Goal: Task Accomplishment & Management: Manage account settings

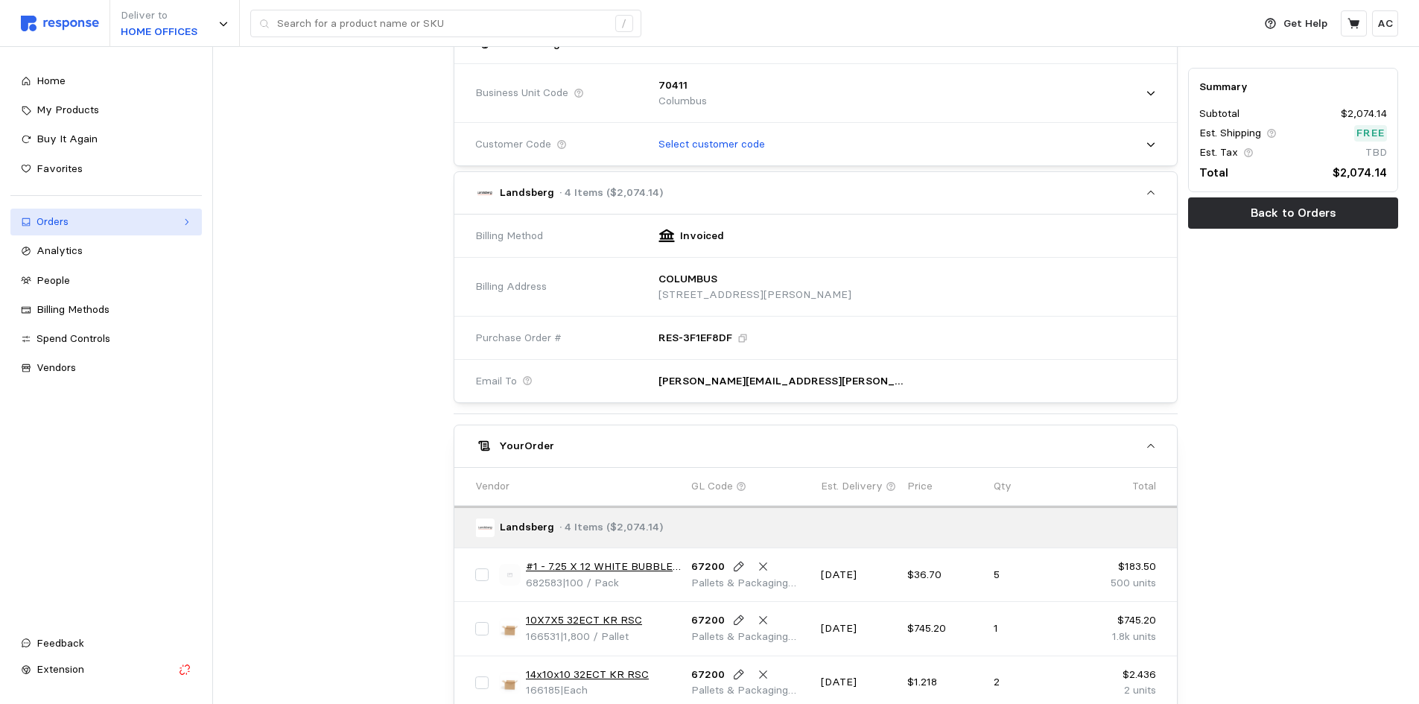
click at [121, 226] on div "Orders" at bounding box center [106, 222] width 139 height 16
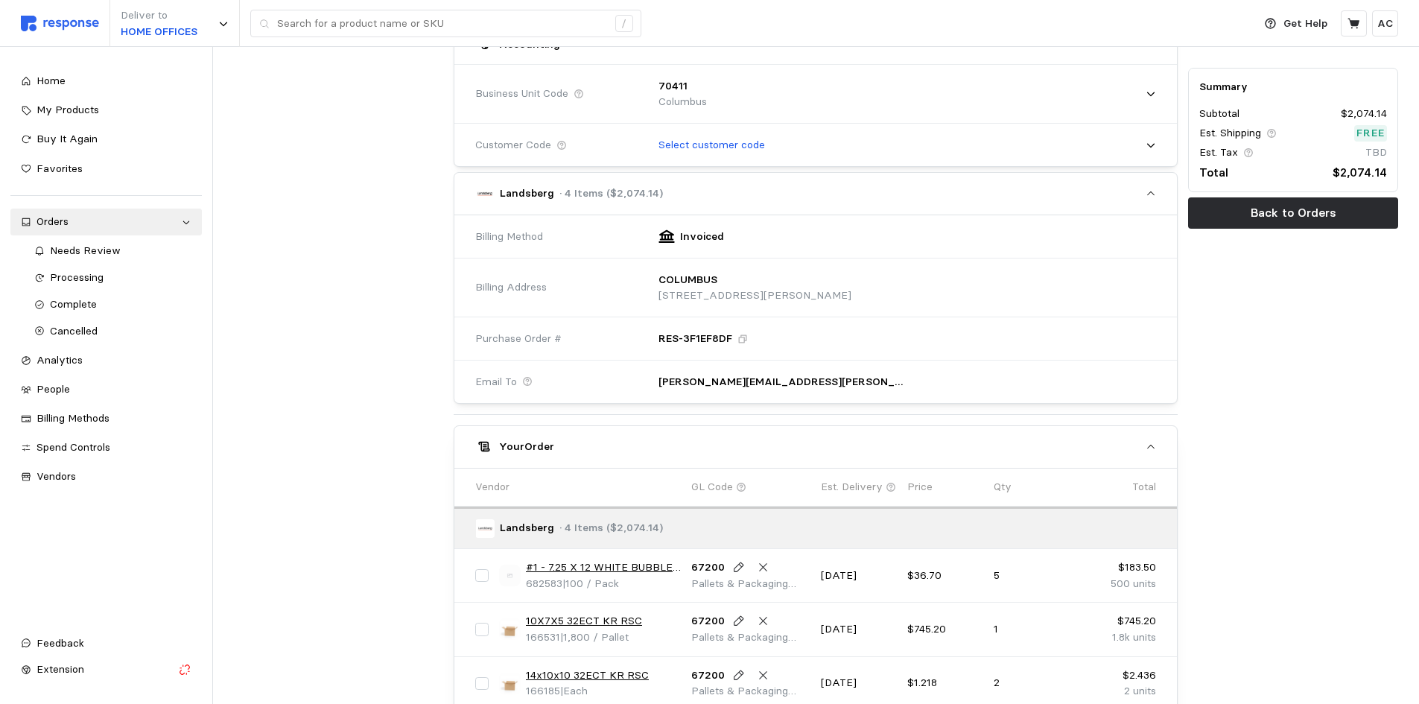
drag, startPoint x: 311, startPoint y: 440, endPoint x: 323, endPoint y: 437, distance: 11.8
click at [314, 439] on div at bounding box center [339, 319] width 221 height 1210
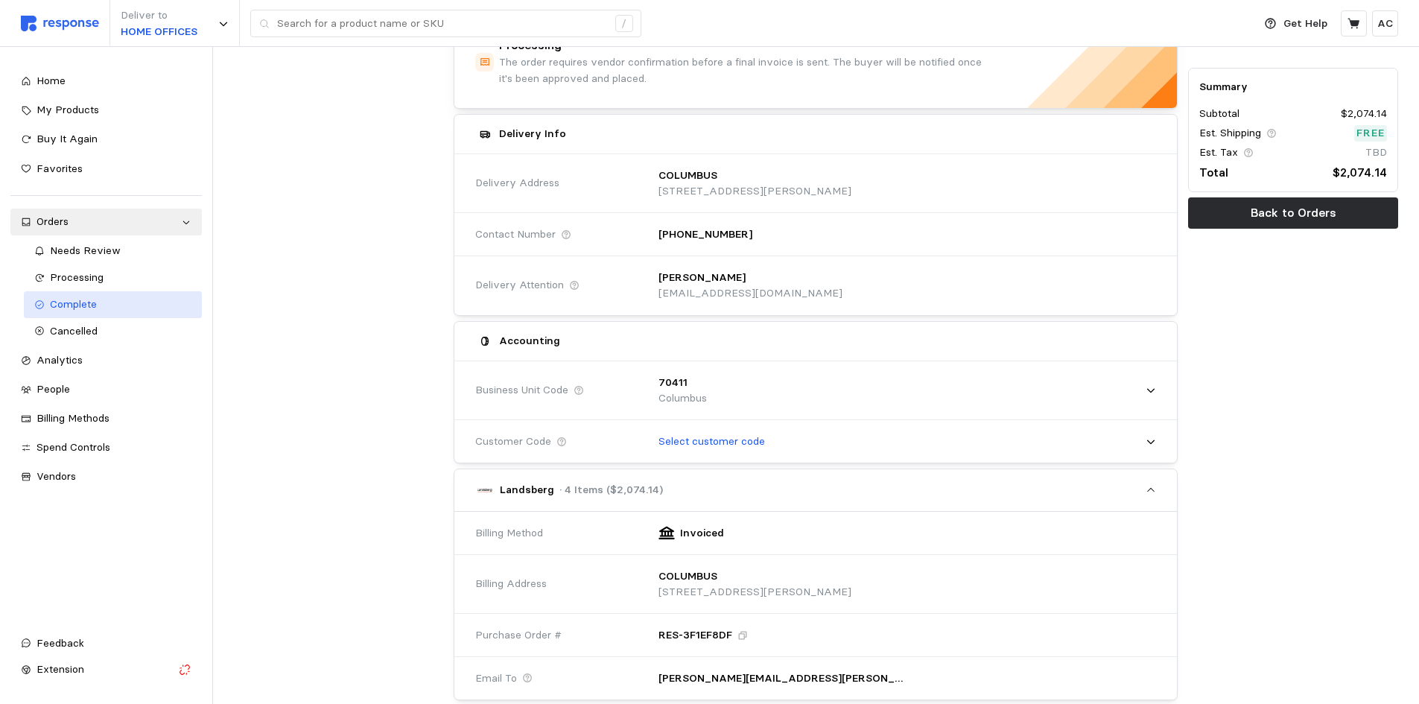
scroll to position [117, 0]
click at [138, 278] on div "Processing" at bounding box center [121, 278] width 142 height 16
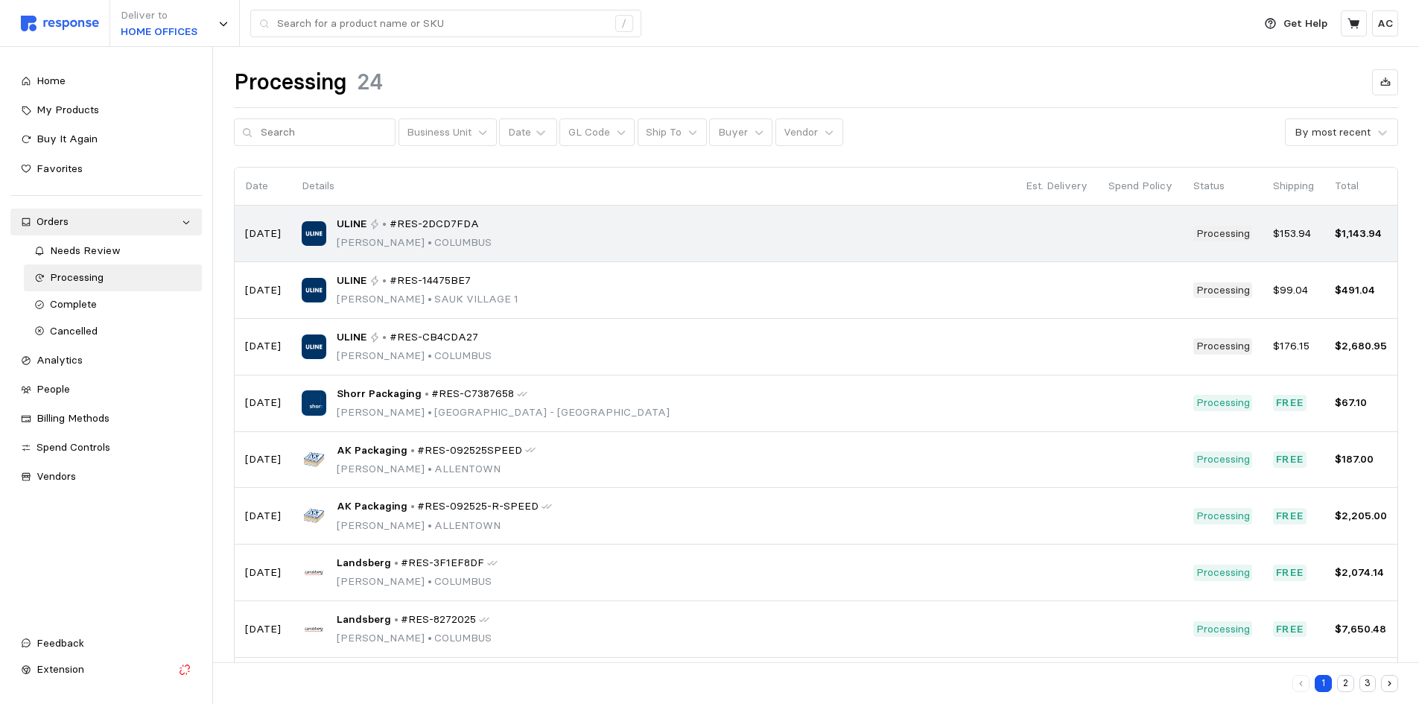
click at [569, 231] on div "ULINE • #RES-2DCD7FDA Pearl Puentes • COLUMBUS" at bounding box center [653, 233] width 703 height 35
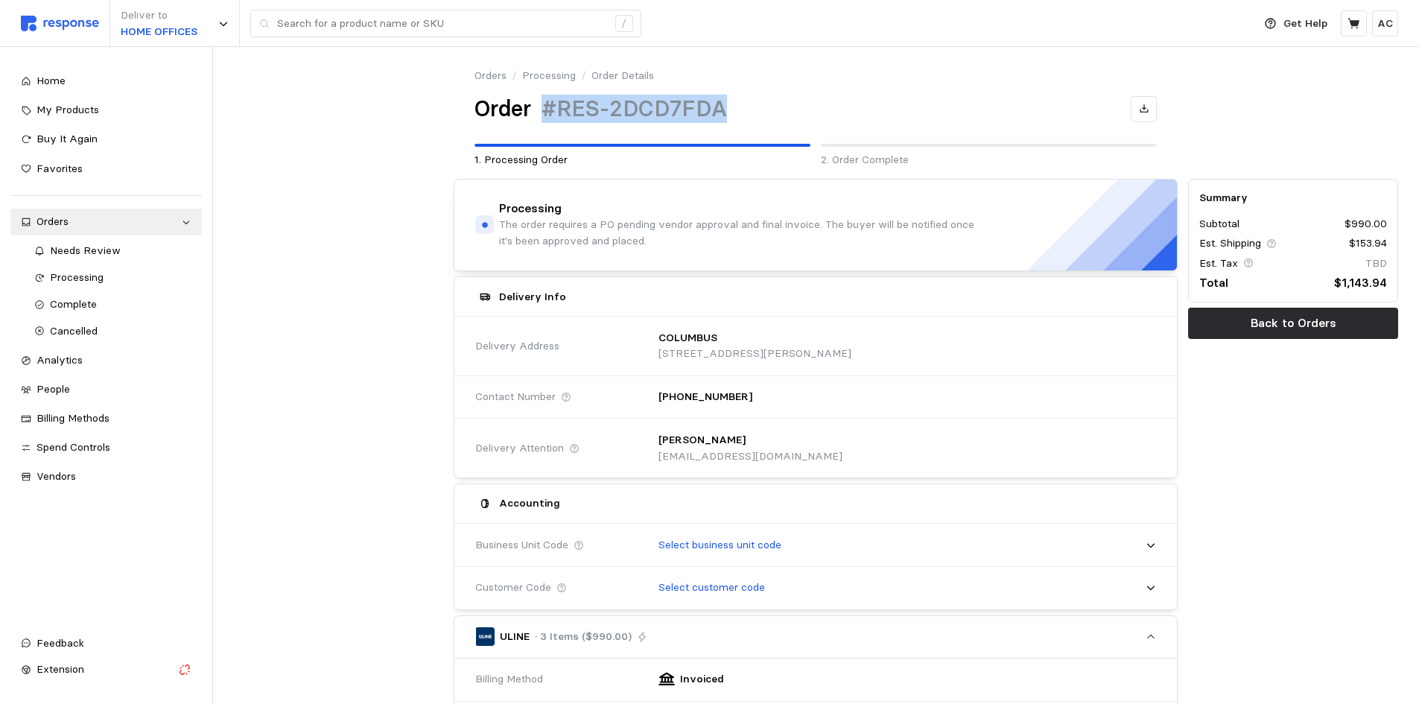
drag, startPoint x: 719, startPoint y: 107, endPoint x: 539, endPoint y: 98, distance: 180.5
click at [539, 98] on div "Order #RES-2DCD7FDA" at bounding box center [816, 109] width 682 height 29
copy h1 "#RES-2DCD7FDA"
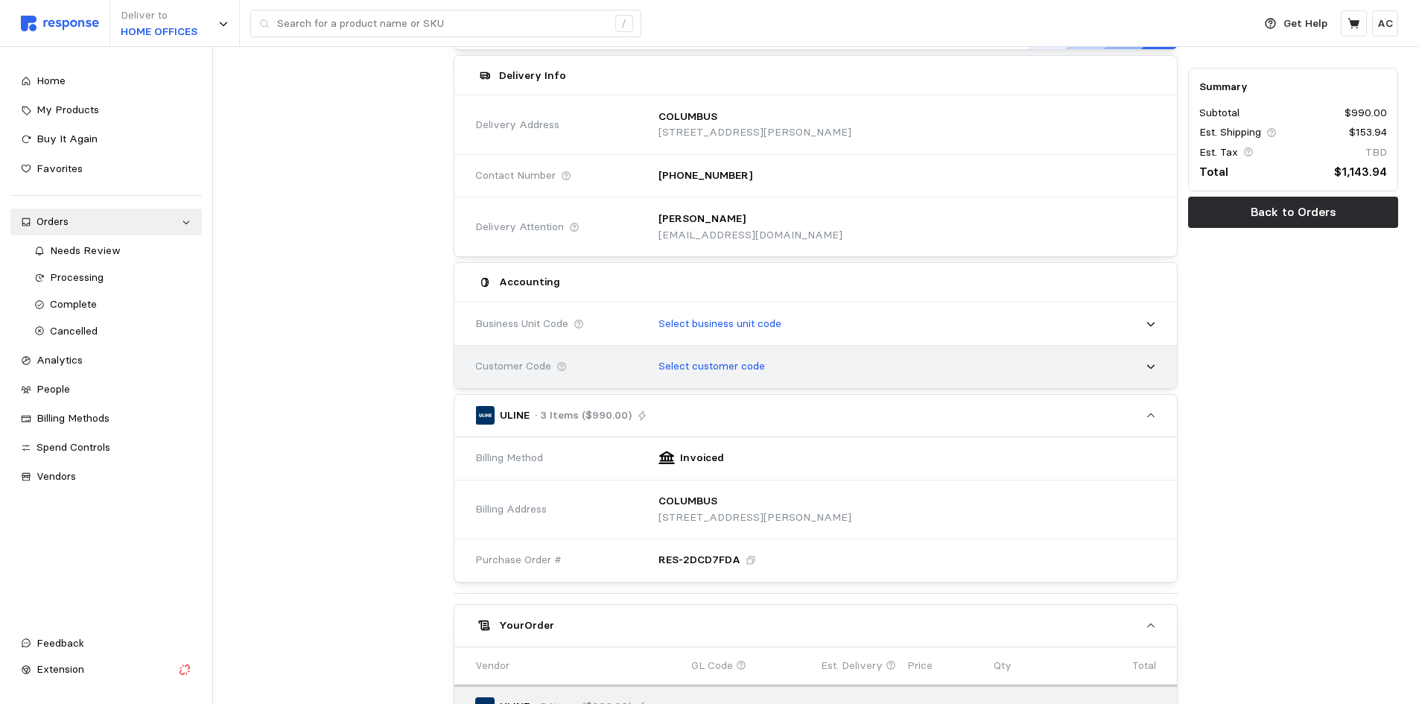
scroll to position [222, 0]
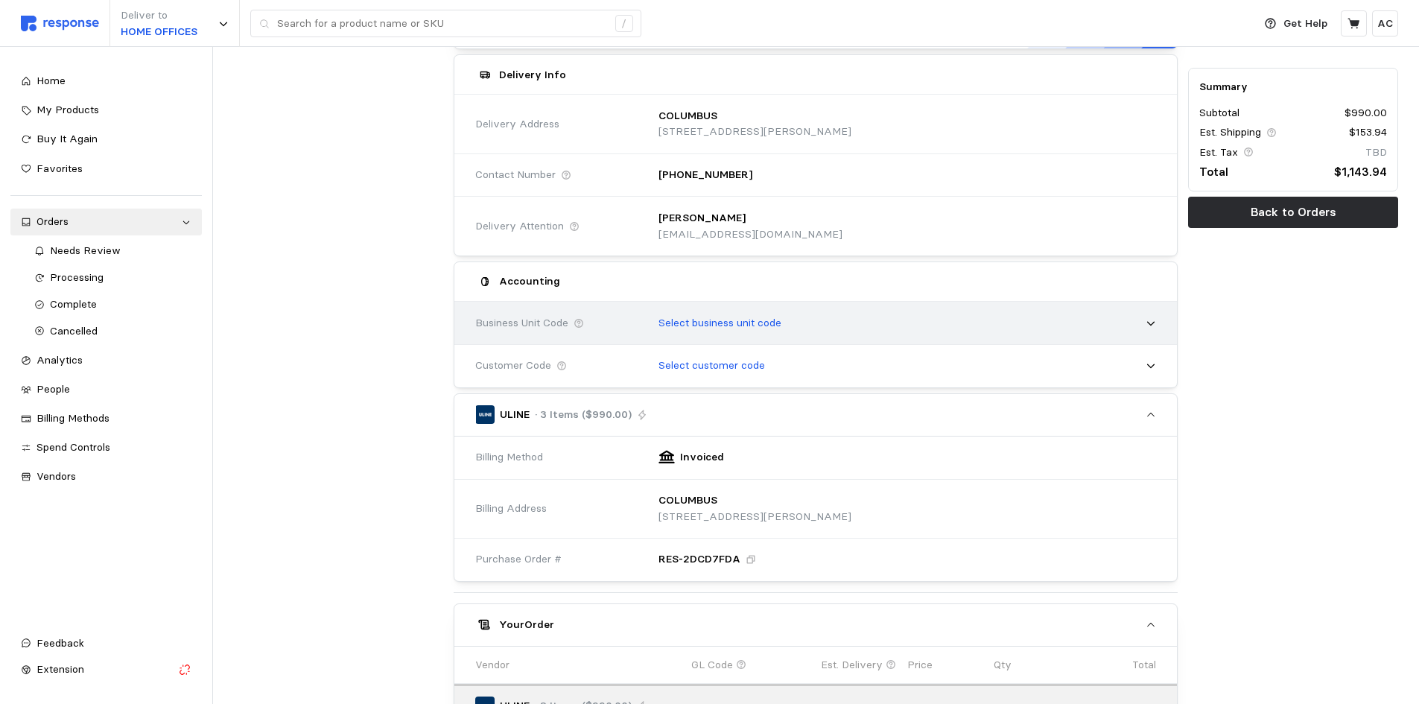
click at [774, 317] on p "Select business unit code" at bounding box center [720, 323] width 123 height 16
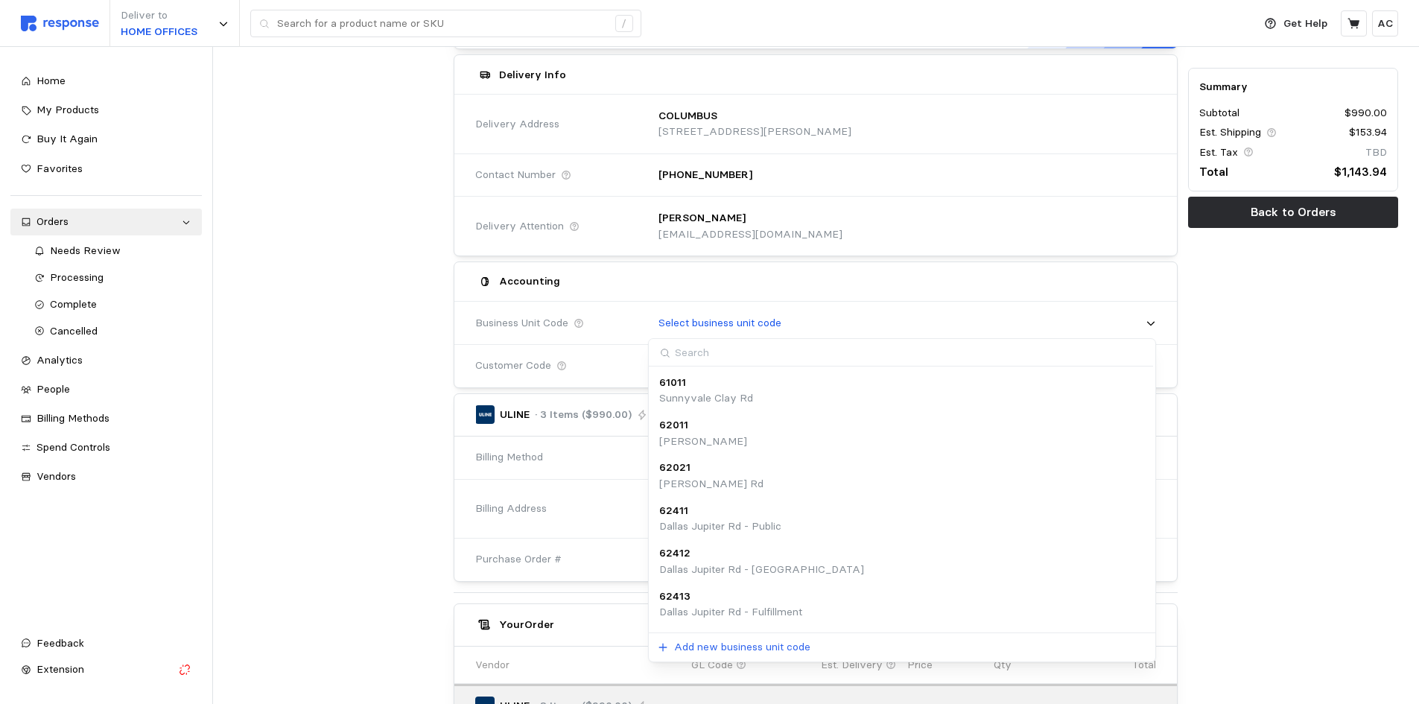
click at [751, 355] on input at bounding box center [901, 353] width 504 height 28
type input "columbus"
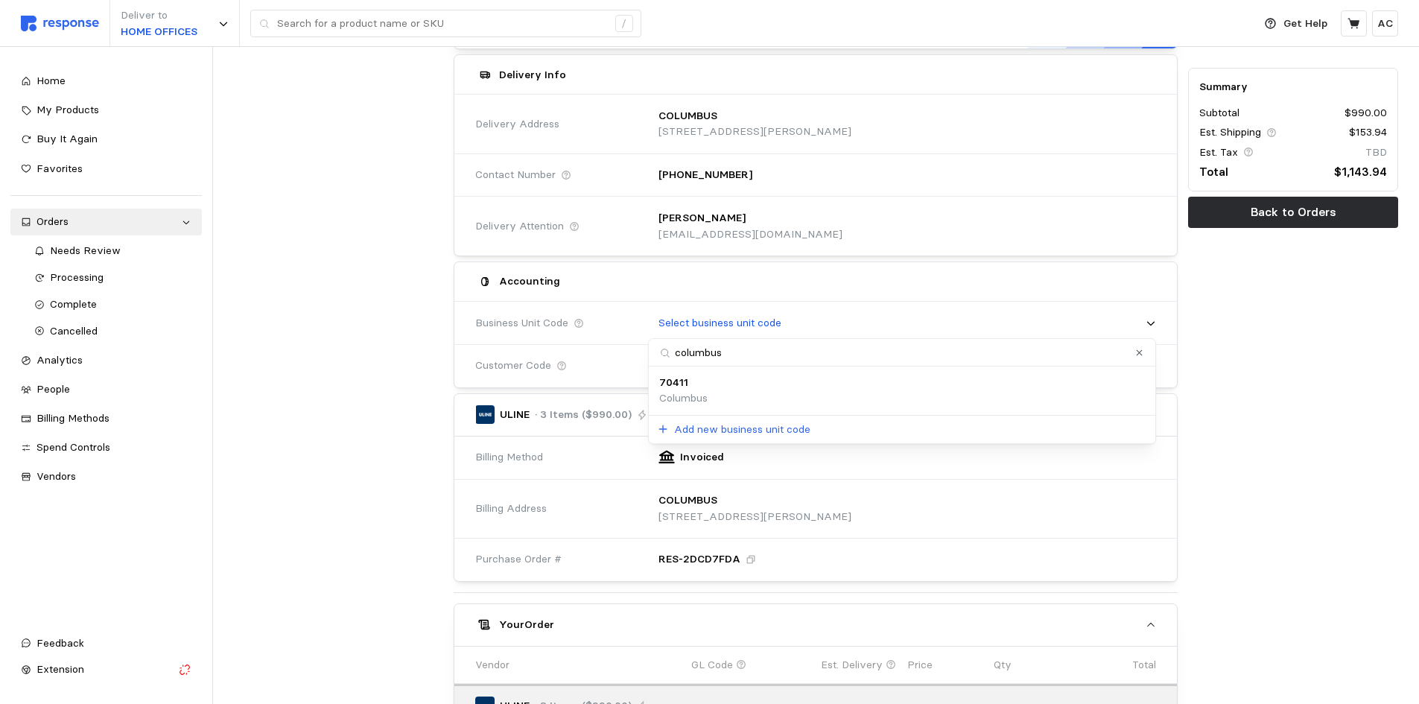
click at [777, 394] on div "70411 Columbus" at bounding box center [902, 391] width 486 height 32
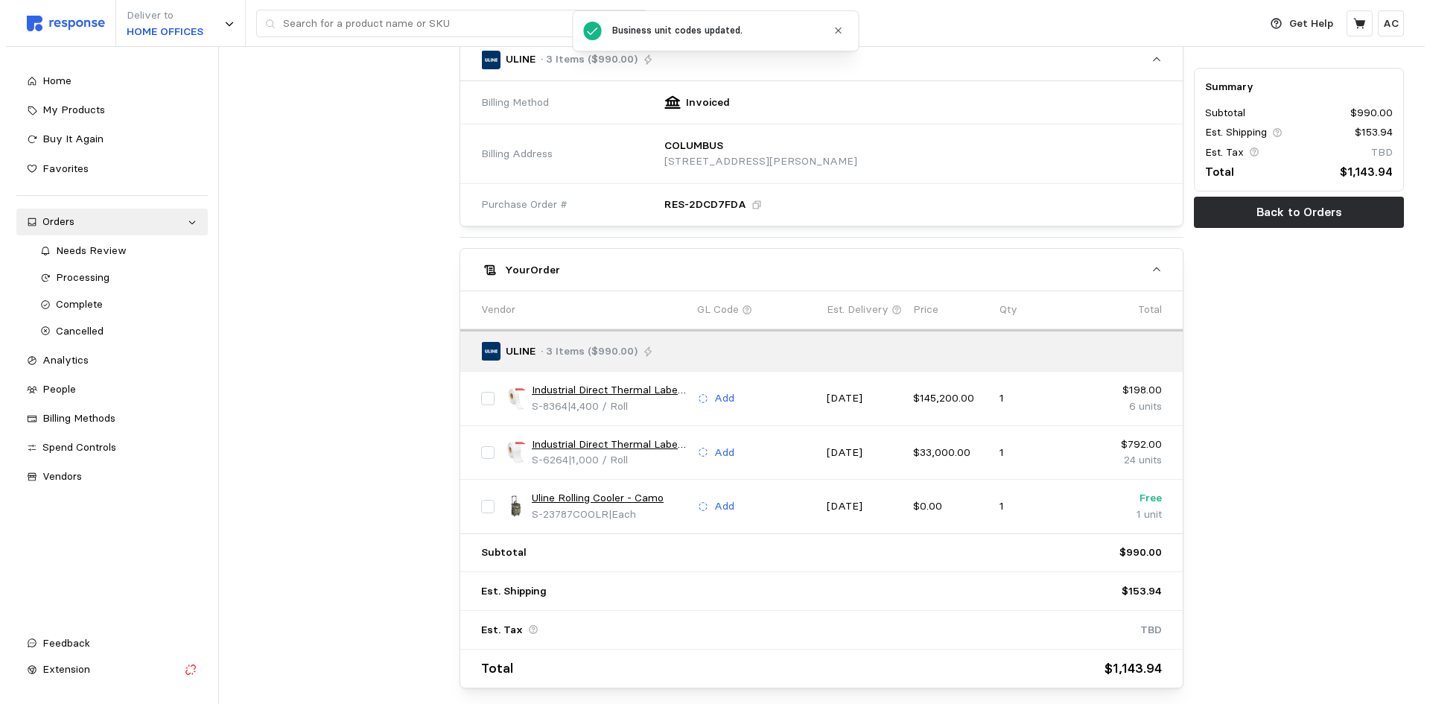
scroll to position [594, 0]
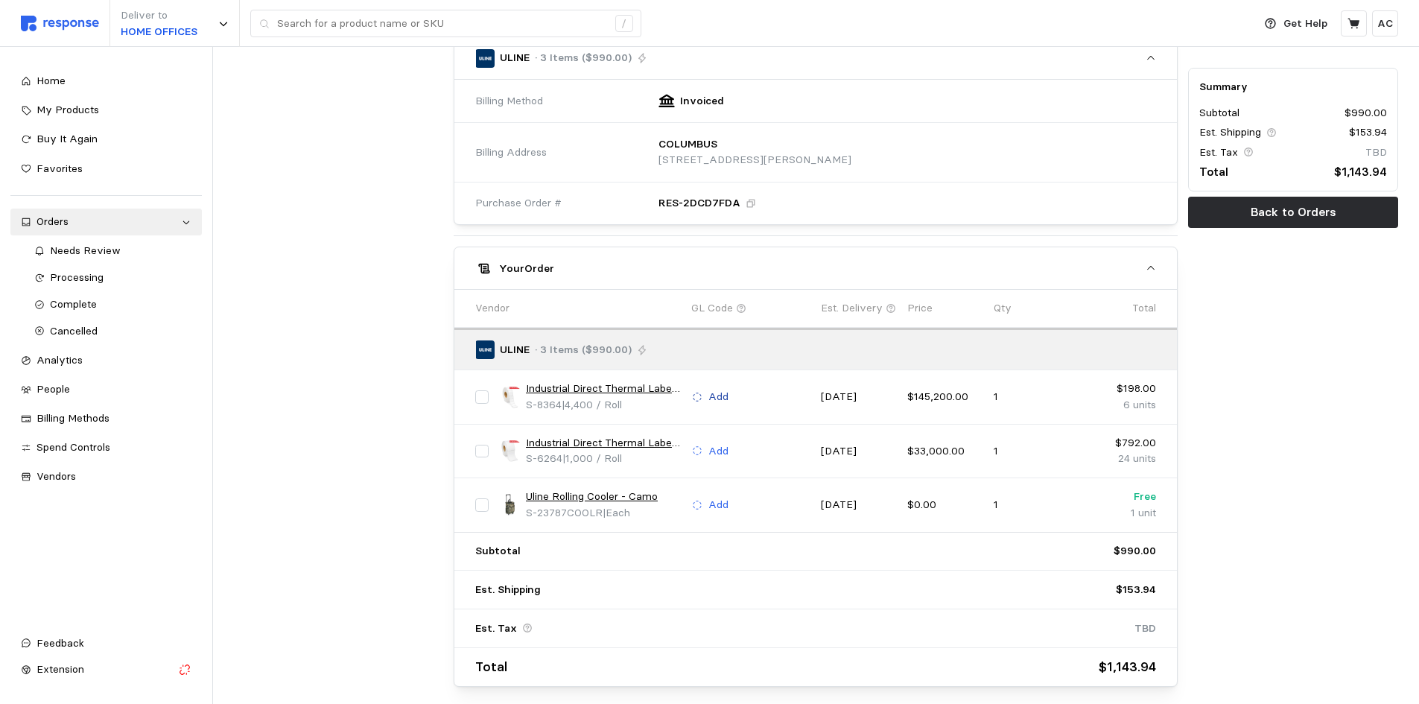
click at [722, 390] on p "Add" at bounding box center [718, 397] width 20 height 16
click at [600, 387] on link "Industrial Direct Thermal Labels - 21⁄4x 11⁄4"" at bounding box center [603, 389] width 155 height 16
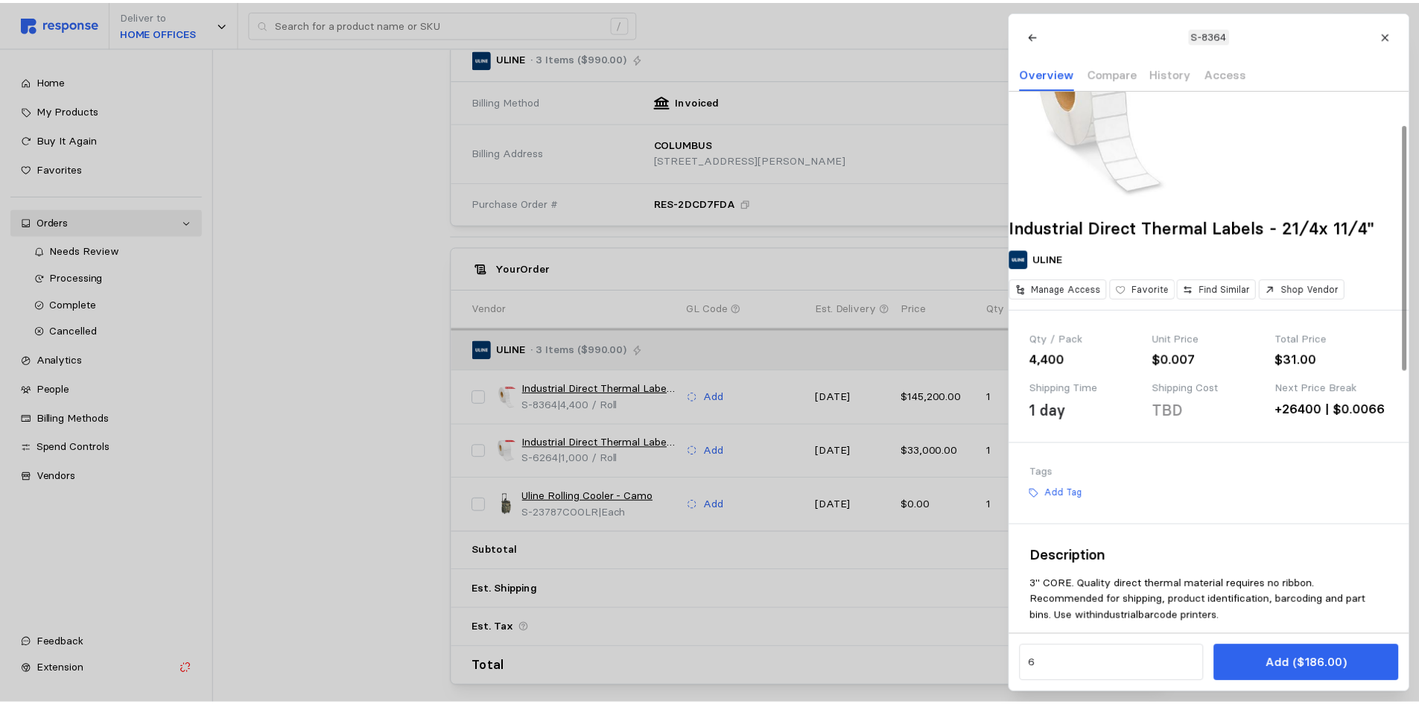
scroll to position [74, 0]
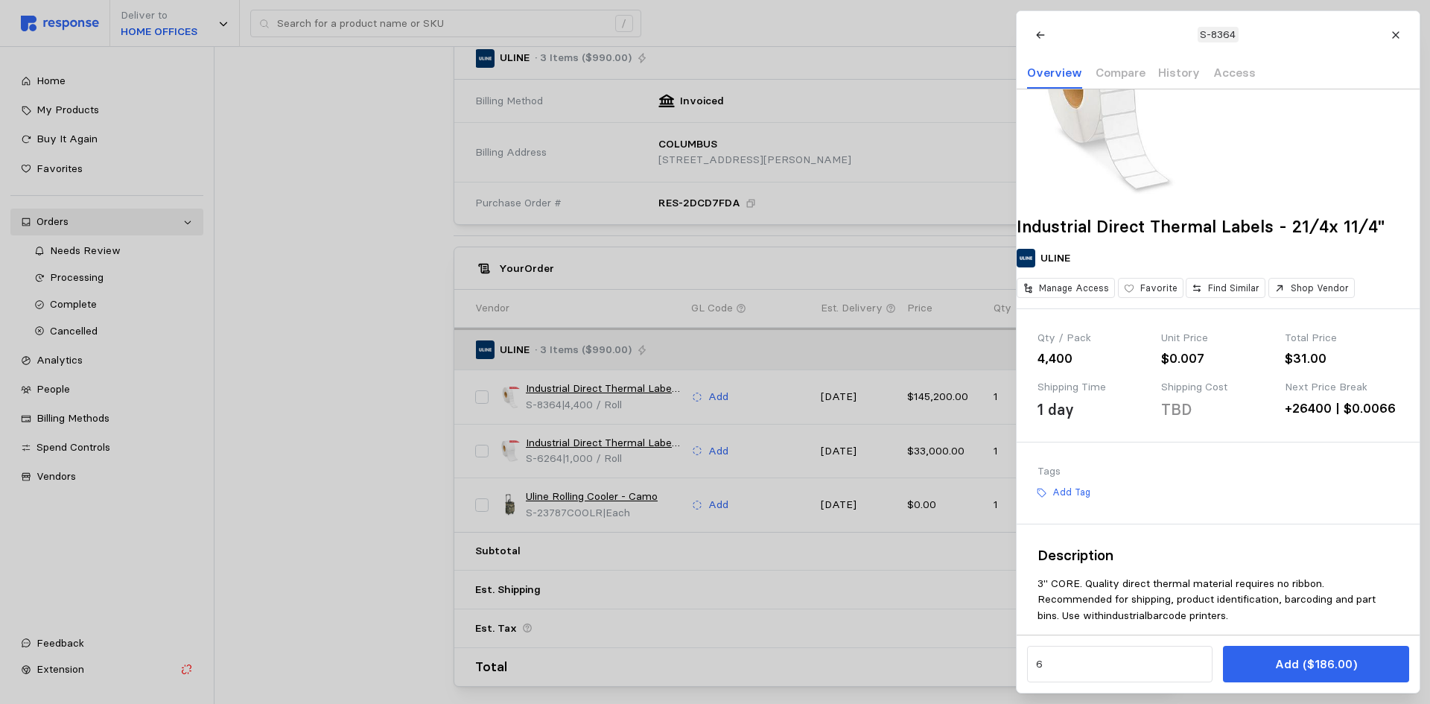
click at [720, 399] on div at bounding box center [715, 352] width 1430 height 704
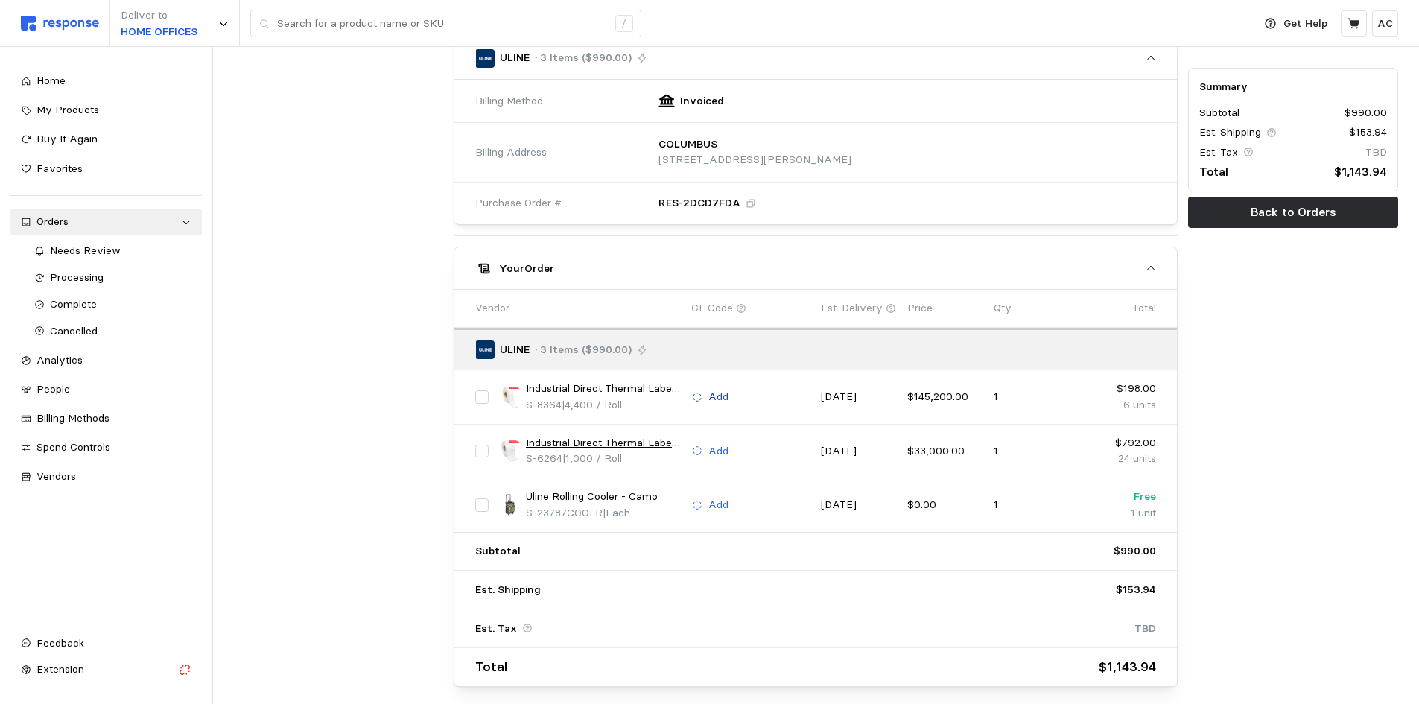
click at [720, 399] on p "Add" at bounding box center [718, 397] width 20 height 16
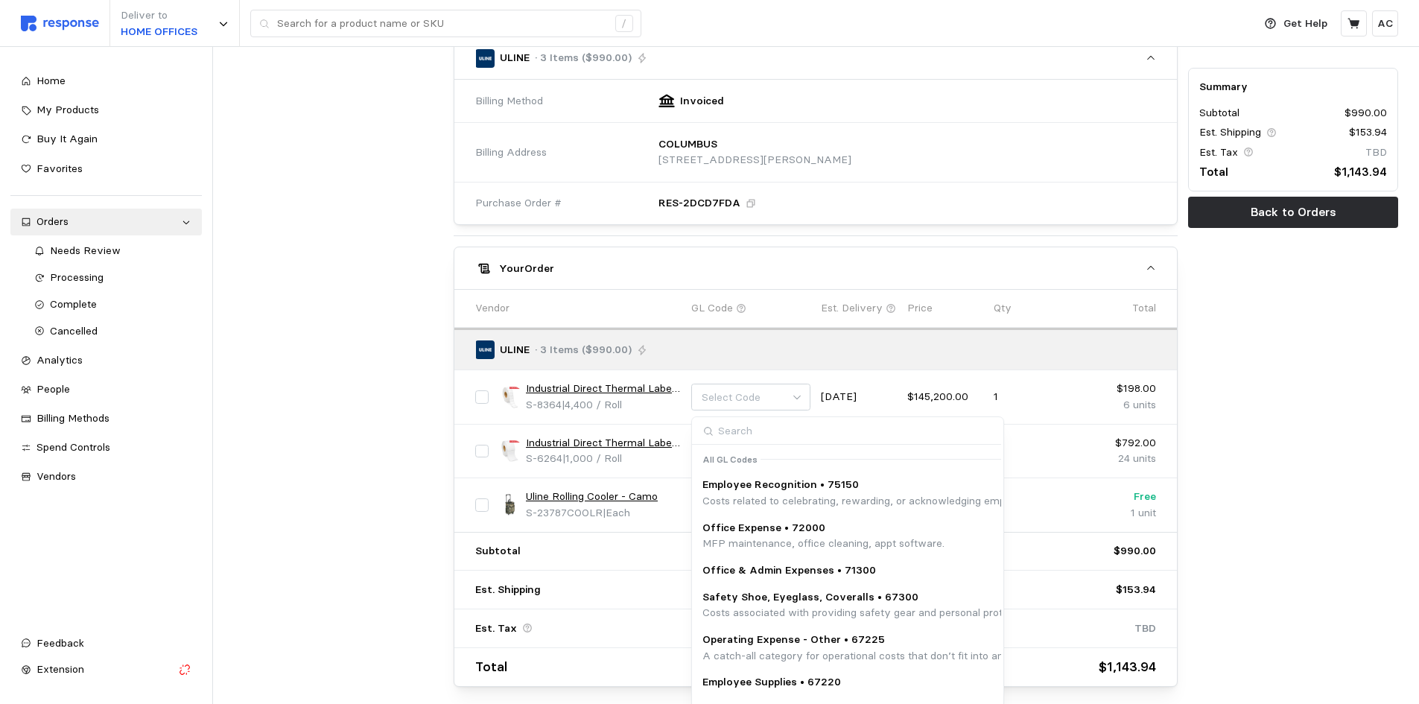
click at [773, 437] on input at bounding box center [846, 431] width 309 height 28
type input "67200"
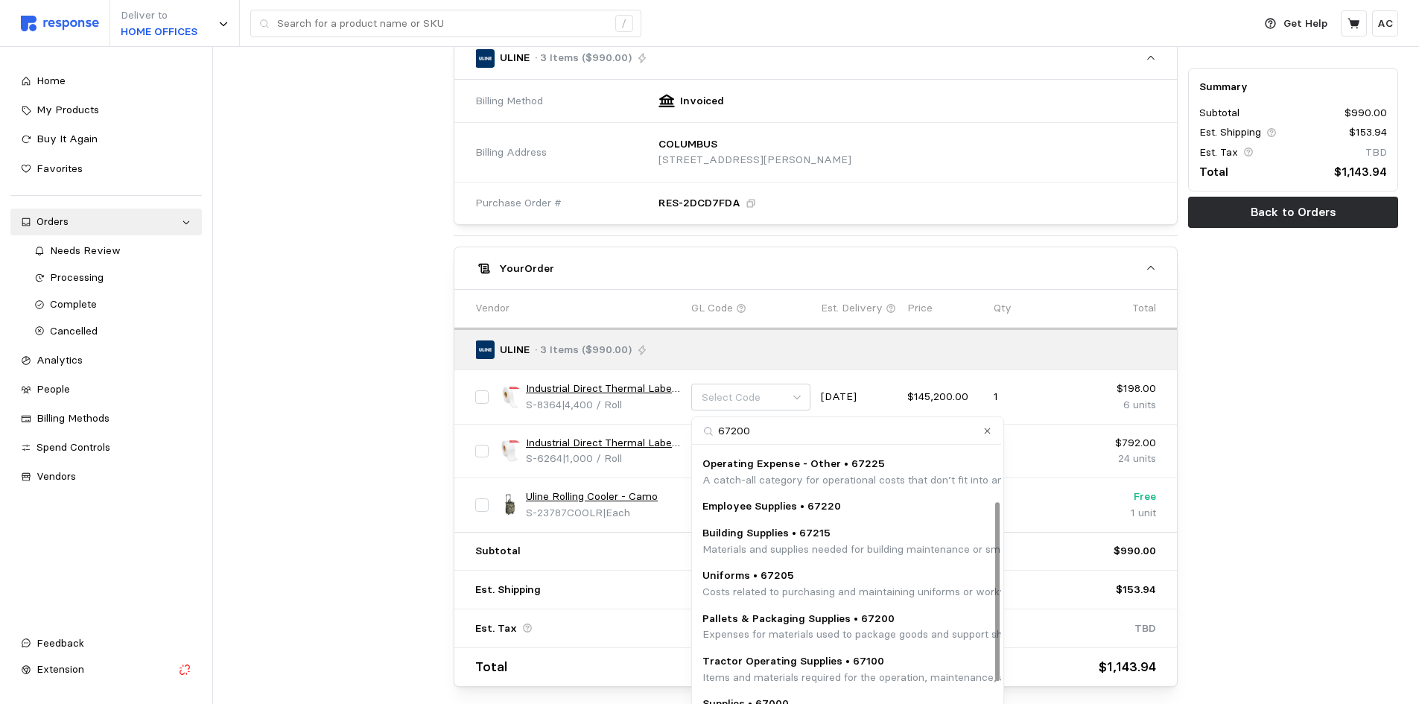
scroll to position [115, 0]
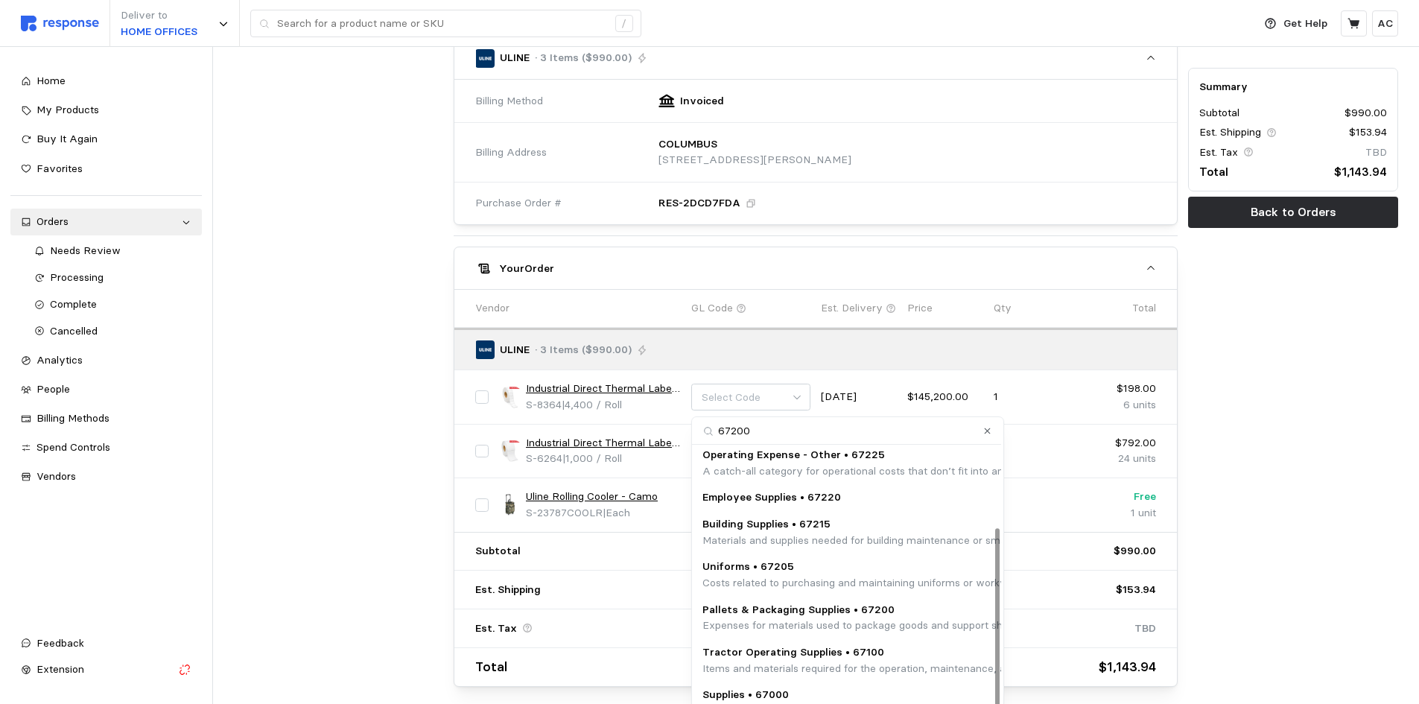
click at [893, 616] on p "Pallets & Packaging Supplies • 67200" at bounding box center [1005, 610] width 604 height 16
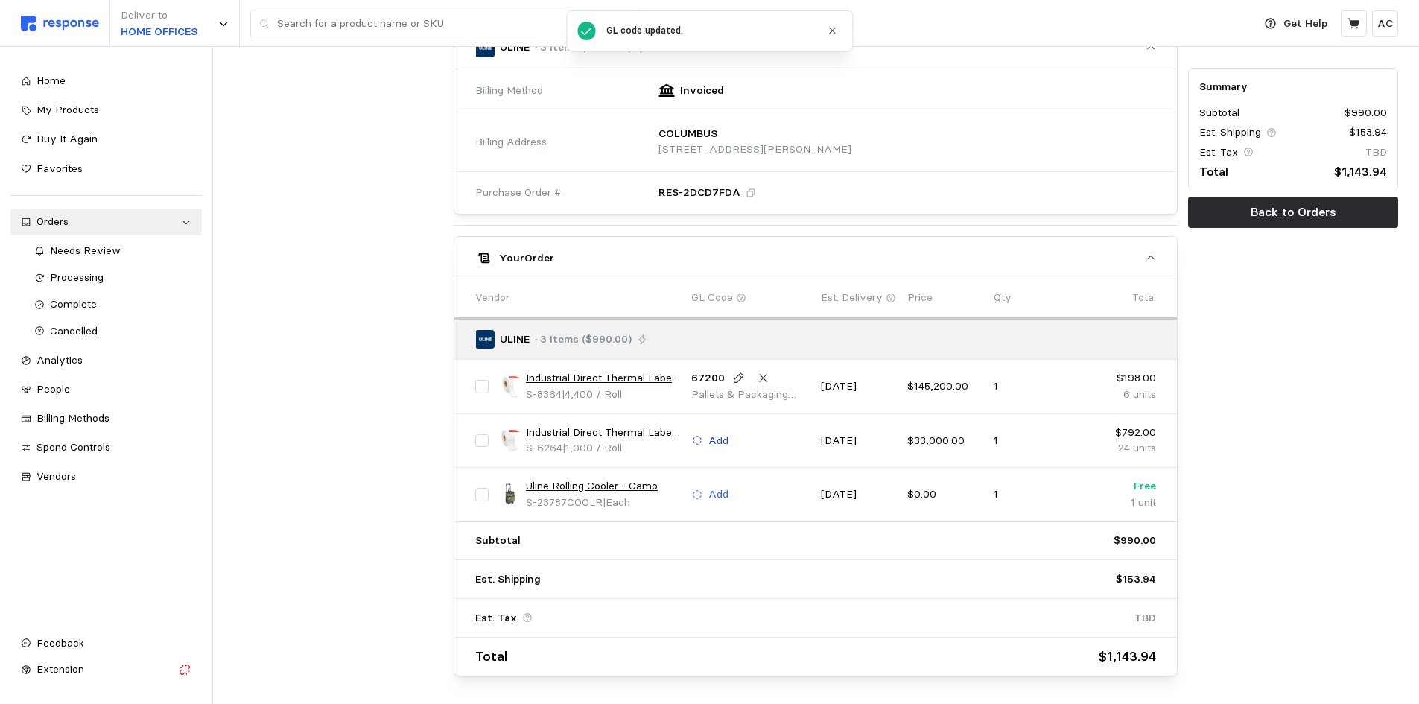
click at [719, 441] on p "Add" at bounding box center [718, 441] width 20 height 16
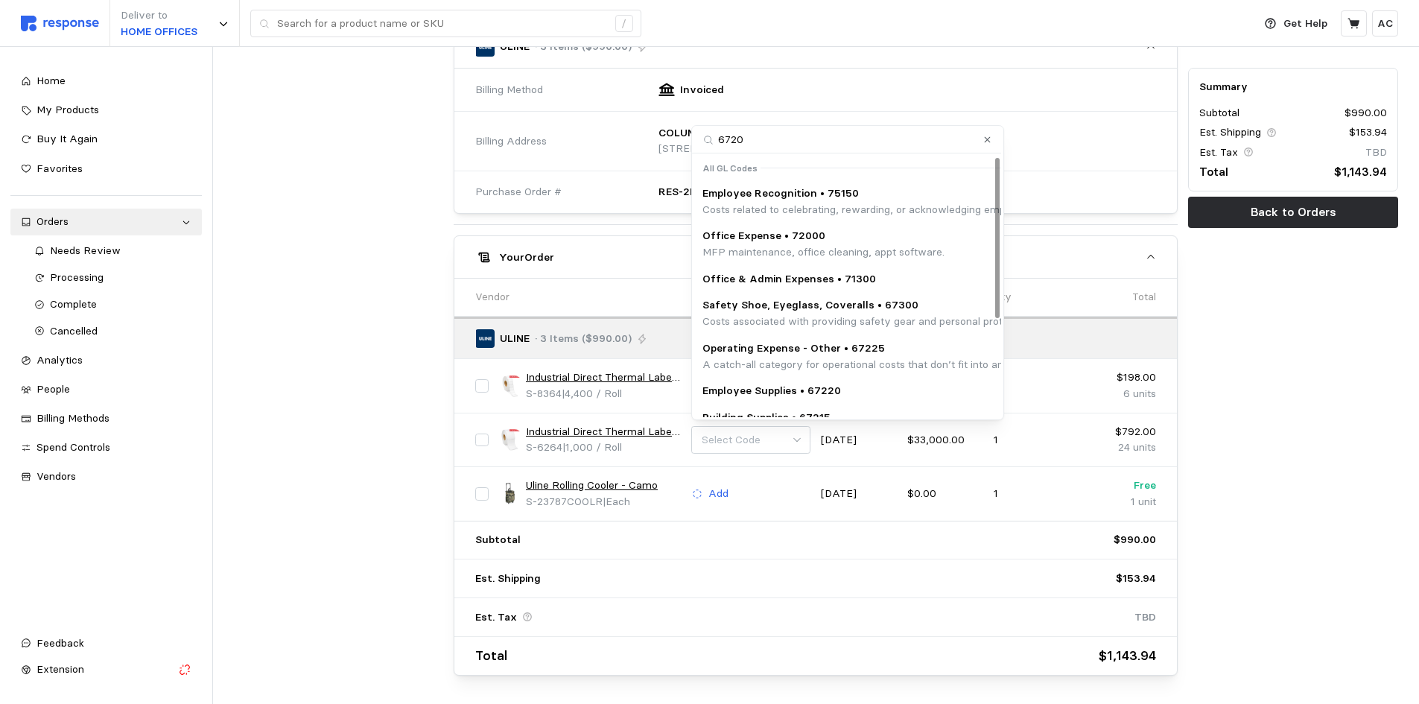
type input "67200"
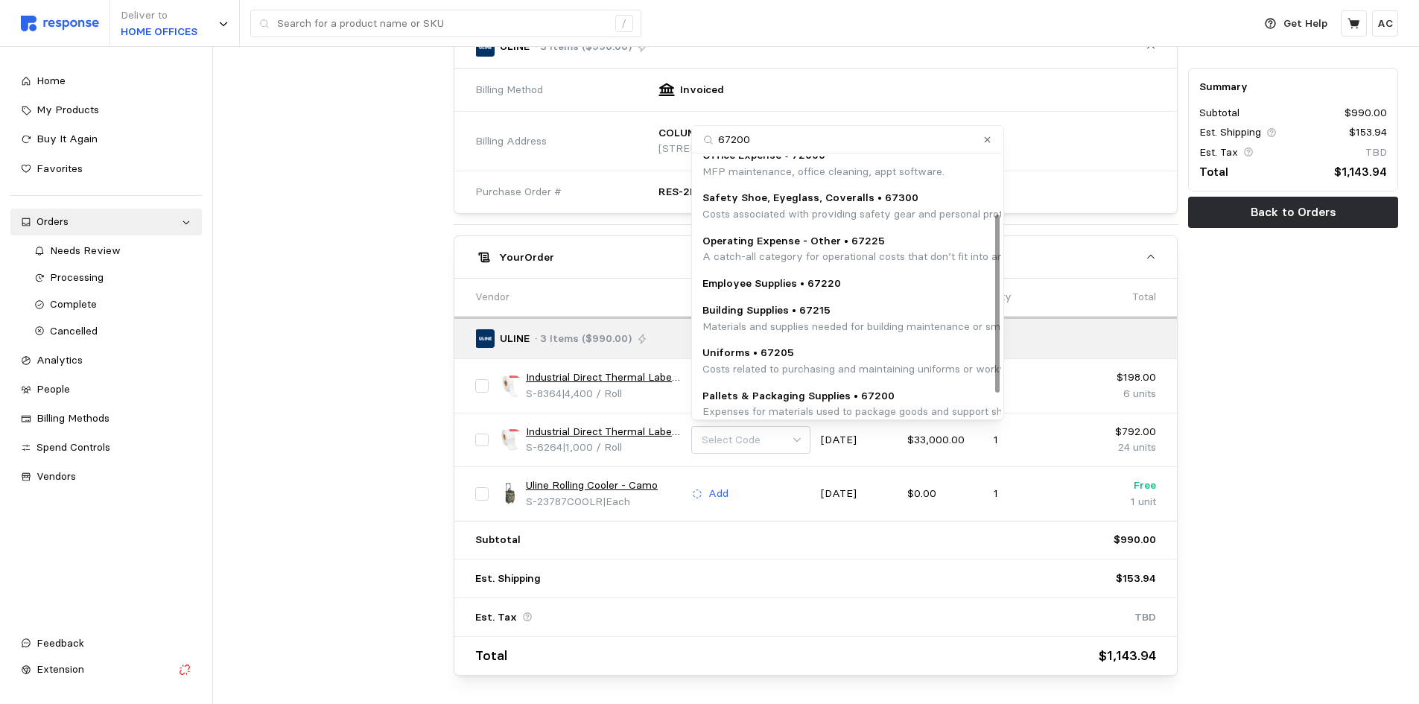
scroll to position [115, 0]
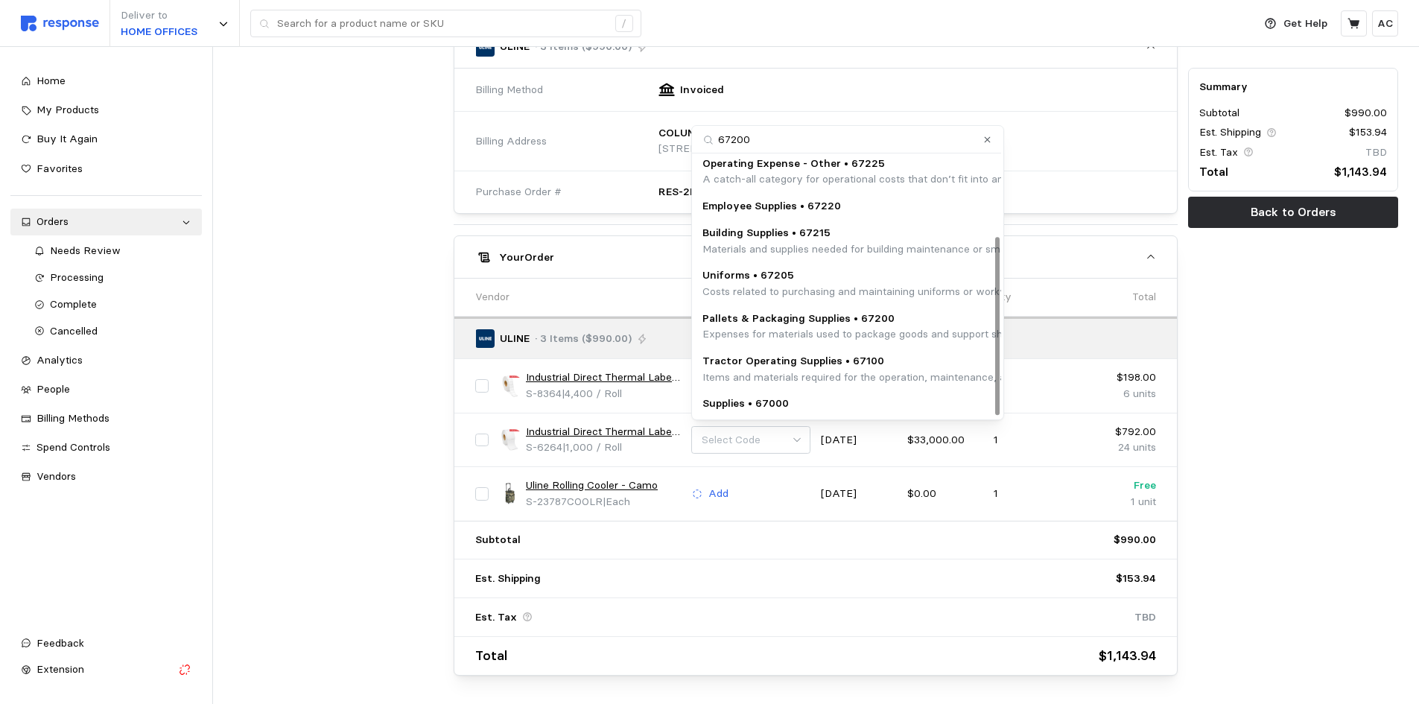
click at [891, 323] on p "Pallets & Packaging Supplies • 67200" at bounding box center [1005, 319] width 604 height 16
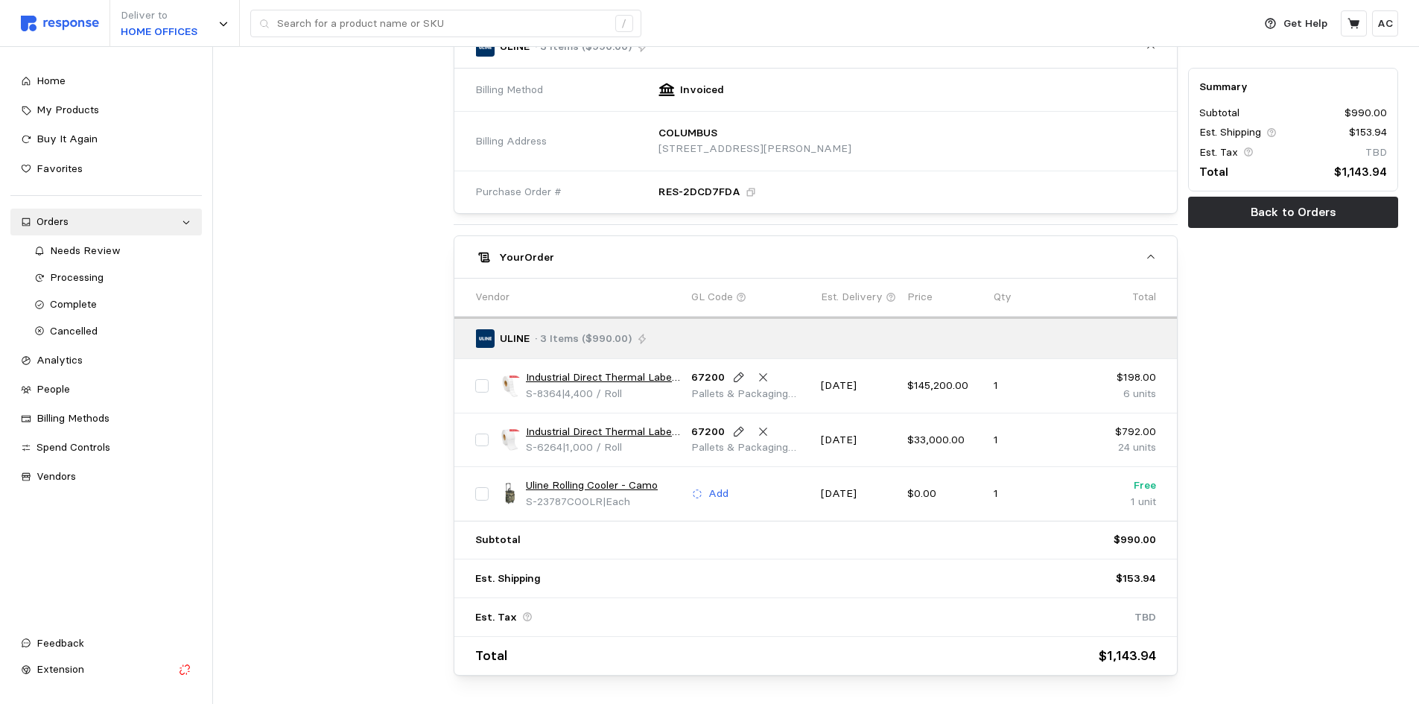
click at [635, 486] on link "Uline Rolling Cooler - Camo" at bounding box center [592, 486] width 132 height 16
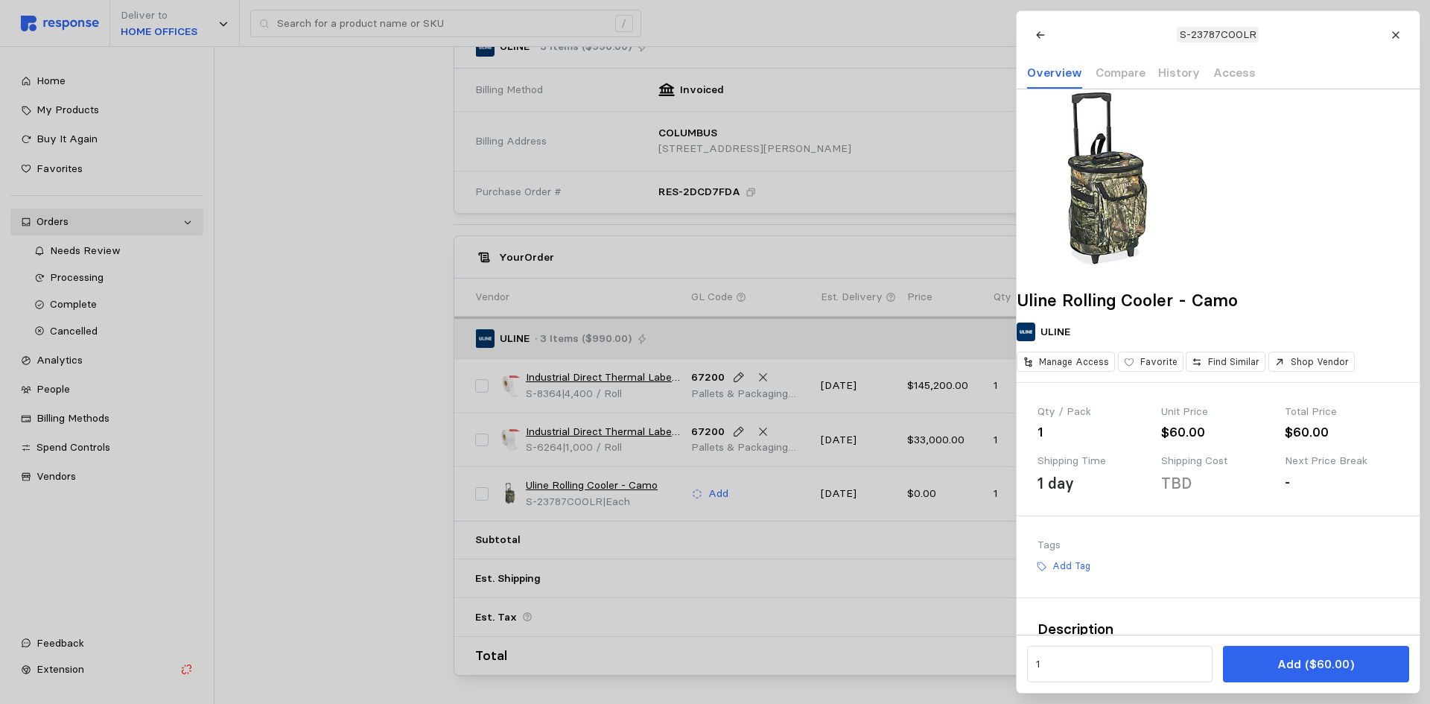
drag, startPoint x: 431, startPoint y: 472, endPoint x: 928, endPoint y: 597, distance: 512.4
click at [432, 472] on div at bounding box center [715, 352] width 1430 height 704
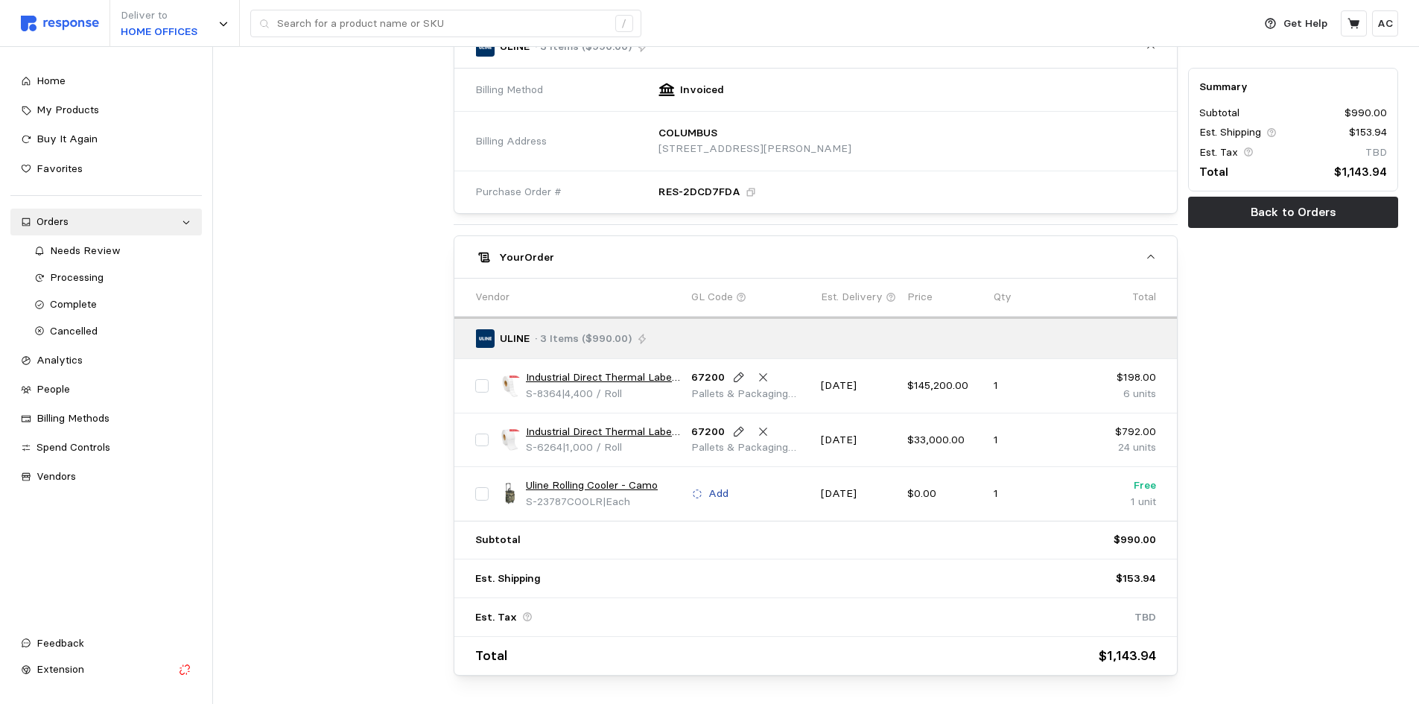
click at [723, 492] on p "Add" at bounding box center [718, 494] width 20 height 16
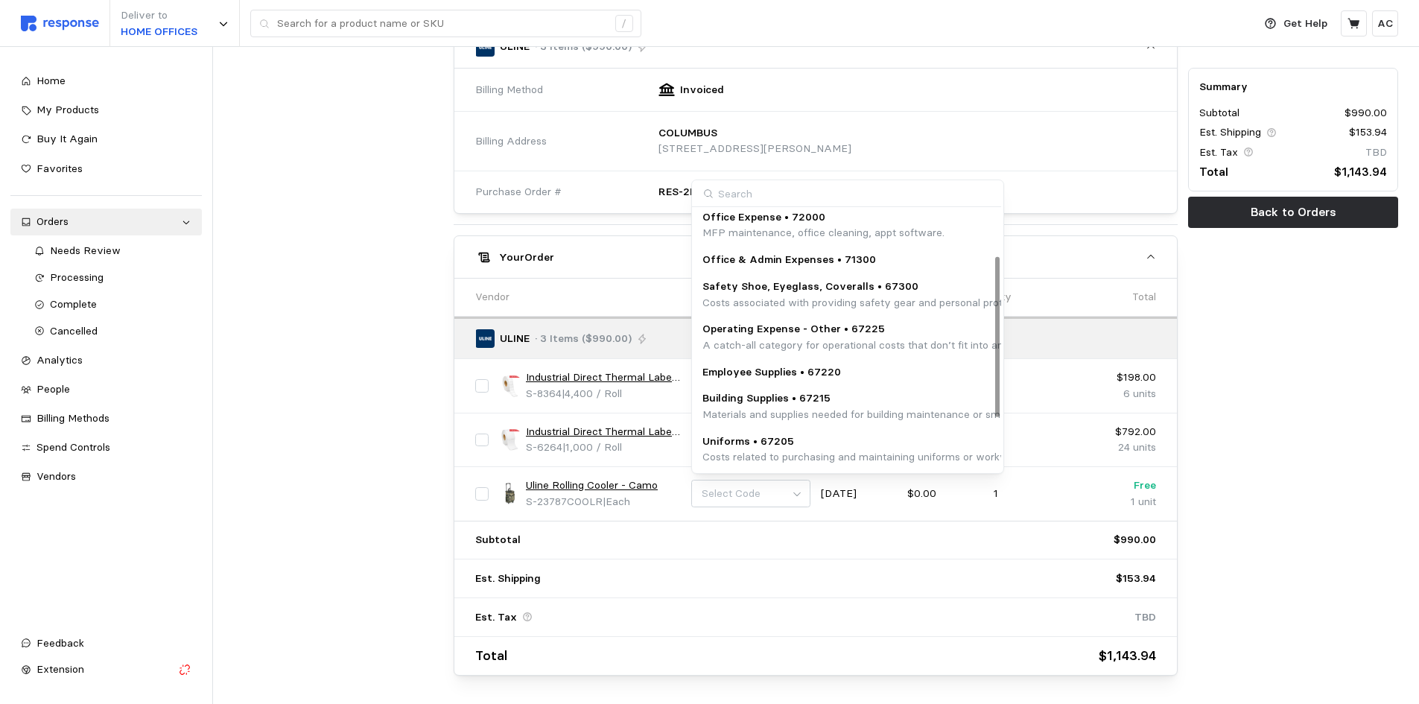
scroll to position [74, 0]
click at [901, 332] on p "Operating Expense - Other • 67225" at bounding box center [929, 328] width 453 height 16
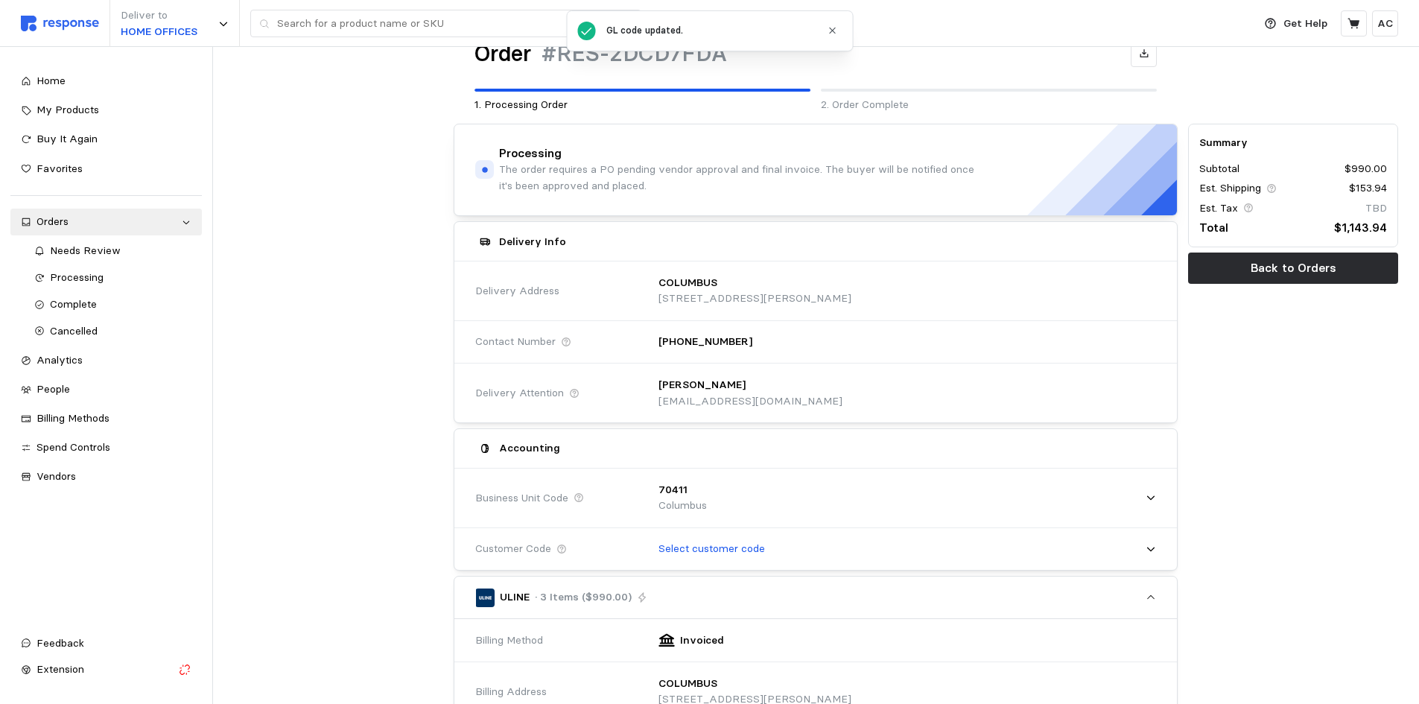
scroll to position [0, 0]
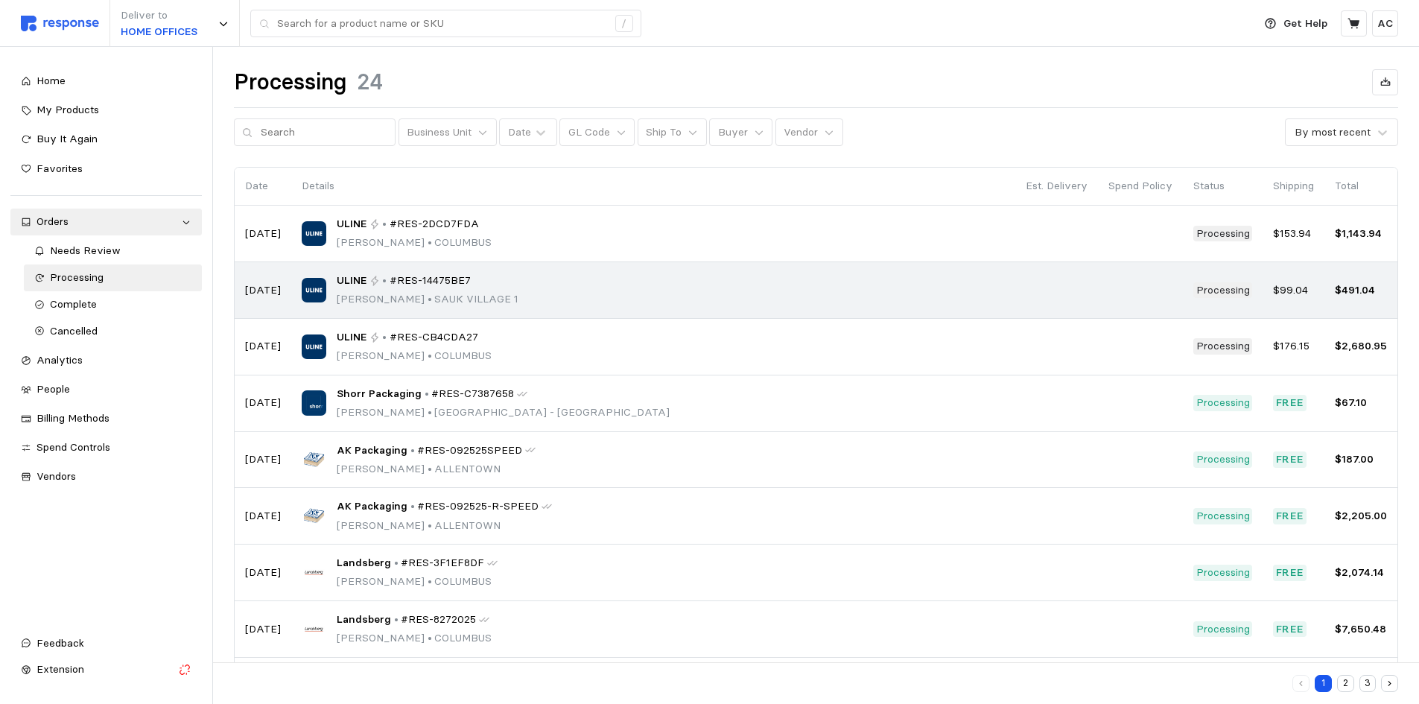
click at [402, 288] on span "#RES-14475BE7" at bounding box center [430, 281] width 81 height 16
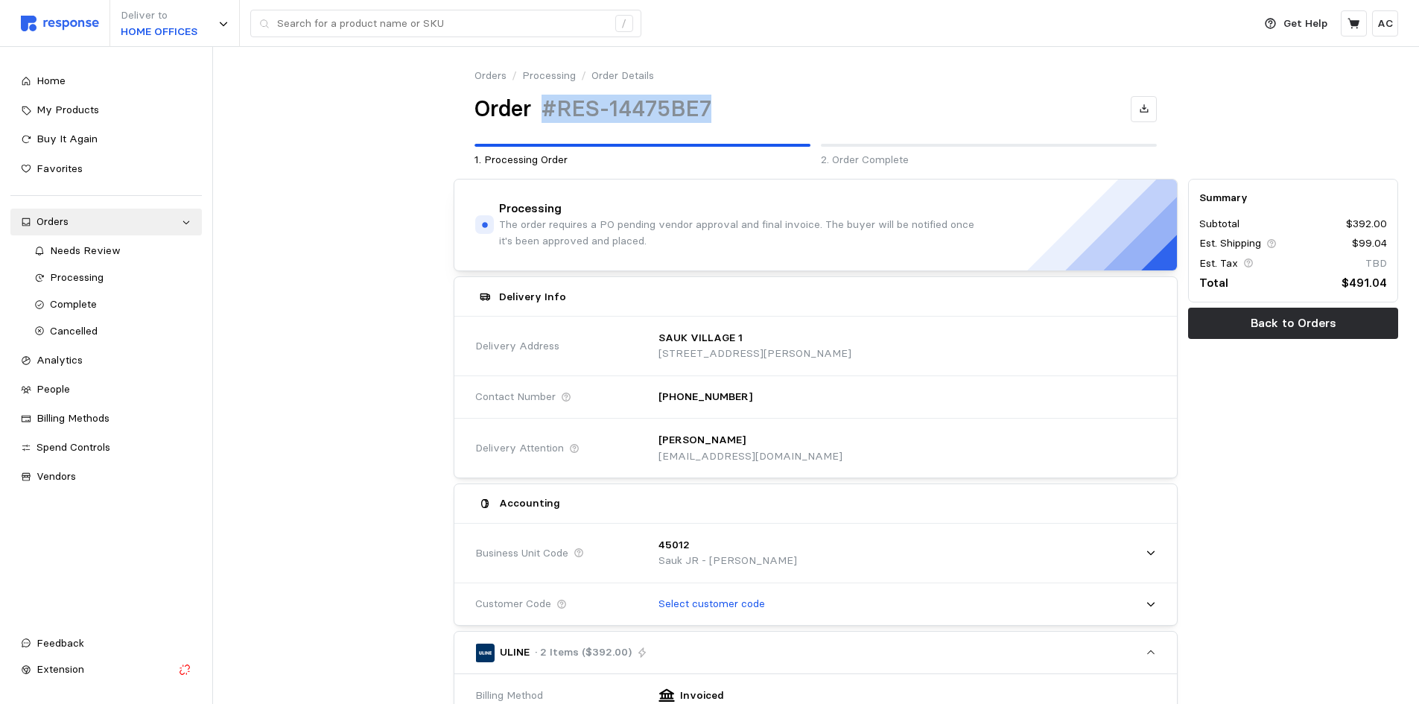
drag, startPoint x: 632, startPoint y: 118, endPoint x: 536, endPoint y: 111, distance: 96.3
click at [536, 111] on div "Order #RES-14475BE7" at bounding box center [816, 109] width 682 height 29
copy div "#RES-14475BE7"
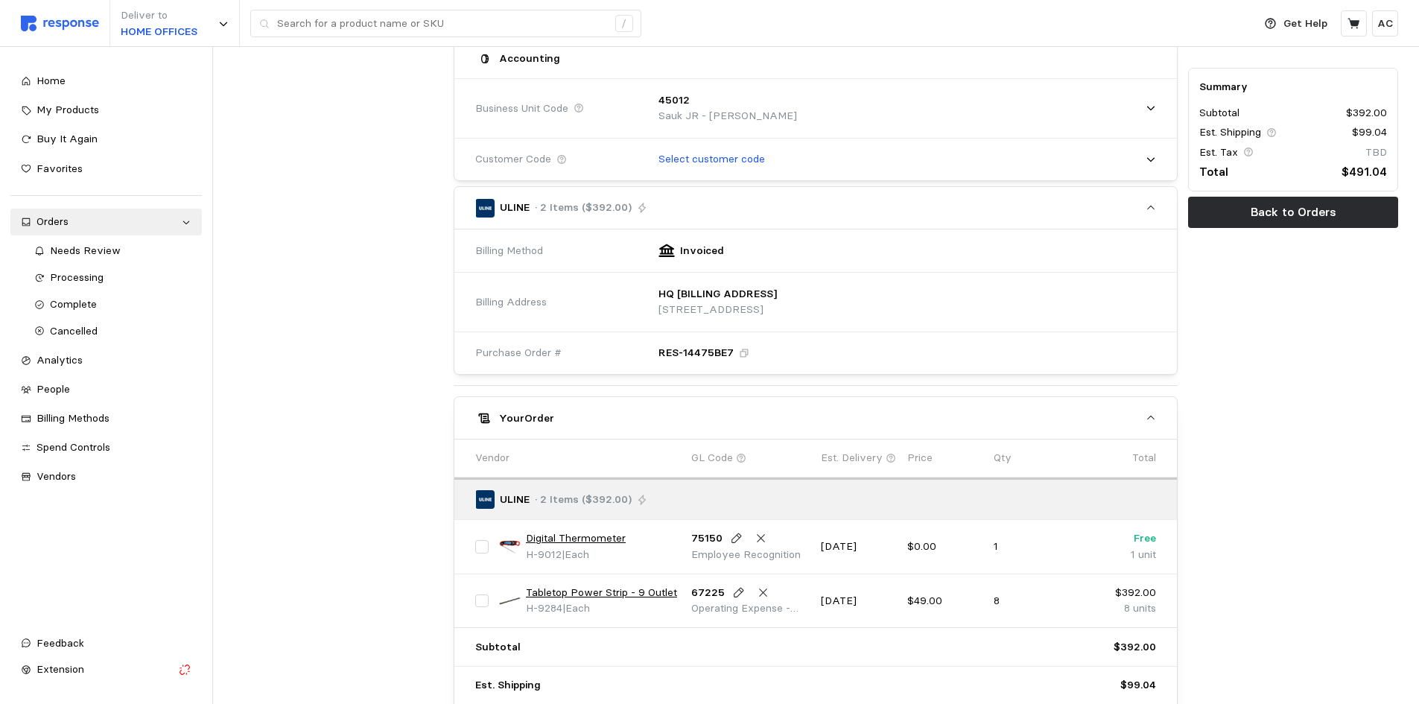
scroll to position [446, 0]
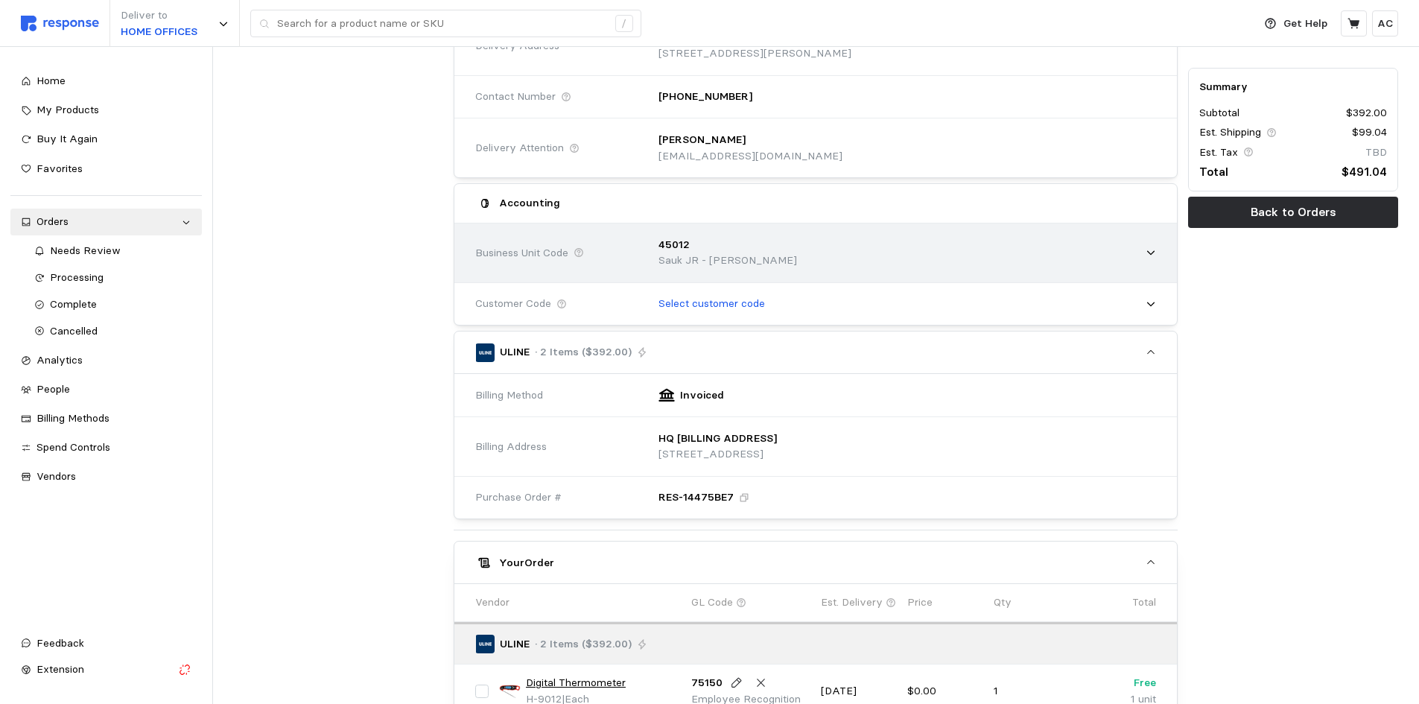
click at [970, 256] on div "45012 Sauk JR - MAHN" at bounding box center [902, 252] width 508 height 53
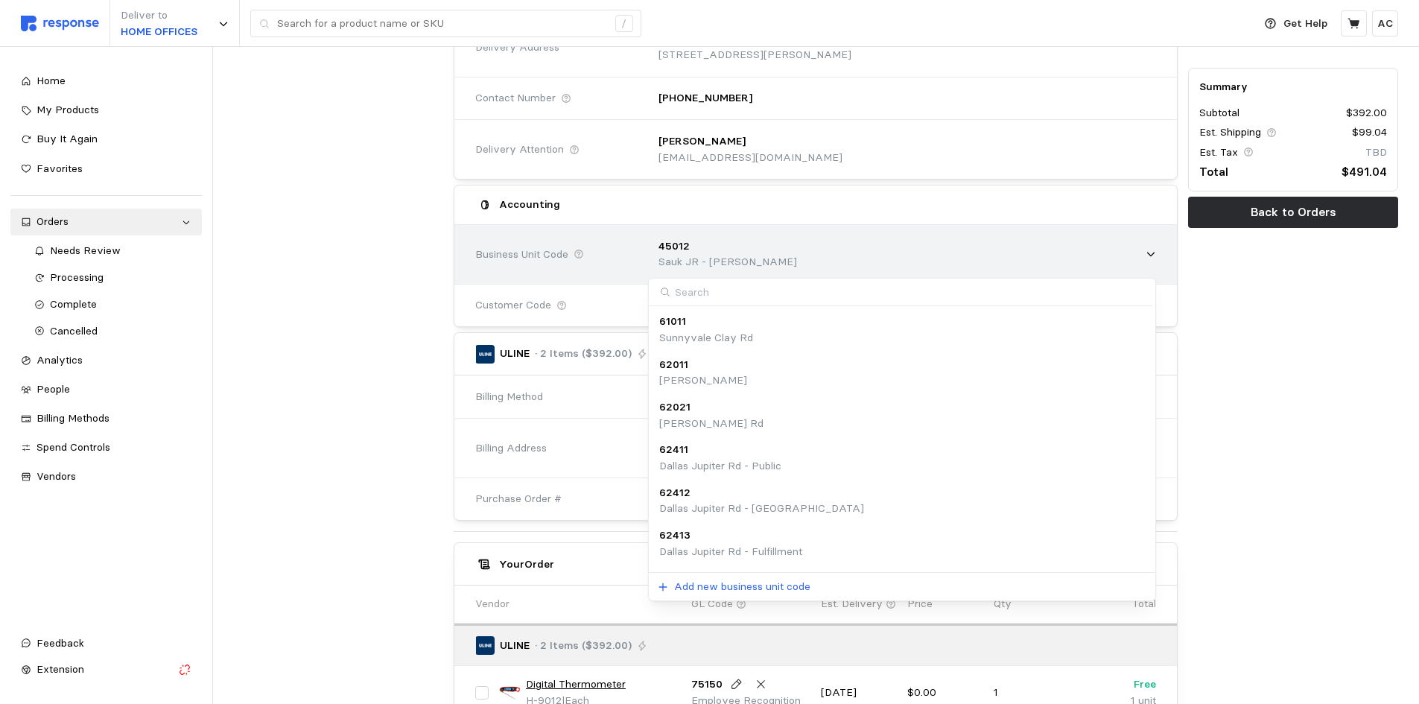
scroll to position [298, 0]
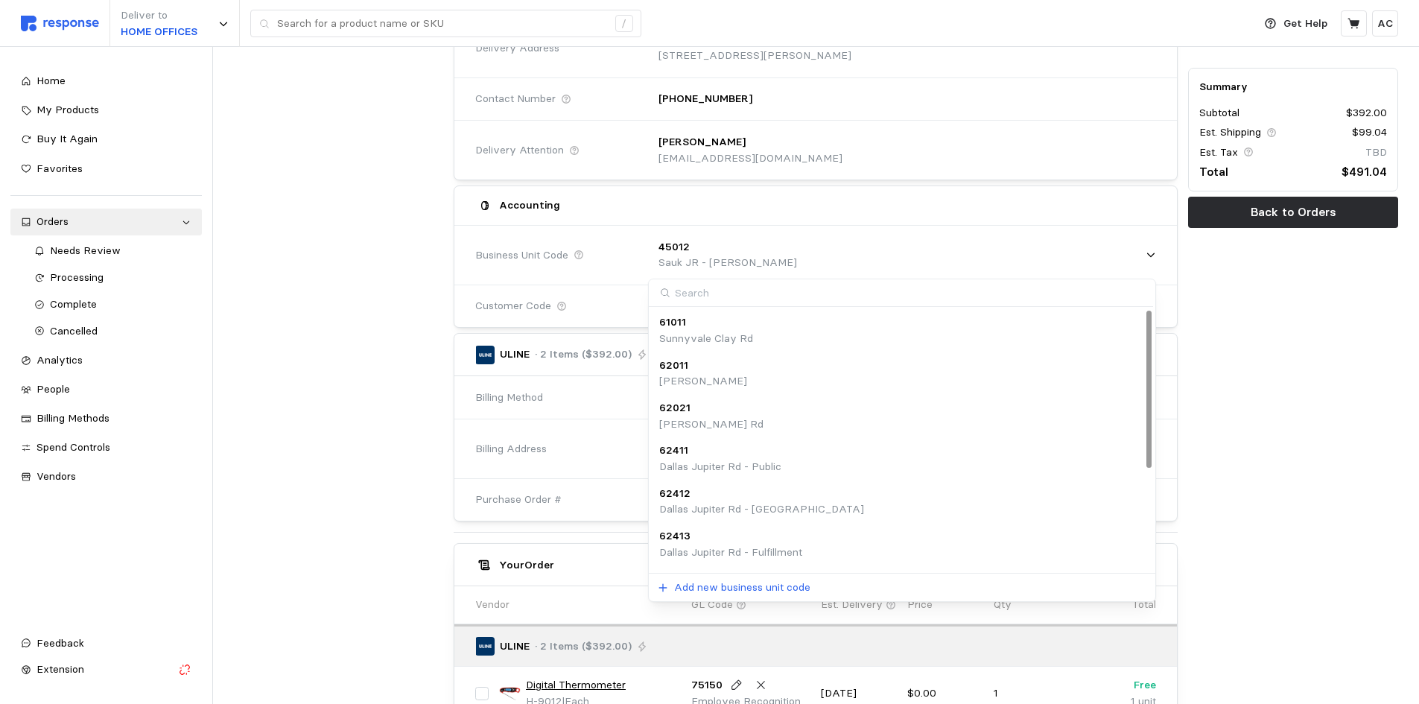
click at [1278, 381] on div "Summary Subtotal $392.00 Est. Shipping $99.04 Est. Tax TBD Total $491.04 Back t…" at bounding box center [1293, 405] width 221 height 1059
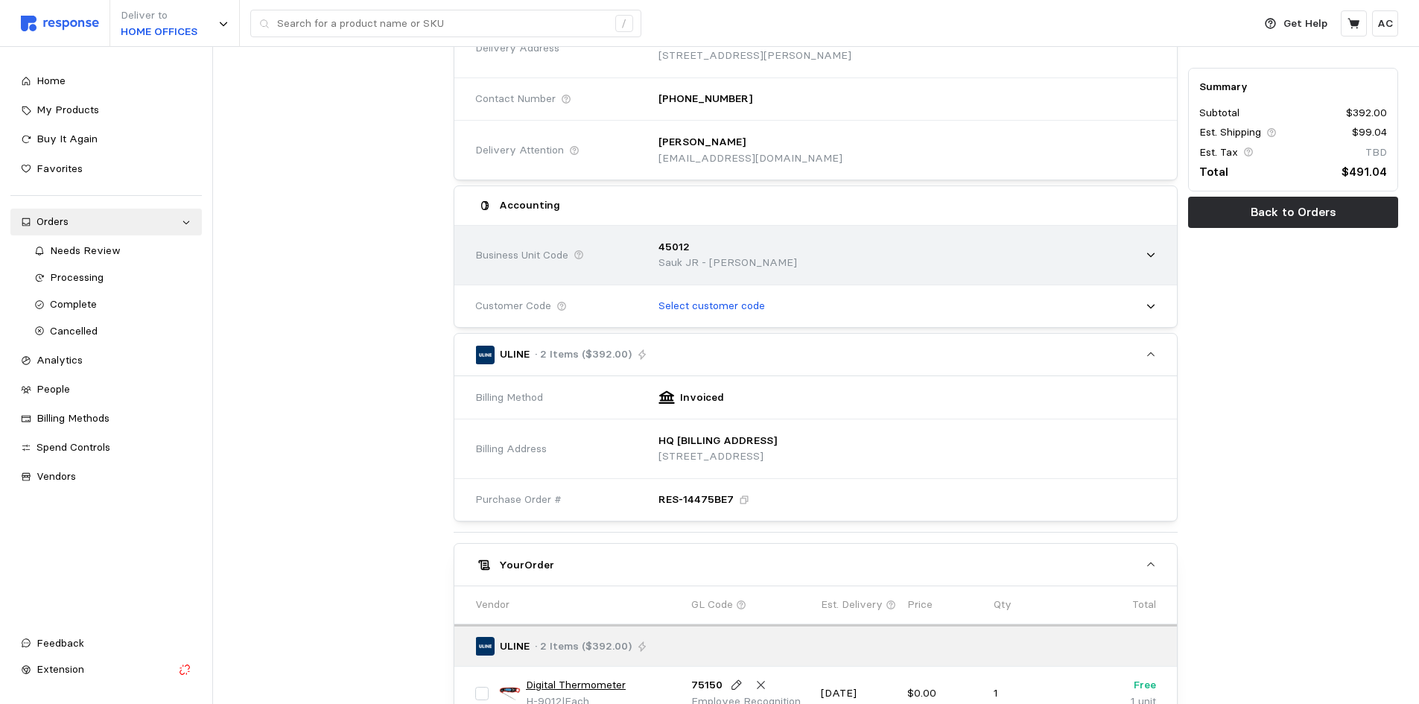
click at [912, 252] on div "45012 Sauk JR - MAHN" at bounding box center [902, 255] width 508 height 53
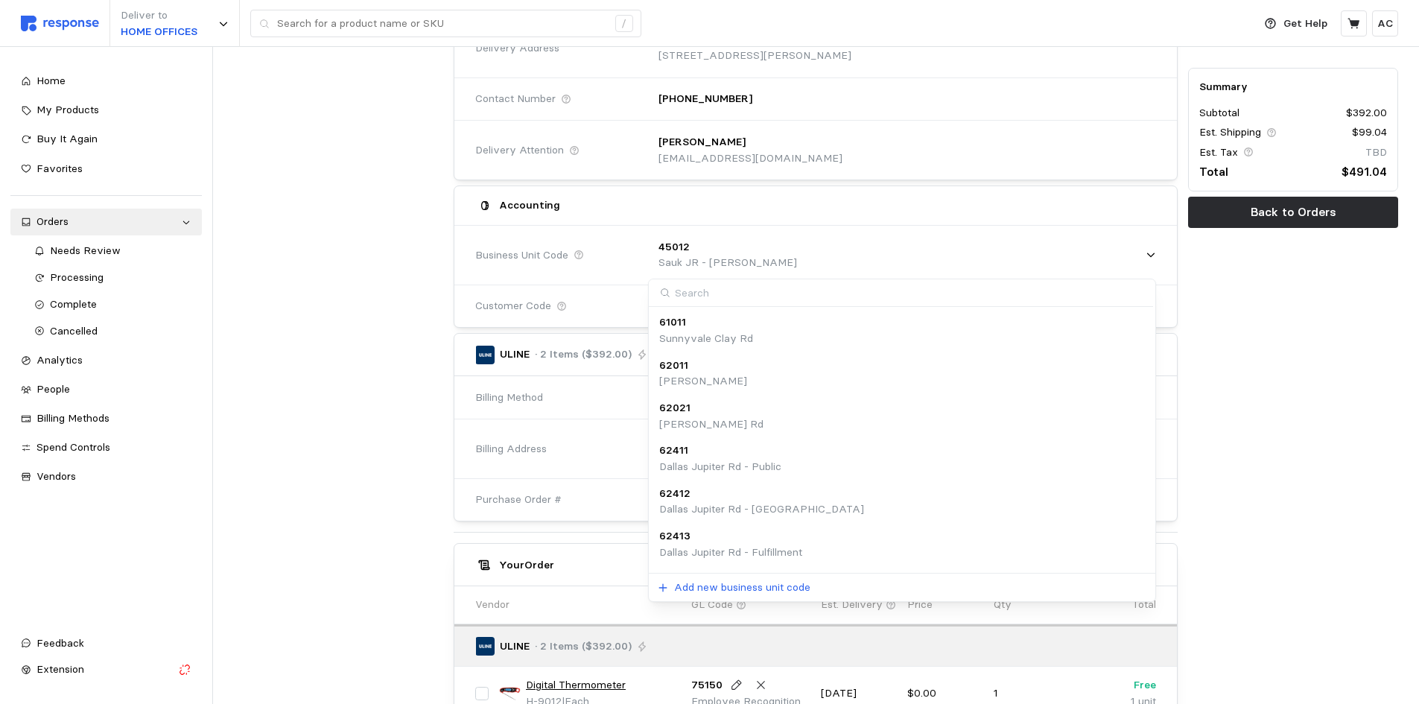
click at [811, 288] on input at bounding box center [901, 293] width 504 height 28
type input "apple"
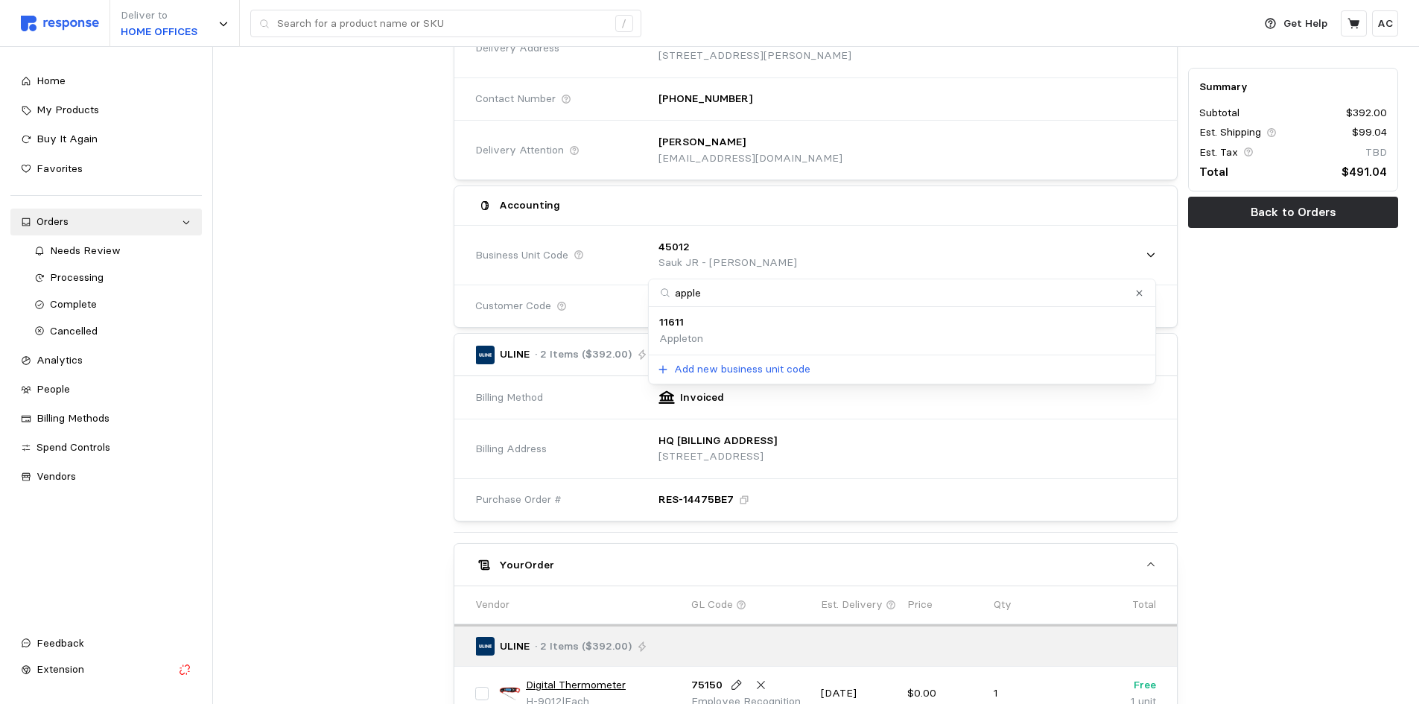
click at [787, 332] on div "11611 Appleton" at bounding box center [902, 330] width 486 height 32
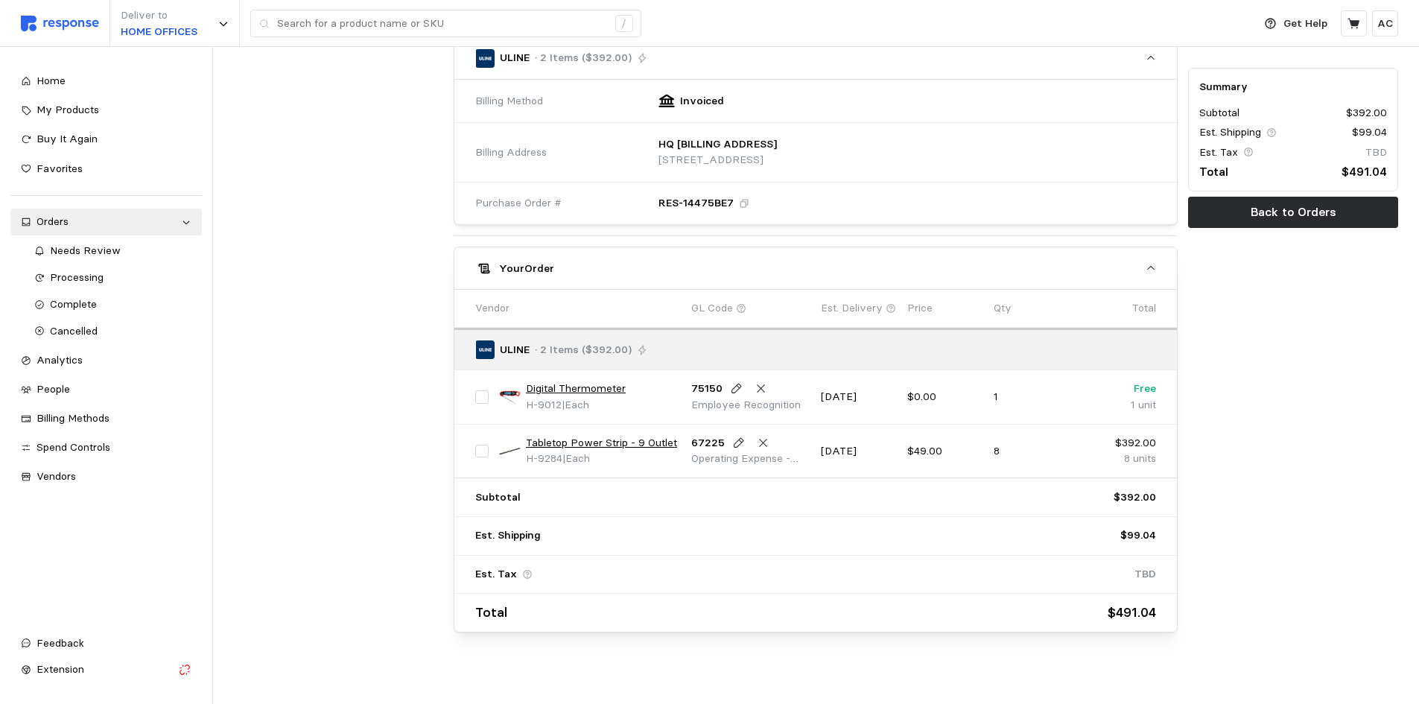
scroll to position [595, 0]
click at [605, 381] on link "Digital Thermometer" at bounding box center [576, 388] width 100 height 16
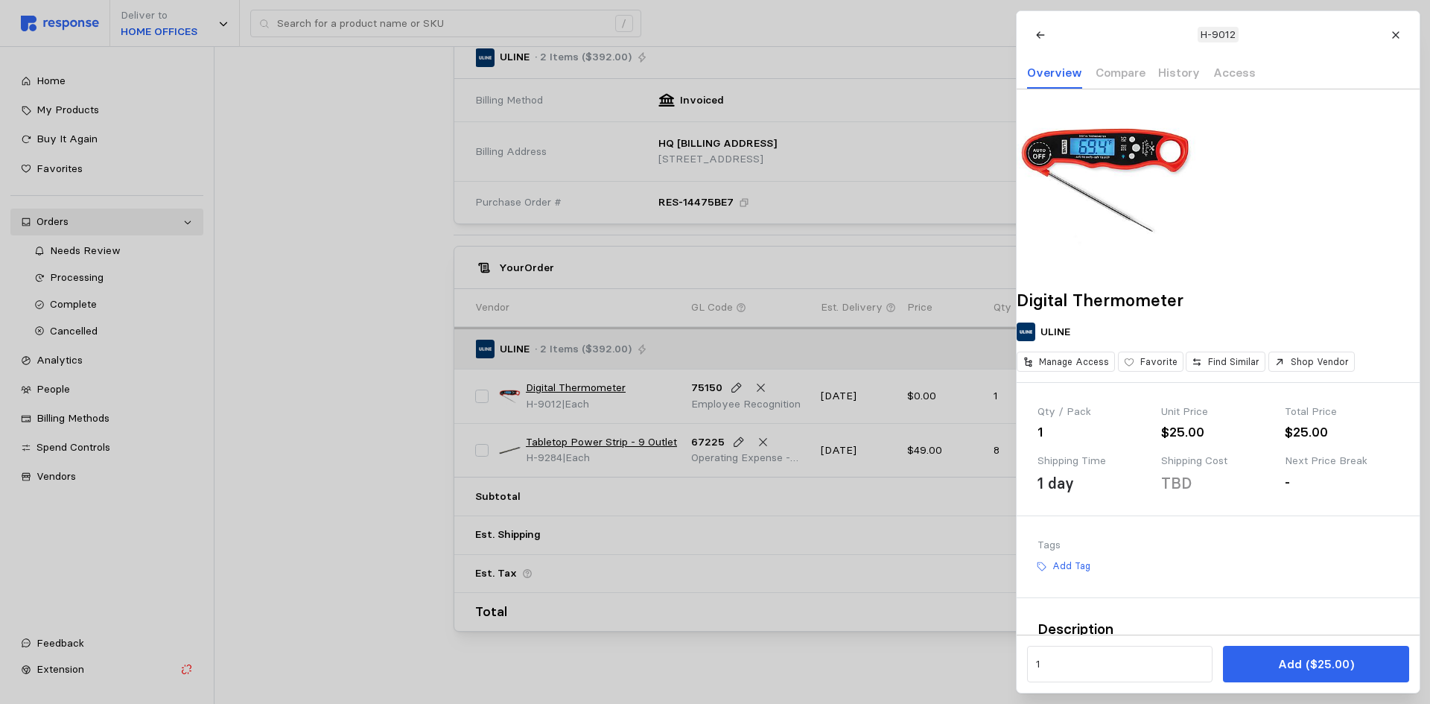
click at [382, 356] on div at bounding box center [715, 352] width 1430 height 704
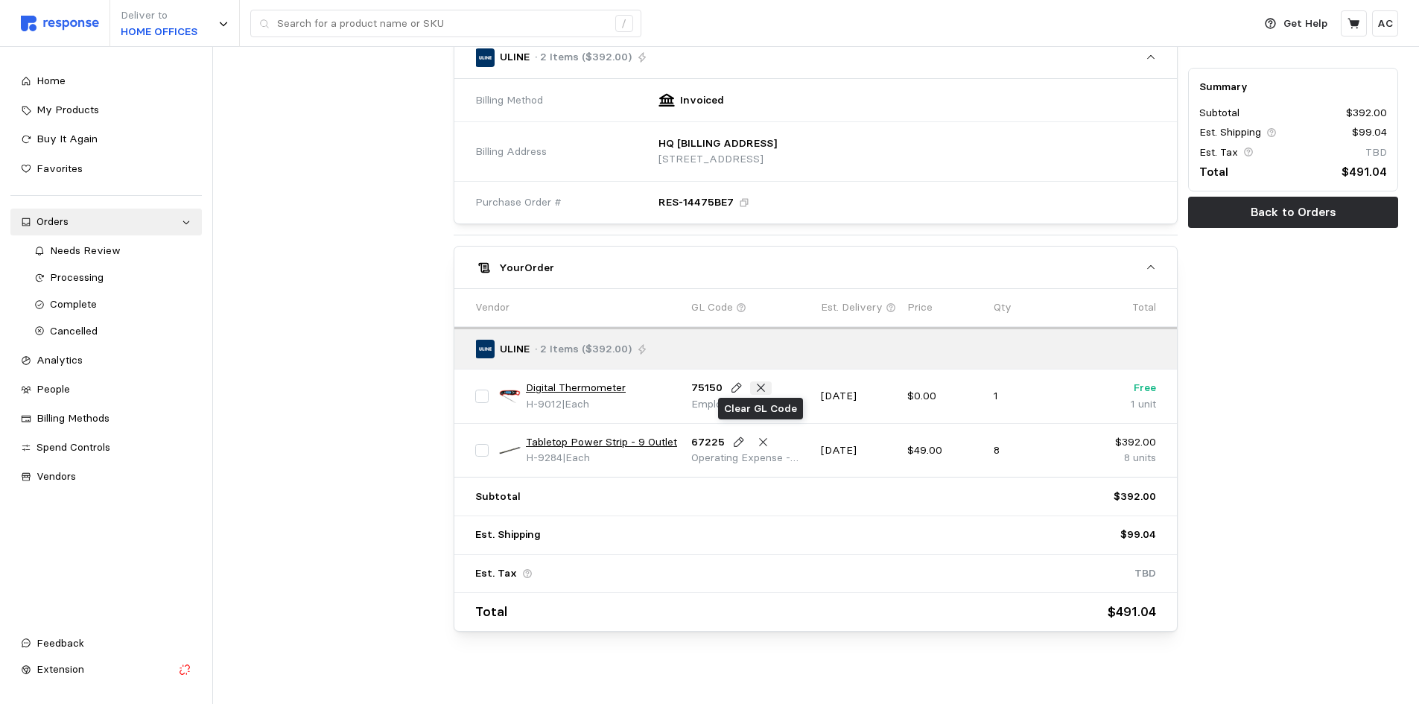
click at [761, 386] on icon at bounding box center [761, 388] width 8 height 8
click at [764, 444] on icon at bounding box center [763, 442] width 13 height 13
click at [647, 438] on link "Tabletop Power Strip - 9 Outlet" at bounding box center [601, 442] width 151 height 16
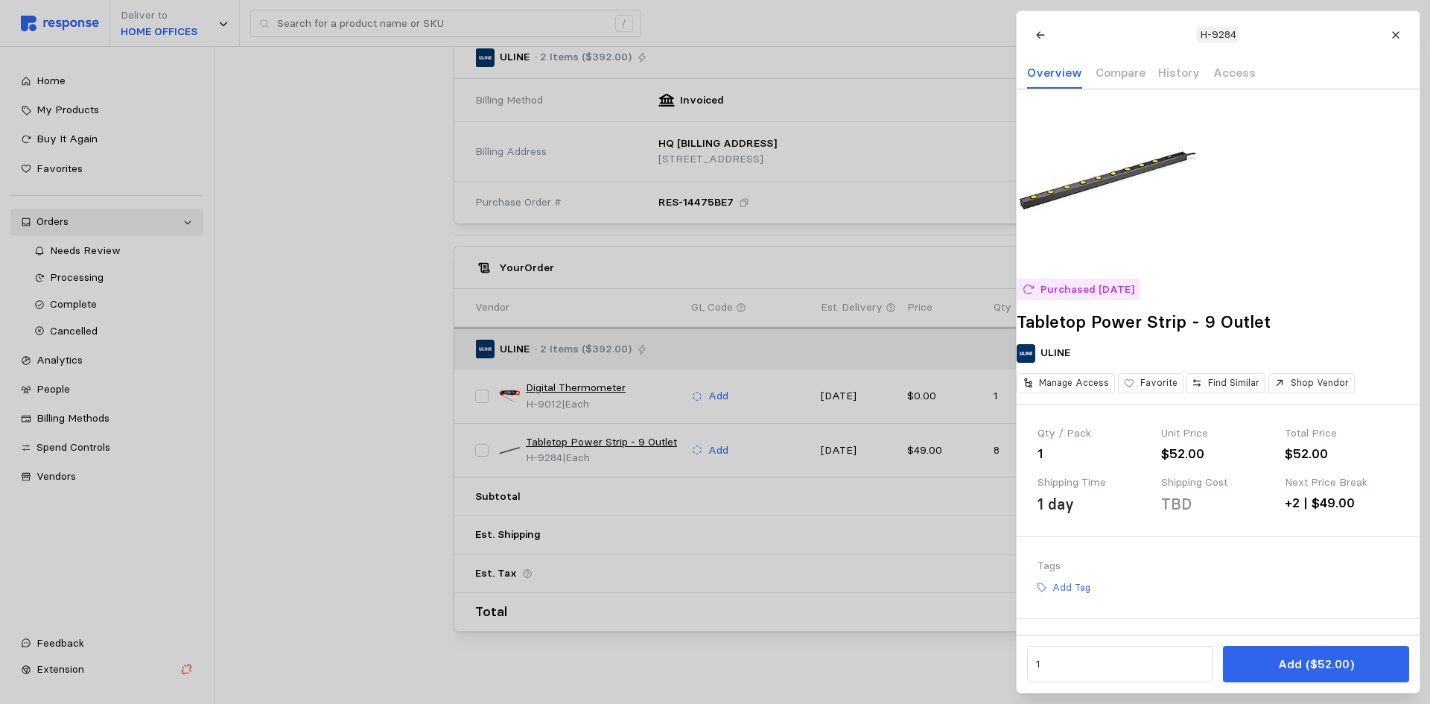
click at [405, 443] on div at bounding box center [715, 352] width 1430 height 704
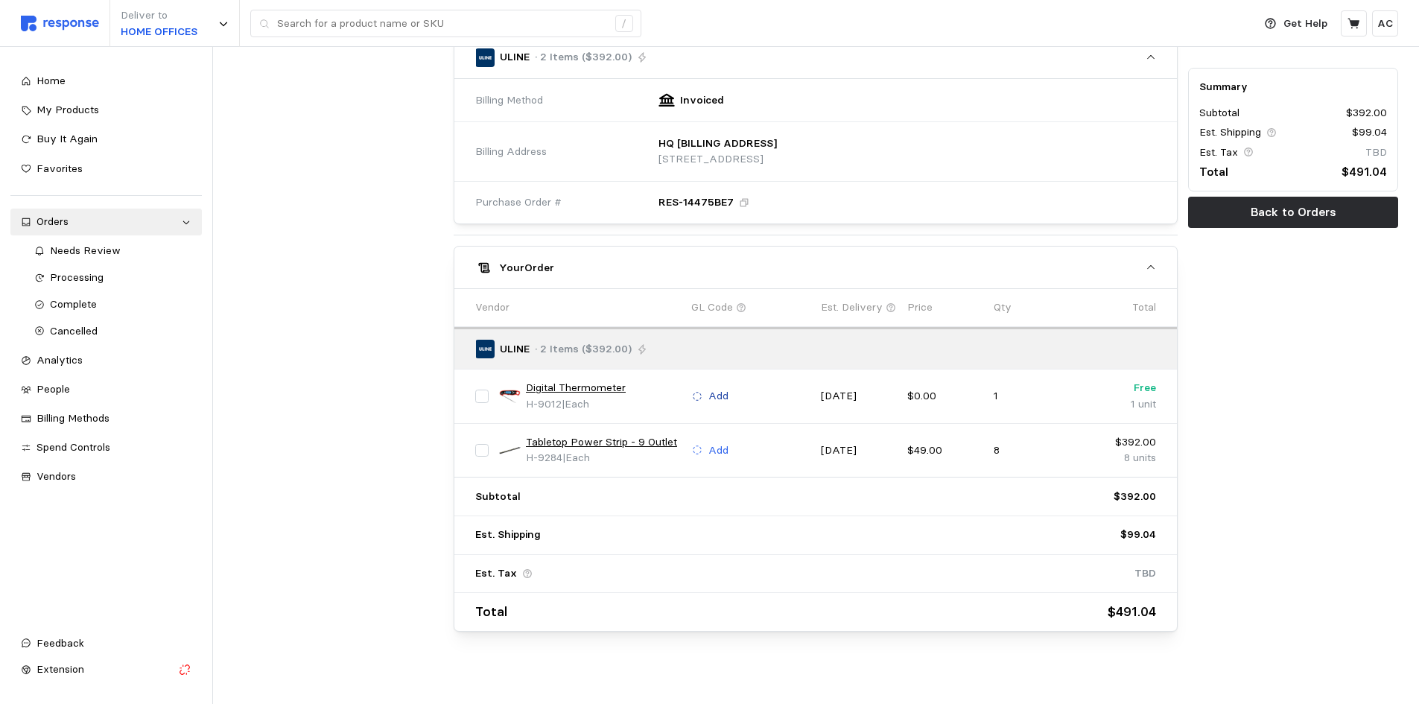
click at [723, 396] on p "Add" at bounding box center [718, 396] width 20 height 16
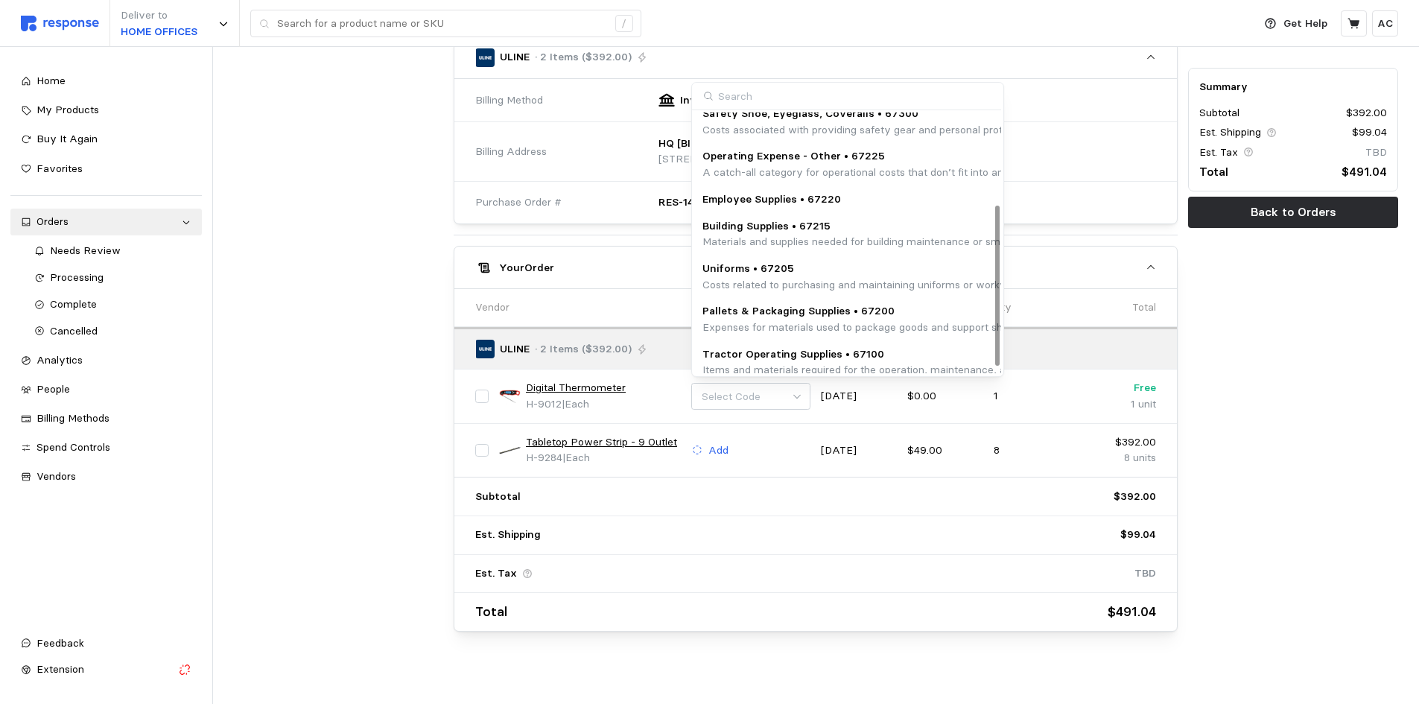
scroll to position [149, 0]
click at [894, 161] on p "Operating Expense - Other • 67225" at bounding box center [929, 156] width 453 height 16
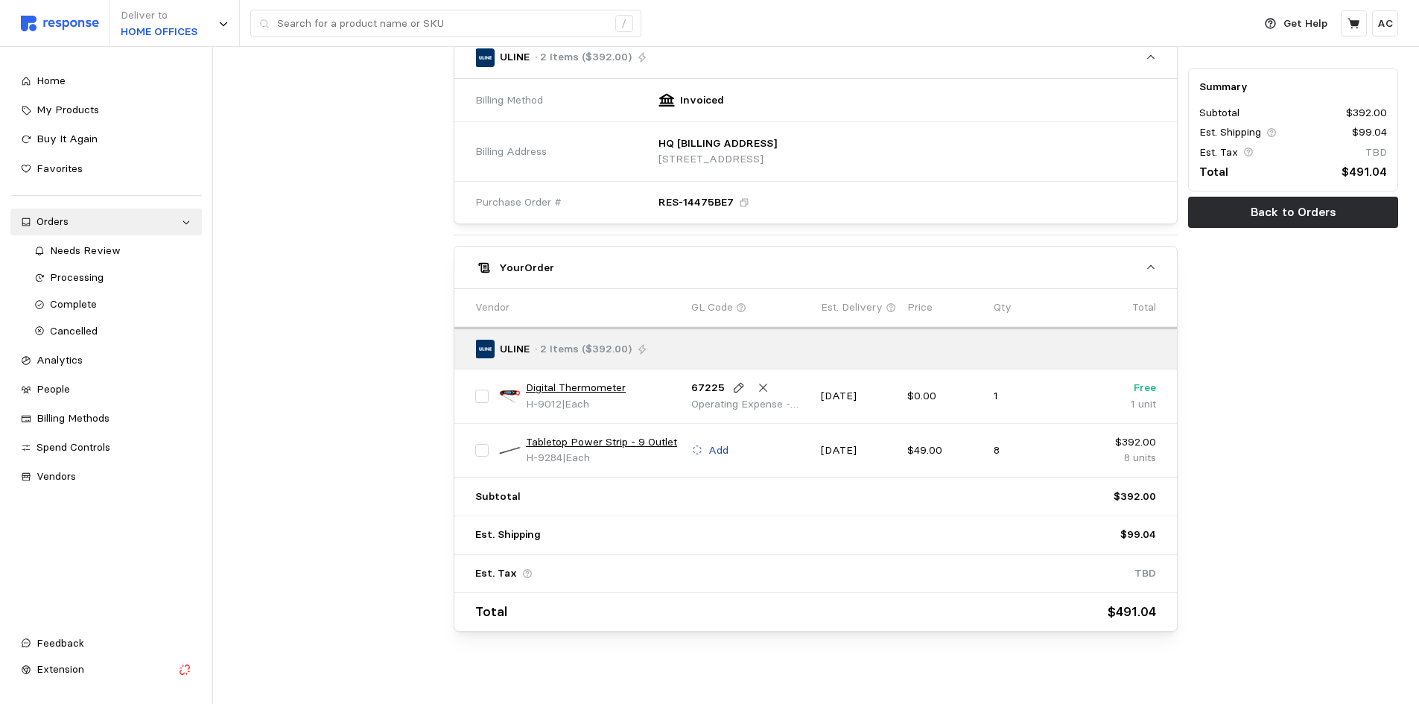
click at [720, 445] on p "Add" at bounding box center [718, 451] width 20 height 16
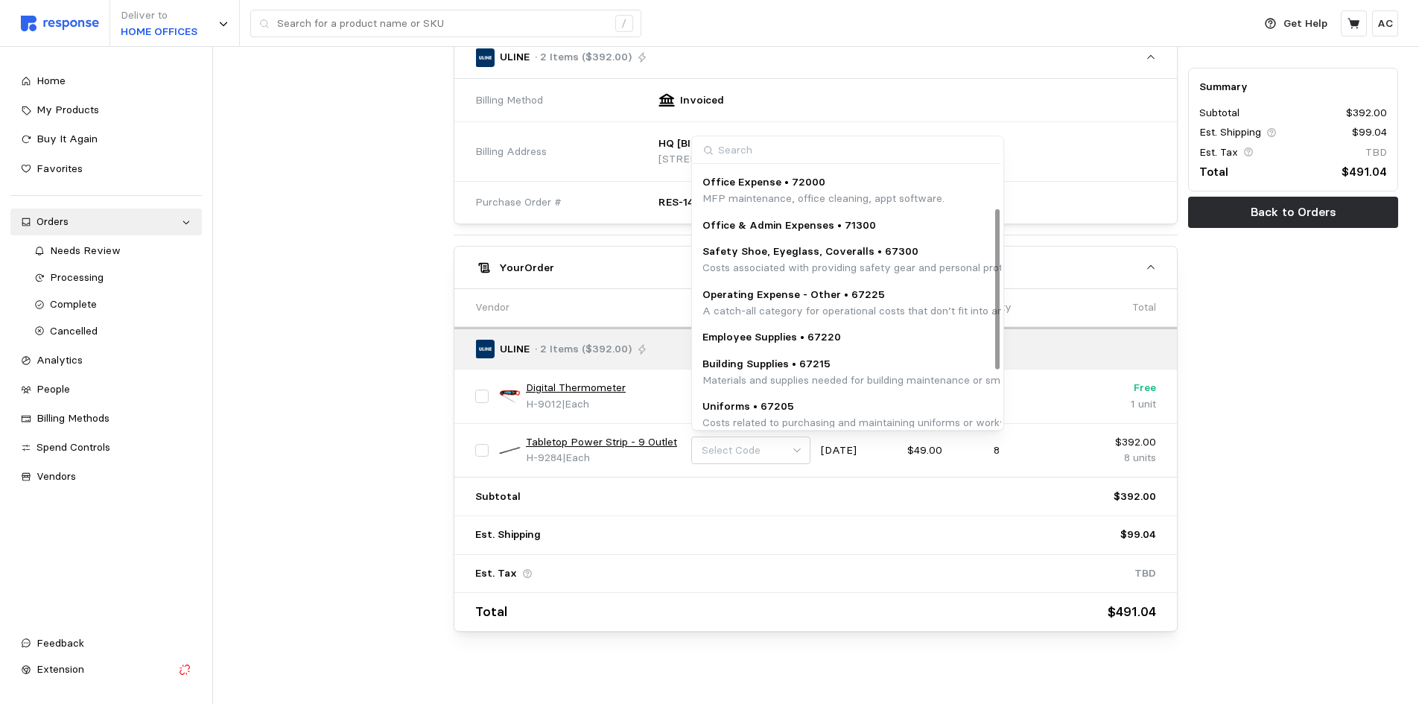
scroll to position [66, 0]
click at [873, 302] on p "A catch-all category for operational costs that don’t fit into any predefined s…" at bounding box center [929, 309] width 453 height 16
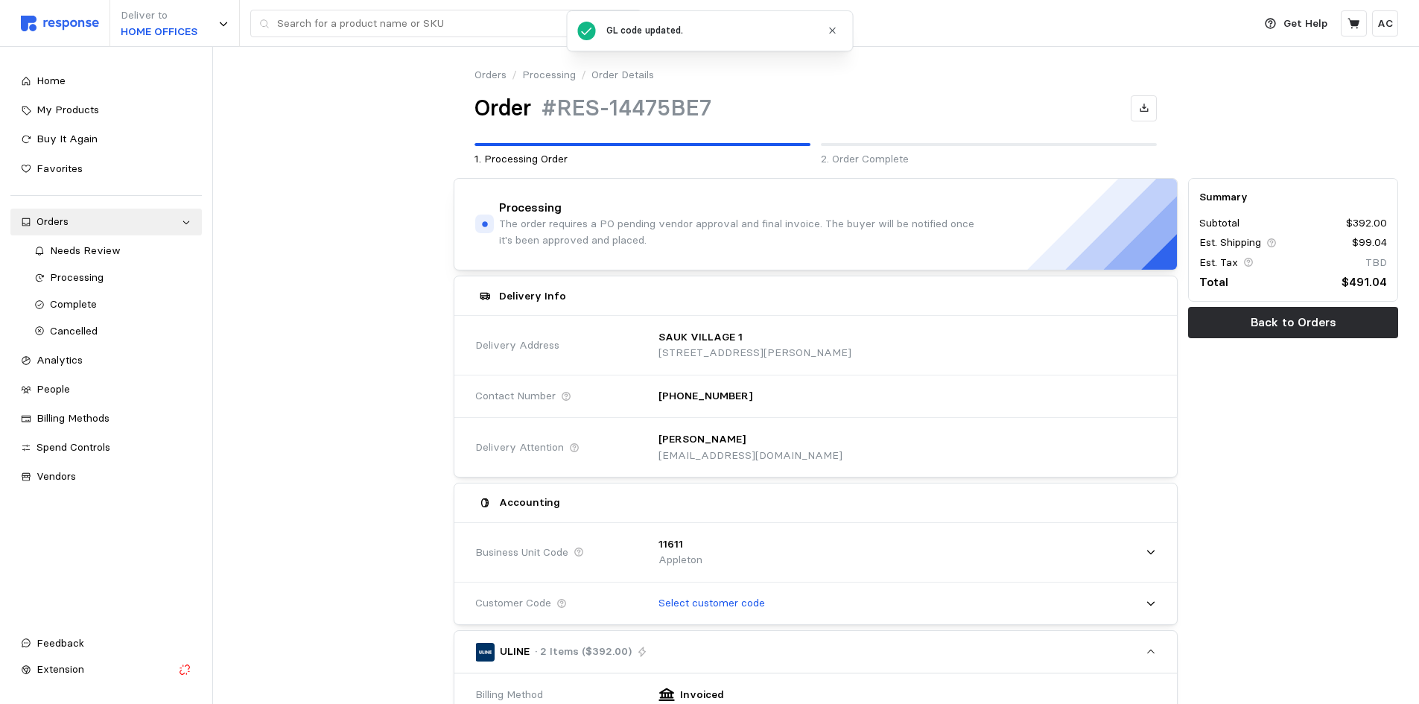
scroll to position [0, 0]
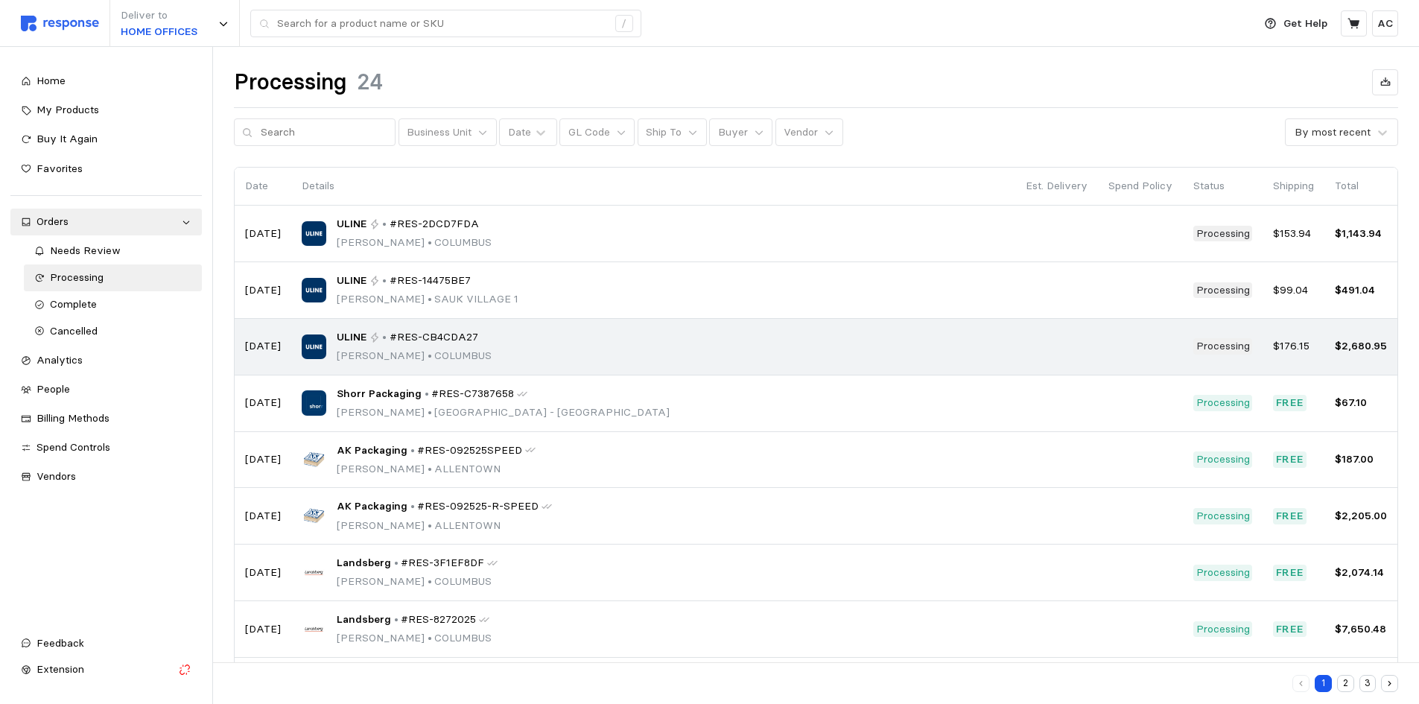
click at [491, 343] on div "ULINE • #RES-CB4CDA27 Pearl Puentes • COLUMBUS" at bounding box center [653, 346] width 703 height 35
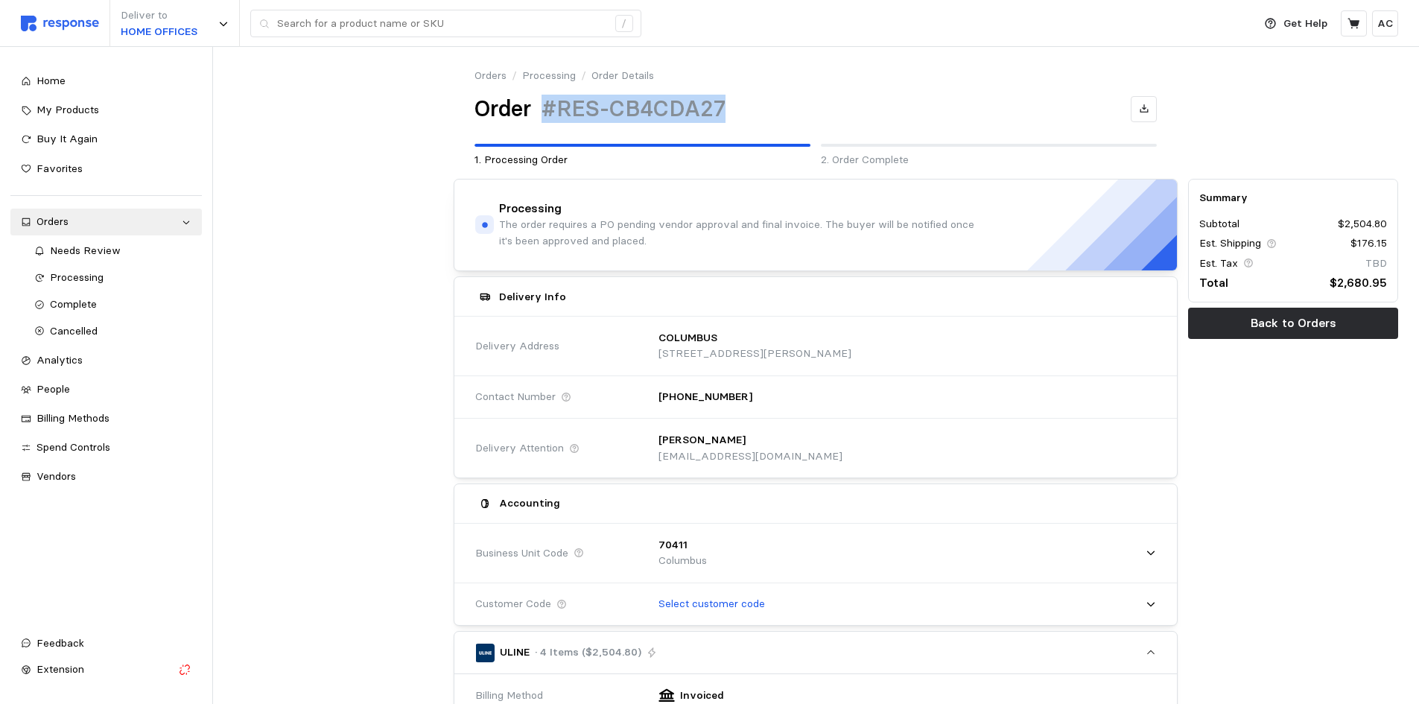
drag, startPoint x: 728, startPoint y: 107, endPoint x: 545, endPoint y: 109, distance: 183.3
click at [545, 109] on div "Order #RES-CB4CDA27" at bounding box center [816, 109] width 682 height 29
copy h1 "#RES-CB4CDA27"
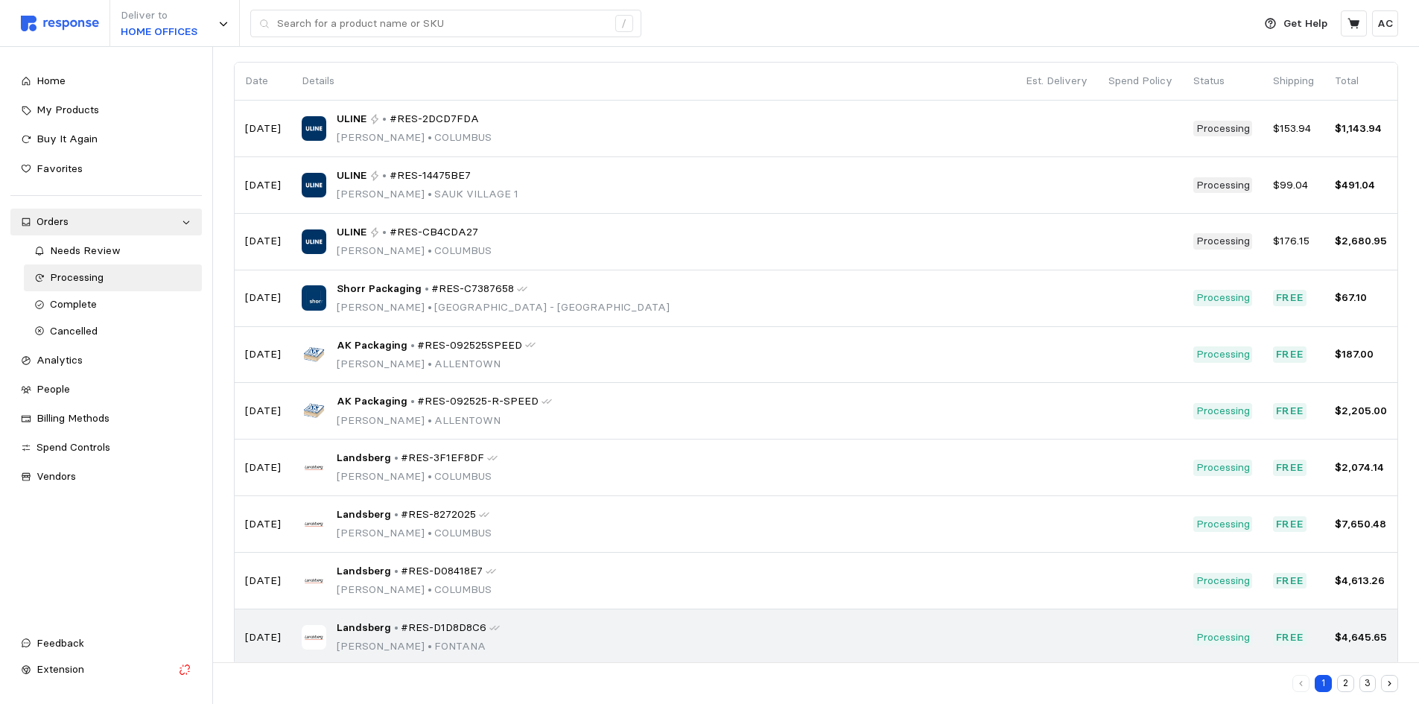
scroll to position [130, 0]
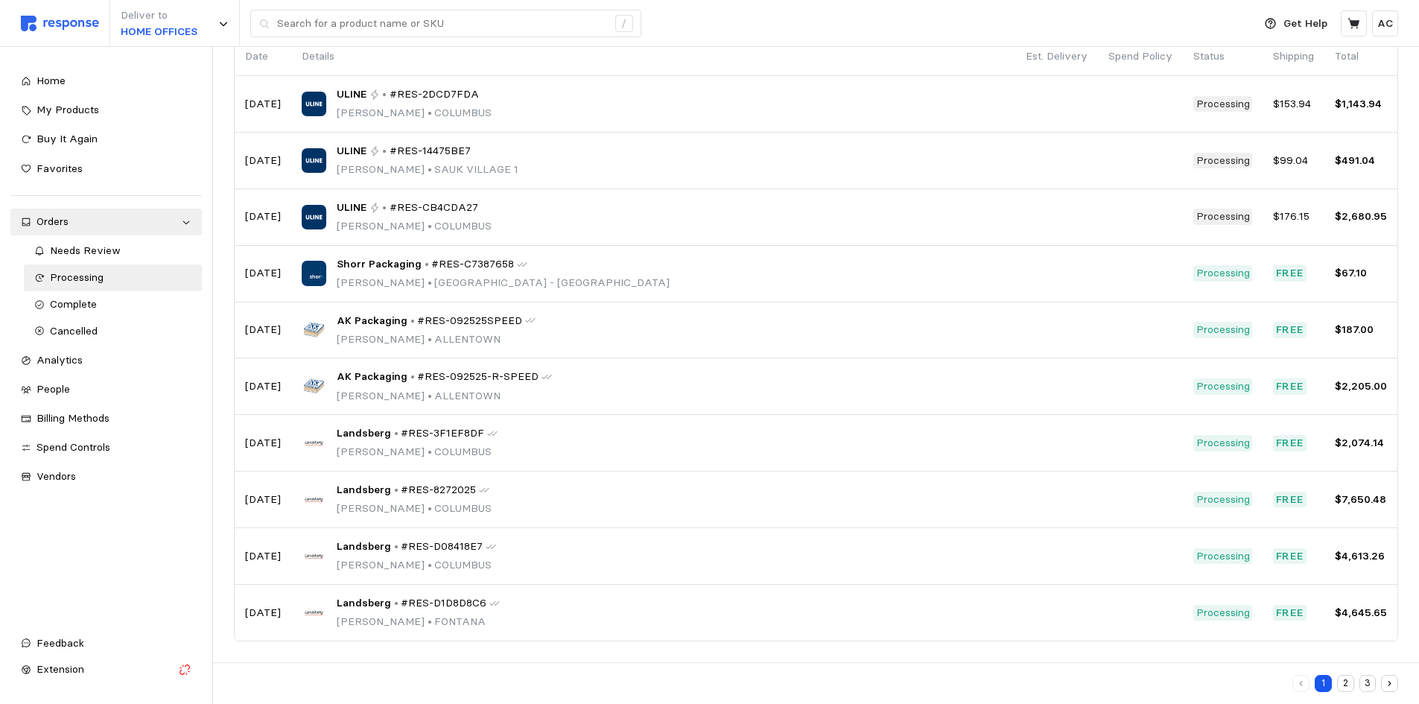
click at [1389, 678] on button "button" at bounding box center [1389, 683] width 17 height 17
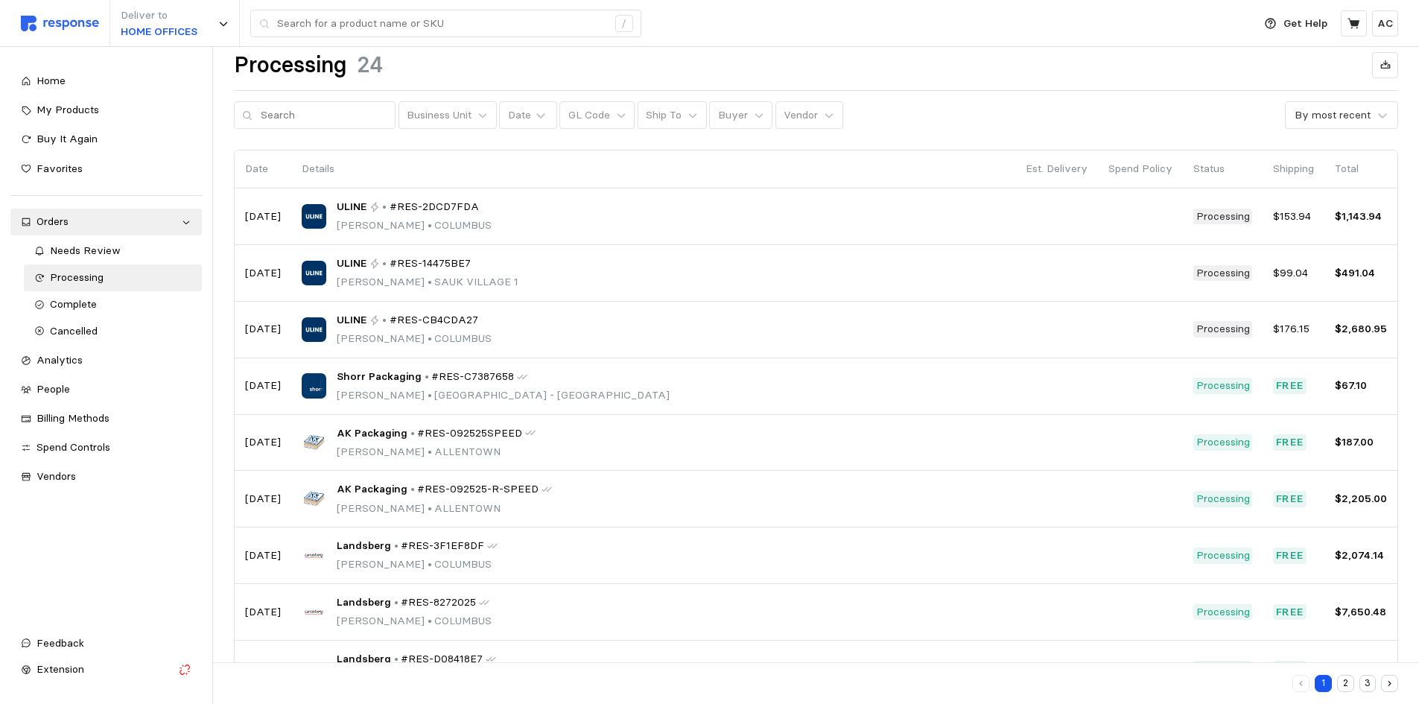
click at [1389, 678] on div at bounding box center [816, 451] width 1163 height 602
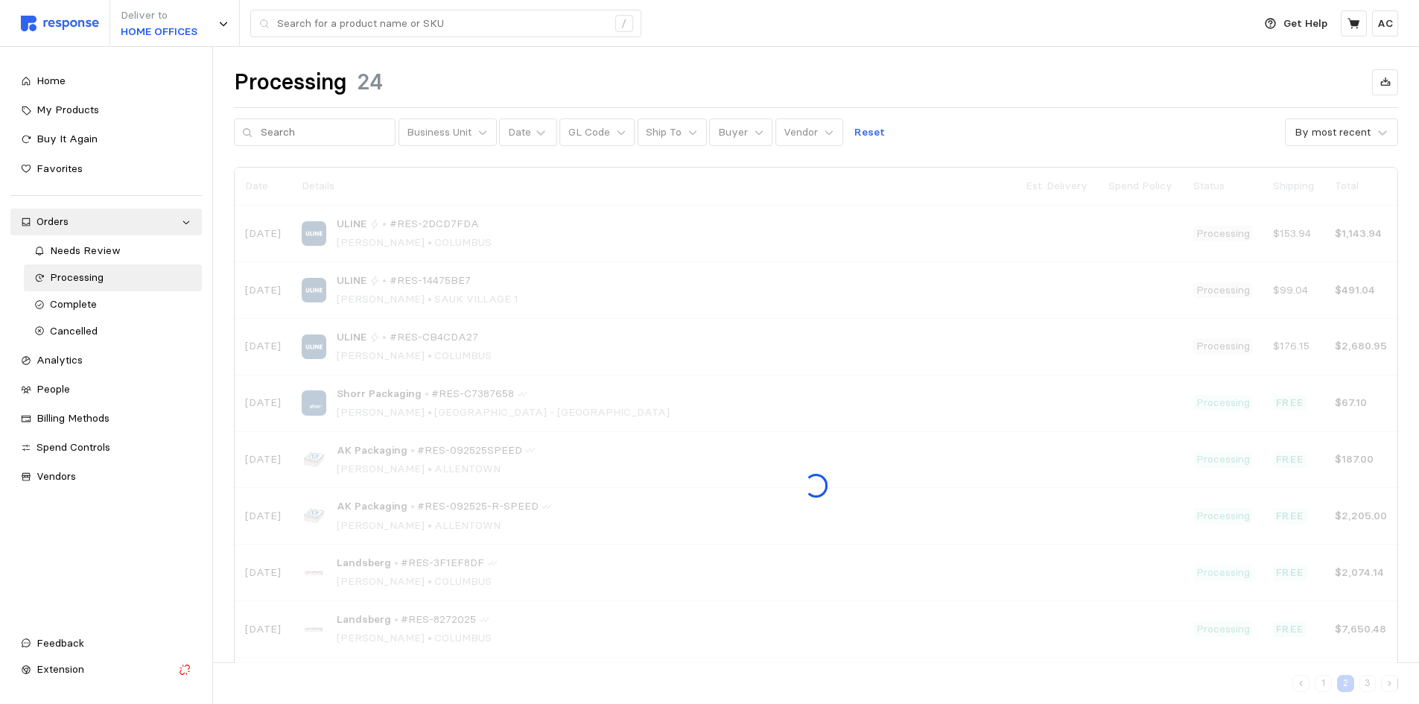
click at [1390, 678] on div at bounding box center [816, 469] width 1163 height 602
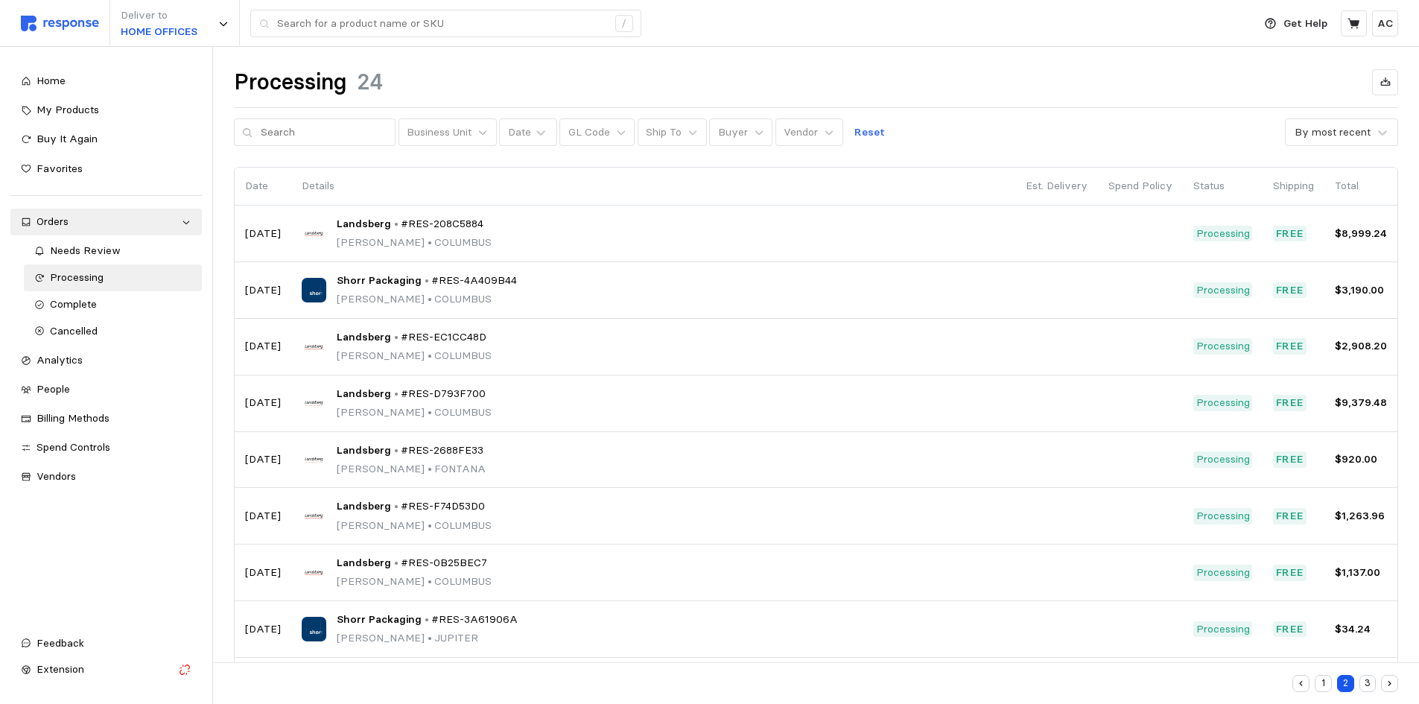
click at [1392, 684] on icon "button" at bounding box center [1390, 684] width 10 height 10
click at [1392, 684] on div at bounding box center [816, 469] width 1163 height 602
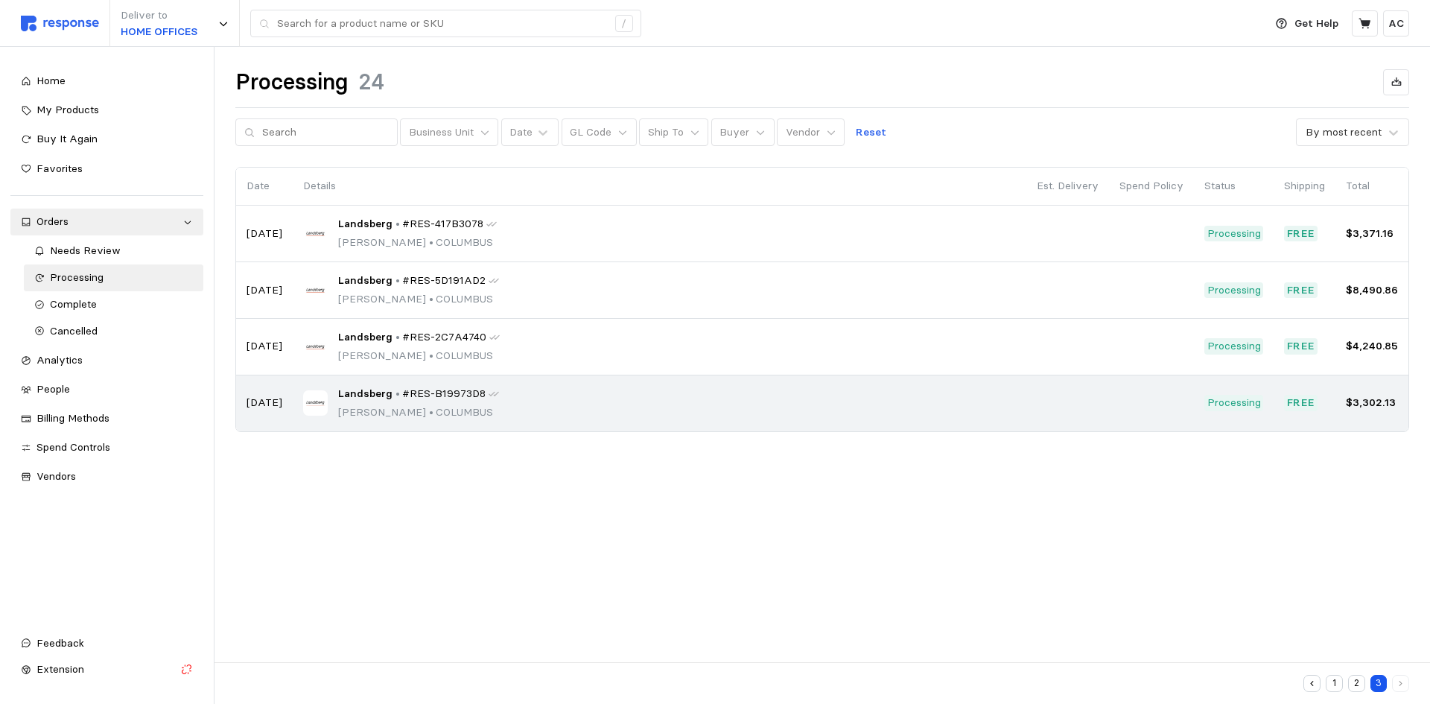
click at [509, 413] on div "Landsberg • #RES-B19973D8 Pearl Puentes • COLUMBUS" at bounding box center [659, 403] width 713 height 35
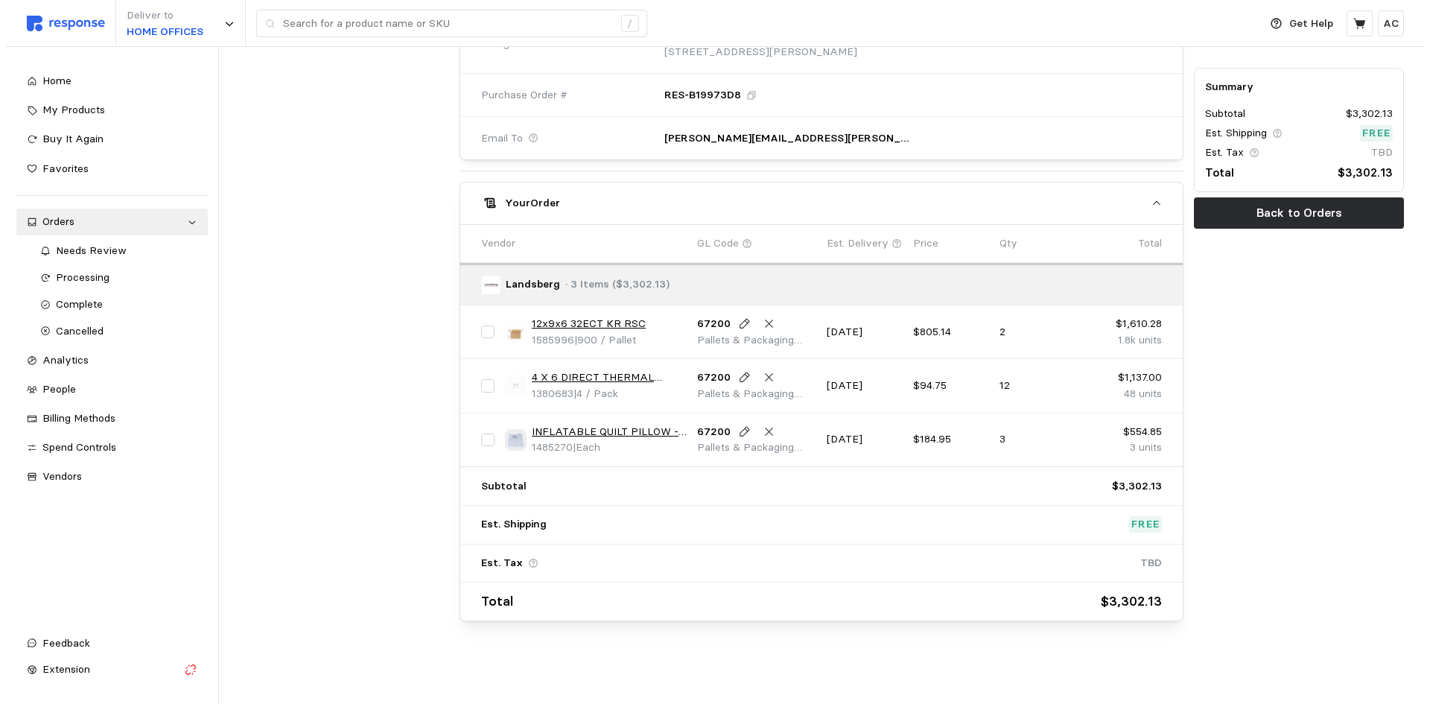
scroll to position [659, 0]
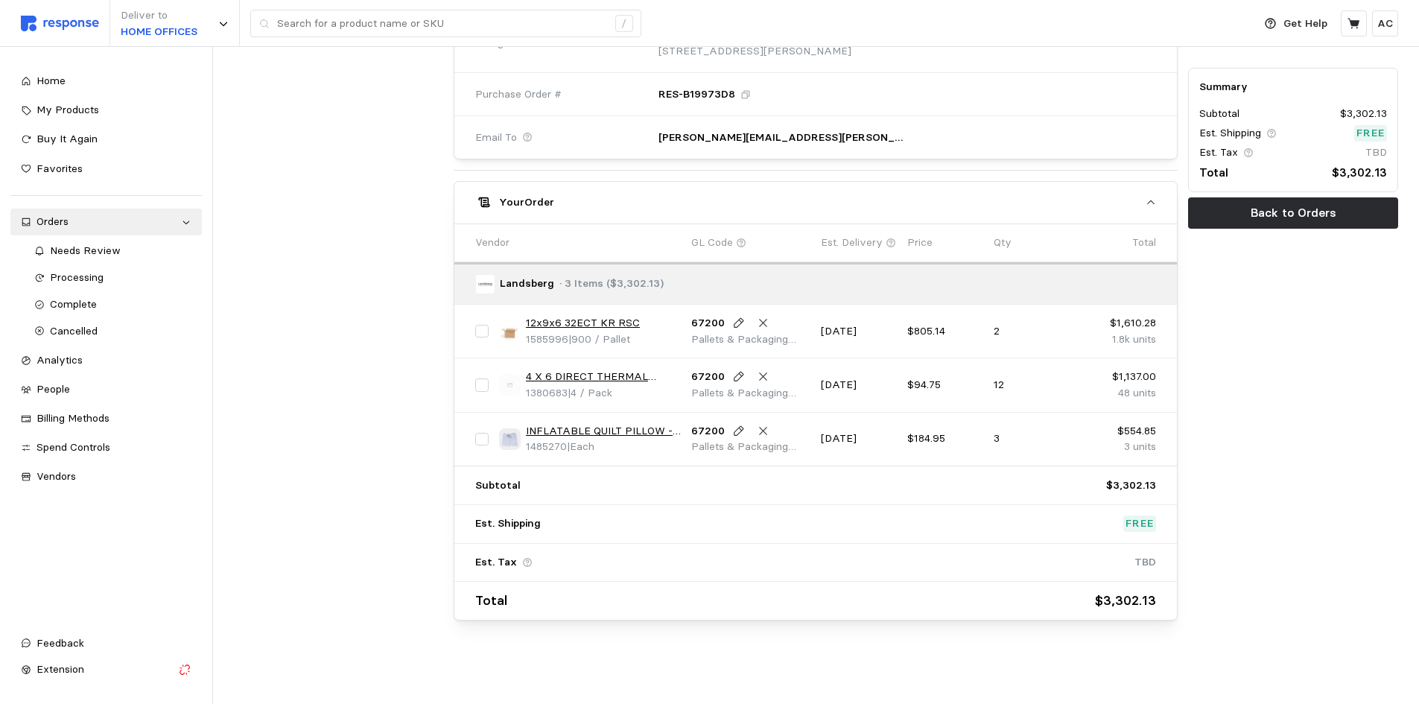
click at [581, 319] on link "12x9x6 32ECT KR RSC" at bounding box center [583, 323] width 114 height 16
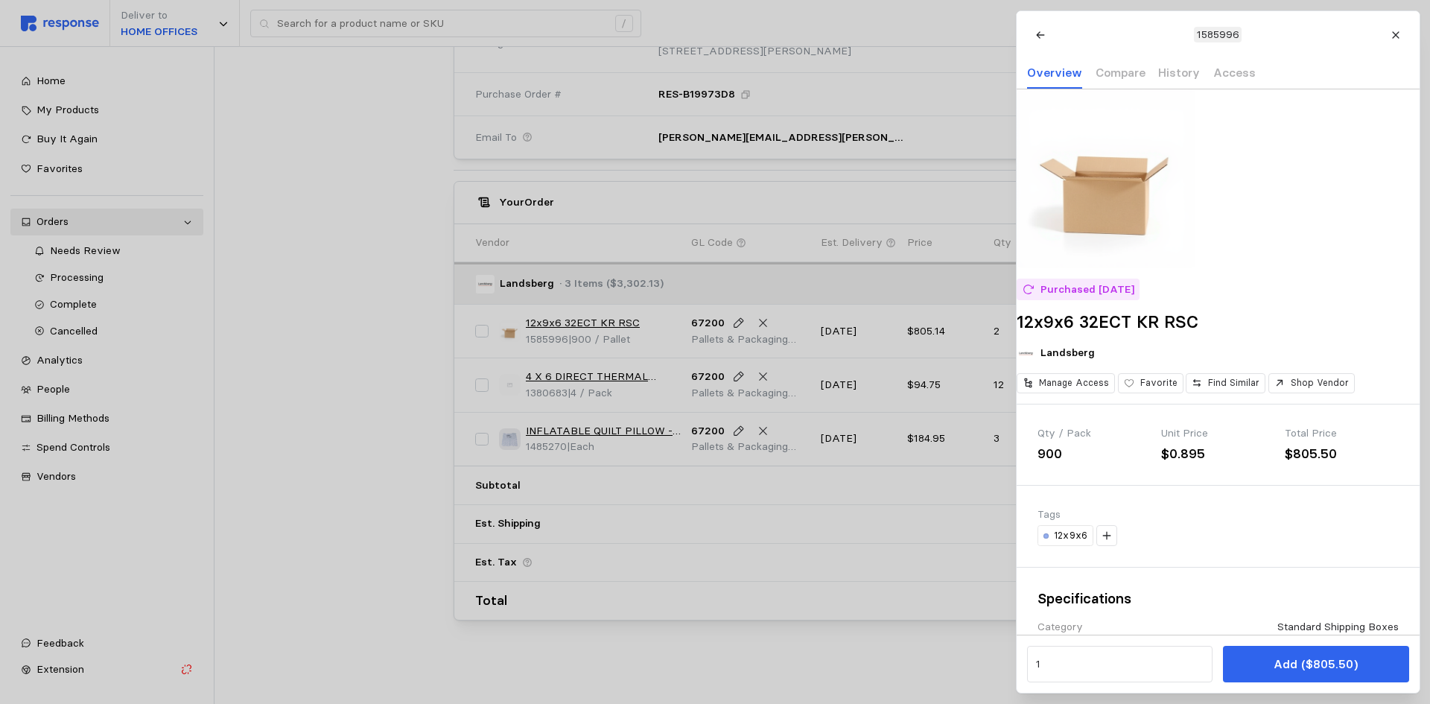
click at [389, 336] on div at bounding box center [715, 352] width 1430 height 704
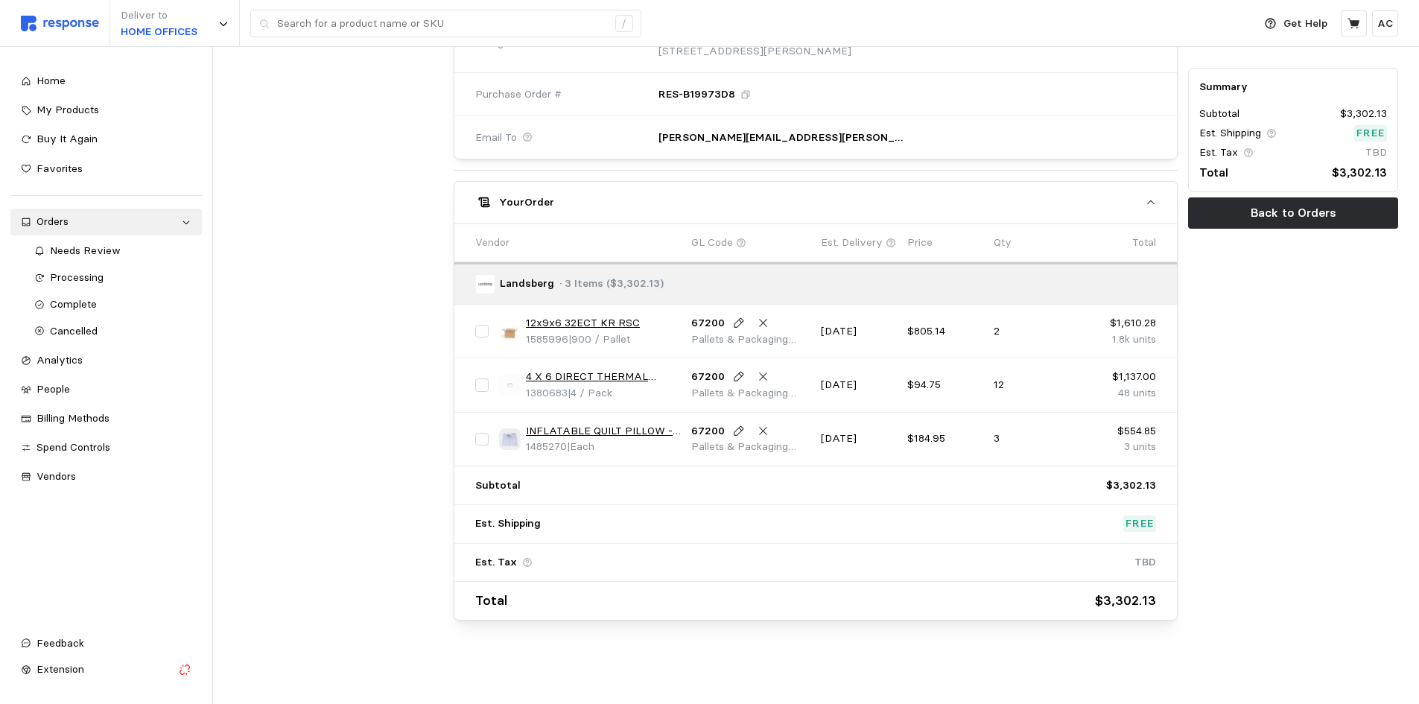
click at [594, 320] on link "12x9x6 32ECT KR RSC" at bounding box center [583, 323] width 114 height 16
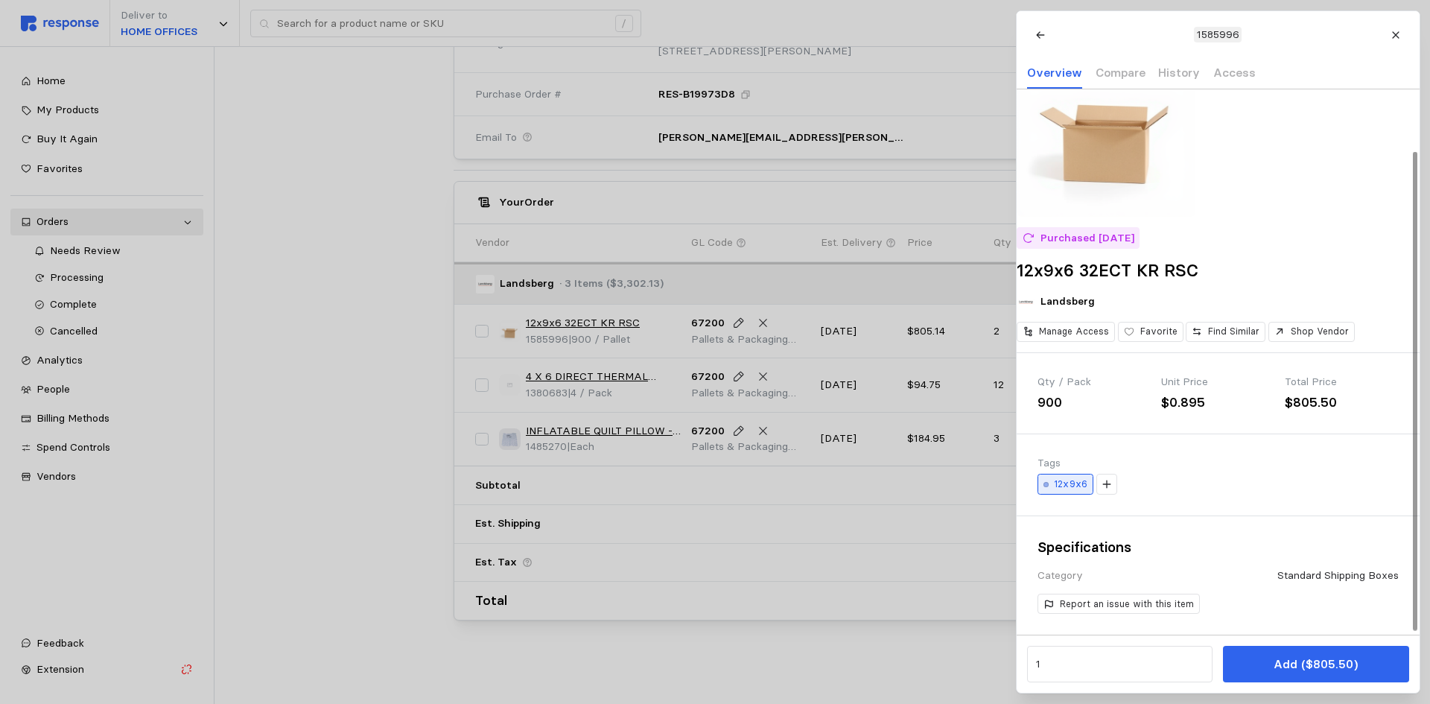
click at [1068, 491] on p "12x9x6" at bounding box center [1071, 484] width 34 height 13
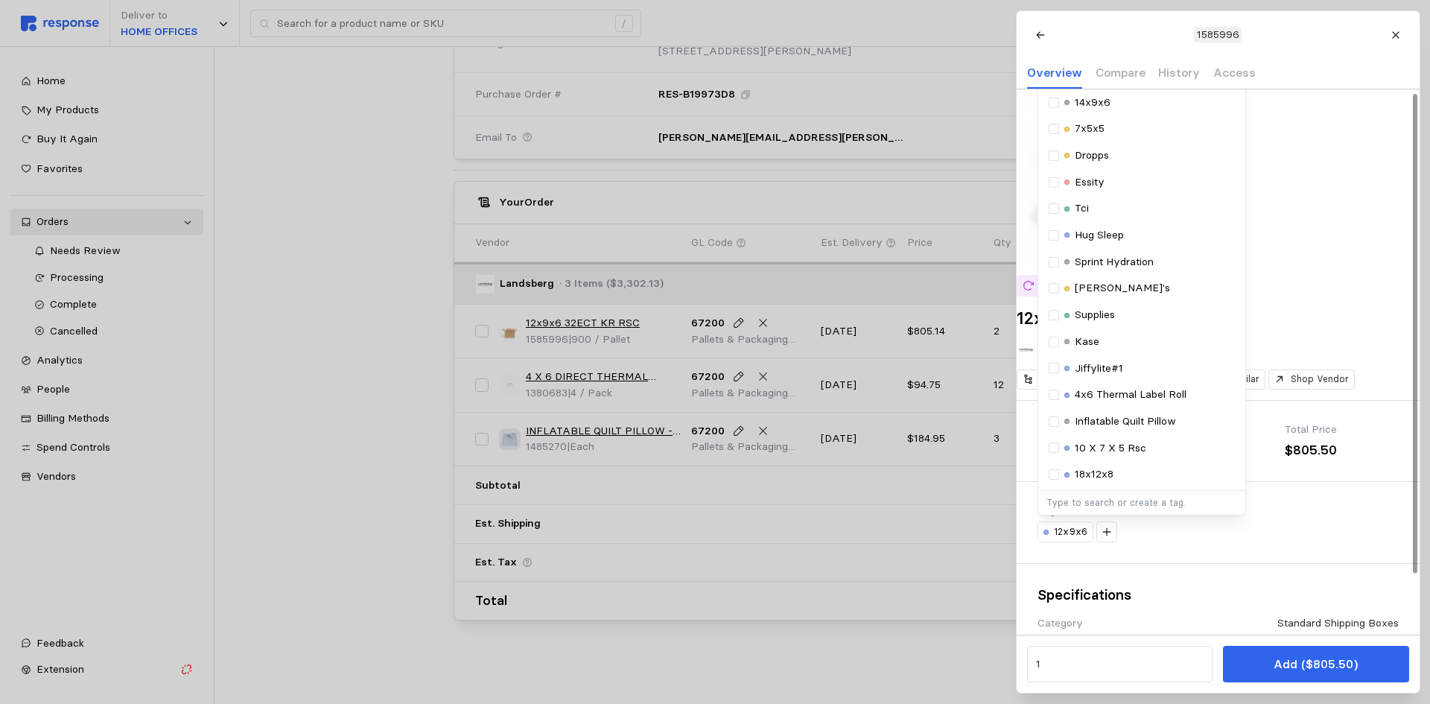
scroll to position [0, 0]
click at [1298, 546] on div "12x9x6 Selected 12x9x6 Tags Standar Packaging Equipment Ppe 15x11x7 14x9x6 7x5x…" at bounding box center [1218, 535] width 361 height 21
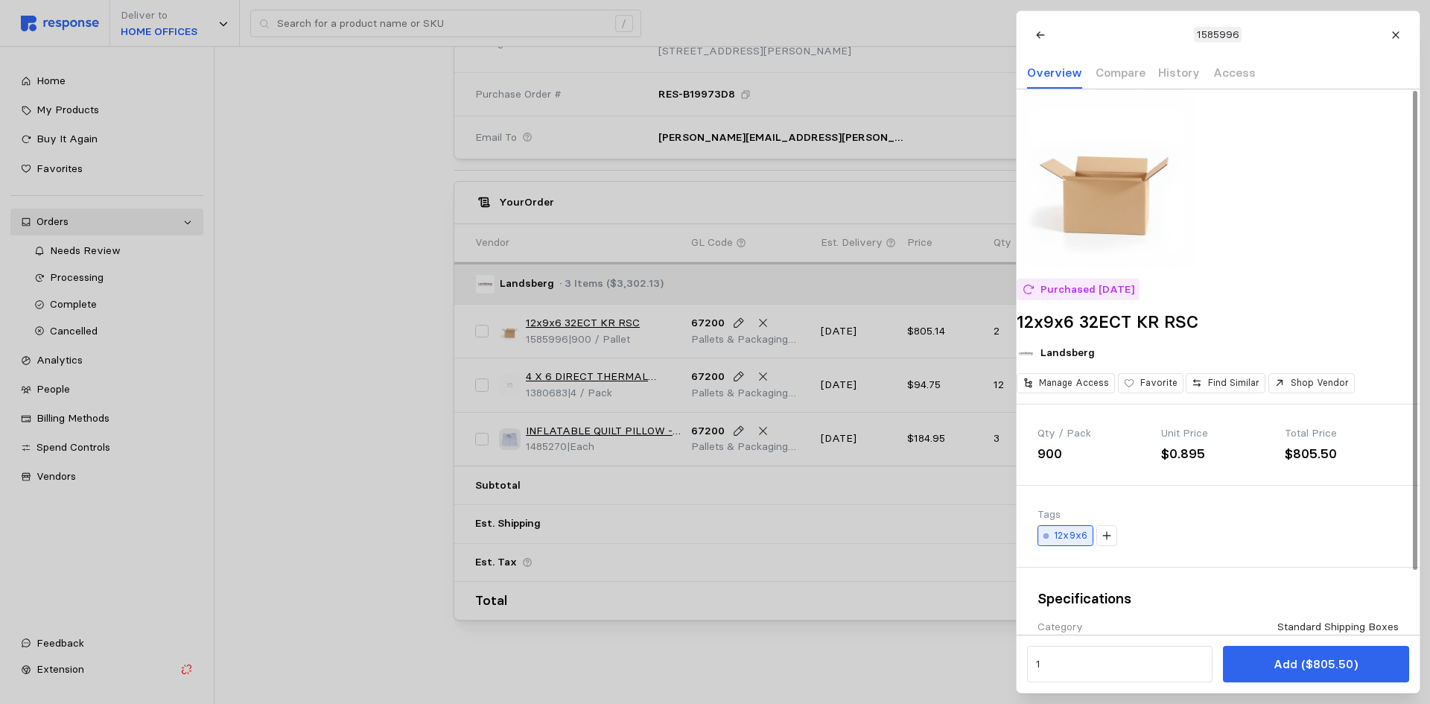
click at [1079, 542] on p "12x9x6" at bounding box center [1071, 535] width 34 height 13
click at [378, 427] on div at bounding box center [715, 352] width 1430 height 704
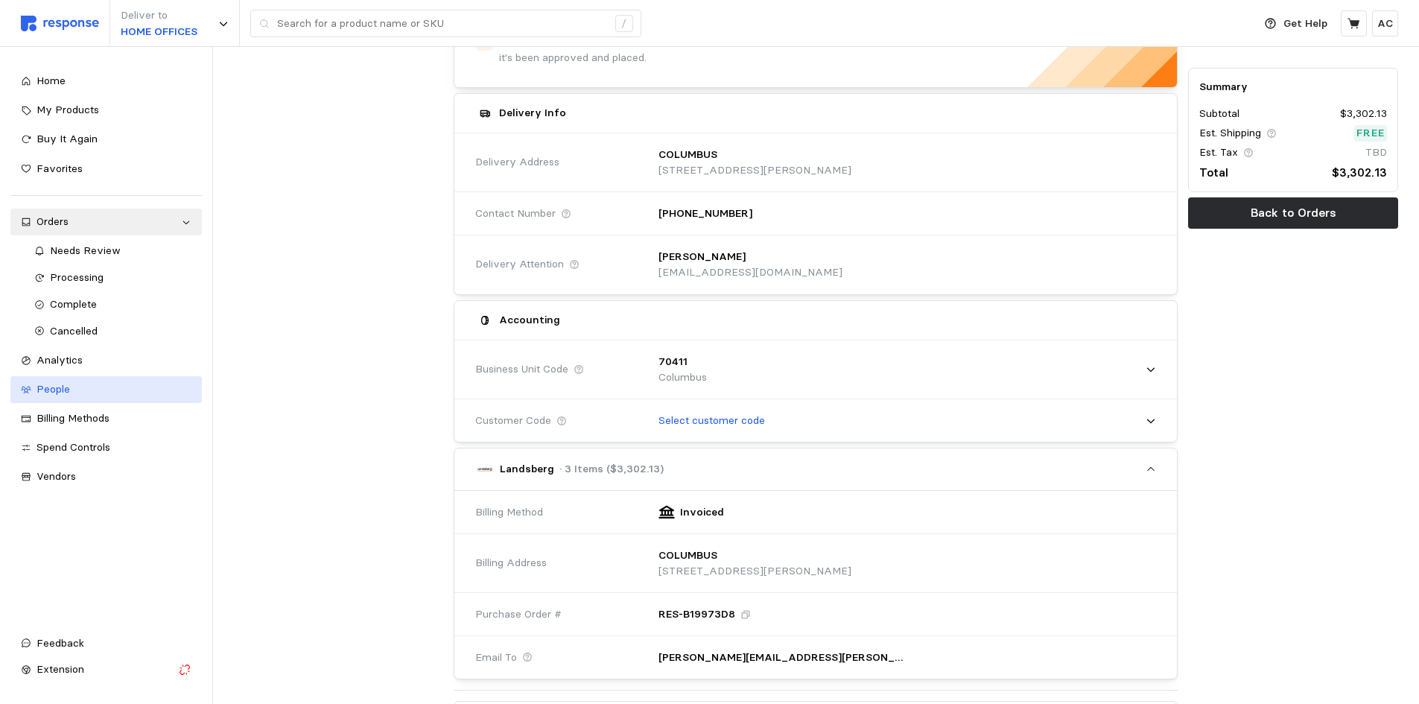
scroll to position [137, 0]
click at [197, 20] on p "Deliver to" at bounding box center [159, 15] width 77 height 16
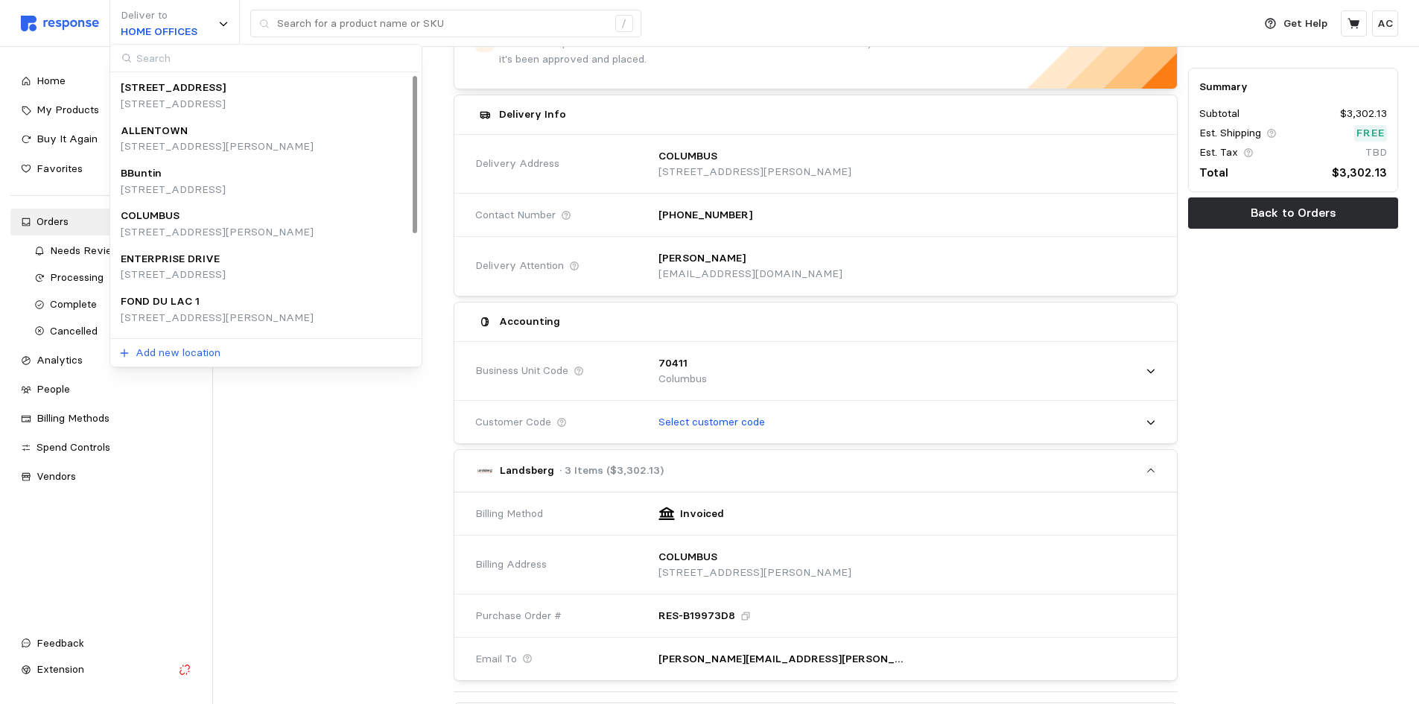
click at [302, 464] on div at bounding box center [339, 569] width 221 height 1156
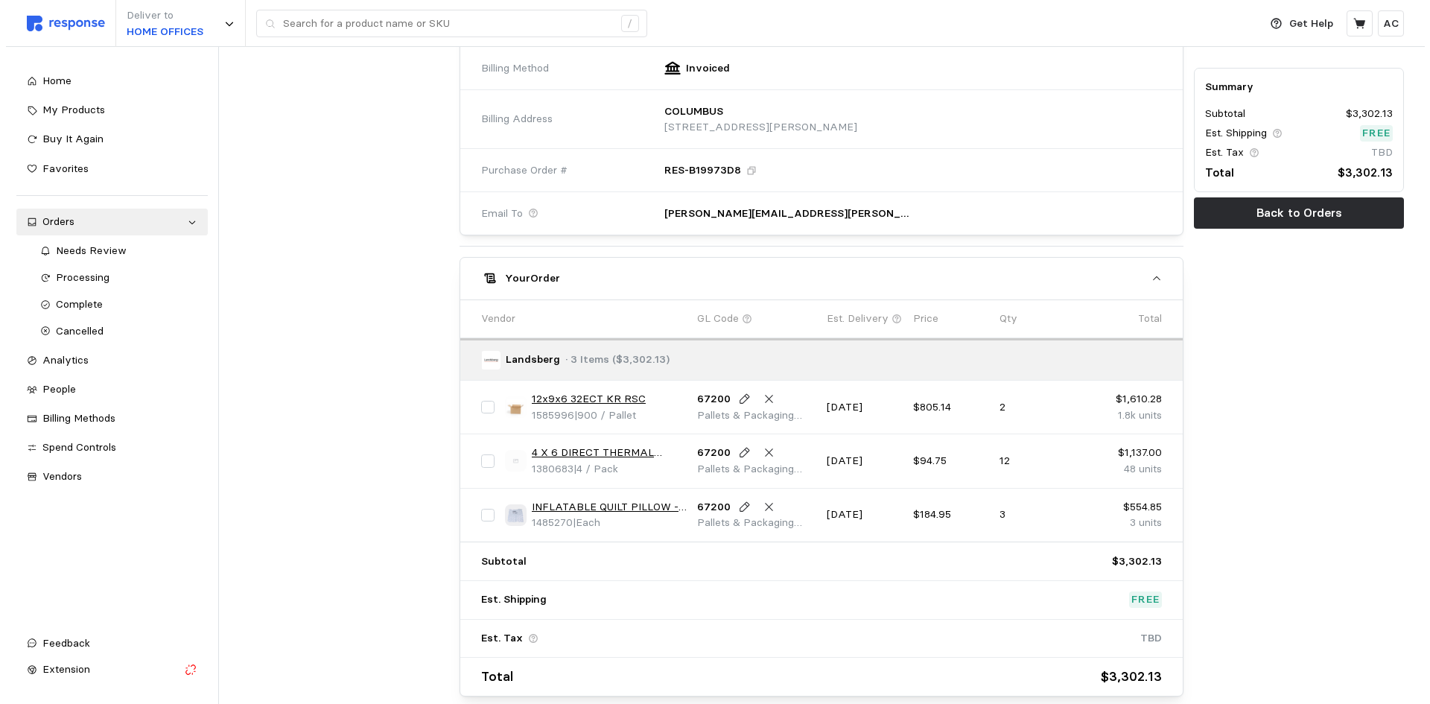
scroll to position [583, 0]
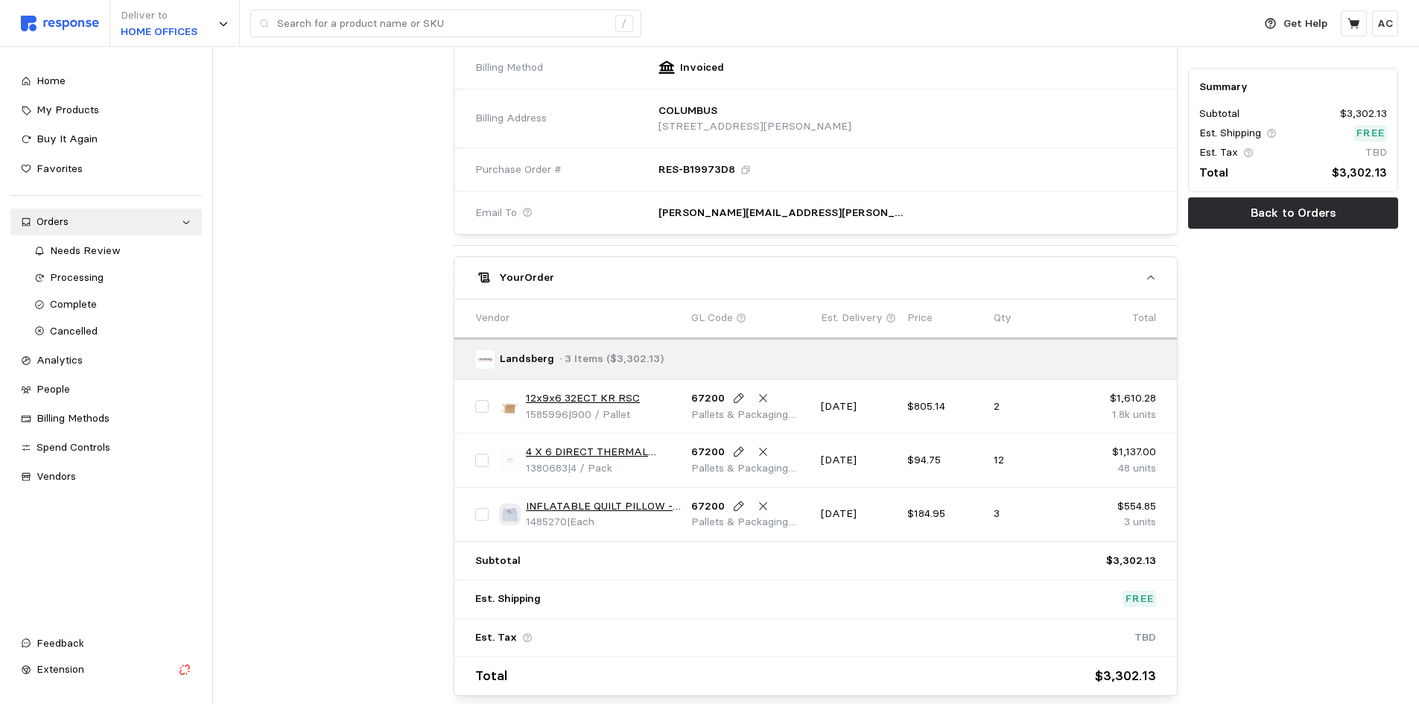
click at [559, 396] on link "12x9x6 32ECT KR RSC" at bounding box center [583, 398] width 114 height 16
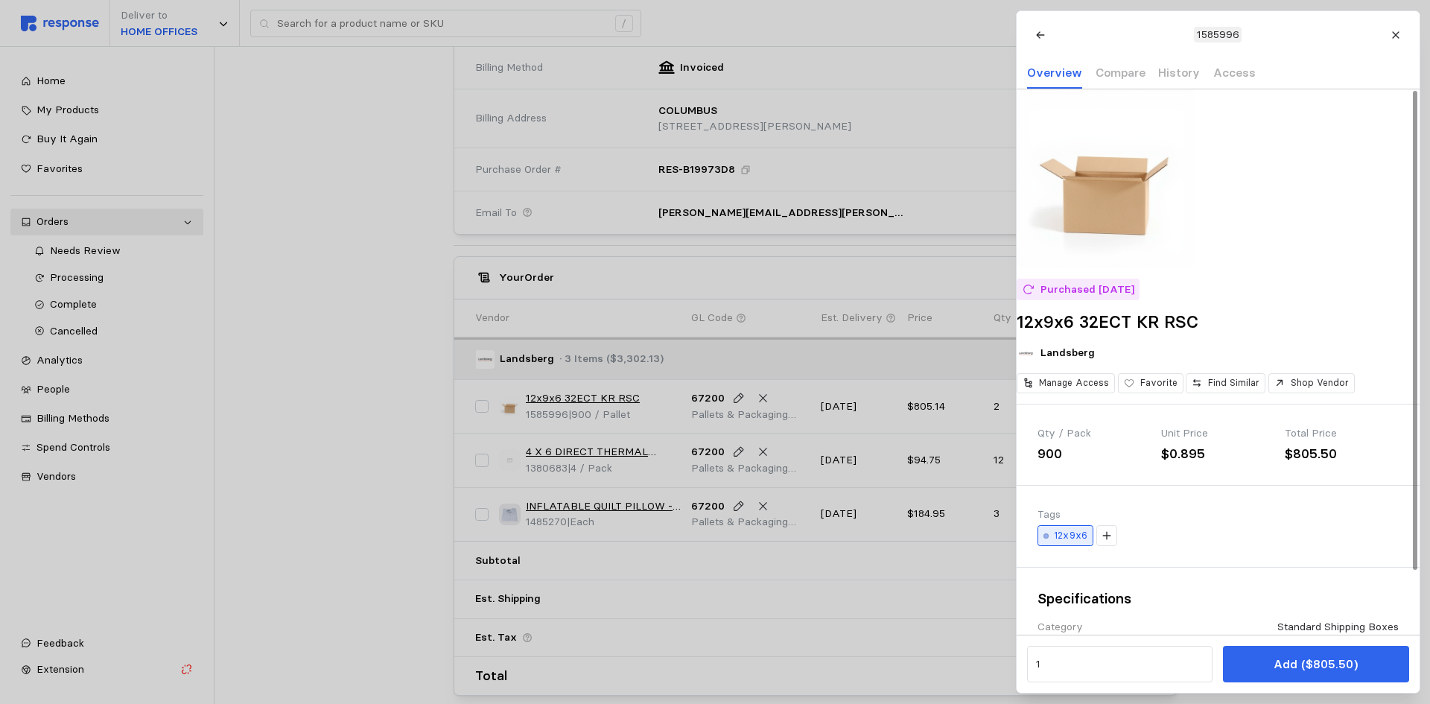
click at [1082, 542] on p "12x9x6" at bounding box center [1071, 535] width 34 height 13
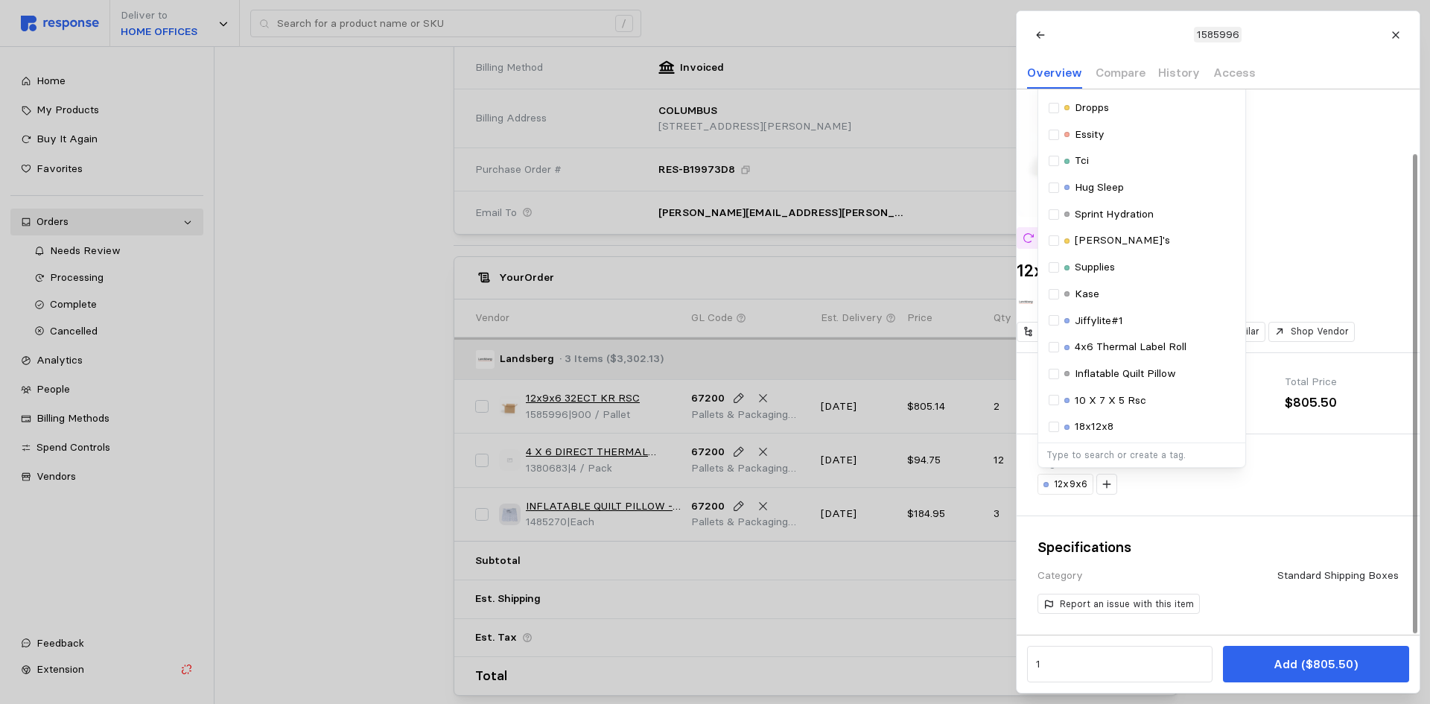
scroll to position [72, 0]
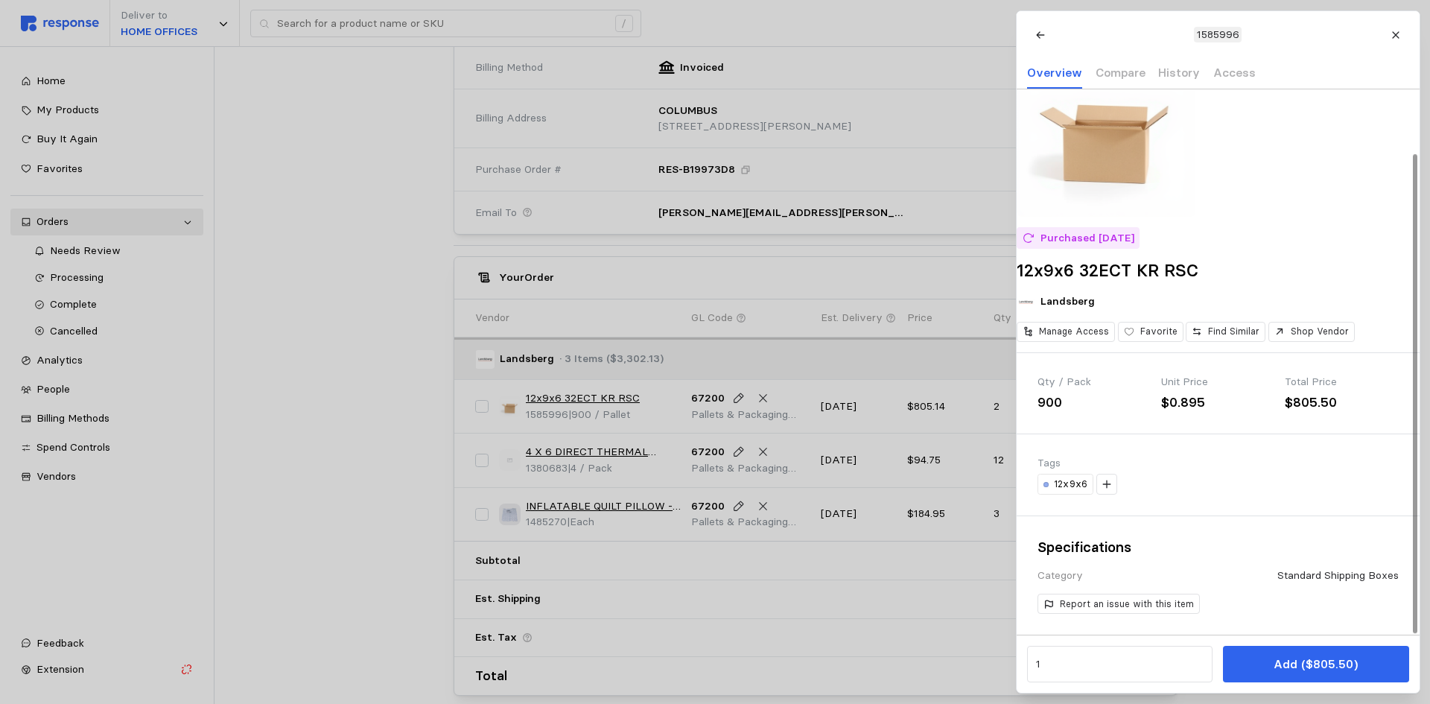
click at [1237, 527] on div "Specifications Category Standard Shipping Boxes Report an issue with this item" at bounding box center [1218, 575] width 403 height 118
click at [1100, 475] on button at bounding box center [1106, 484] width 21 height 21
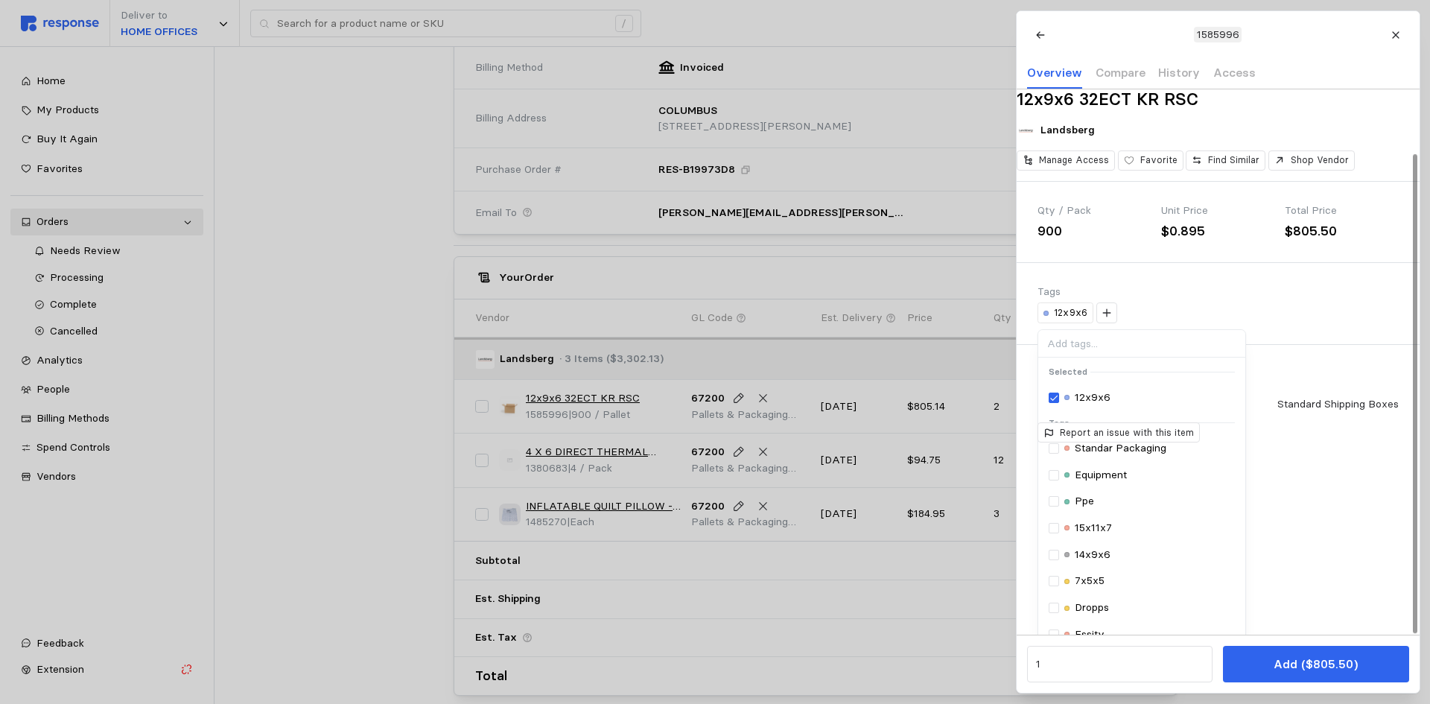
scroll to position [223, 0]
click at [1050, 402] on icon at bounding box center [1054, 397] width 9 height 10
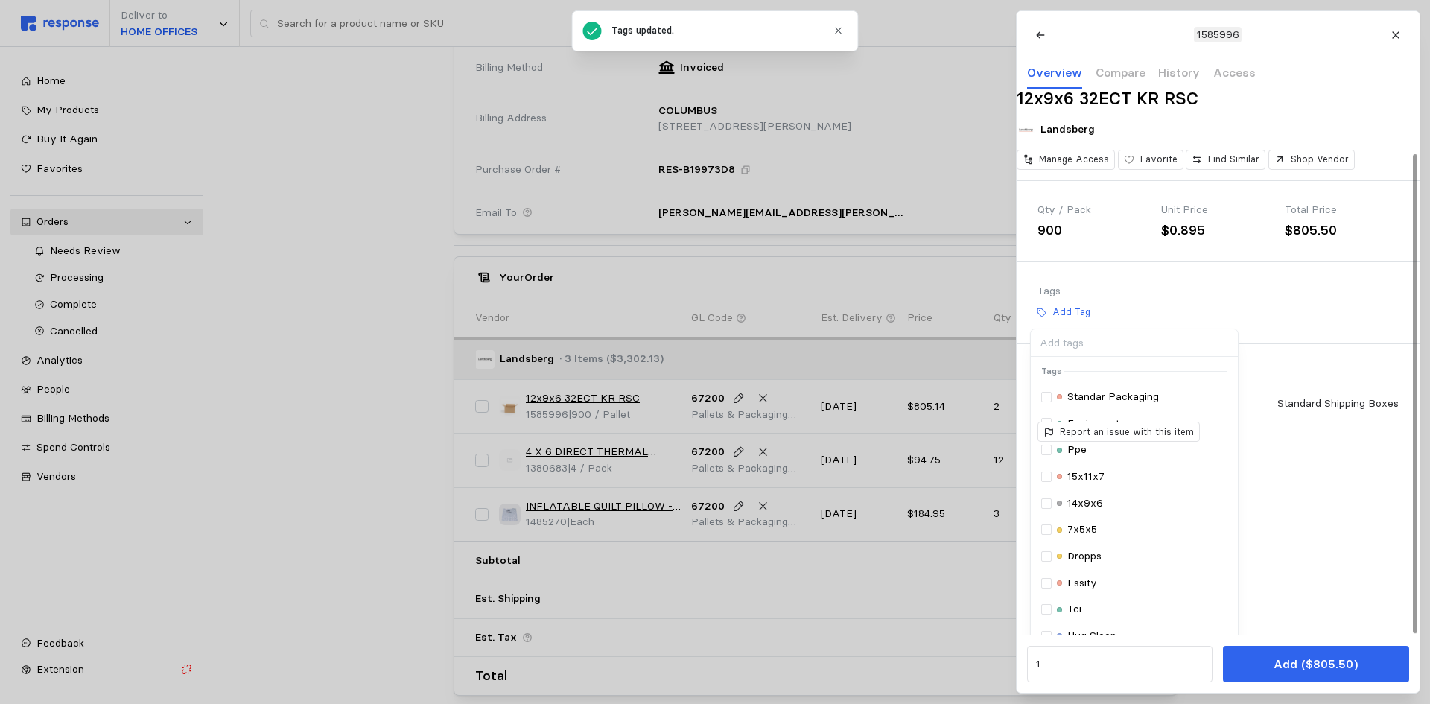
click at [1095, 357] on input at bounding box center [1133, 343] width 207 height 28
type input "12X9X6"
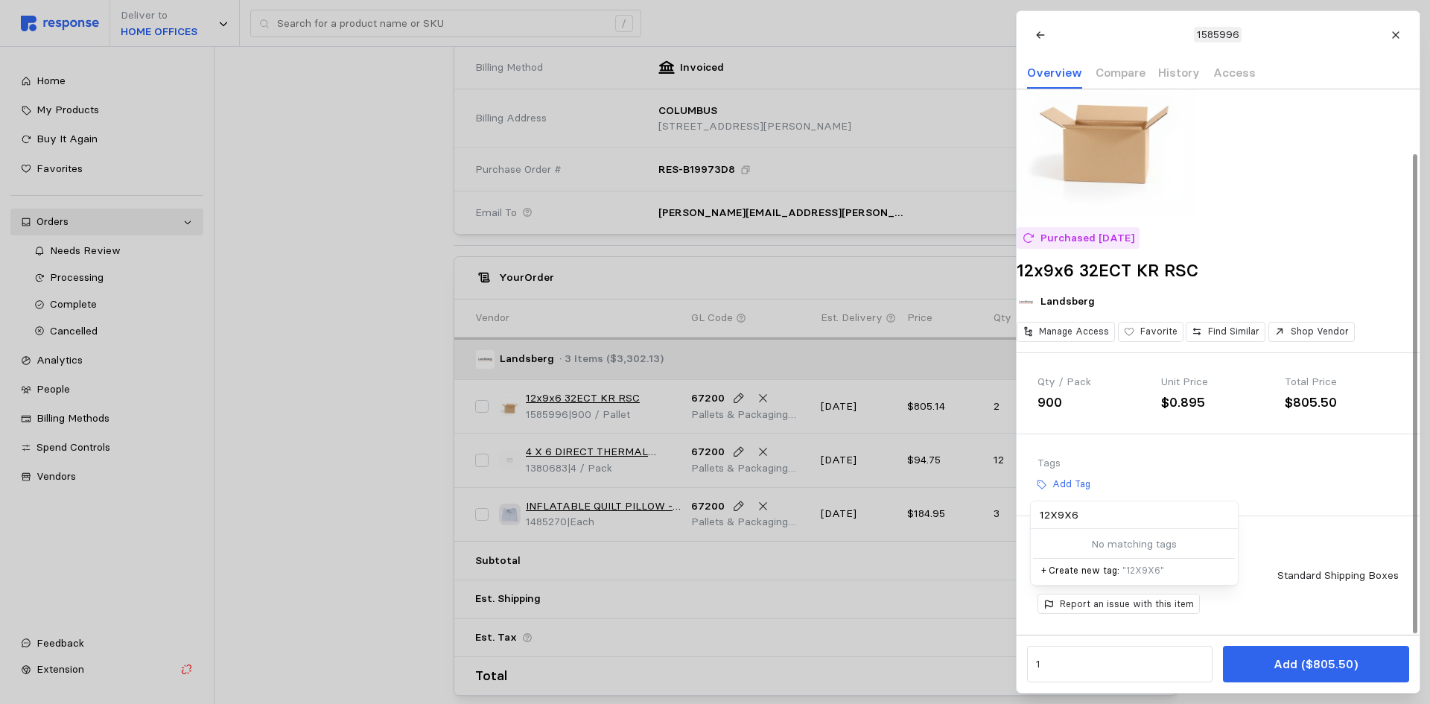
click at [1107, 571] on p "+ Create new tag: " 12X9X6 "" at bounding box center [1134, 570] width 186 height 13
click at [1358, 476] on div "12x9x6 Selected 12x9x6 Tags Standar Packaging Equipment Ppe 15x11x7 14x9x6 7x5x…" at bounding box center [1218, 484] width 361 height 21
click at [1183, 486] on div "12x9x6" at bounding box center [1218, 484] width 361 height 21
click at [1106, 484] on icon at bounding box center [1107, 485] width 8 height 8
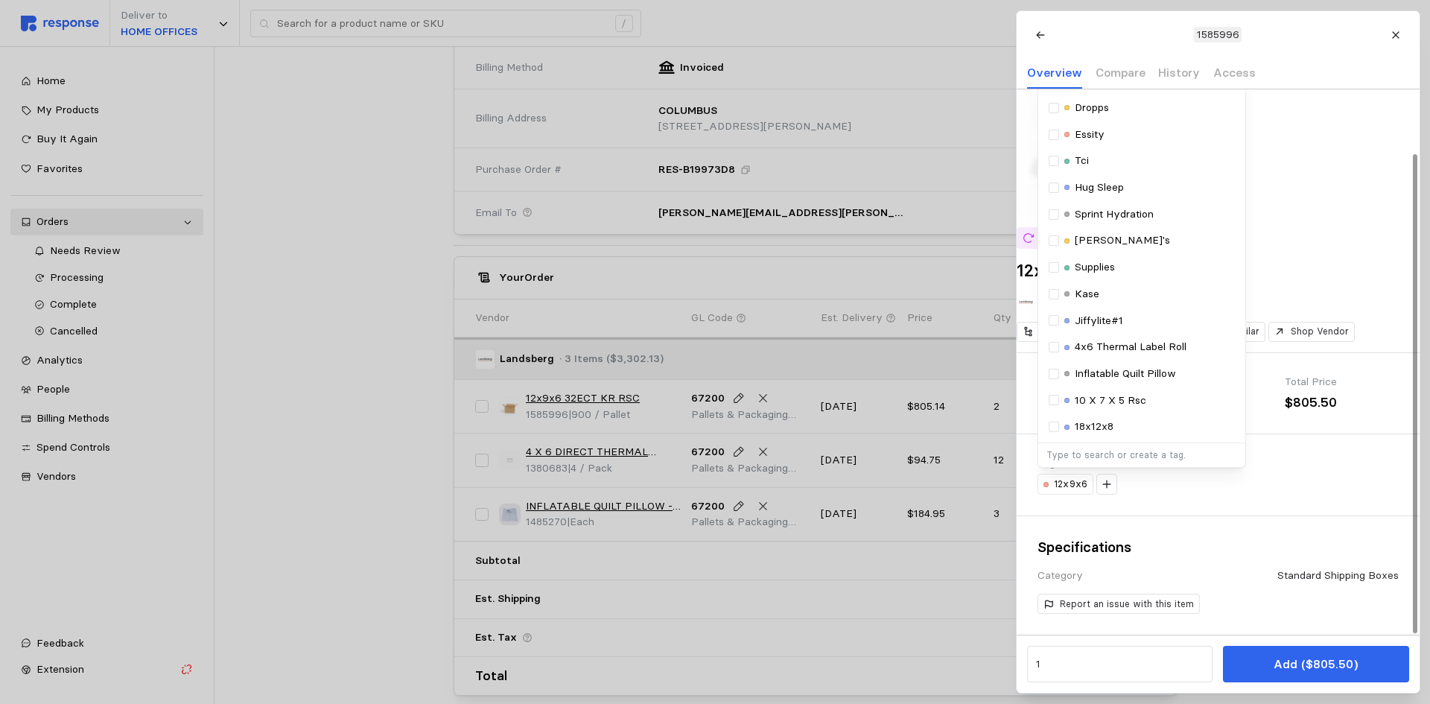
scroll to position [0, 0]
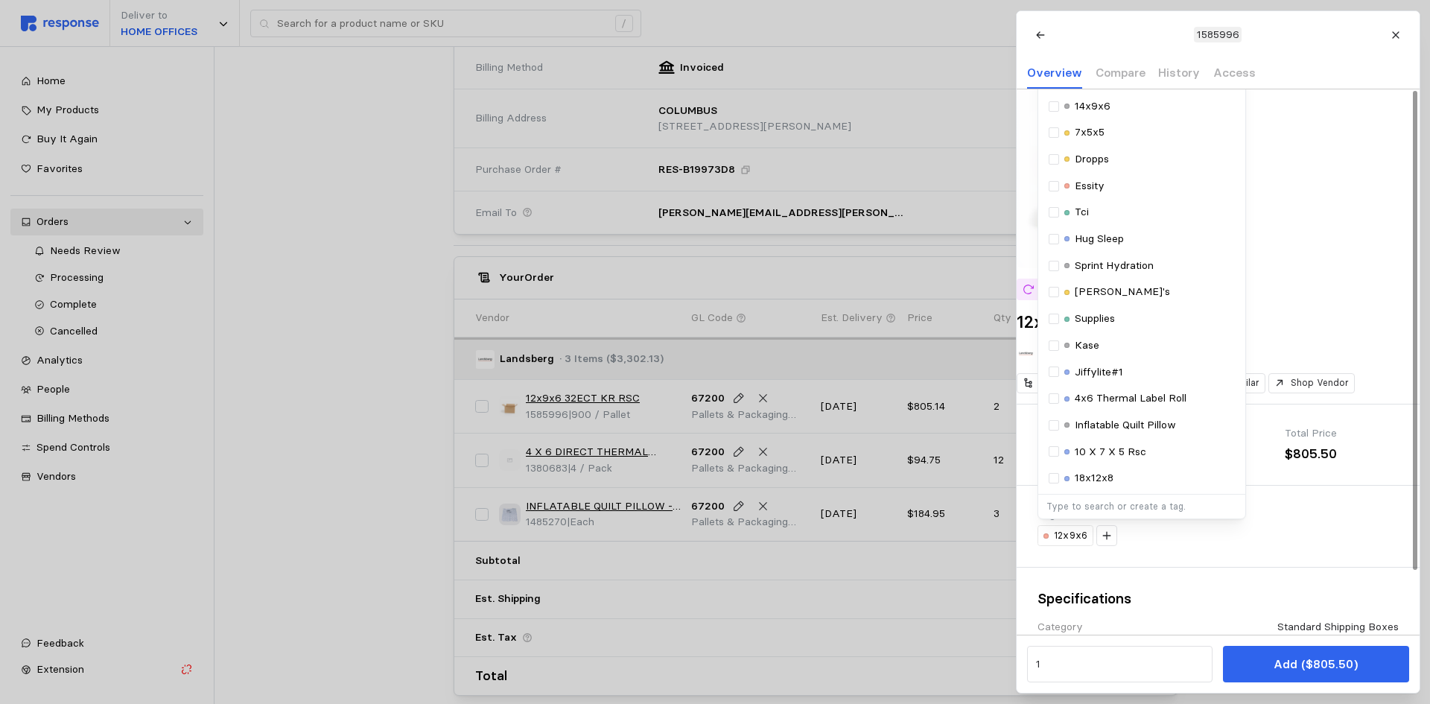
click at [1371, 363] on div "Landsberg" at bounding box center [1218, 353] width 403 height 19
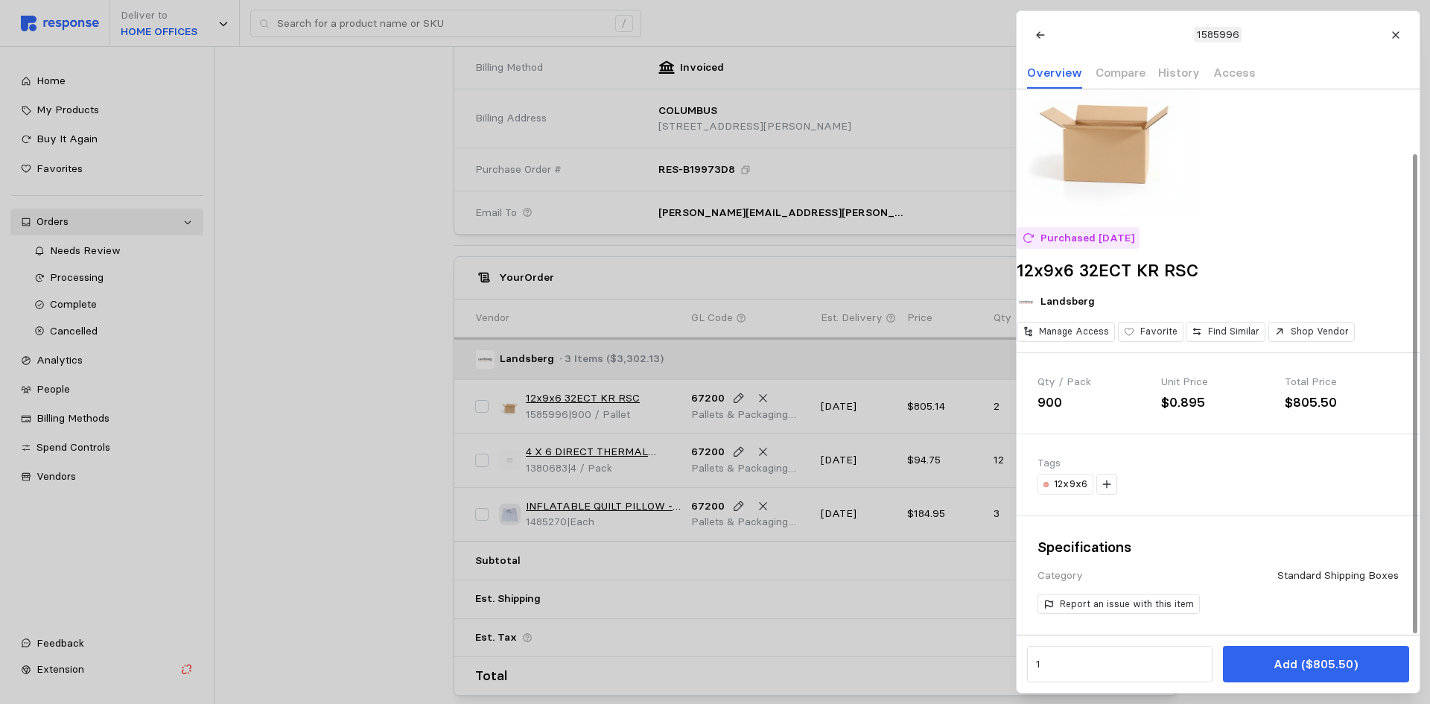
scroll to position [72, 0]
click at [1106, 488] on icon at bounding box center [1106, 484] width 10 height 10
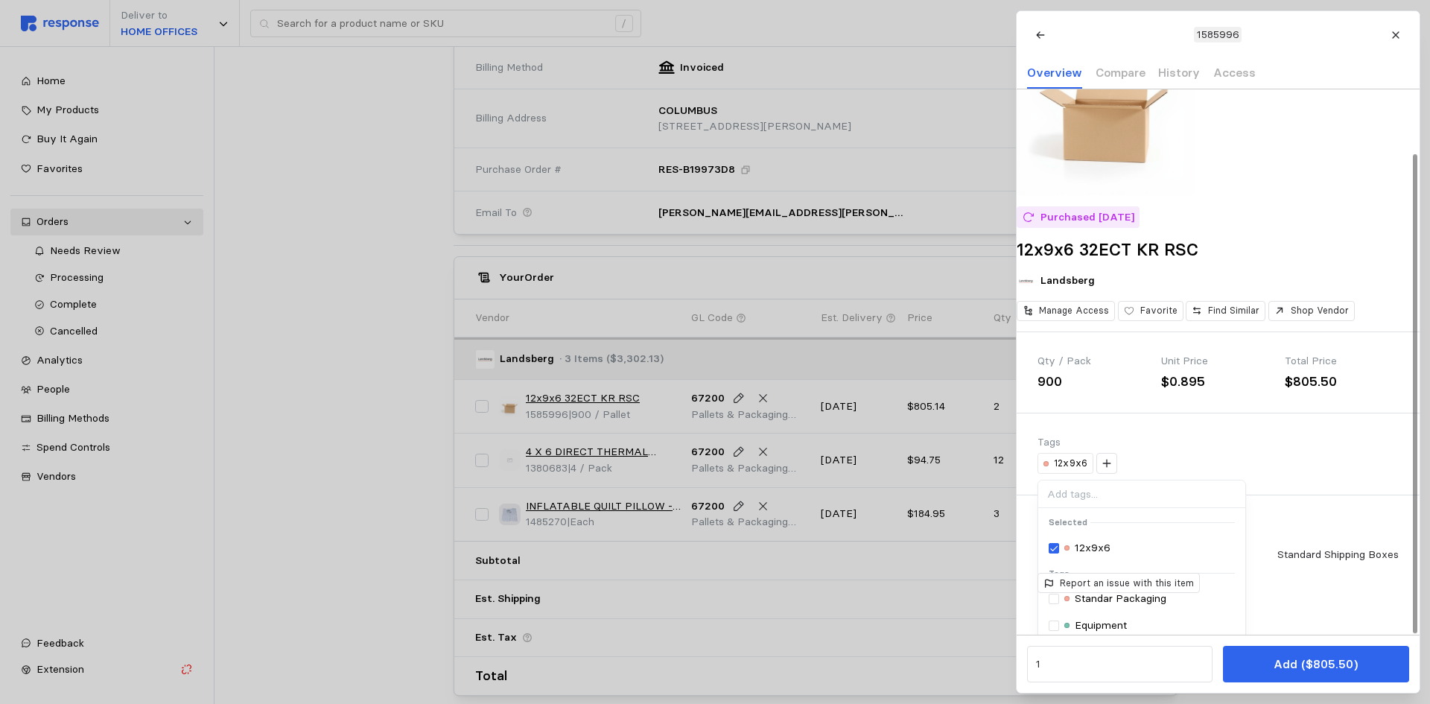
click at [1334, 508] on div "Purchased 2/25/25 12x9x6 32ECT KR RSC Landsberg Manage Access Favorite Find Sim…" at bounding box center [1218, 315] width 403 height 597
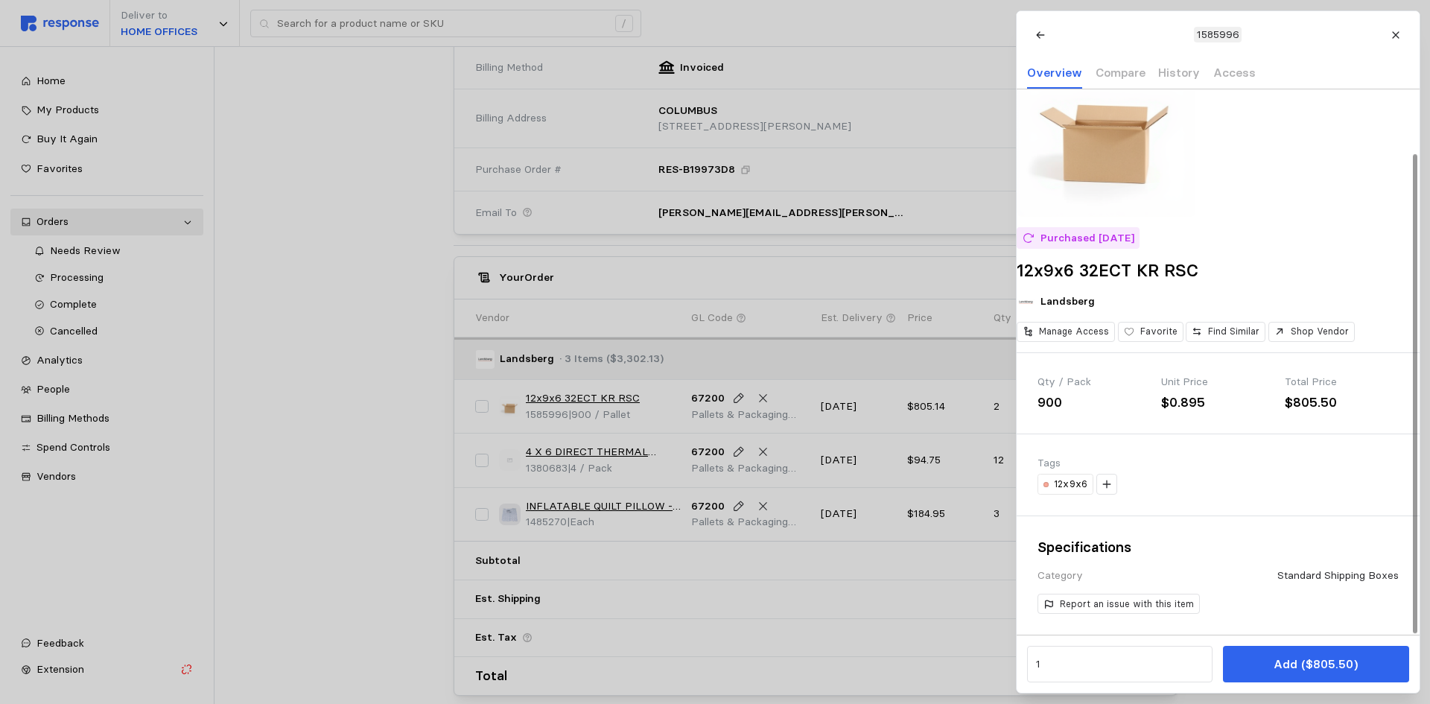
click at [1117, 483] on div "12x9x6" at bounding box center [1218, 484] width 361 height 21
click at [1111, 485] on button at bounding box center [1106, 484] width 21 height 21
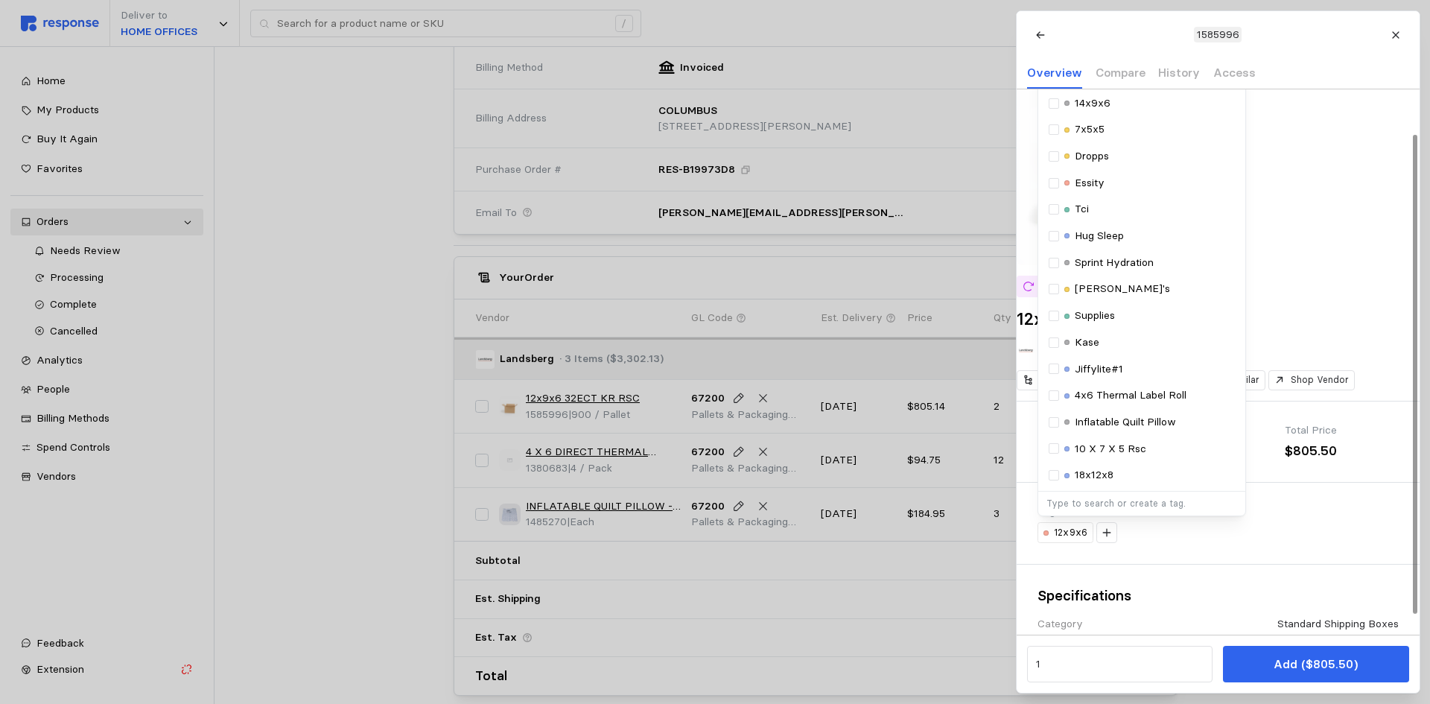
scroll to position [0, 0]
click at [1336, 546] on div "12x9x6 Selected 12x9x6 Tags Standar Packaging Equipment Ppe 15x11x7 14x9x6 7x5x…" at bounding box center [1218, 535] width 361 height 21
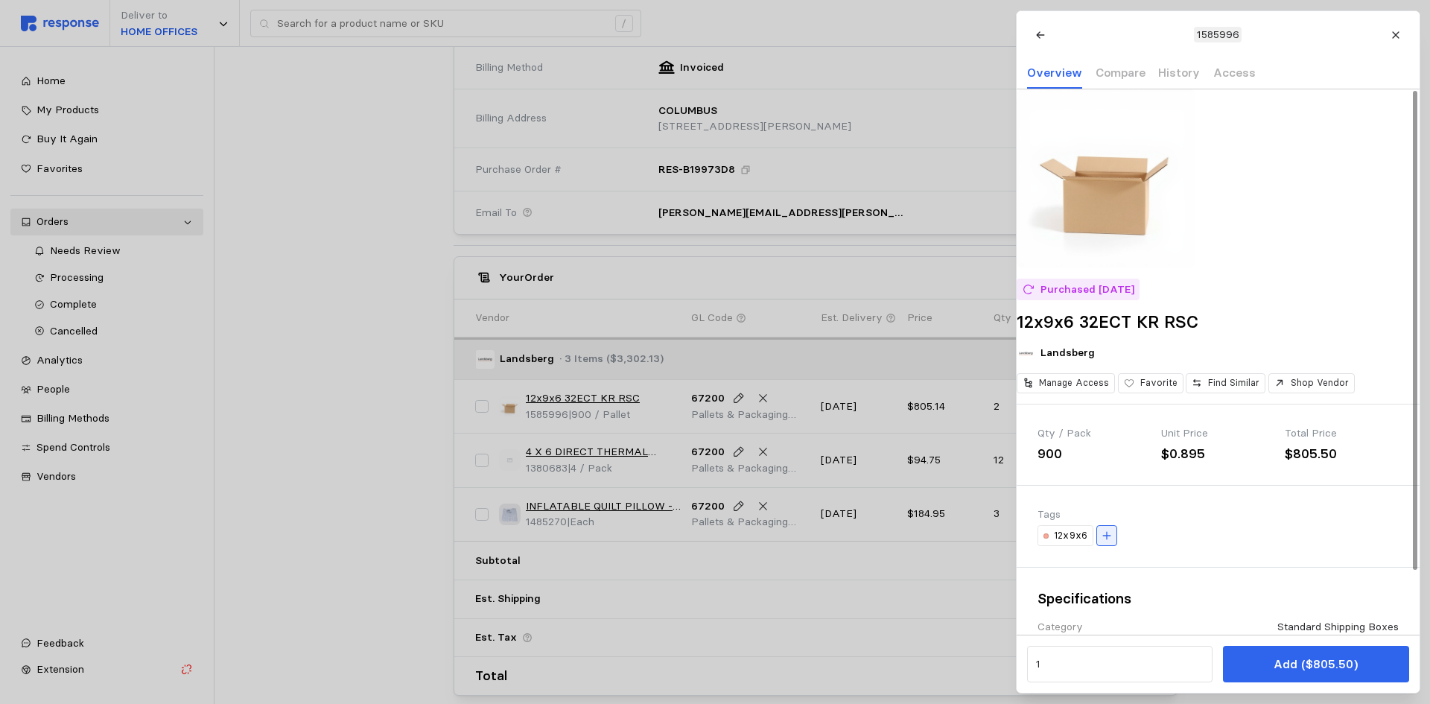
click at [1108, 541] on icon at bounding box center [1106, 535] width 10 height 10
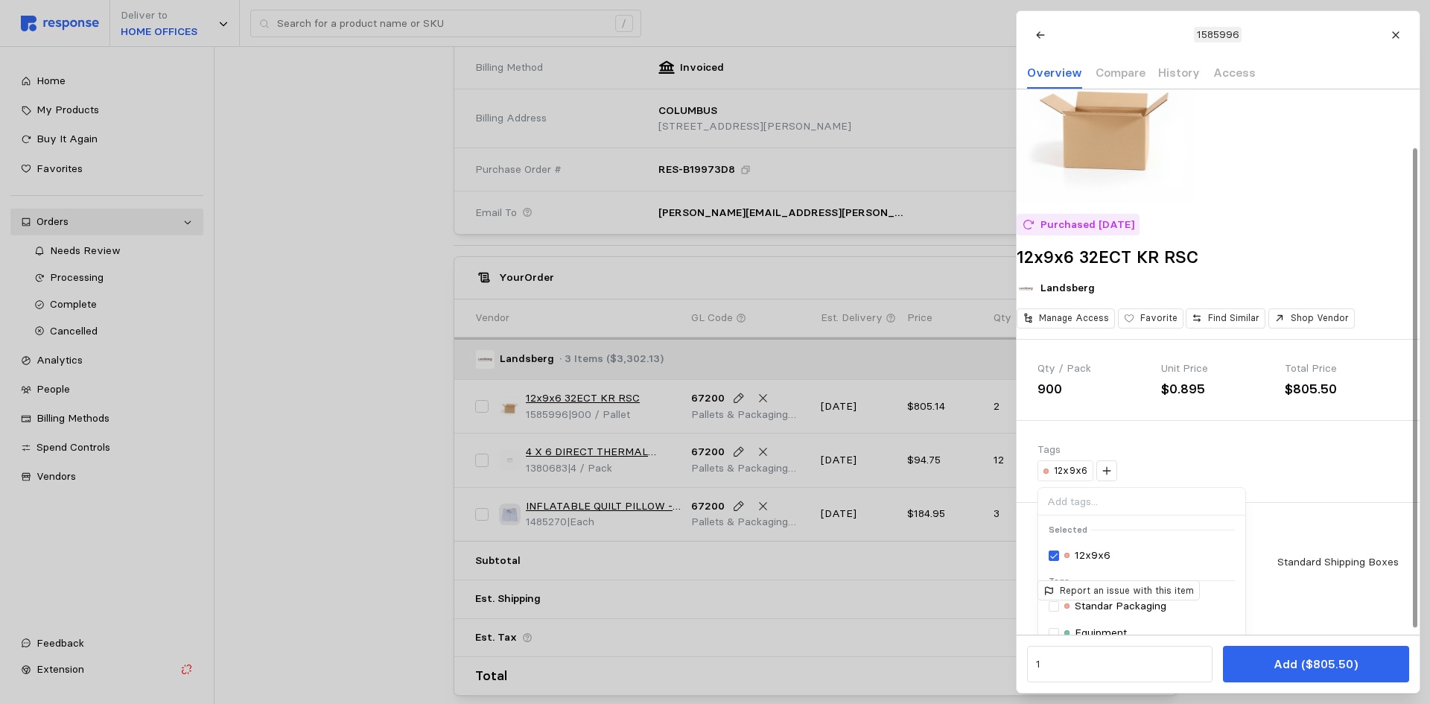
scroll to position [66, 0]
click at [370, 428] on div at bounding box center [715, 352] width 1430 height 704
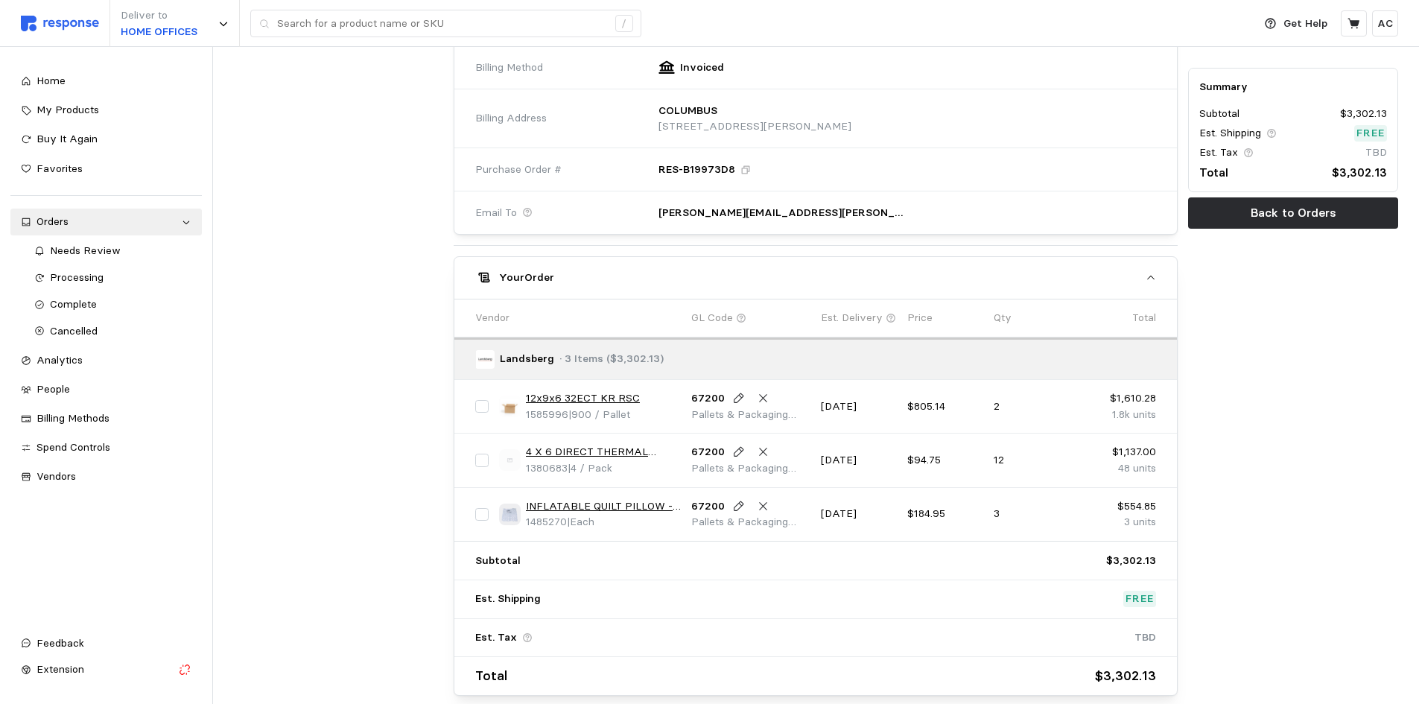
click at [617, 451] on link "4 X 6 DIRECT THERMAL LABEL ROLL 3"" at bounding box center [603, 452] width 155 height 16
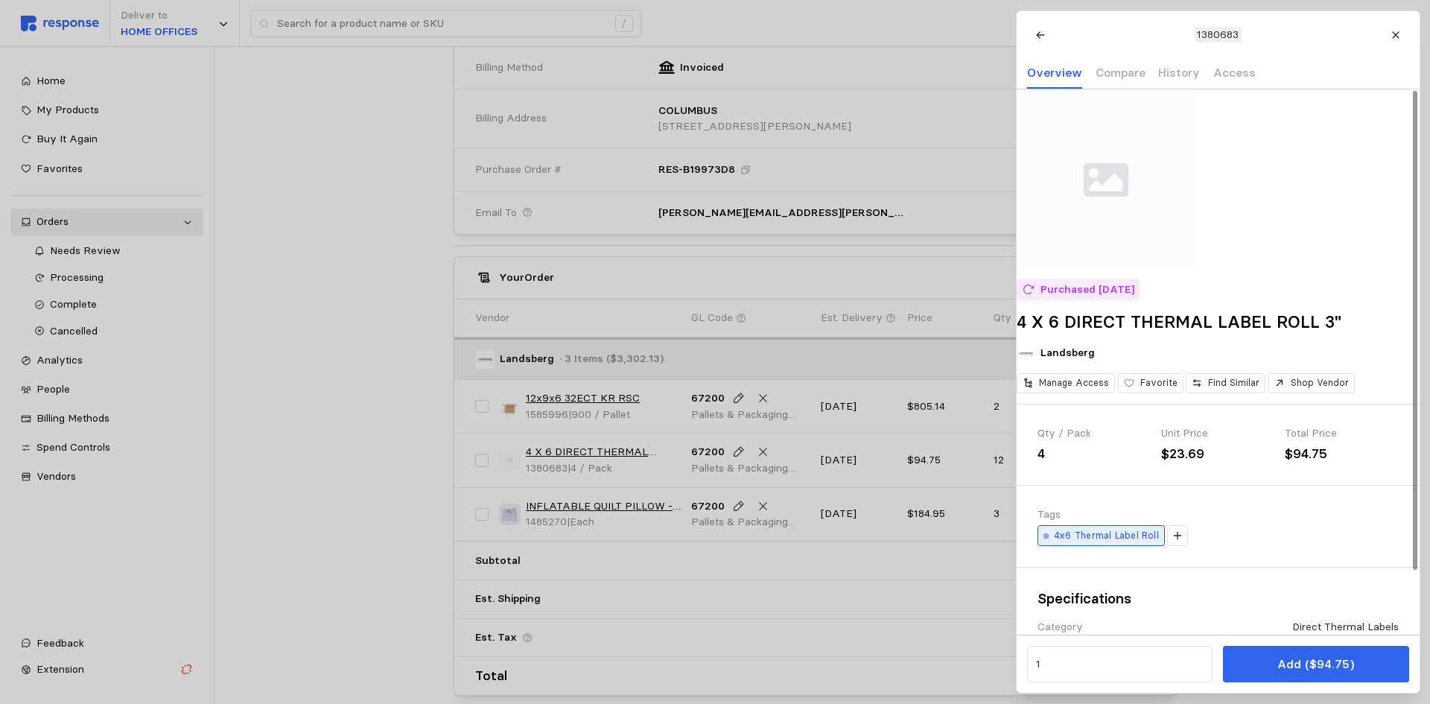
click at [1136, 542] on p "4x6 Thermal Label Roll" at bounding box center [1106, 535] width 105 height 13
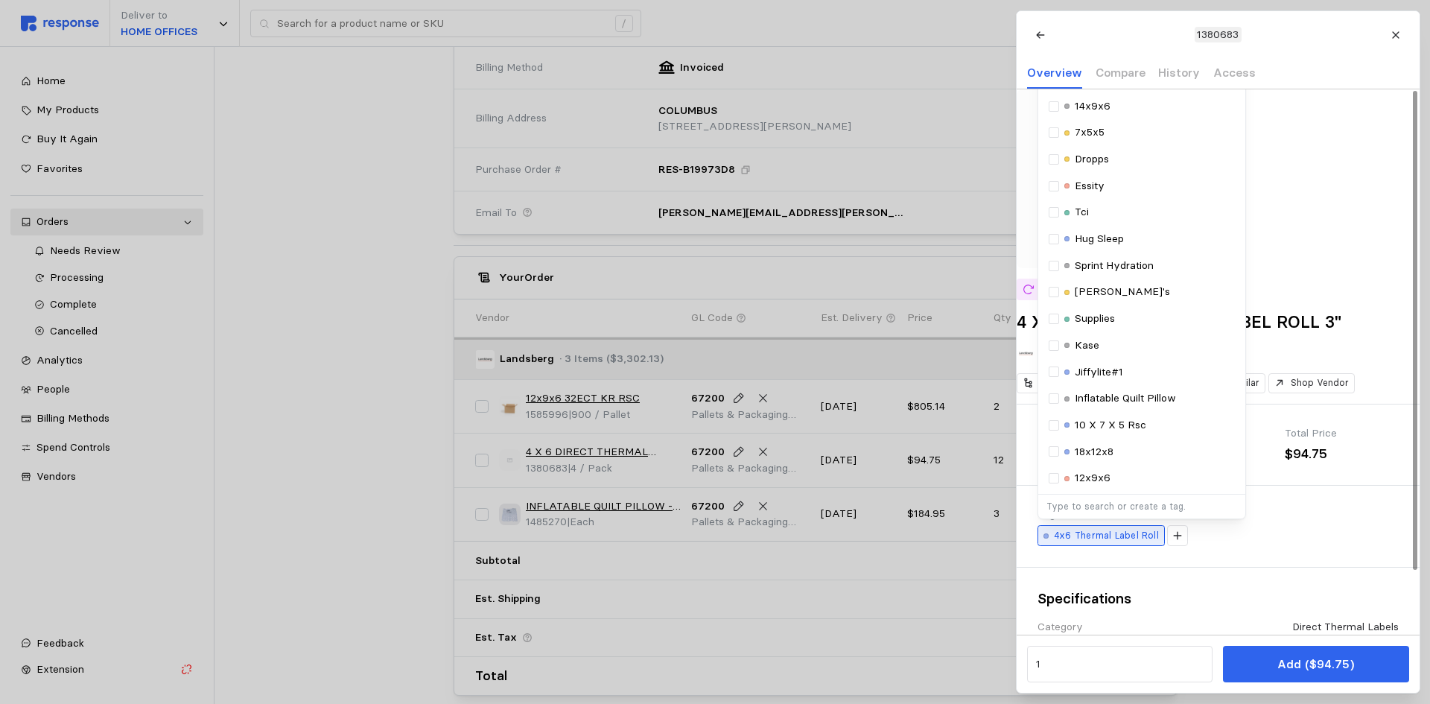
click at [1104, 542] on p "4x6 Thermal Label Roll" at bounding box center [1106, 535] width 105 height 13
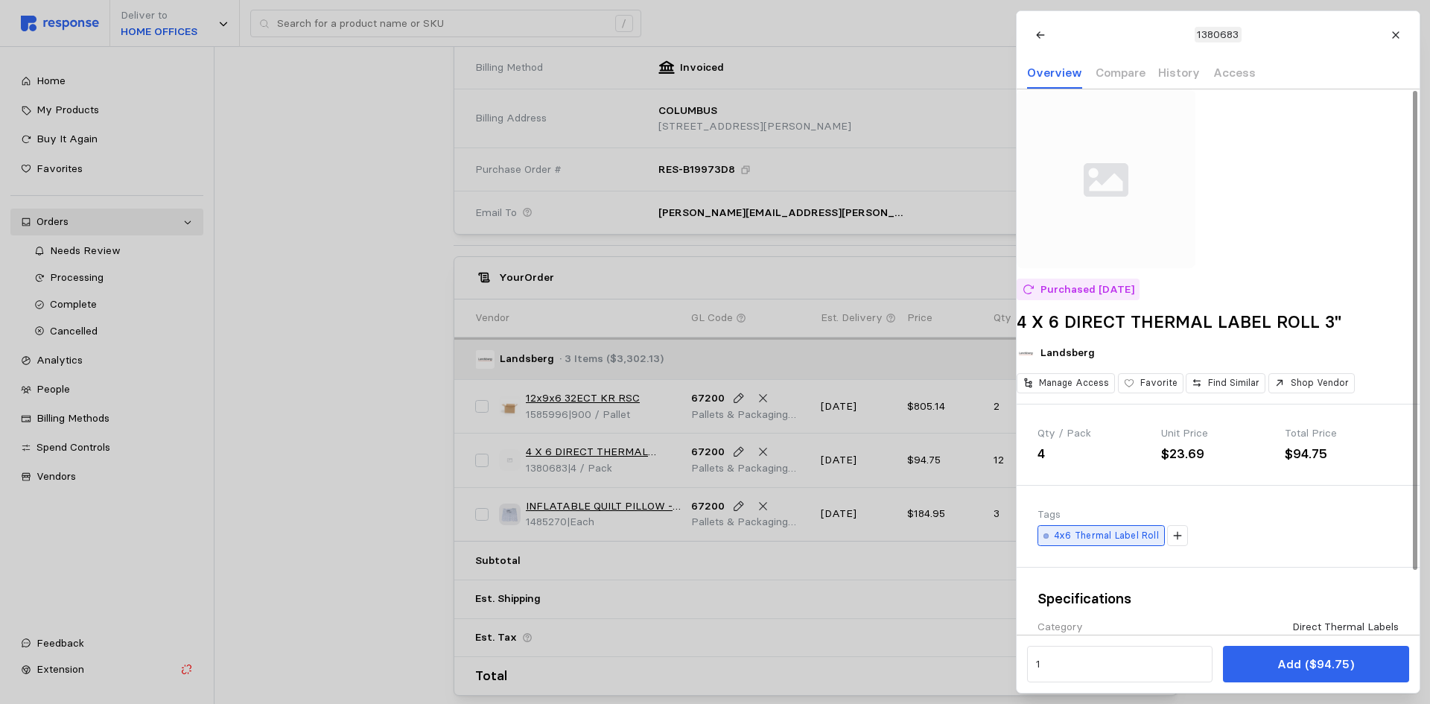
click at [1092, 542] on p "4x6 Thermal Label Roll" at bounding box center [1106, 535] width 105 height 13
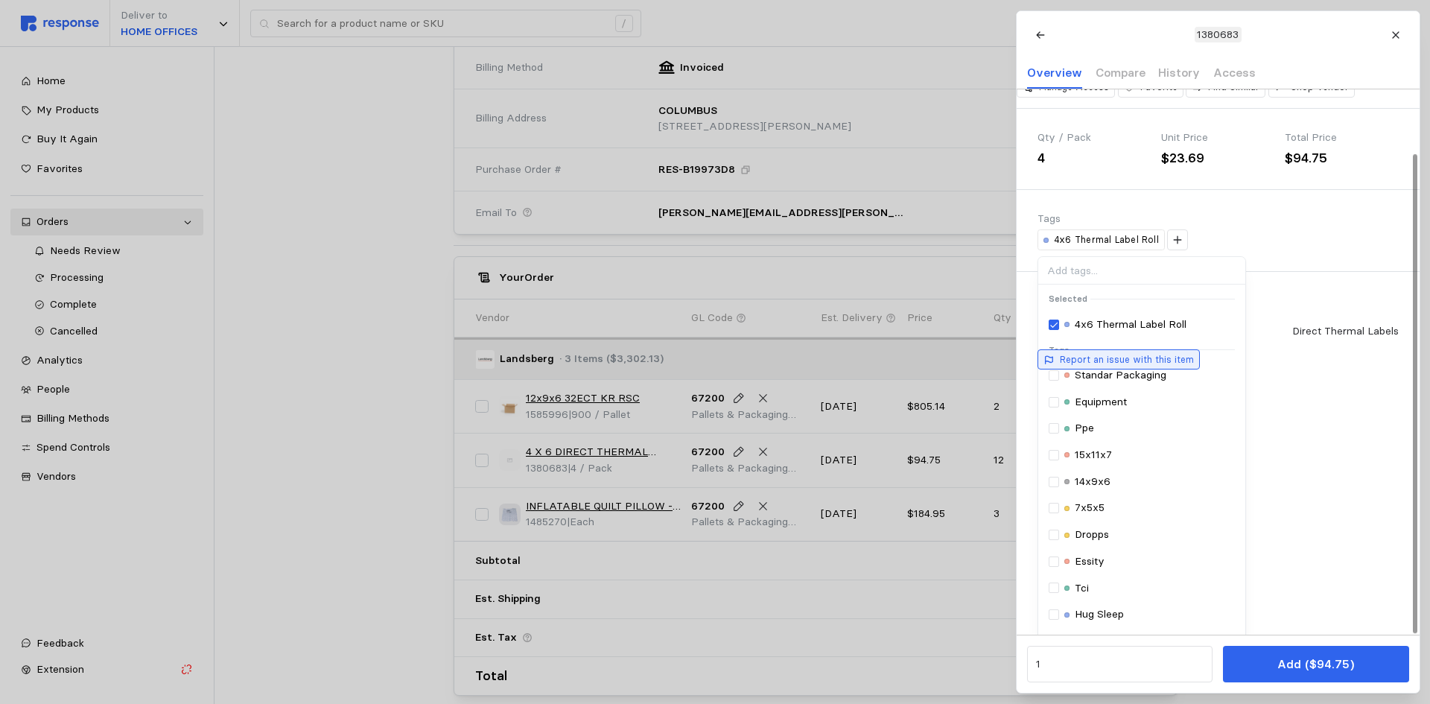
scroll to position [297, 0]
click at [1141, 332] on p "4x6 Thermal Label Roll" at bounding box center [1131, 323] width 112 height 16
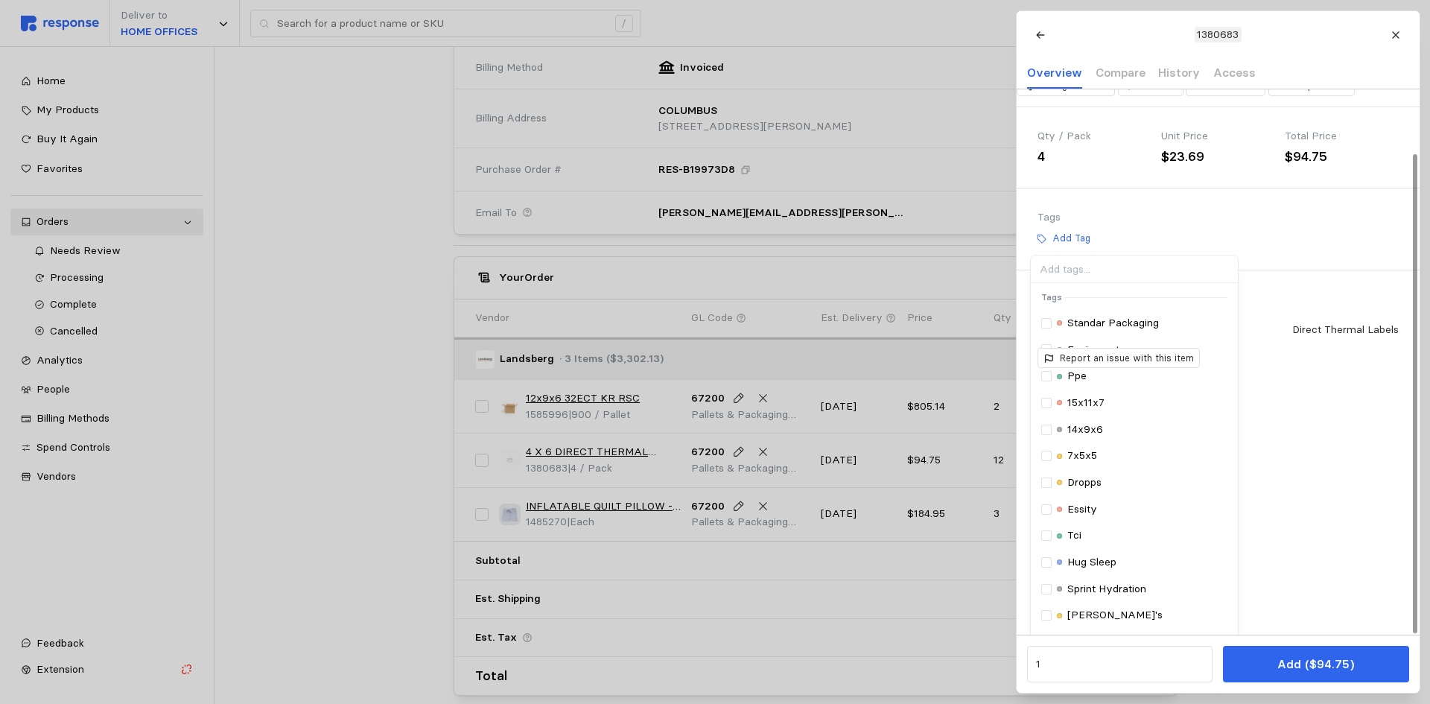
click at [1289, 250] on div "Purchased 9/12/25 4 X 6 DIRECT THERMAL LABEL ROLL 3" Landsberg Manage Access Fa…" at bounding box center [1218, 90] width 403 height 597
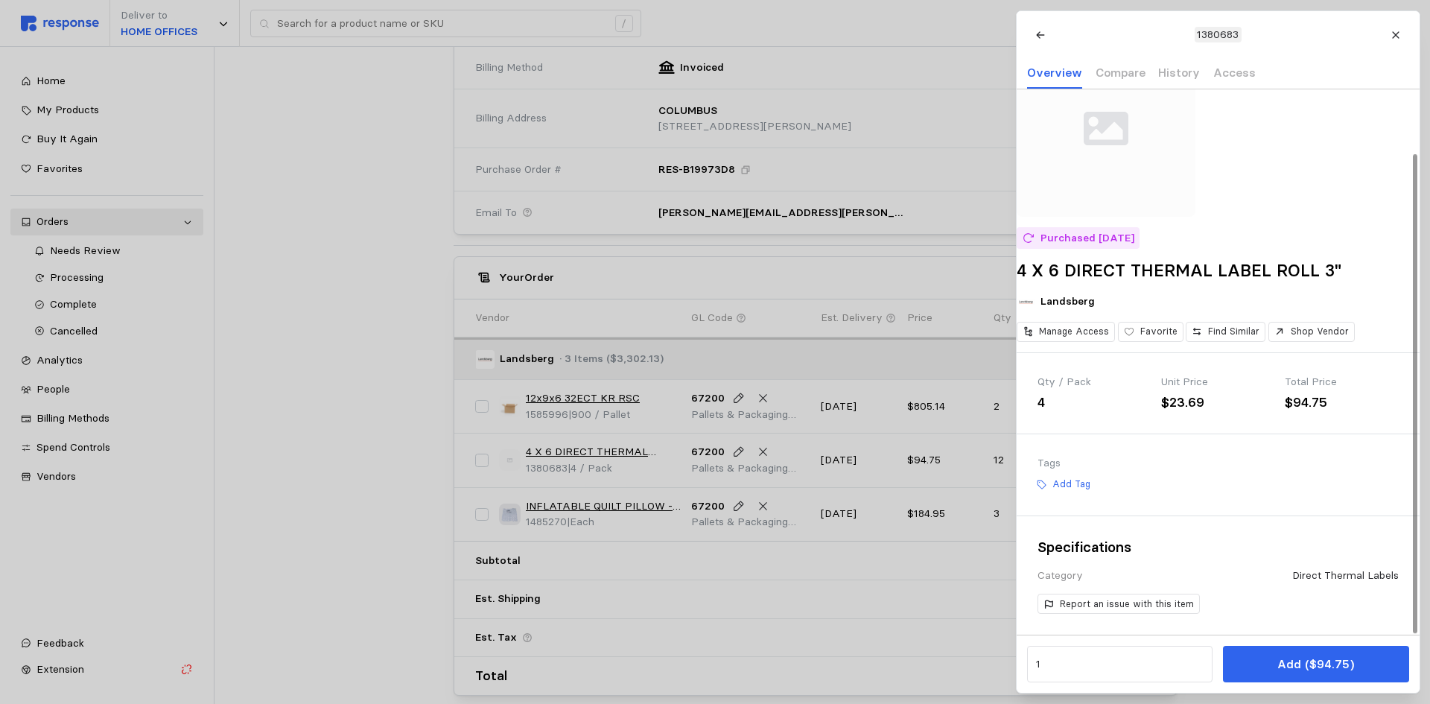
scroll to position [72, 0]
click at [632, 511] on div at bounding box center [715, 352] width 1430 height 704
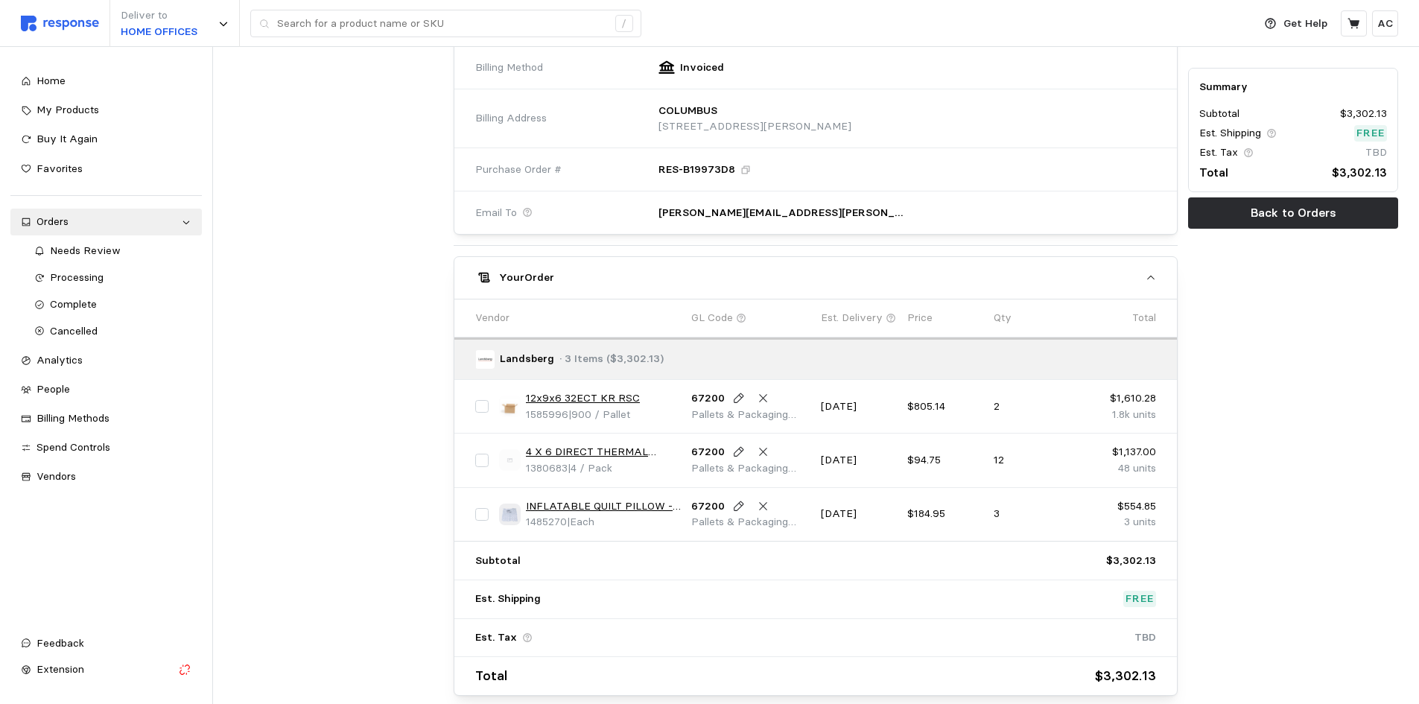
click at [631, 504] on link "INFLATABLE QUILT PILLOW - PREGIS # 4075442 7.3"X15.1"X1098'" at bounding box center [603, 506] width 155 height 16
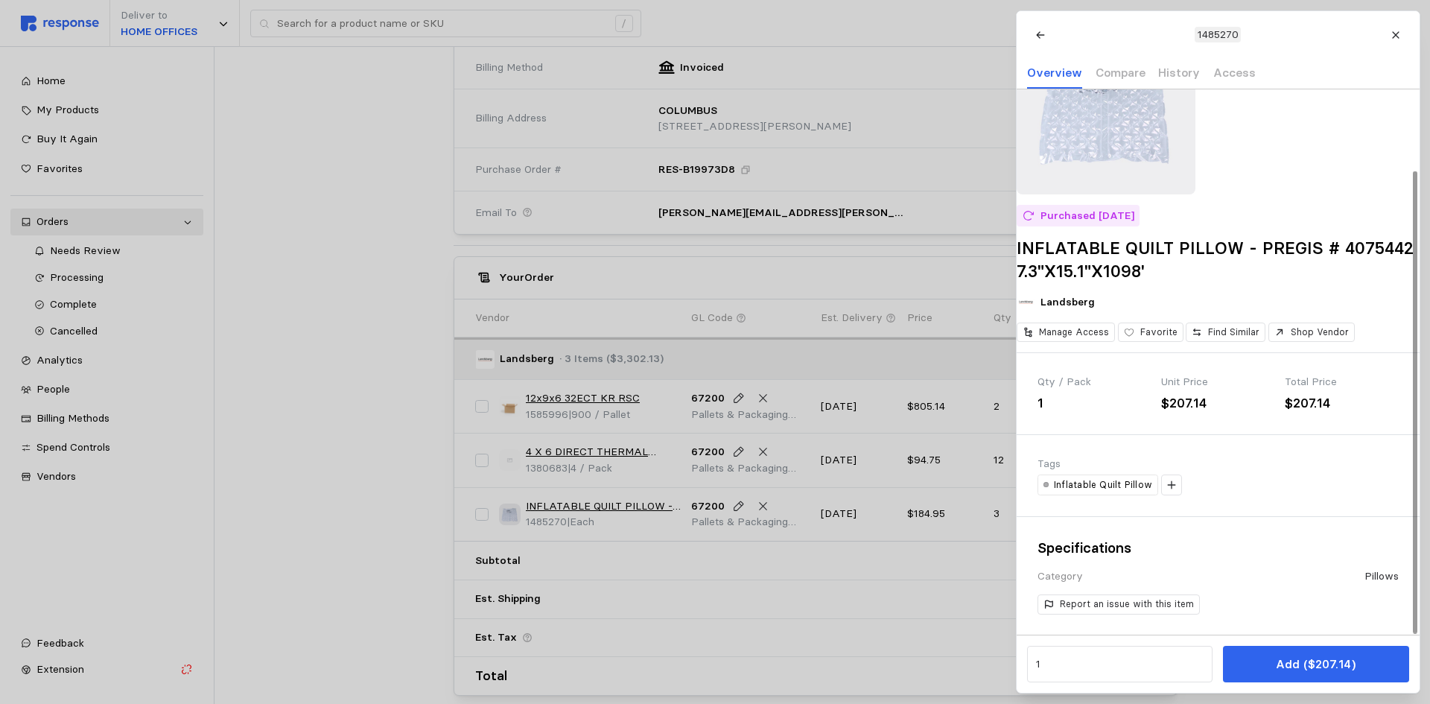
scroll to position [95, 0]
click at [1095, 485] on p "Inflatable Quilt Pillow" at bounding box center [1103, 484] width 98 height 13
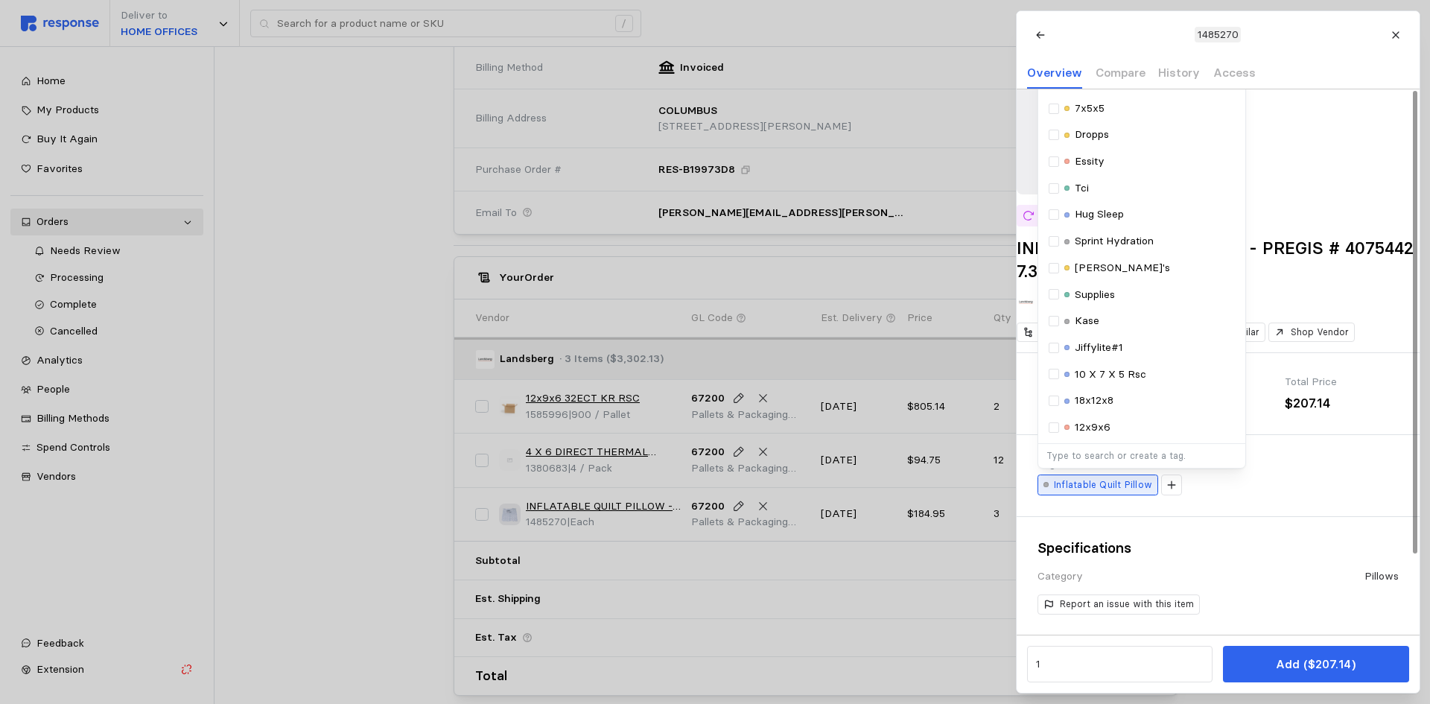
scroll to position [0, 0]
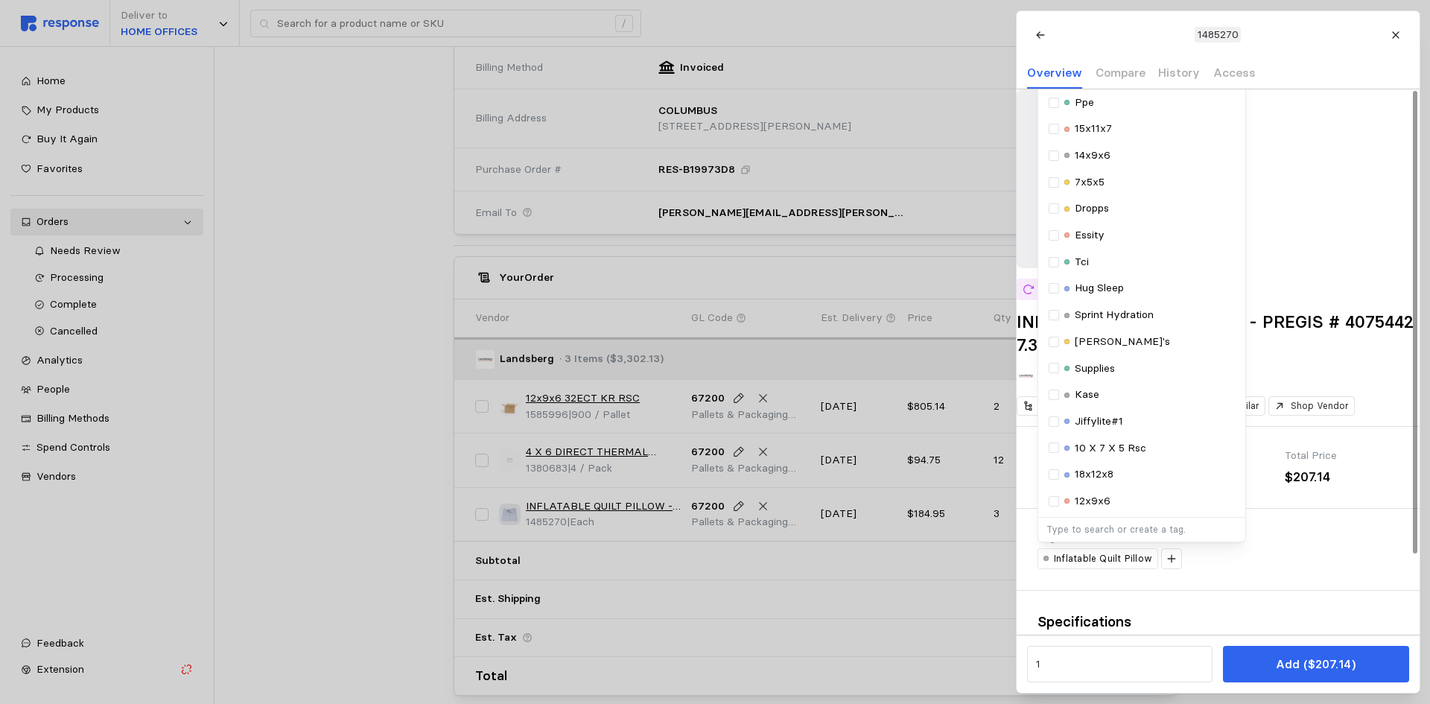
drag, startPoint x: 1313, startPoint y: 565, endPoint x: 1254, endPoint y: 573, distance: 59.3
click at [1313, 546] on div "Tags" at bounding box center [1218, 538] width 361 height 16
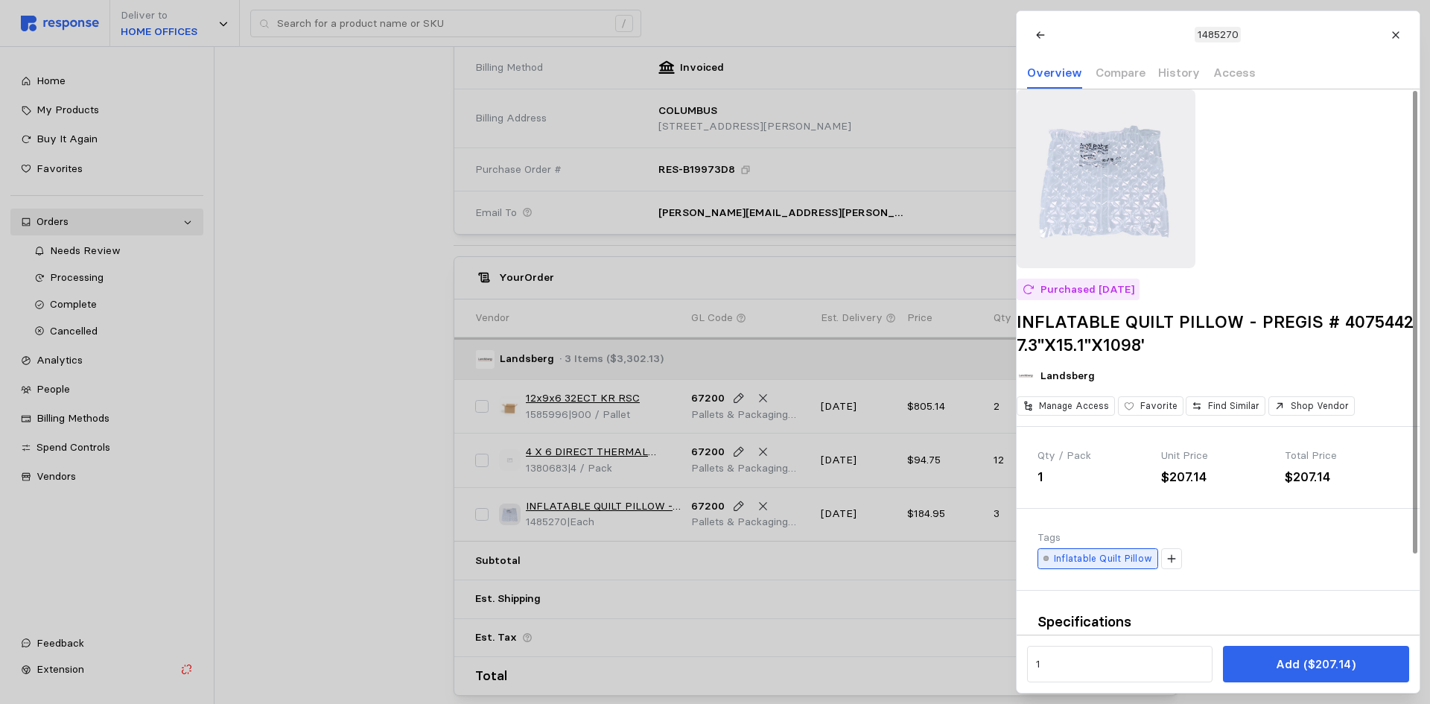
click at [1102, 565] on p "Inflatable Quilt Pillow" at bounding box center [1103, 558] width 98 height 13
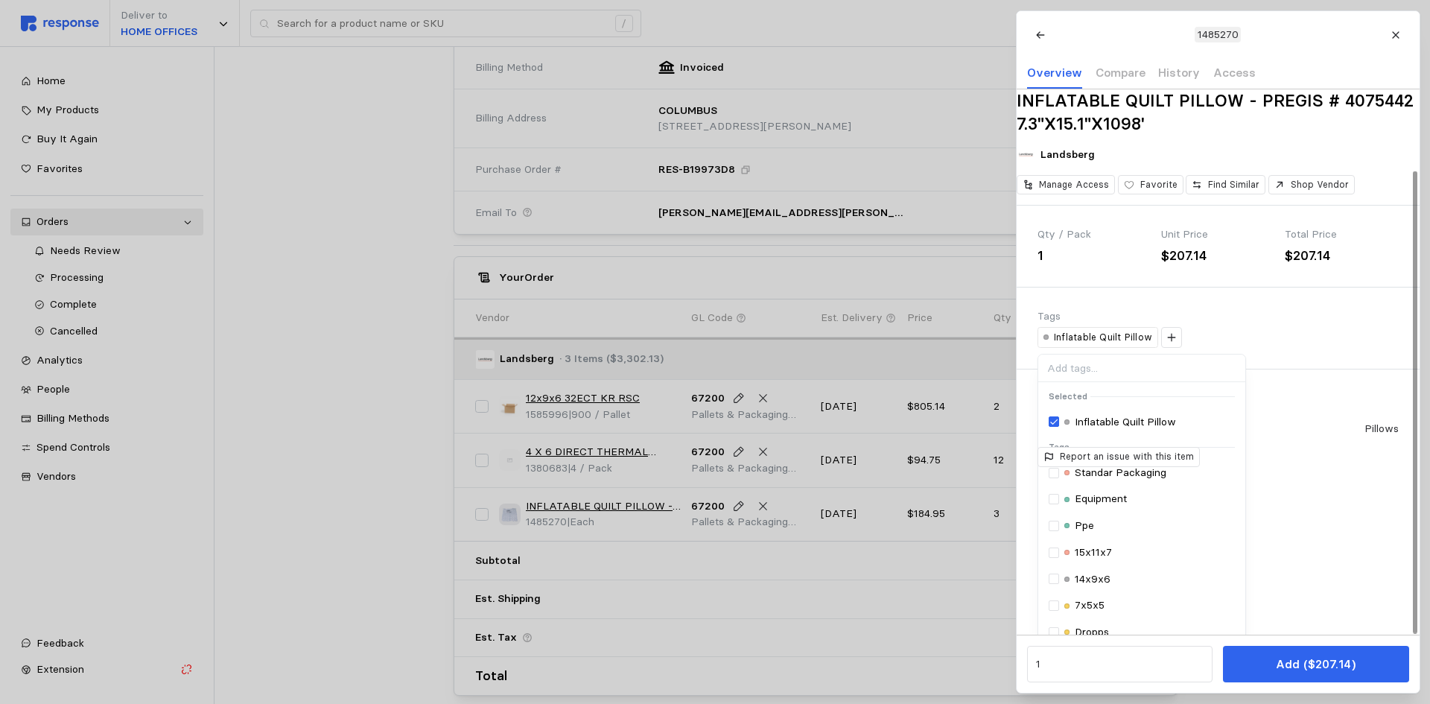
scroll to position [222, 0]
click at [1150, 430] on p "Inflatable Quilt Pillow" at bounding box center [1125, 421] width 101 height 16
click at [1372, 342] on div "Purchased 6/14/25 INFLATABLE QUILT PILLOW - PREGIS # 4075442 7.3"X15.1"X1098' L…" at bounding box center [1218, 176] width 403 height 619
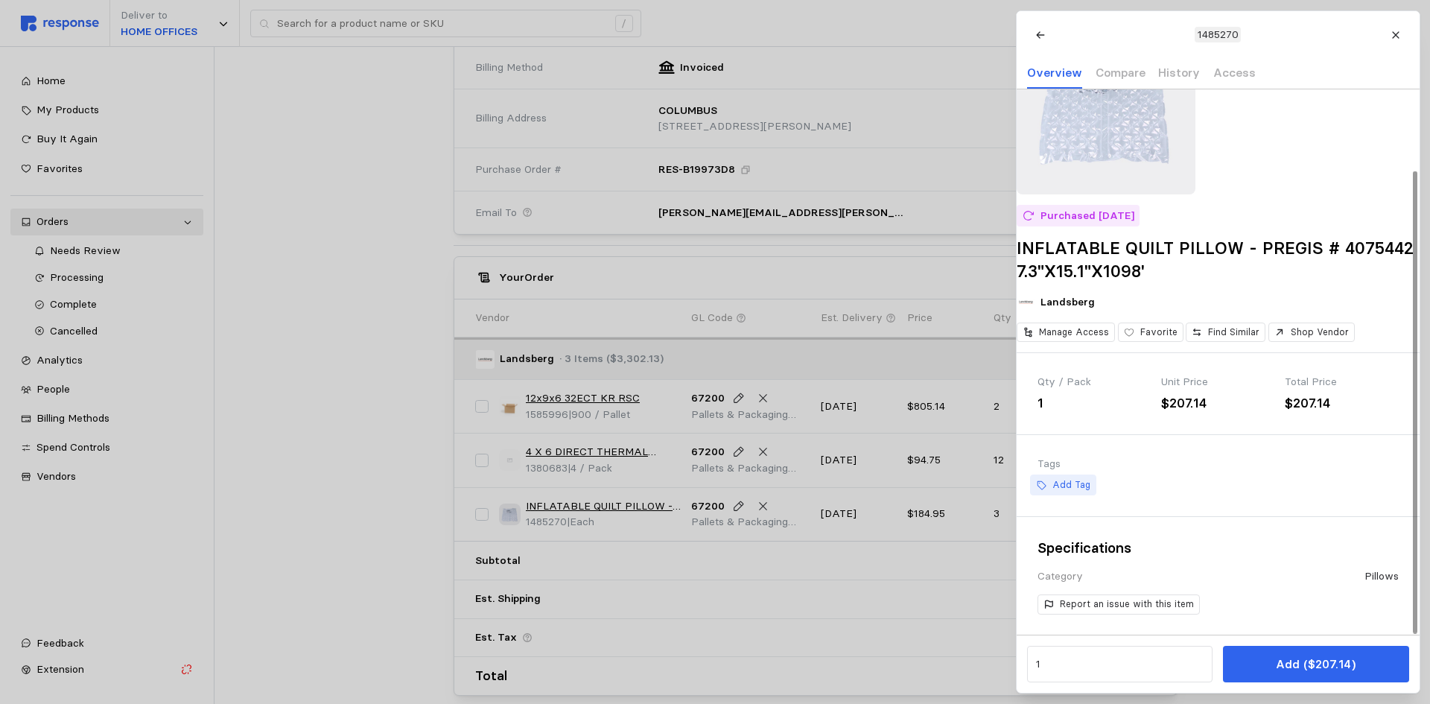
click at [1068, 482] on p "Add Tag" at bounding box center [1071, 484] width 38 height 13
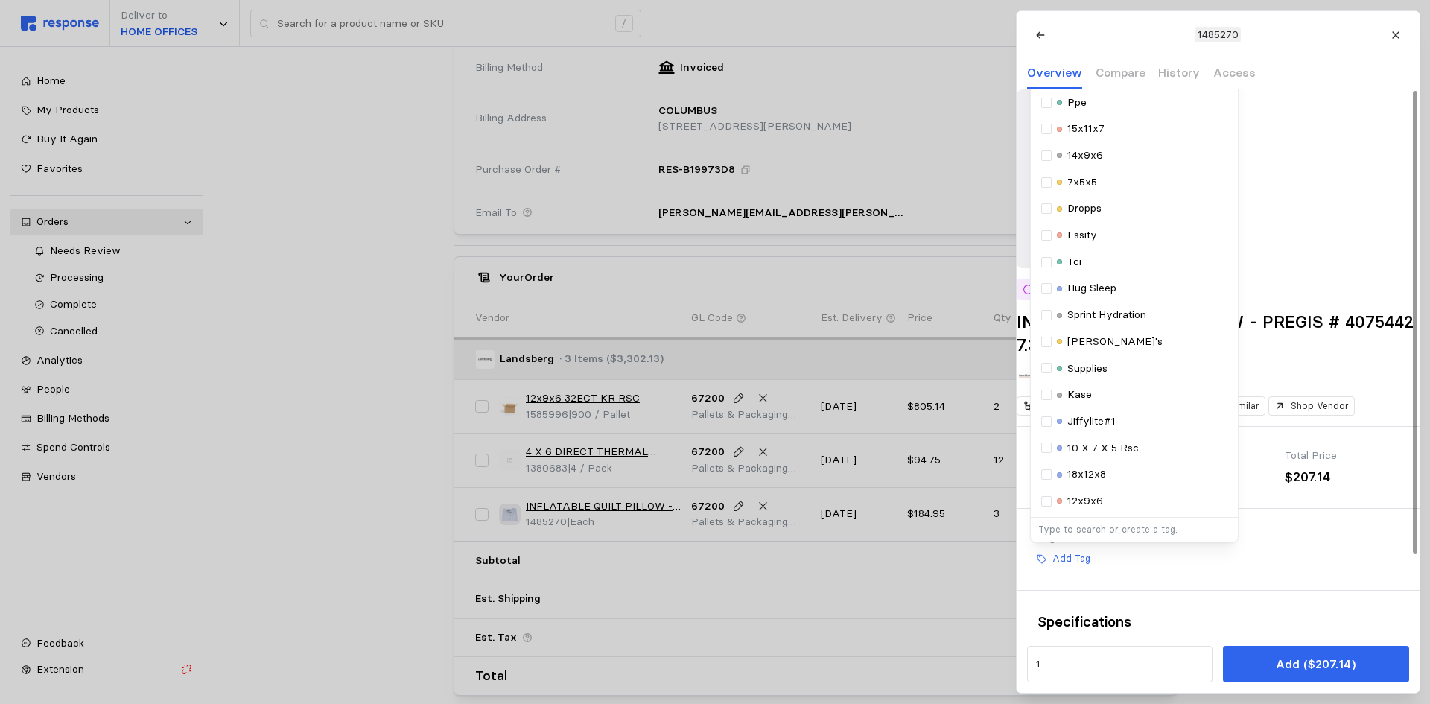
click at [1129, 536] on p "Type to search or create a tag." at bounding box center [1134, 529] width 191 height 13
type input "PILLOW"
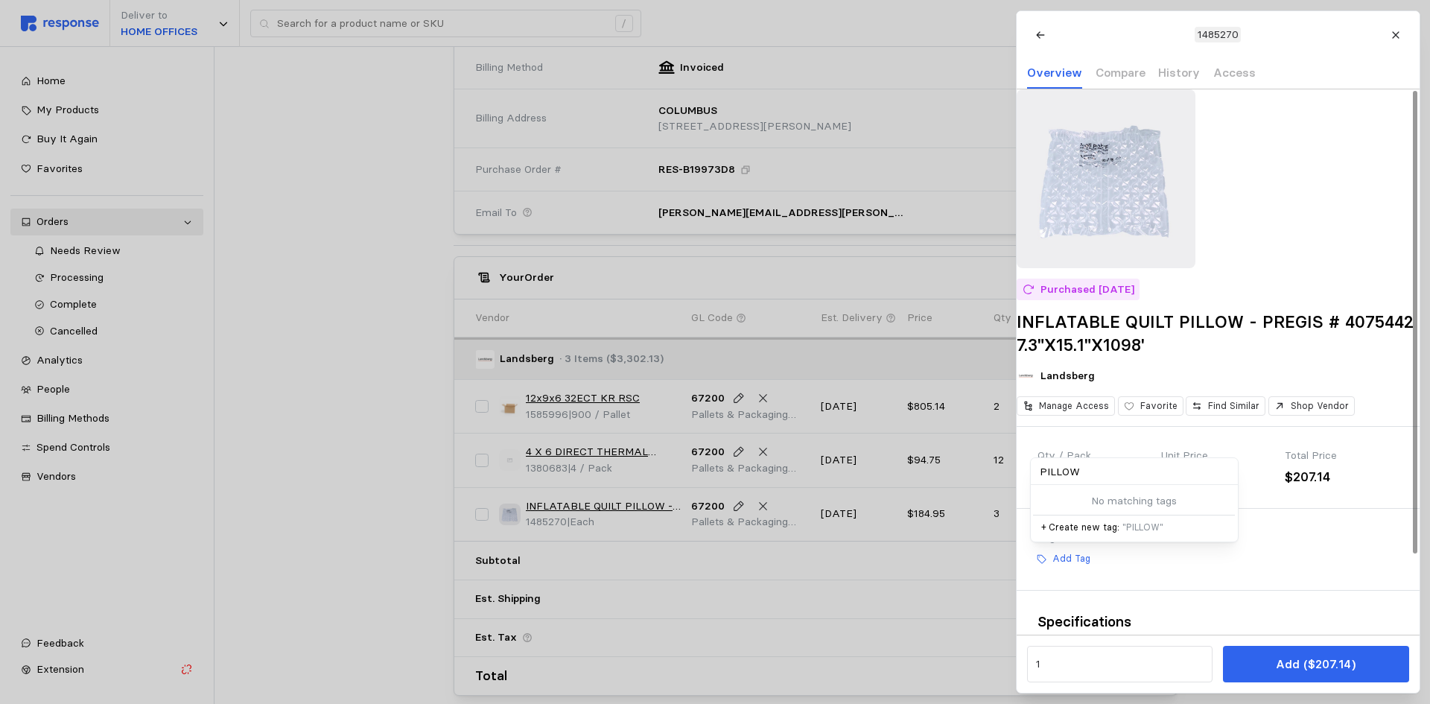
click at [1077, 534] on p "+ Create new tag: " PILLOW "" at bounding box center [1134, 527] width 186 height 13
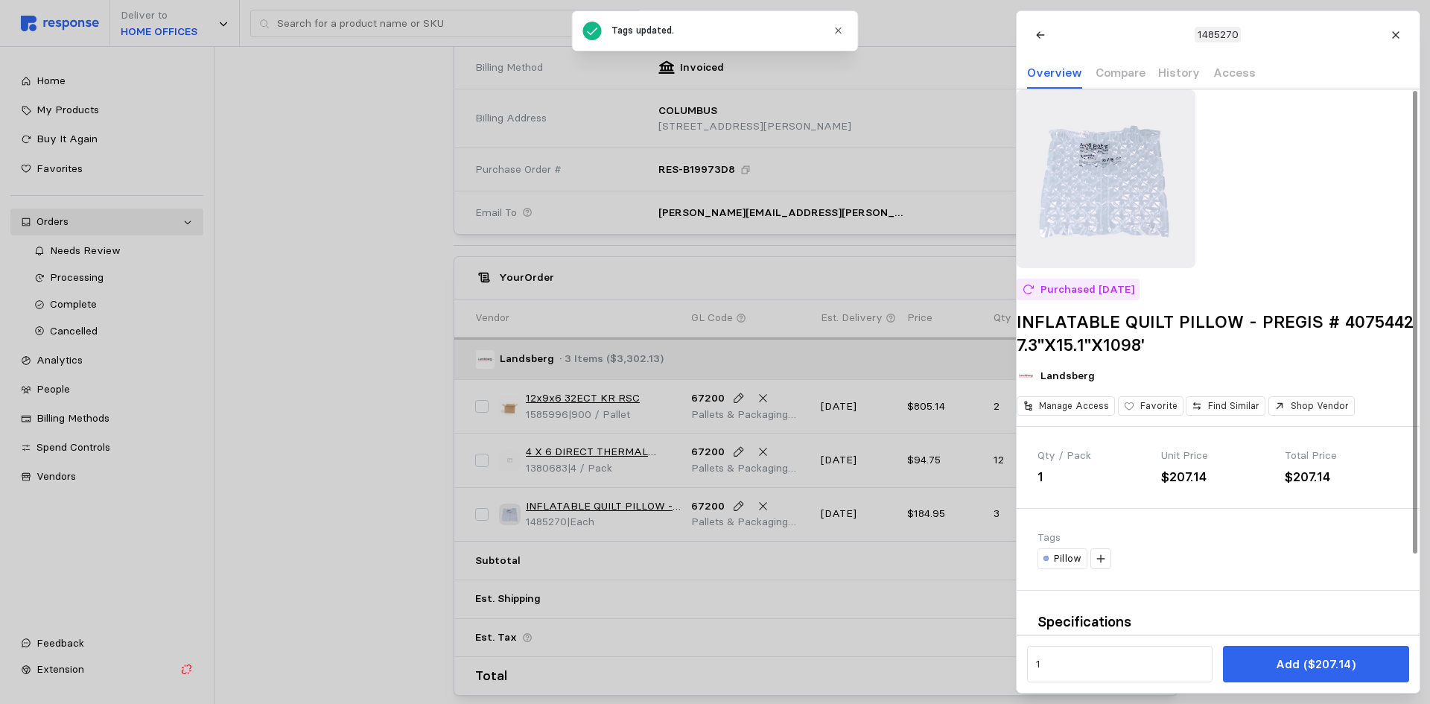
click at [1321, 546] on div "Tags" at bounding box center [1218, 538] width 361 height 16
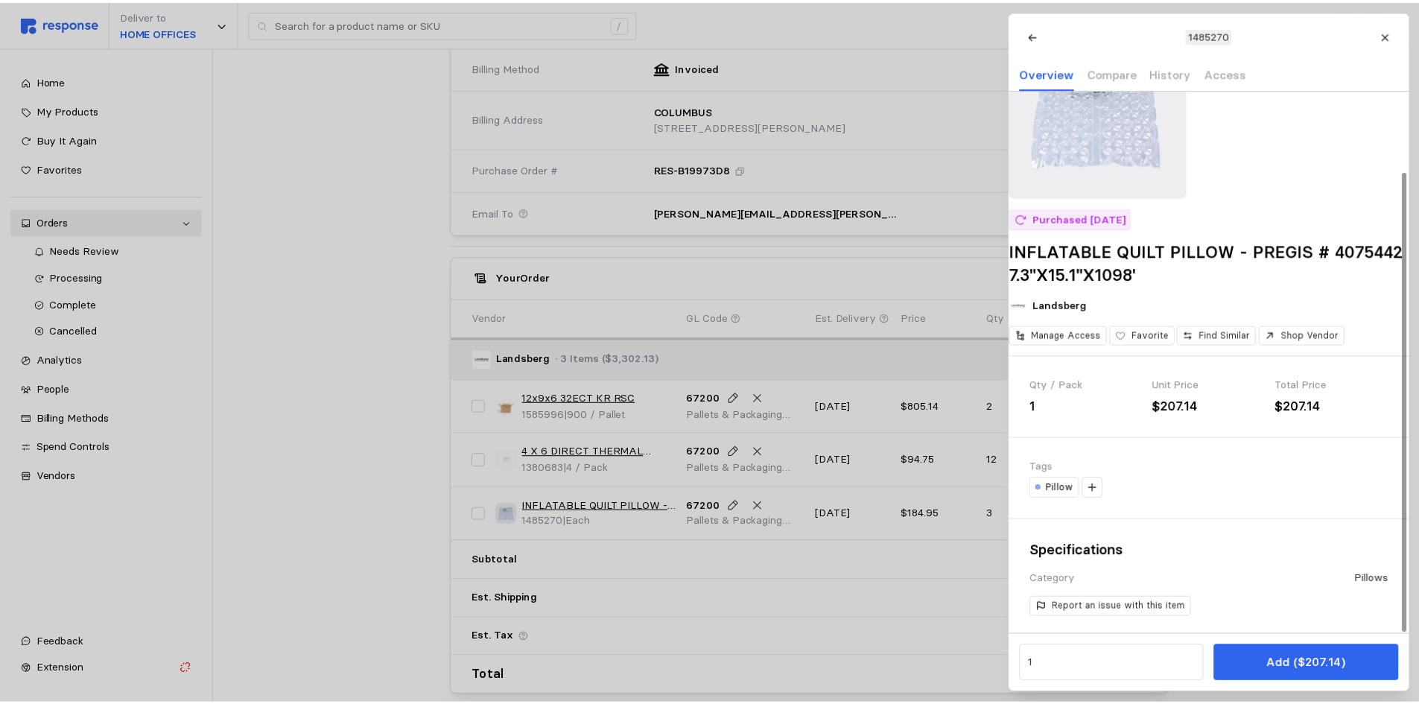
scroll to position [95, 0]
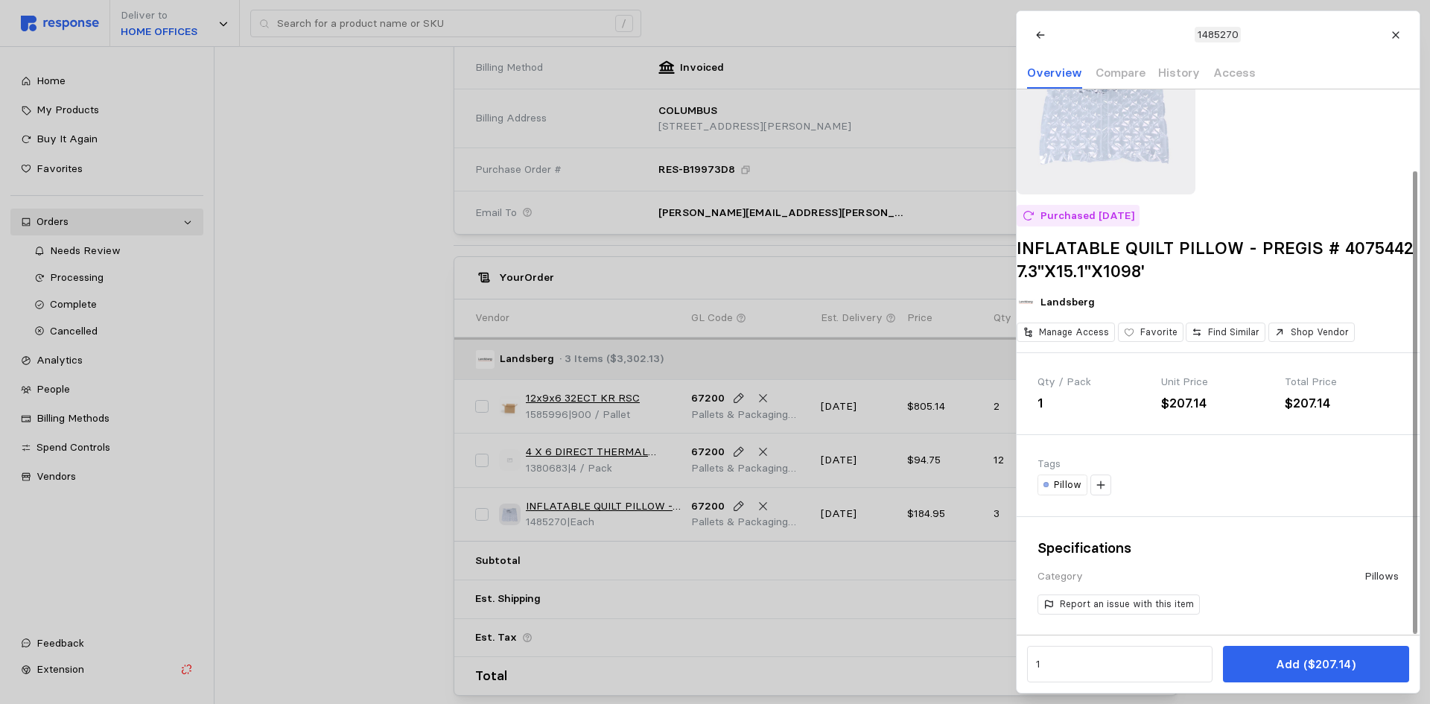
click at [357, 483] on div at bounding box center [715, 352] width 1430 height 704
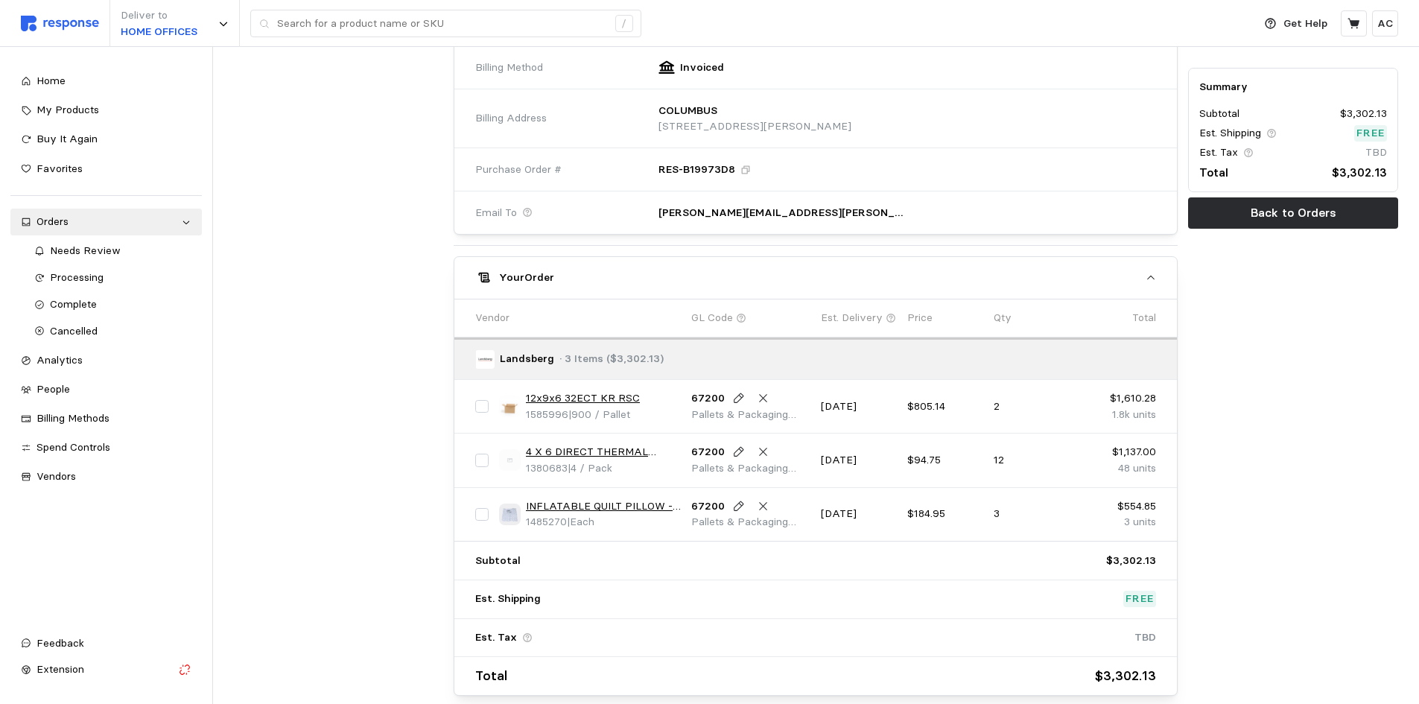
click at [612, 451] on link "4 X 6 DIRECT THERMAL LABEL ROLL 3"" at bounding box center [603, 452] width 155 height 16
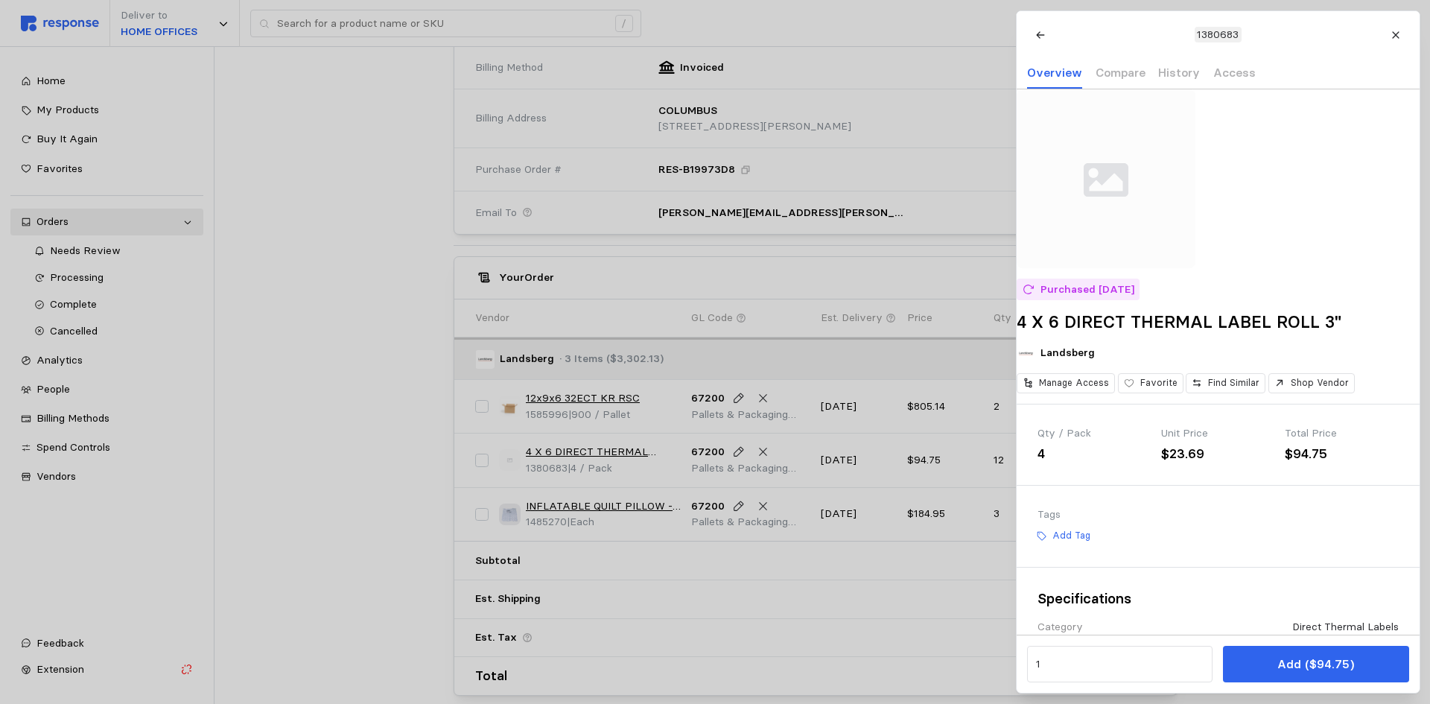
click at [363, 399] on div at bounding box center [715, 352] width 1430 height 704
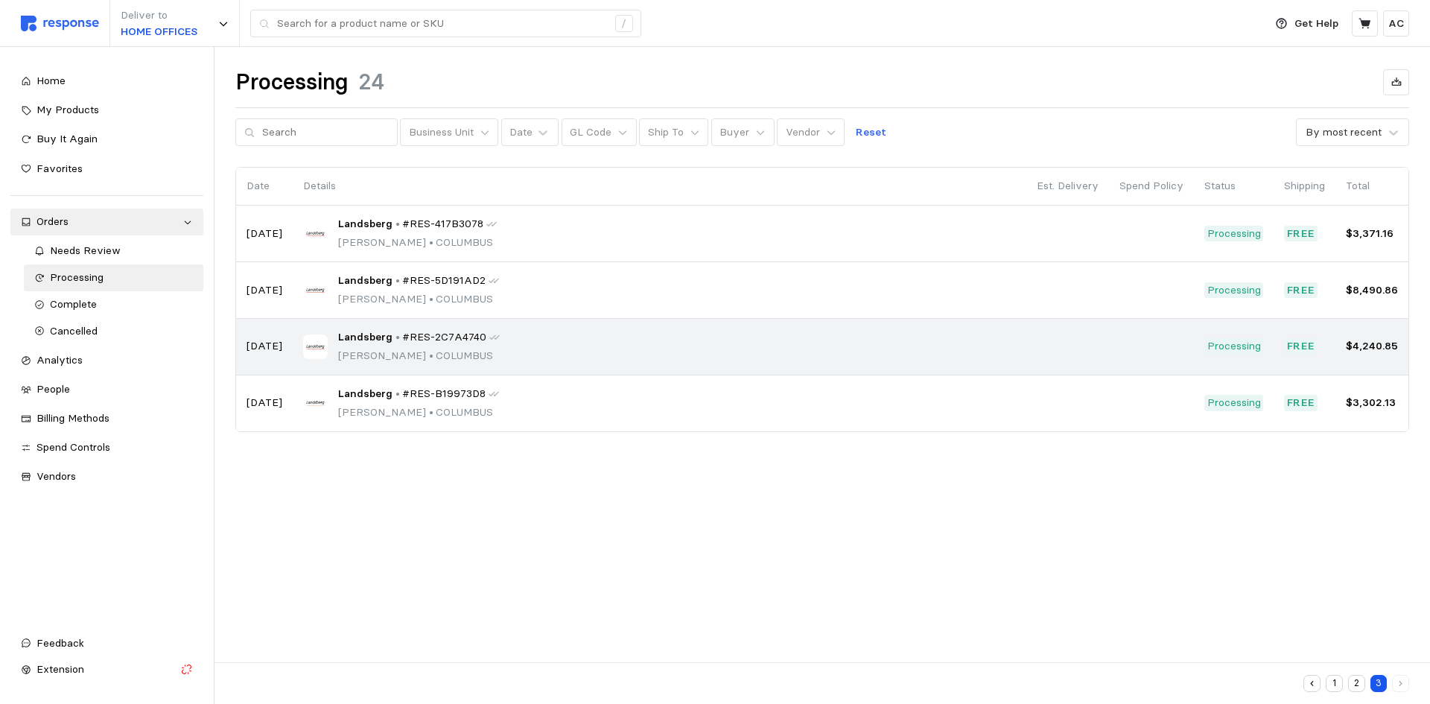
click at [410, 342] on span "#RES-2C7A4740" at bounding box center [444, 337] width 84 height 16
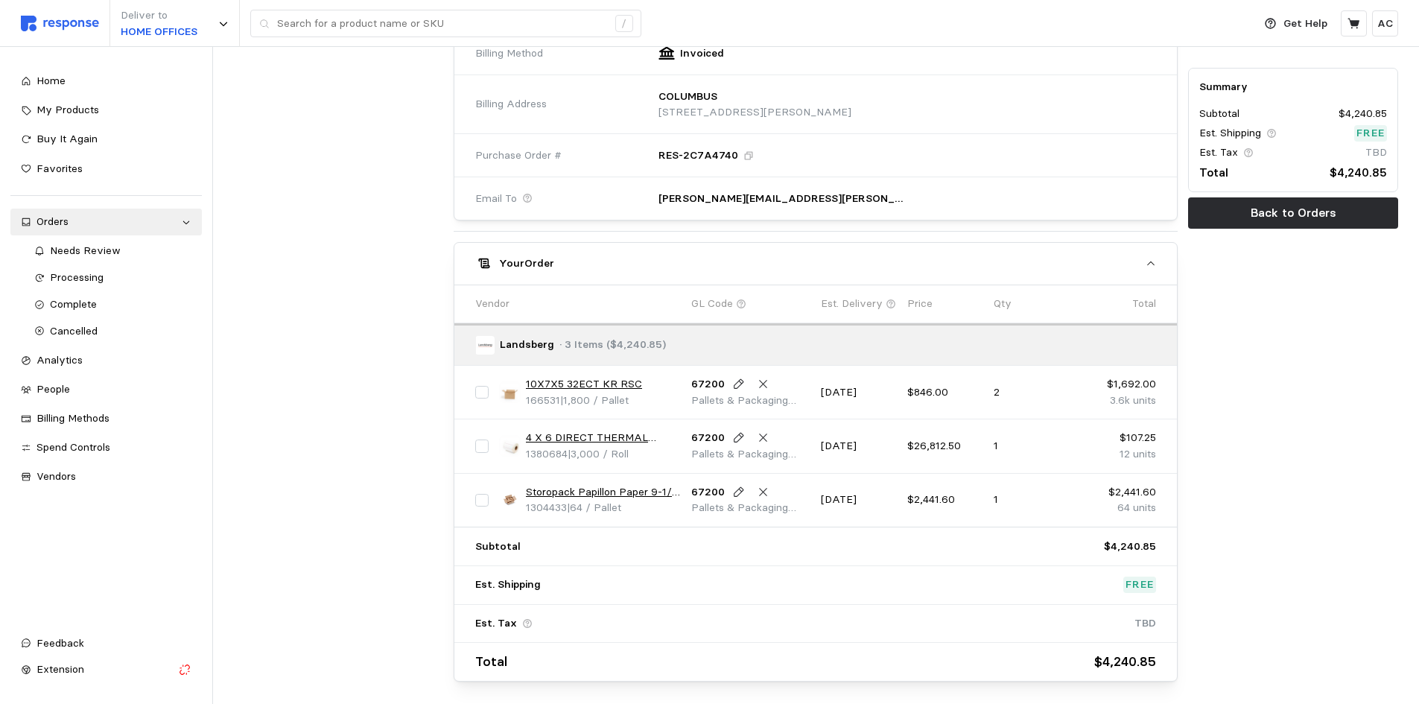
scroll to position [659, 0]
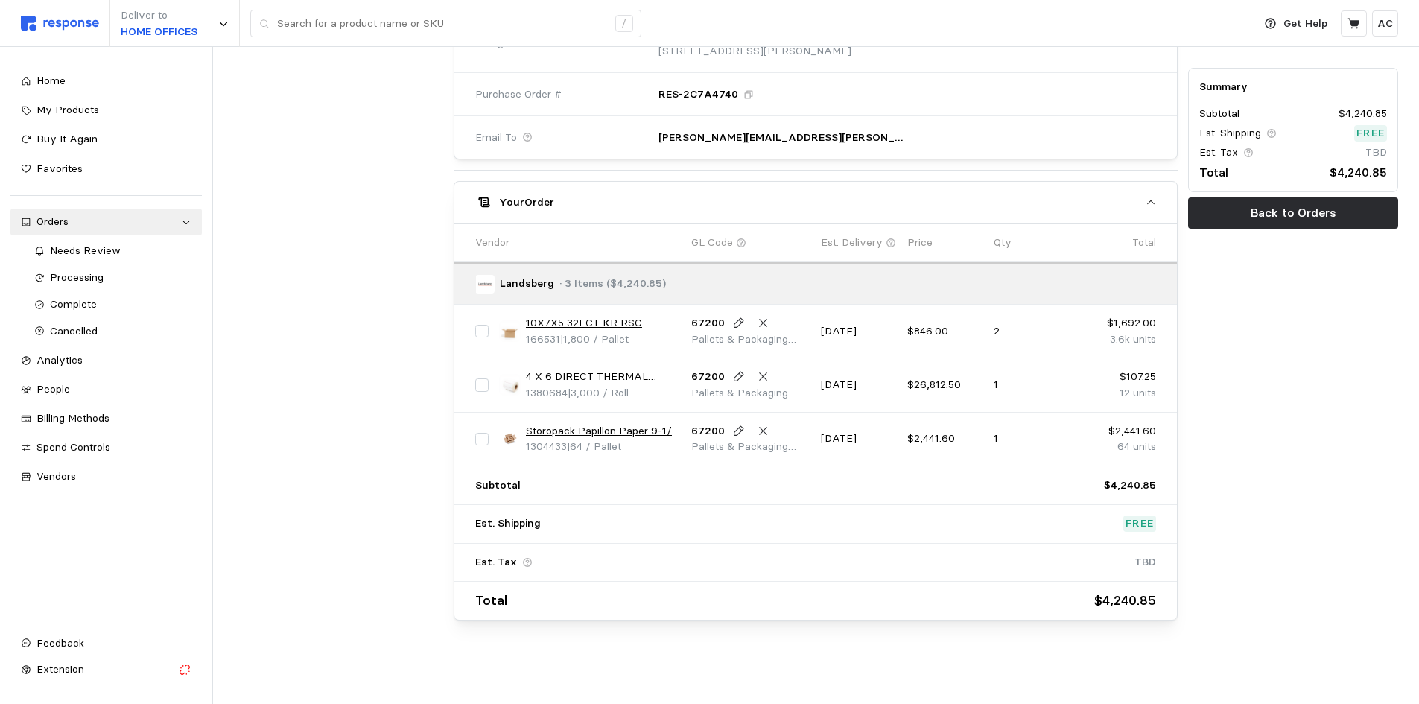
click at [612, 320] on link "10X7X5 32ECT KR RSC" at bounding box center [584, 323] width 116 height 16
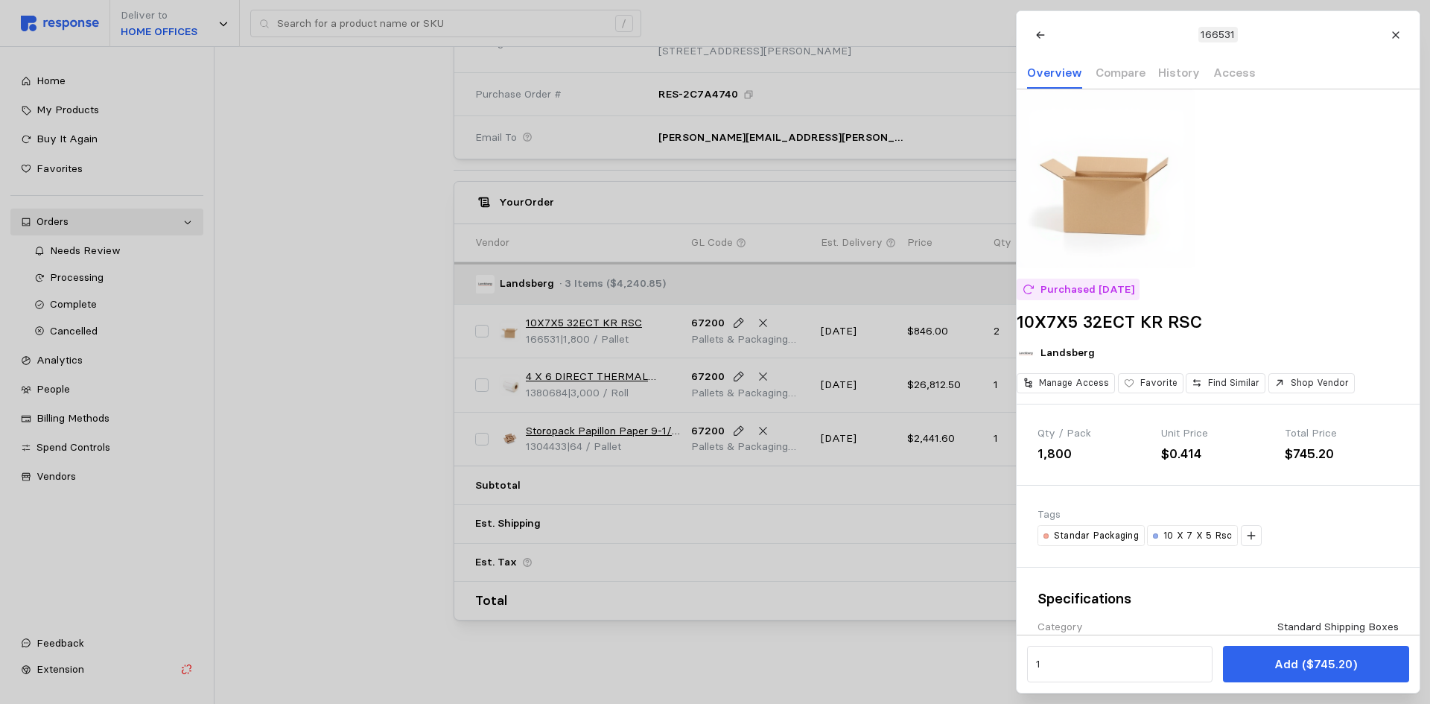
click at [342, 332] on div at bounding box center [715, 352] width 1430 height 704
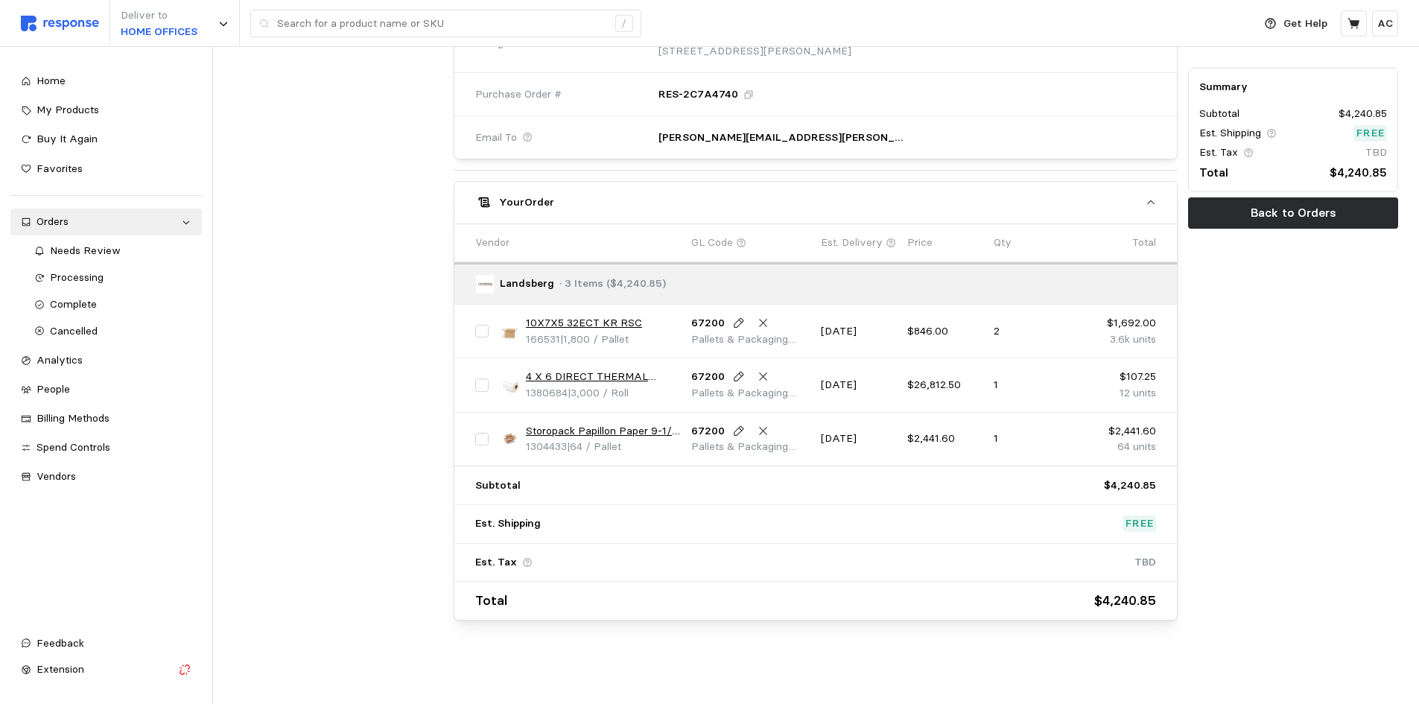
click at [583, 323] on link "10X7X5 32ECT KR RSC" at bounding box center [584, 323] width 116 height 16
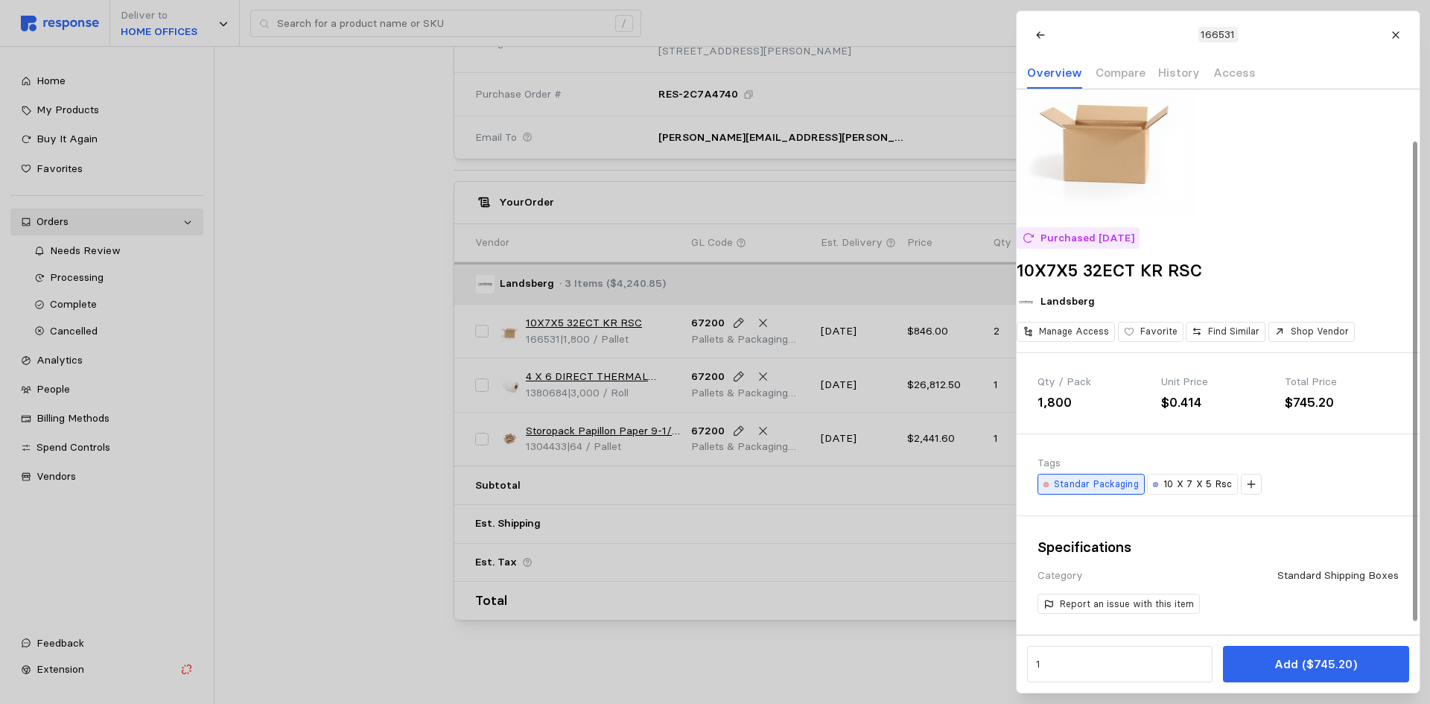
scroll to position [72, 0]
click at [1167, 485] on p "10 X 7 X 5 Rsc" at bounding box center [1198, 484] width 69 height 13
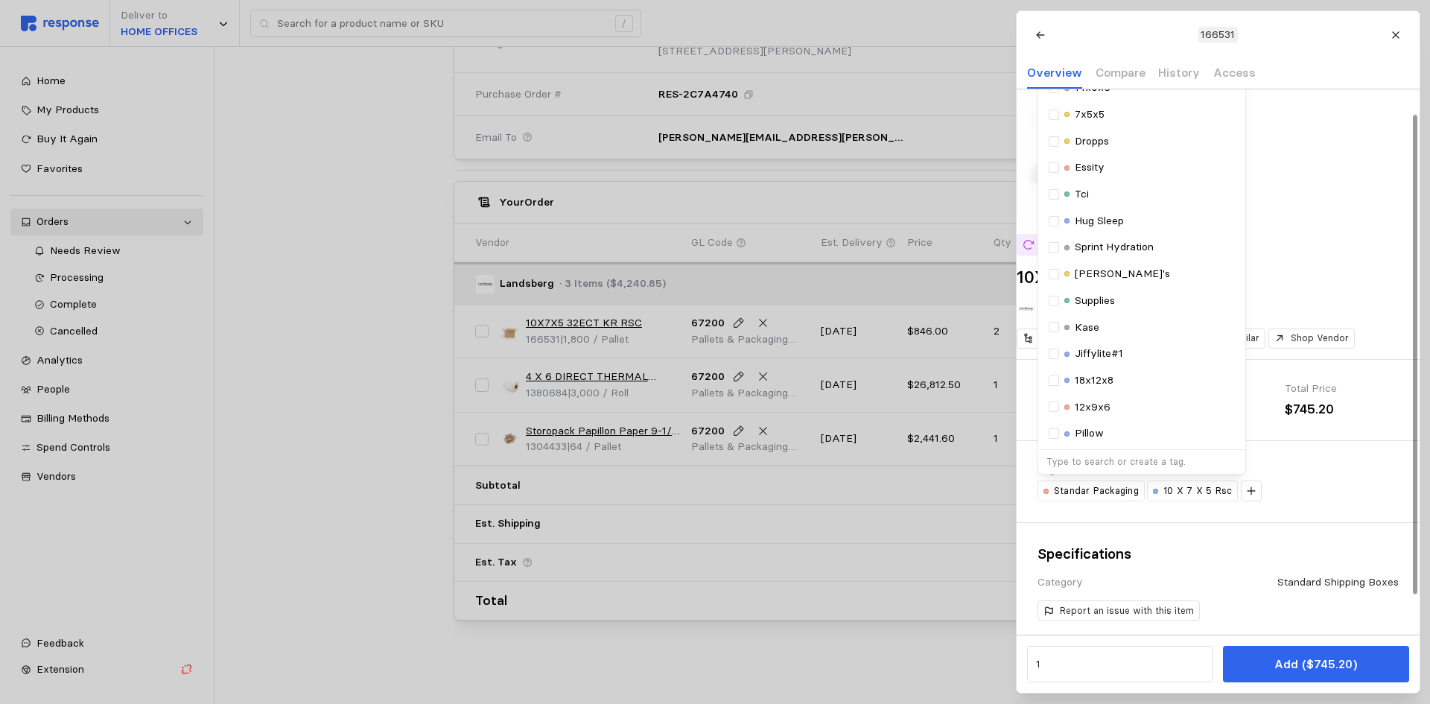
scroll to position [0, 0]
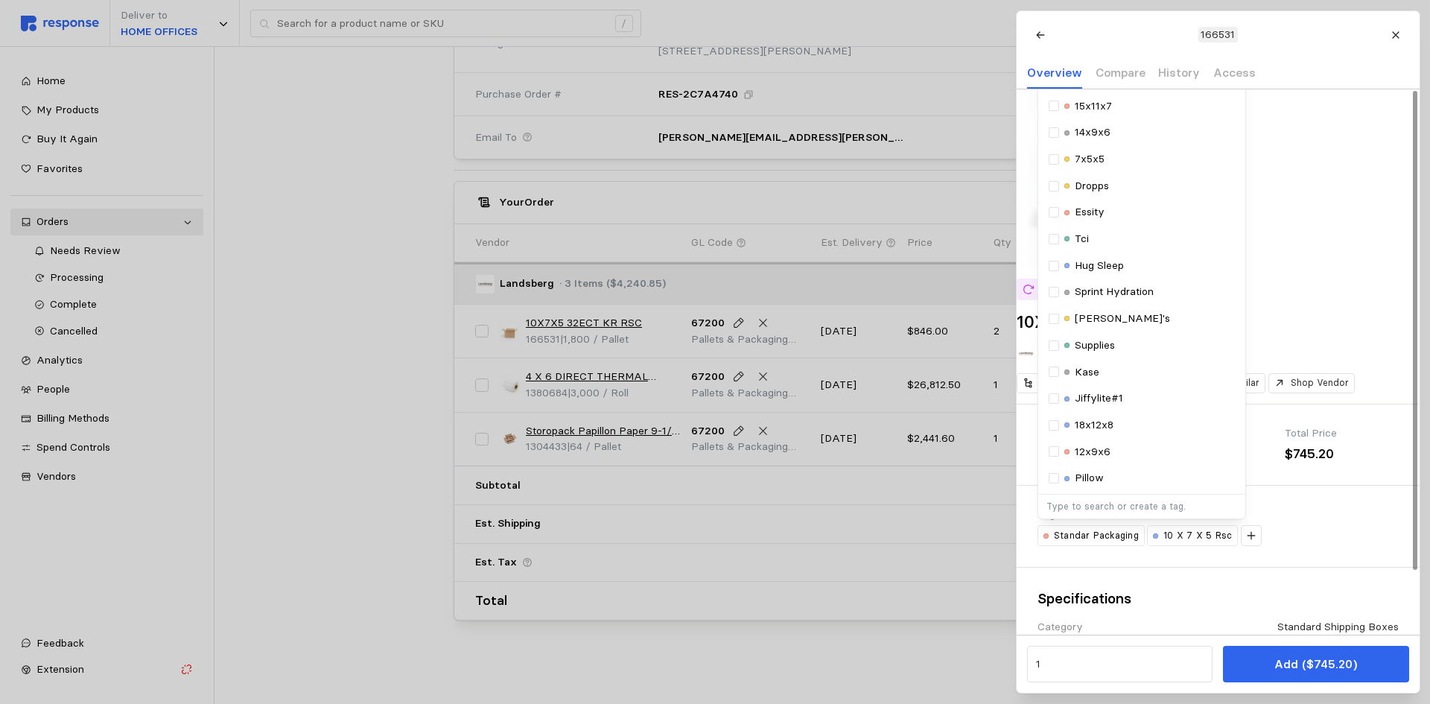
click at [1337, 523] on div "Tags" at bounding box center [1218, 515] width 361 height 16
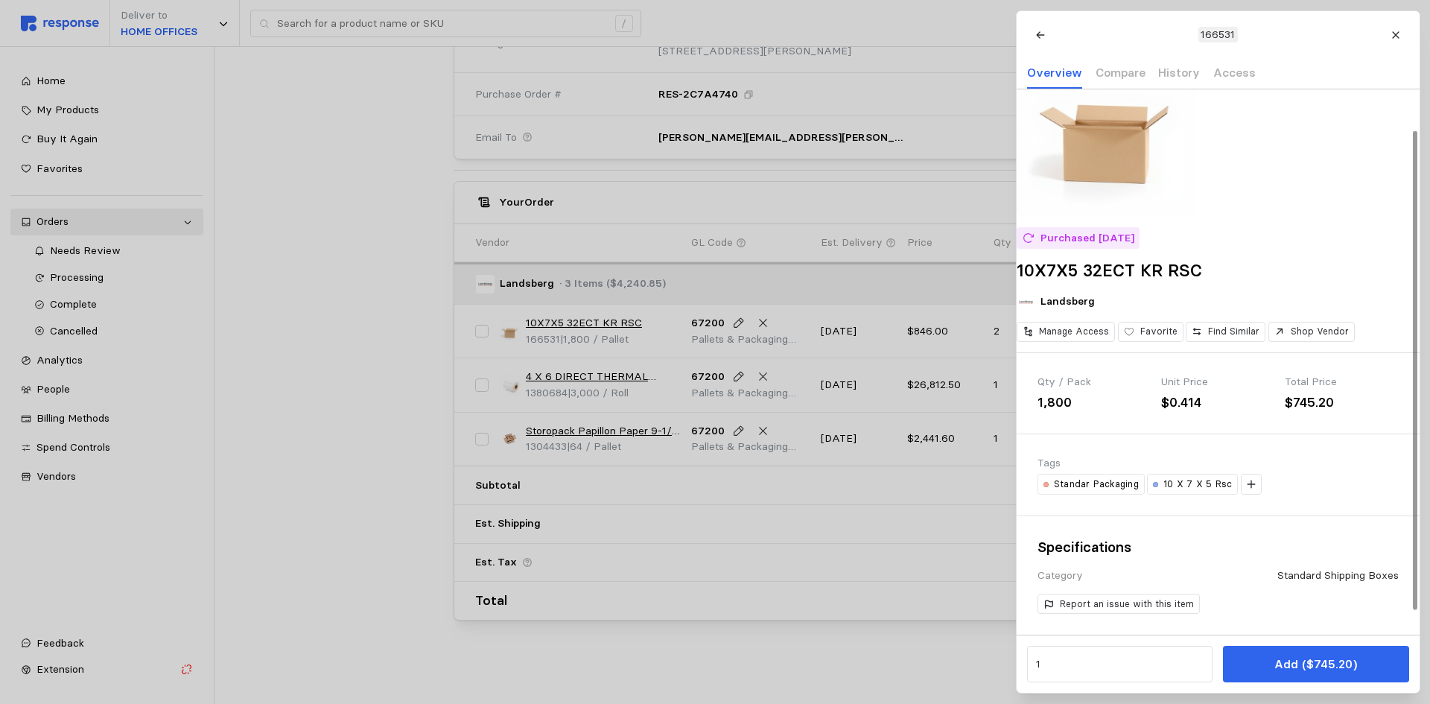
scroll to position [72, 0]
click at [1210, 482] on p "10 X 7 X 5 Rsc" at bounding box center [1198, 484] width 69 height 13
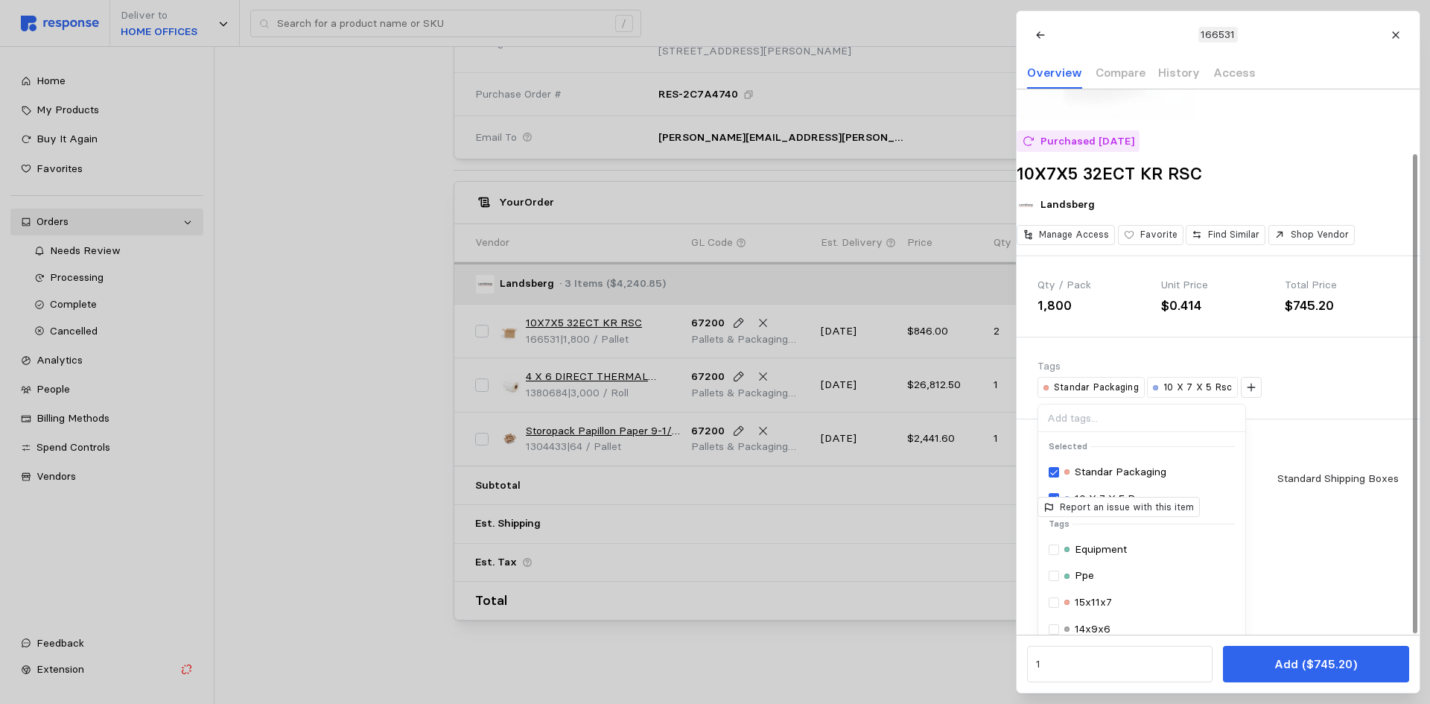
scroll to position [149, 0]
click at [1109, 480] on p "Standar Packaging" at bounding box center [1121, 471] width 92 height 16
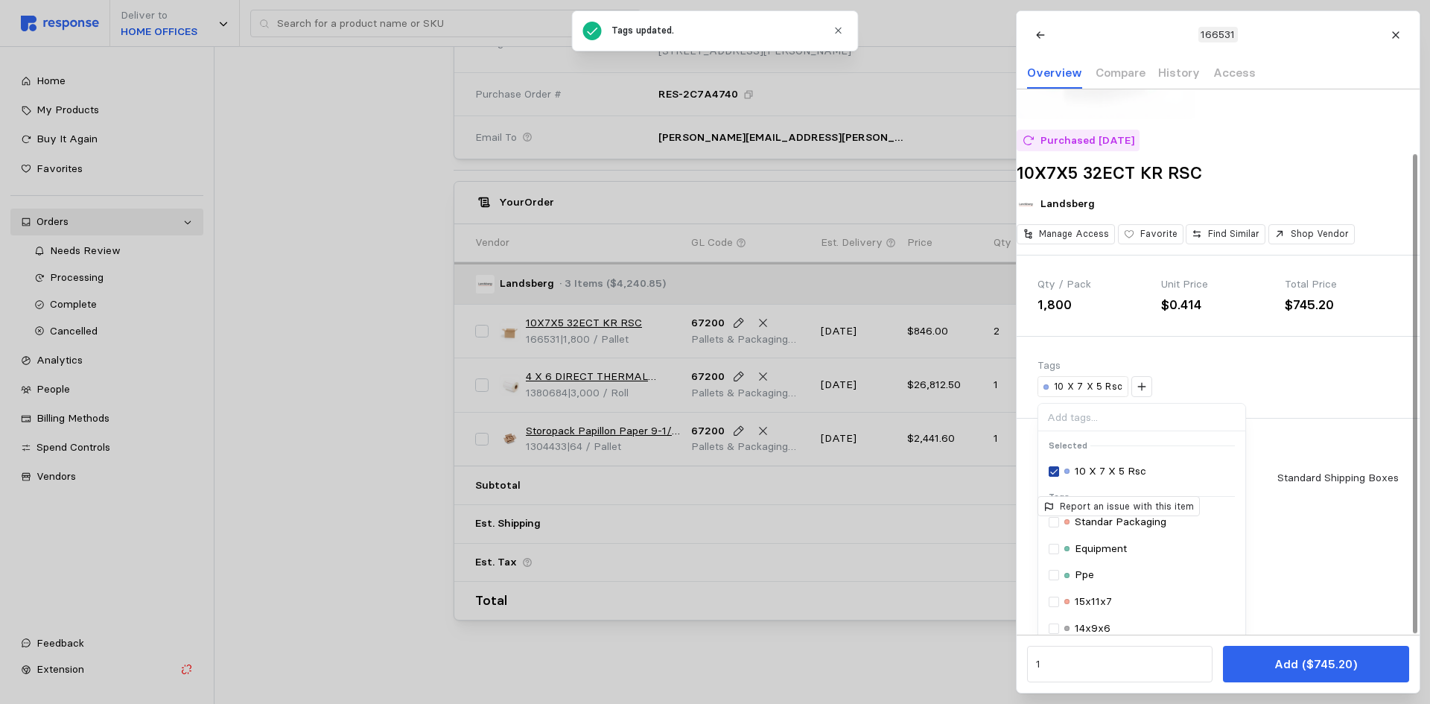
click at [1051, 477] on icon at bounding box center [1054, 471] width 9 height 10
click at [1131, 431] on input at bounding box center [1133, 418] width 207 height 28
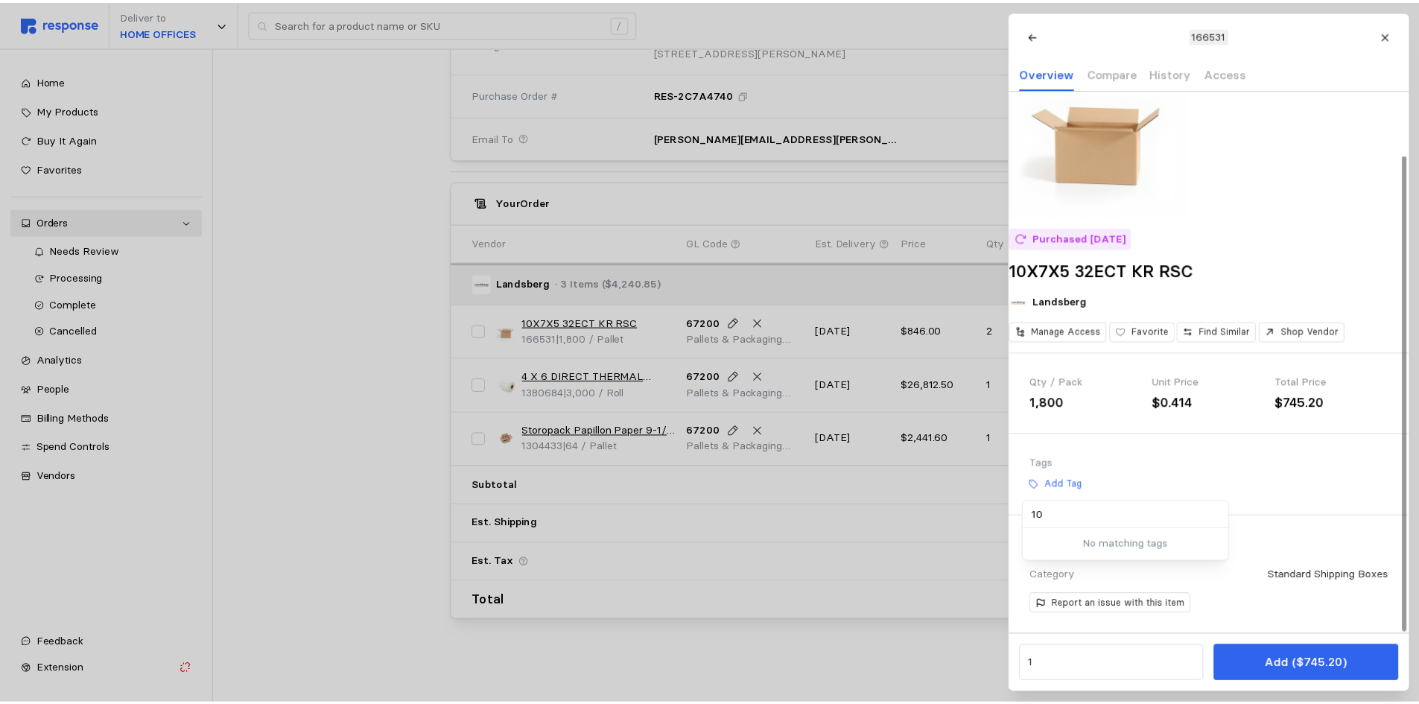
scroll to position [72, 0]
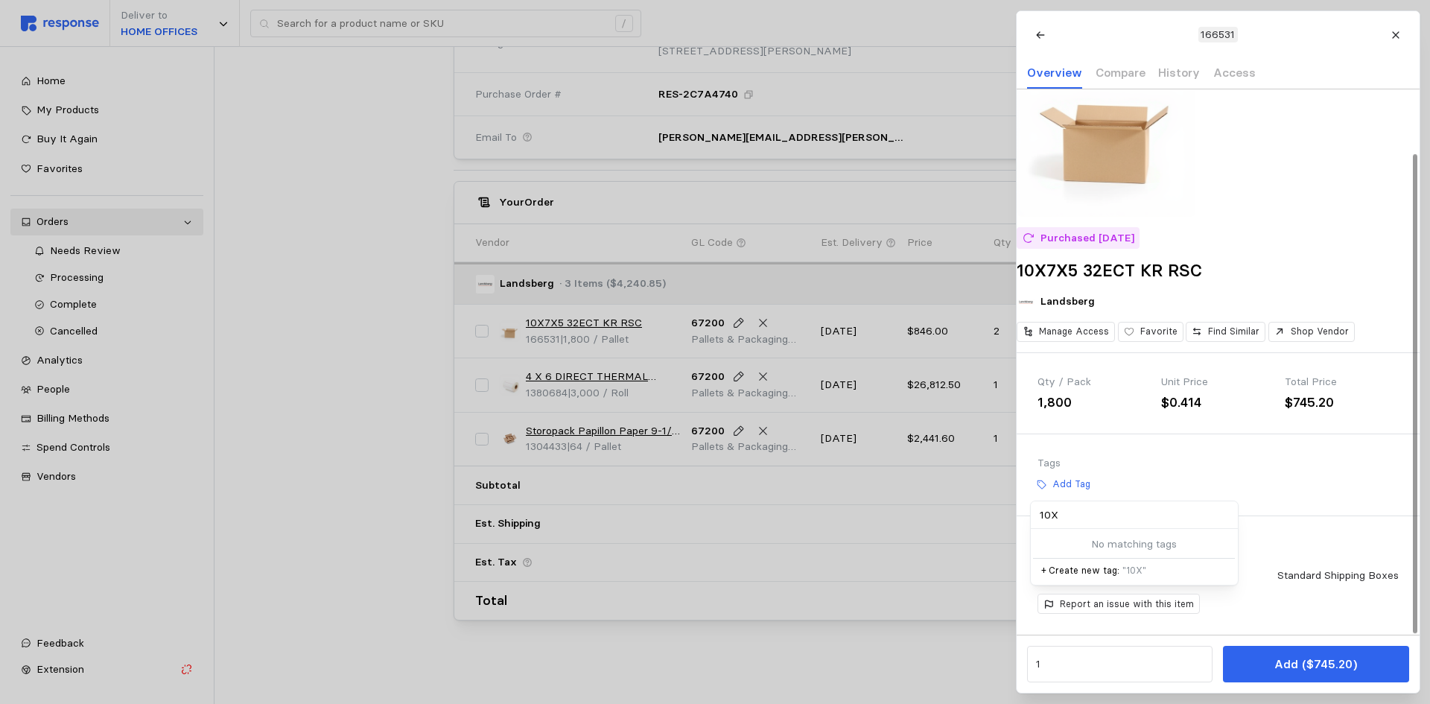
type input "10X7"
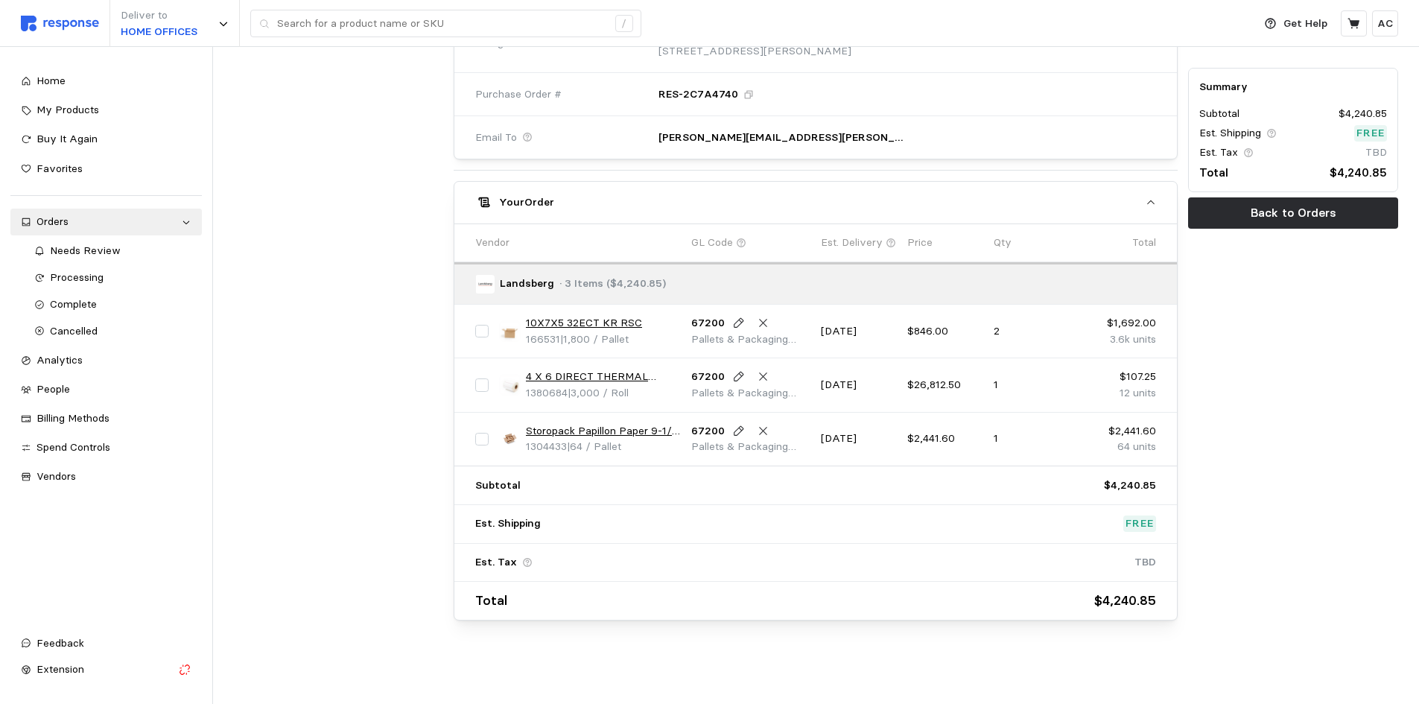
click at [785, 653] on div "Orders / Processing / Order Details Order #RES-2C7A4740 Messages Processing The…" at bounding box center [816, 46] width 1164 height 1274
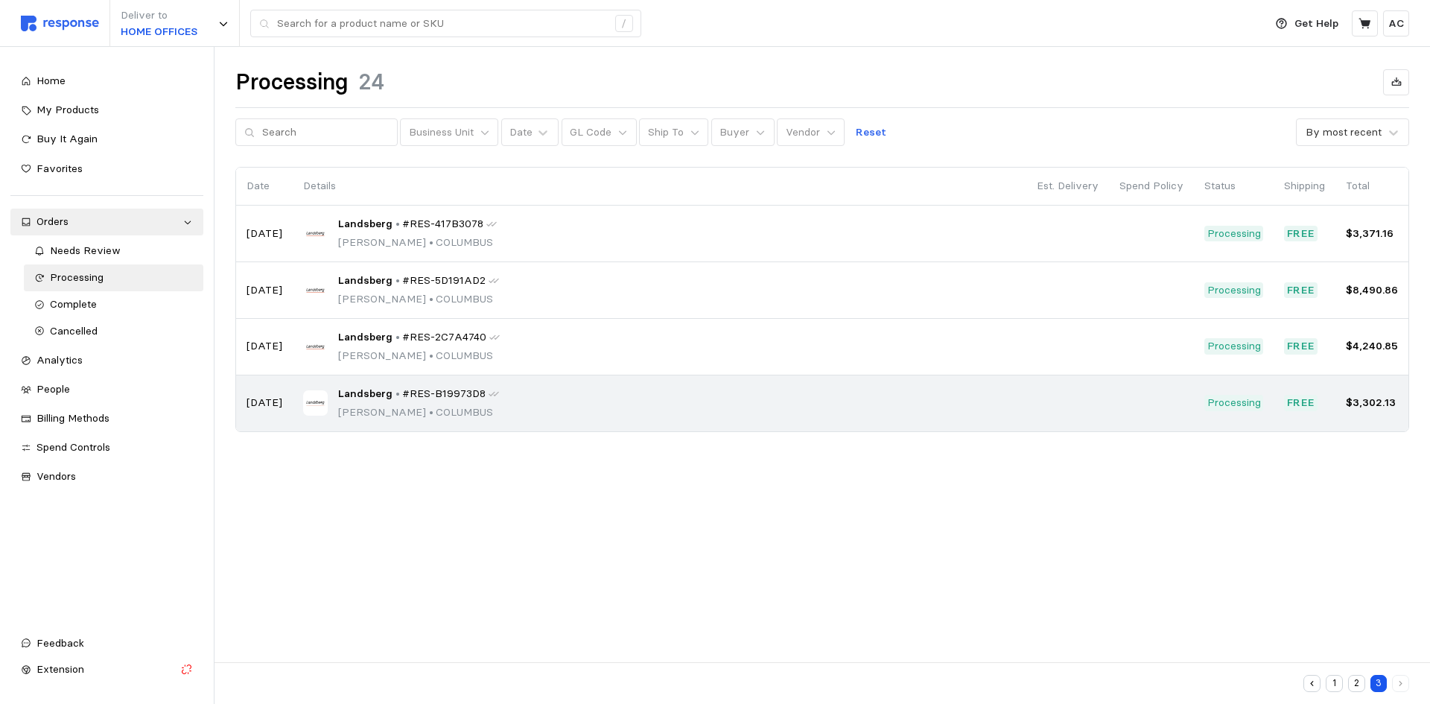
click at [375, 400] on span "Landsberg" at bounding box center [365, 394] width 54 height 16
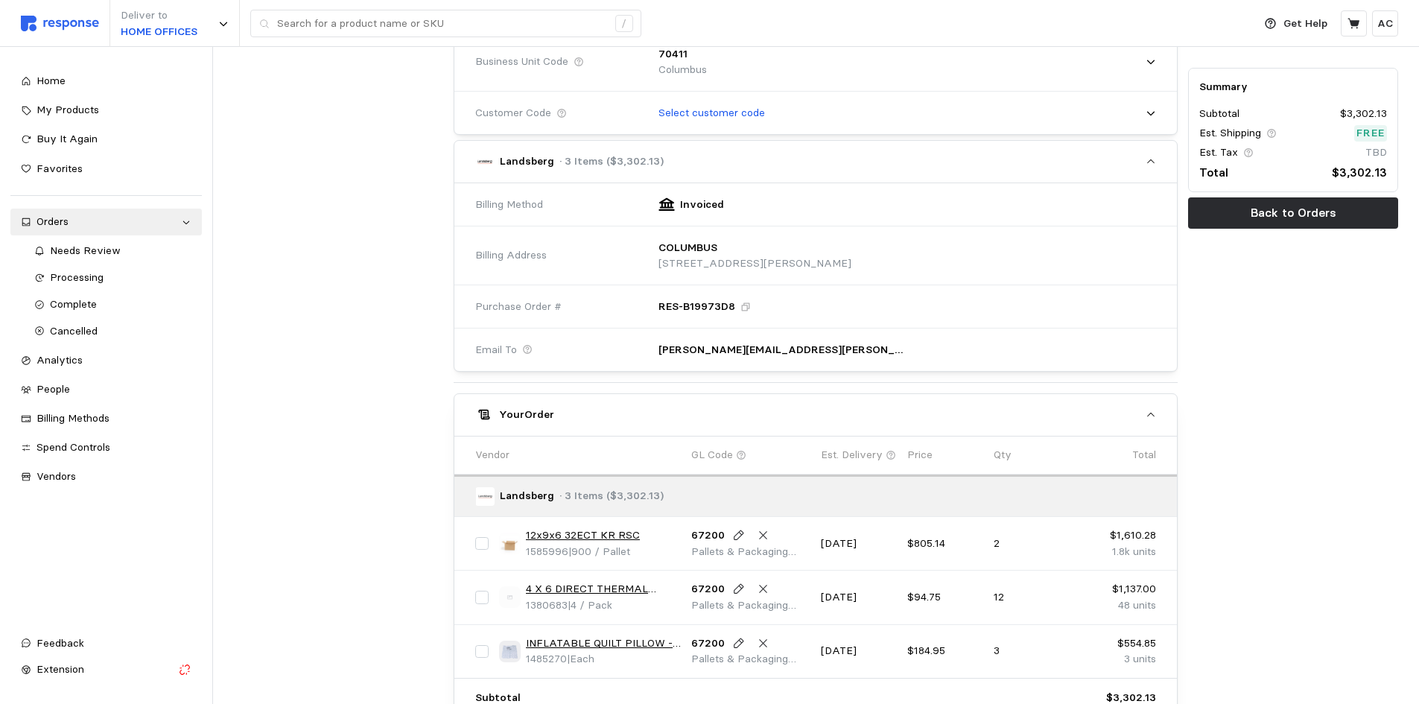
scroll to position [447, 0]
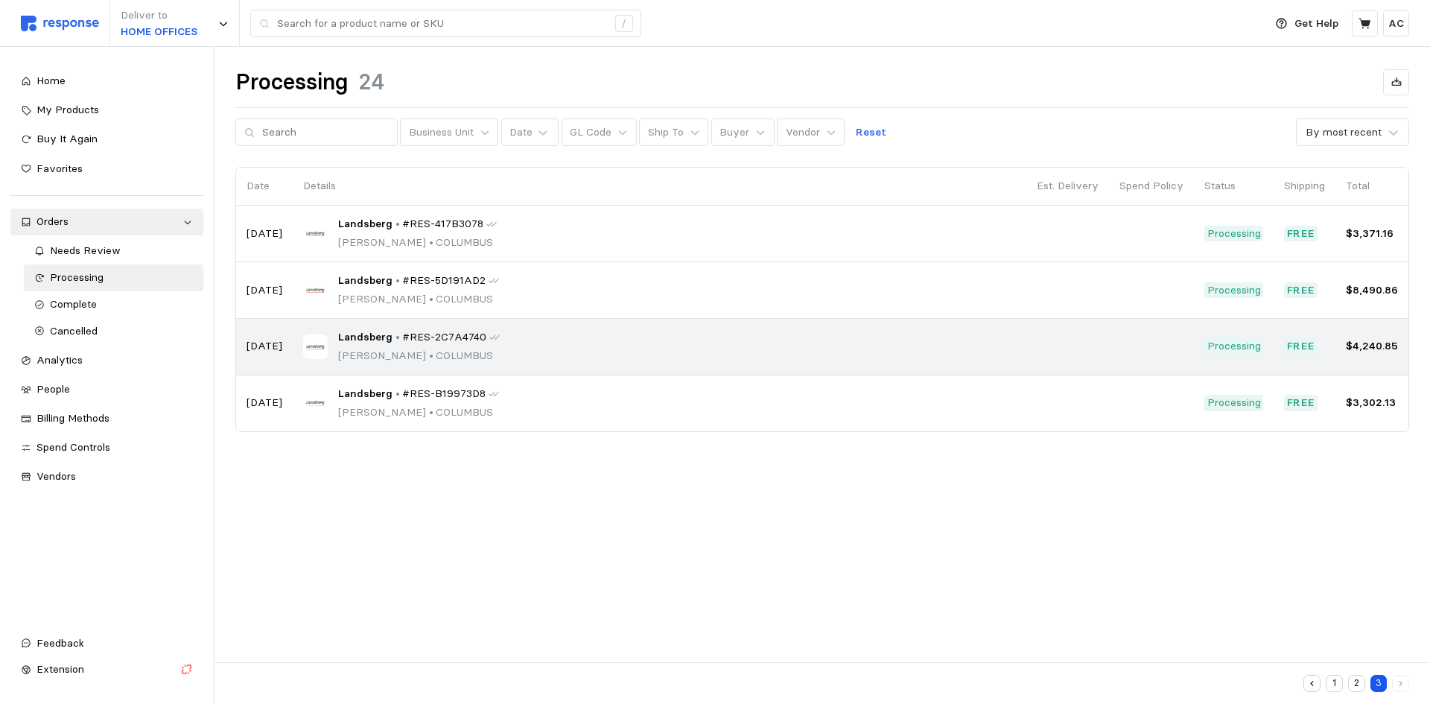
click at [377, 356] on p "Pearl Puentes • COLUMBUS" at bounding box center [419, 356] width 162 height 16
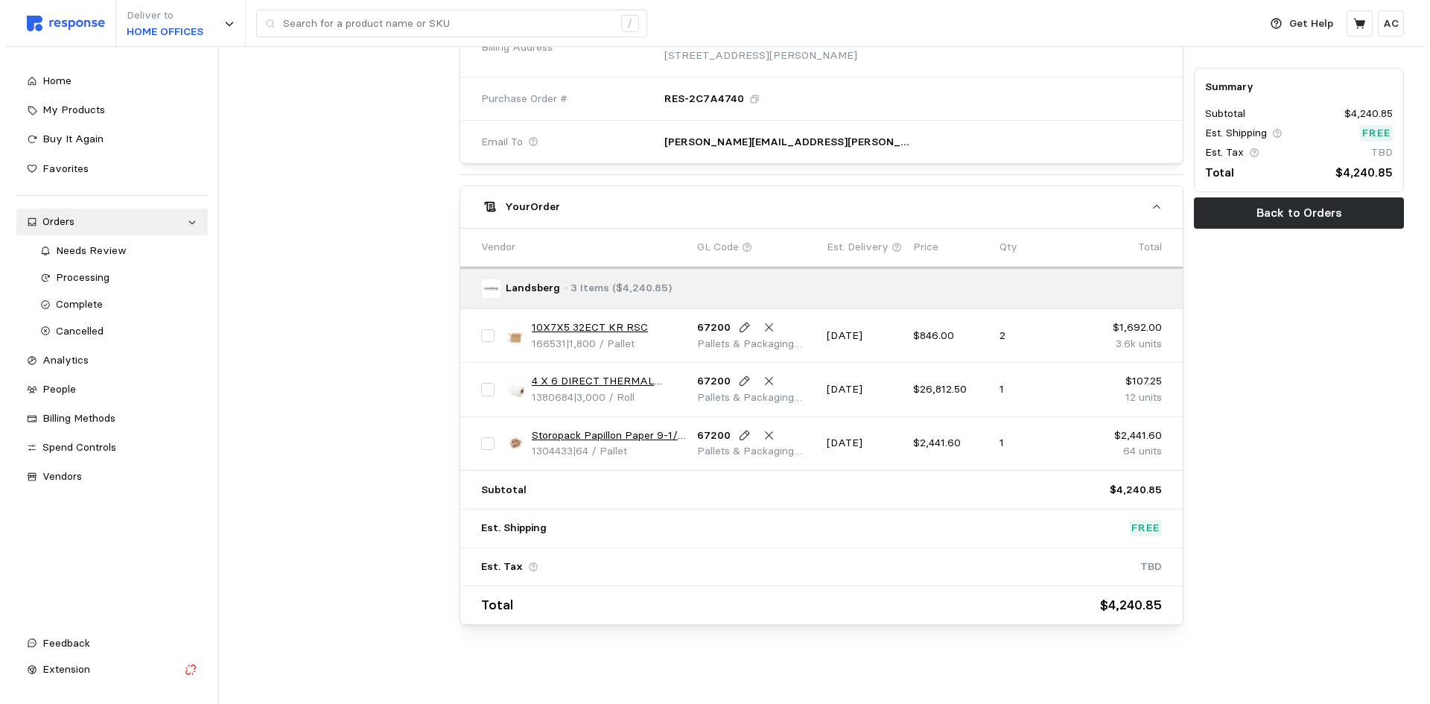
scroll to position [659, 0]
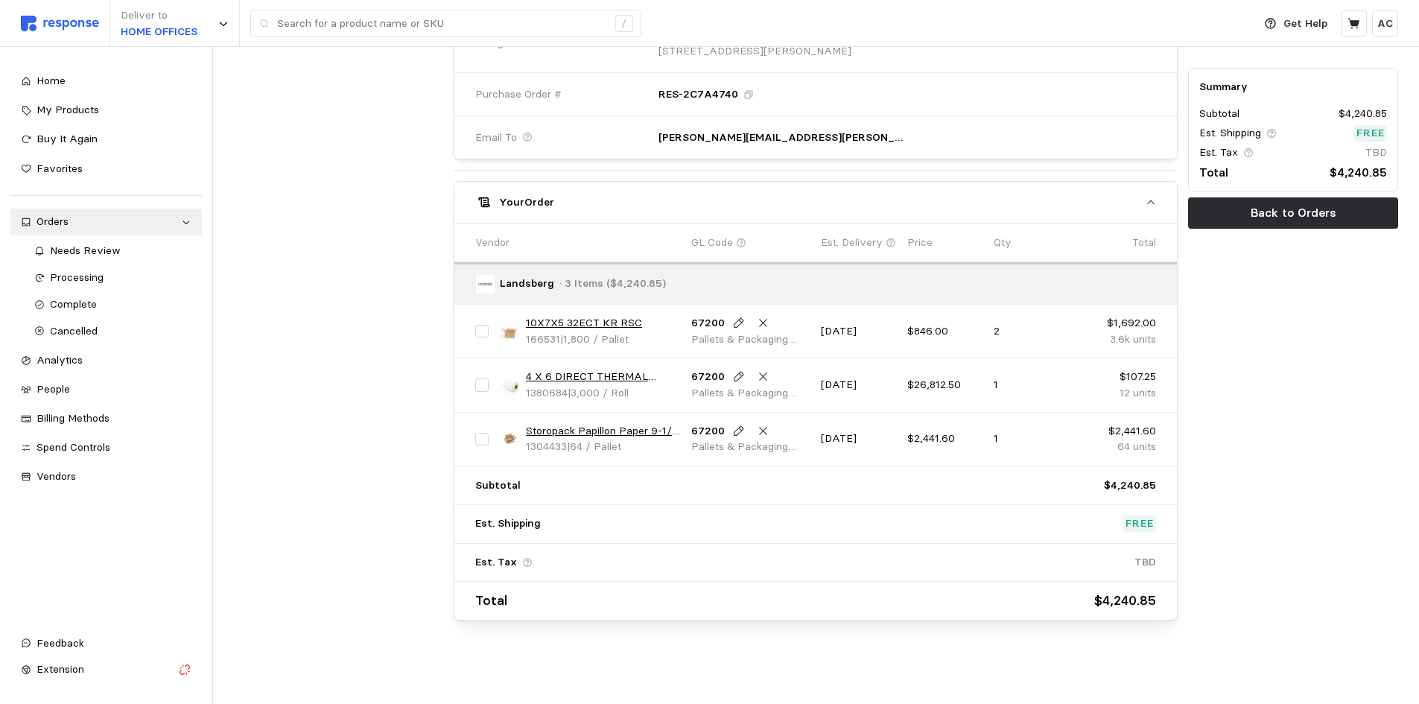
click at [578, 322] on link "10X7X5 32ECT KR RSC" at bounding box center [584, 323] width 116 height 16
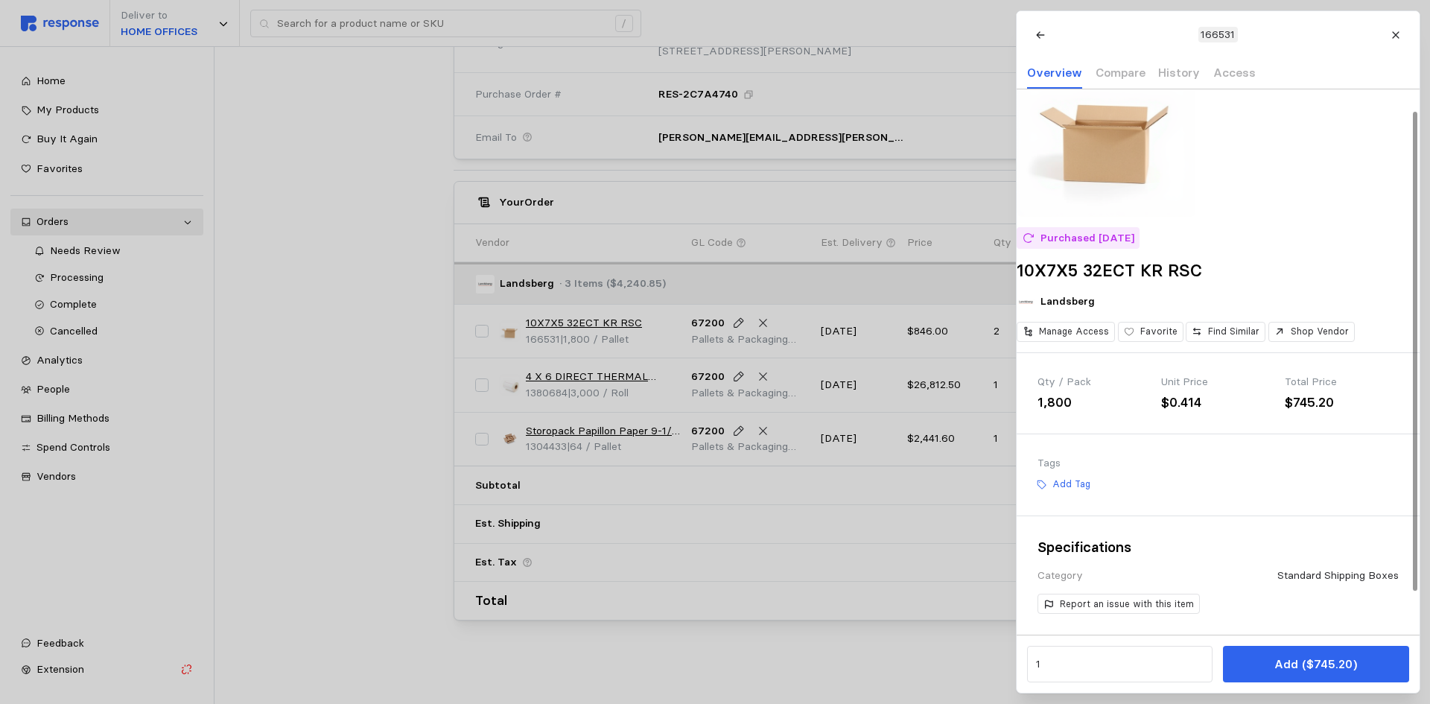
scroll to position [72, 0]
click at [1079, 475] on button "Add Tag" at bounding box center [1063, 484] width 66 height 21
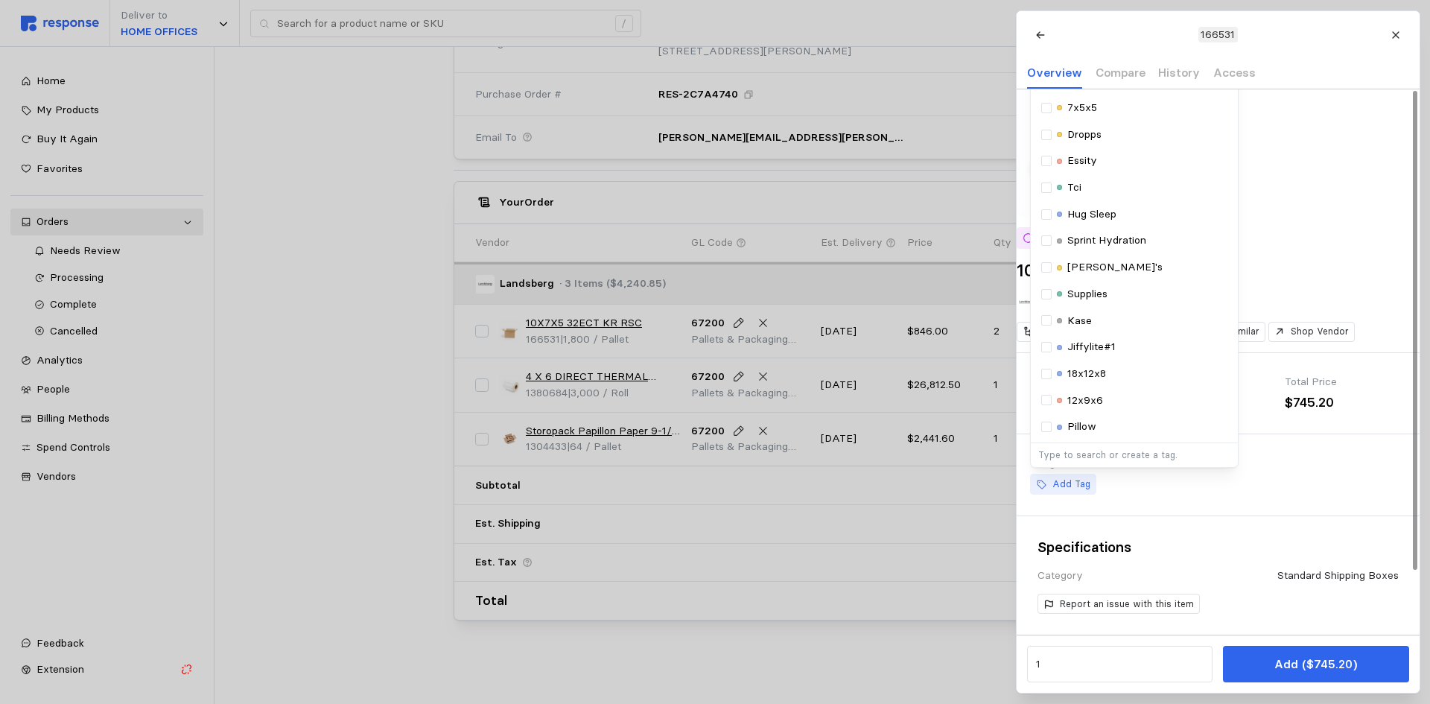
scroll to position [0, 0]
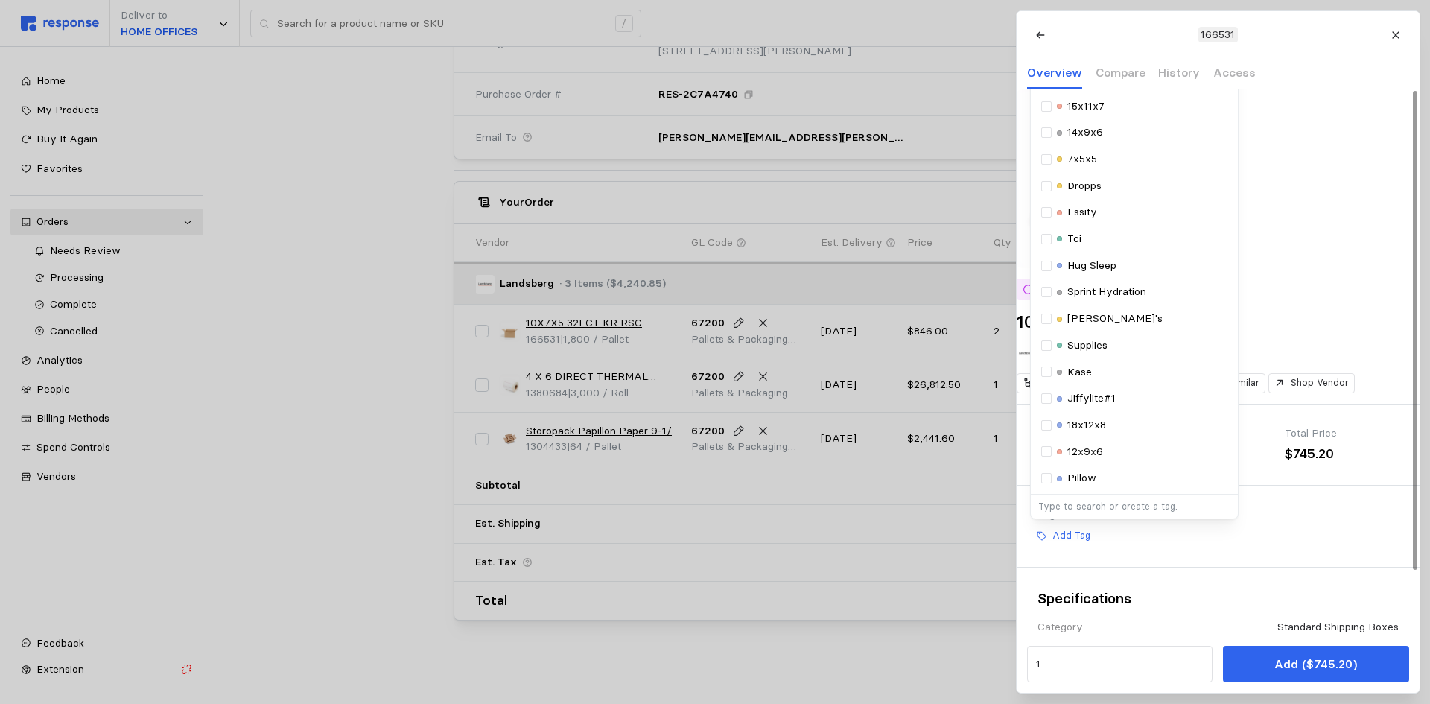
click at [1128, 513] on p "Type to search or create a tag." at bounding box center [1134, 506] width 191 height 13
type input "10X7X5"
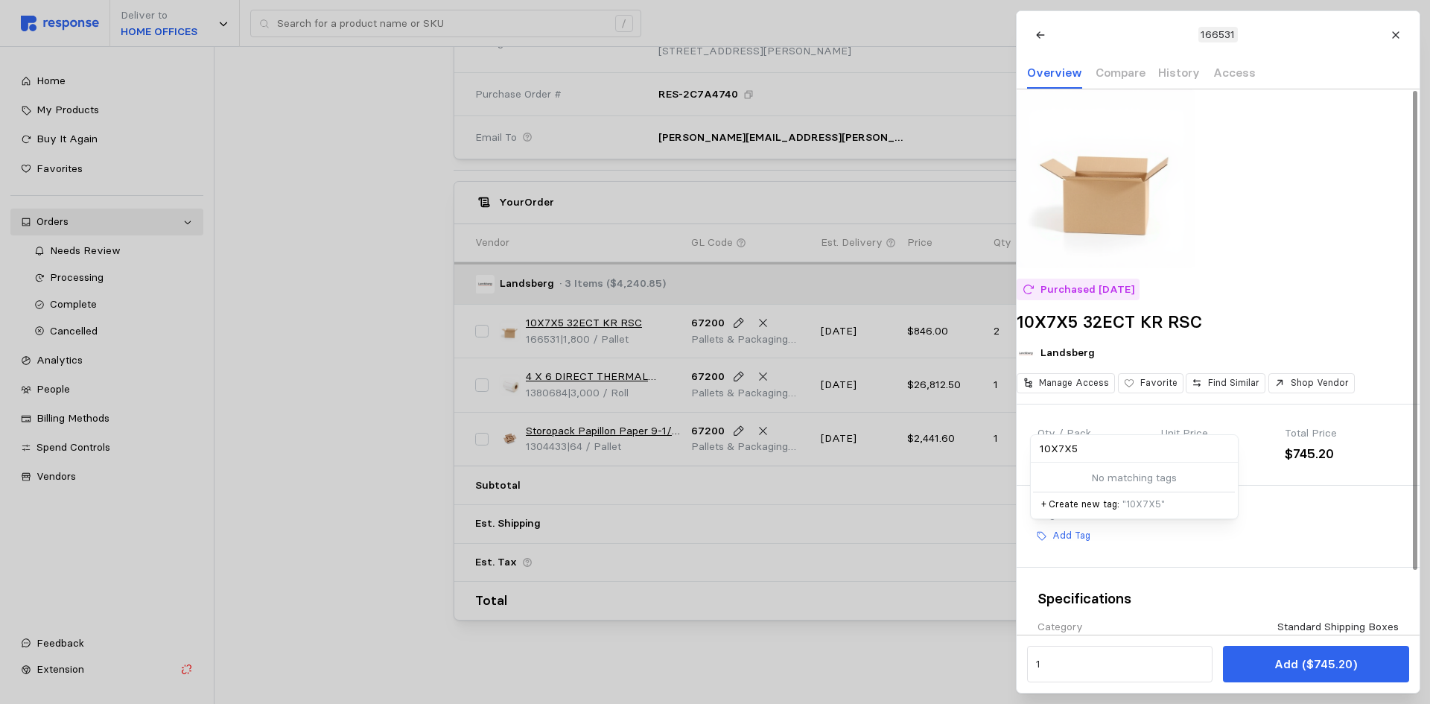
click at [1109, 511] on p "+ Create new tag: " 10X7X5 "" at bounding box center [1134, 504] width 186 height 13
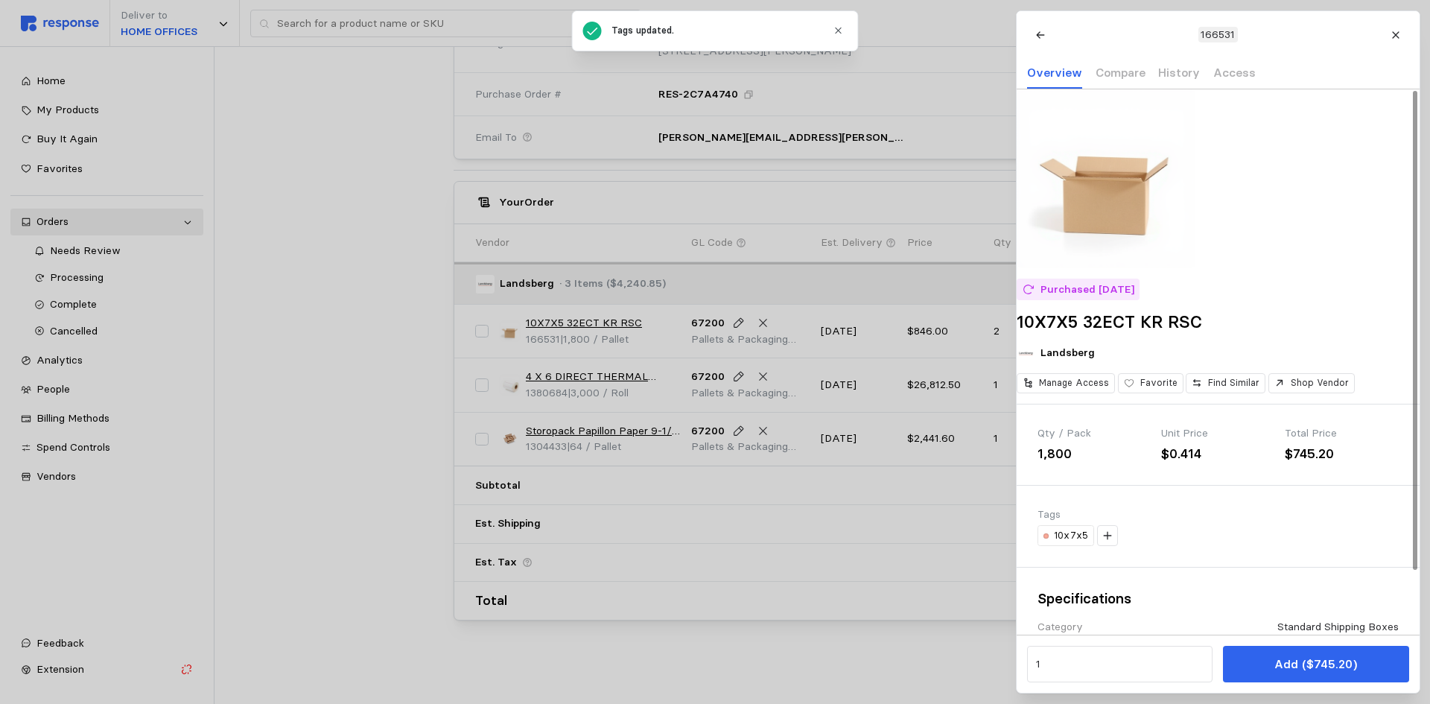
click at [860, 656] on div at bounding box center [715, 352] width 1430 height 704
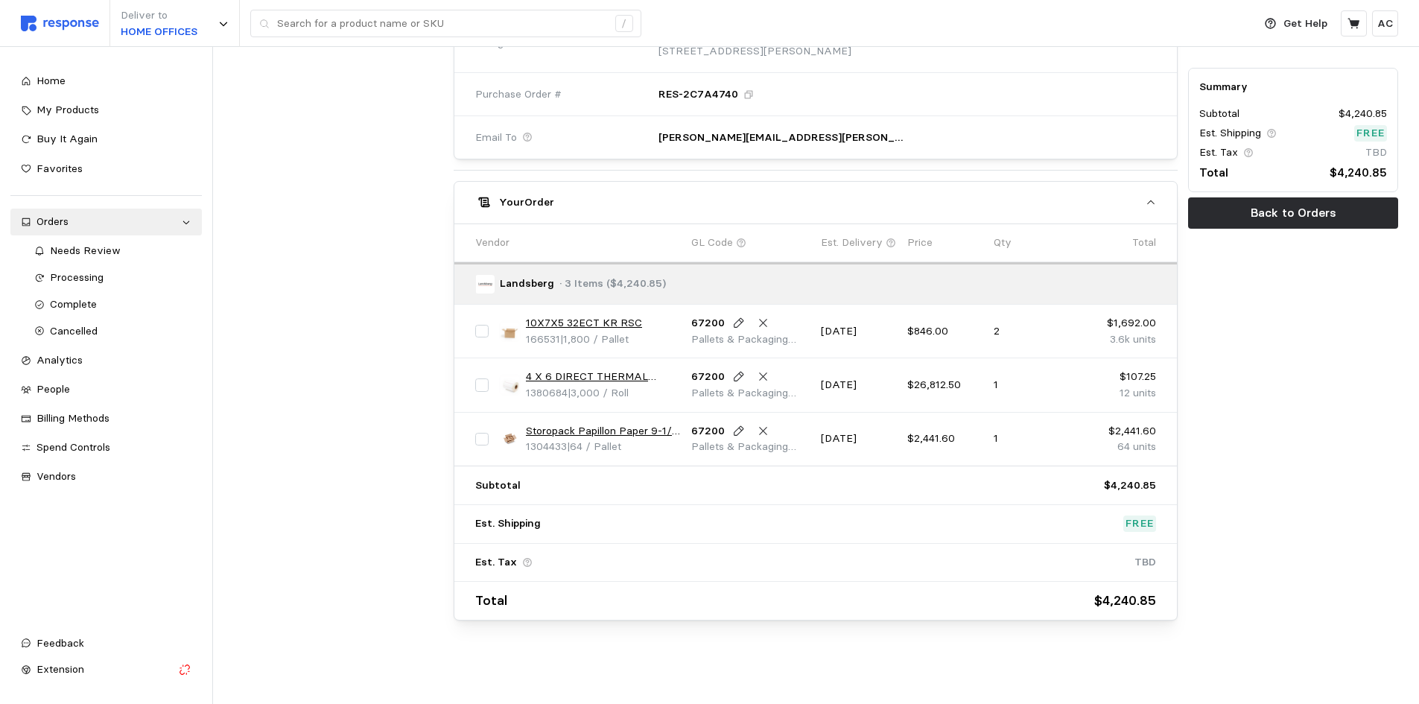
click at [638, 371] on link "4 X 6 DIRECT THERMAL LABEL ROLL 1"" at bounding box center [603, 377] width 155 height 16
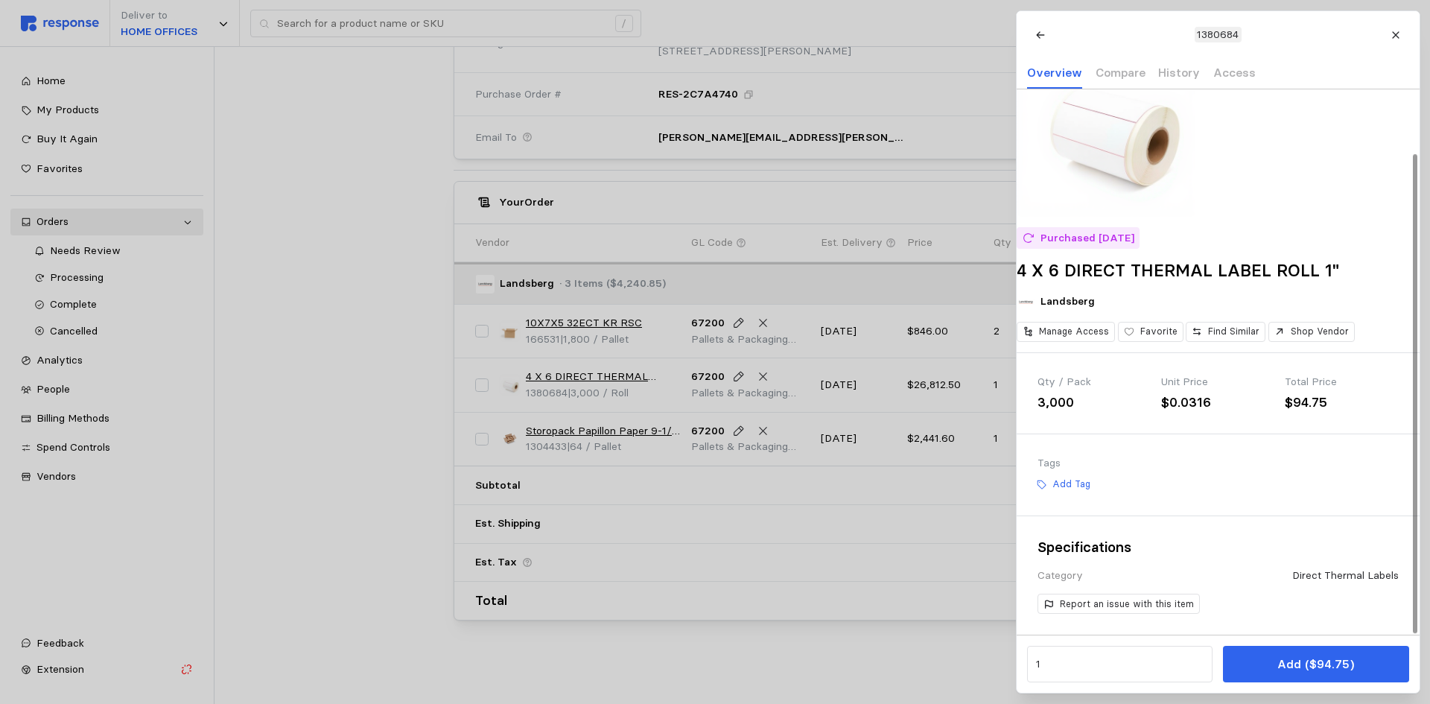
scroll to position [72, 0]
click at [589, 427] on div at bounding box center [715, 352] width 1430 height 704
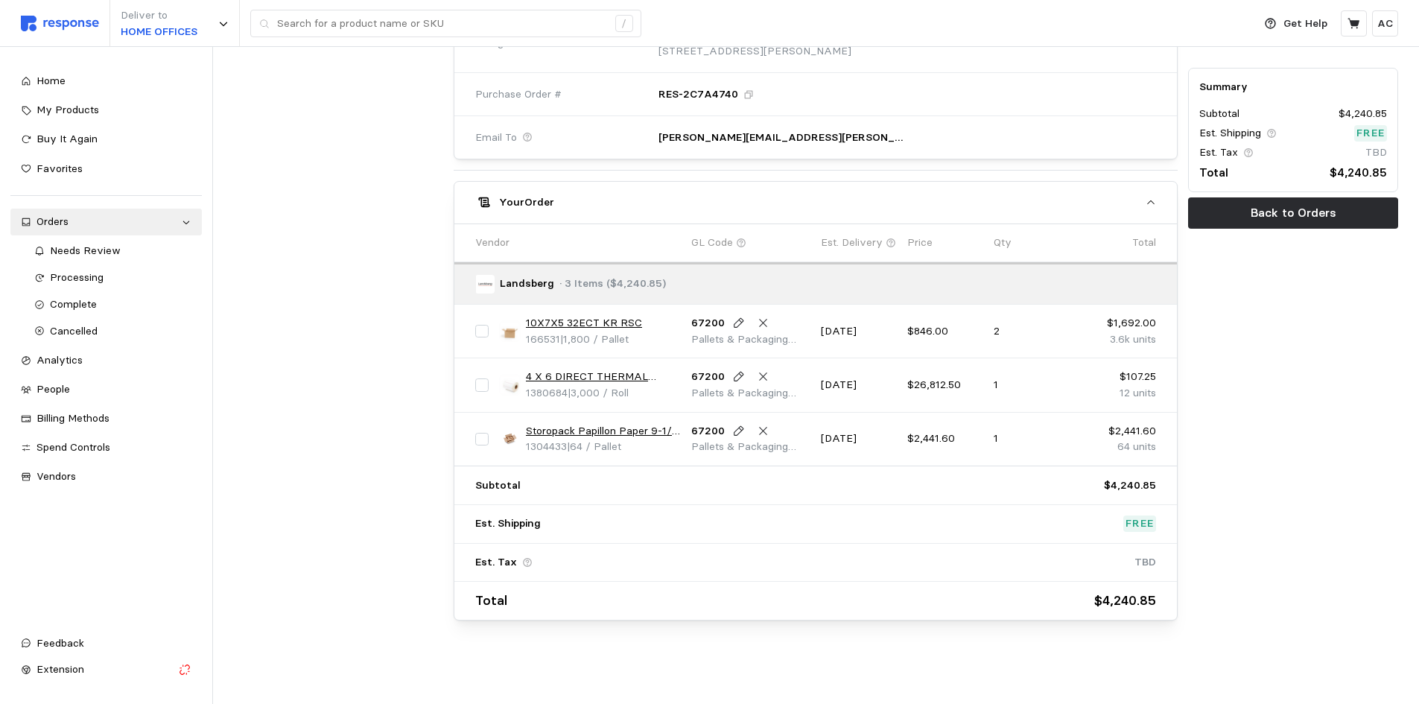
click at [615, 430] on link "Storopack Papillon Paper 9-1/4 x 900' 40# 16bx/layer" at bounding box center [603, 431] width 155 height 16
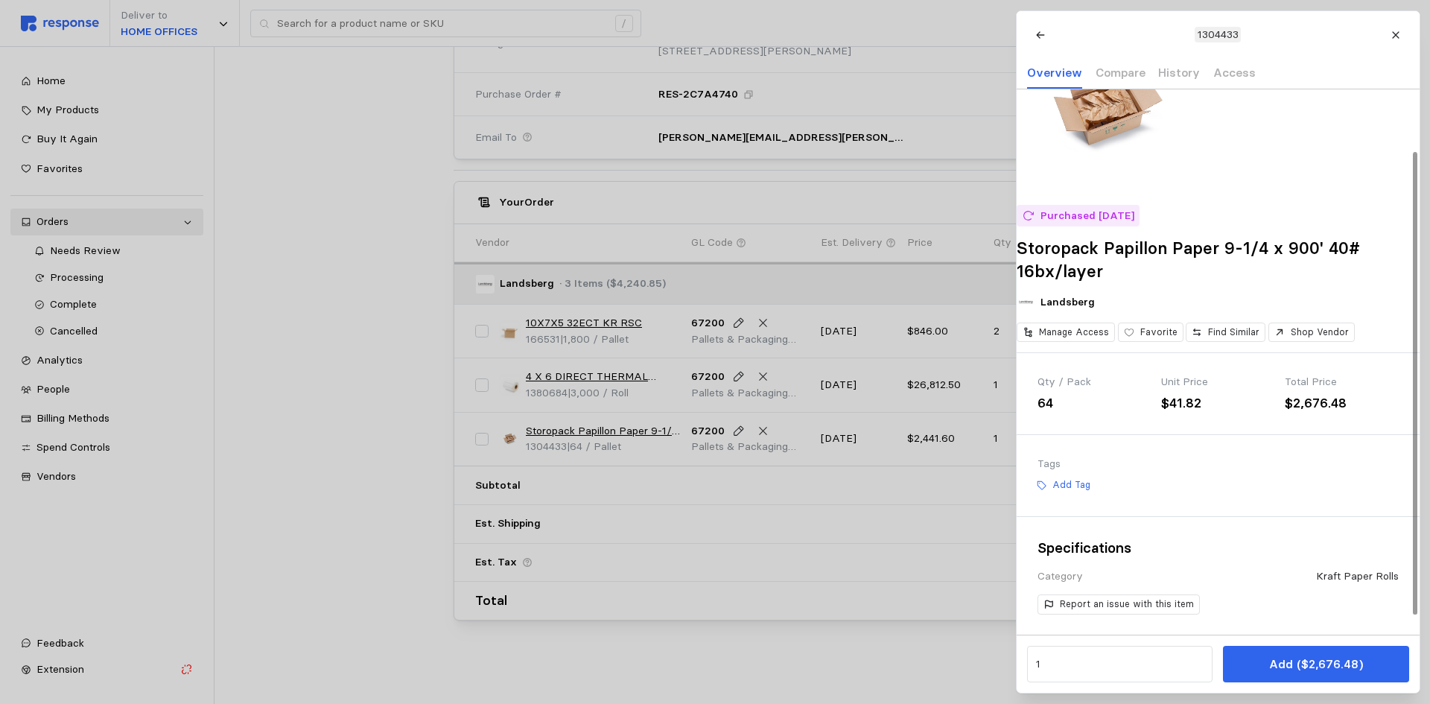
scroll to position [95, 0]
click at [1068, 484] on p "Add Tag" at bounding box center [1071, 484] width 38 height 13
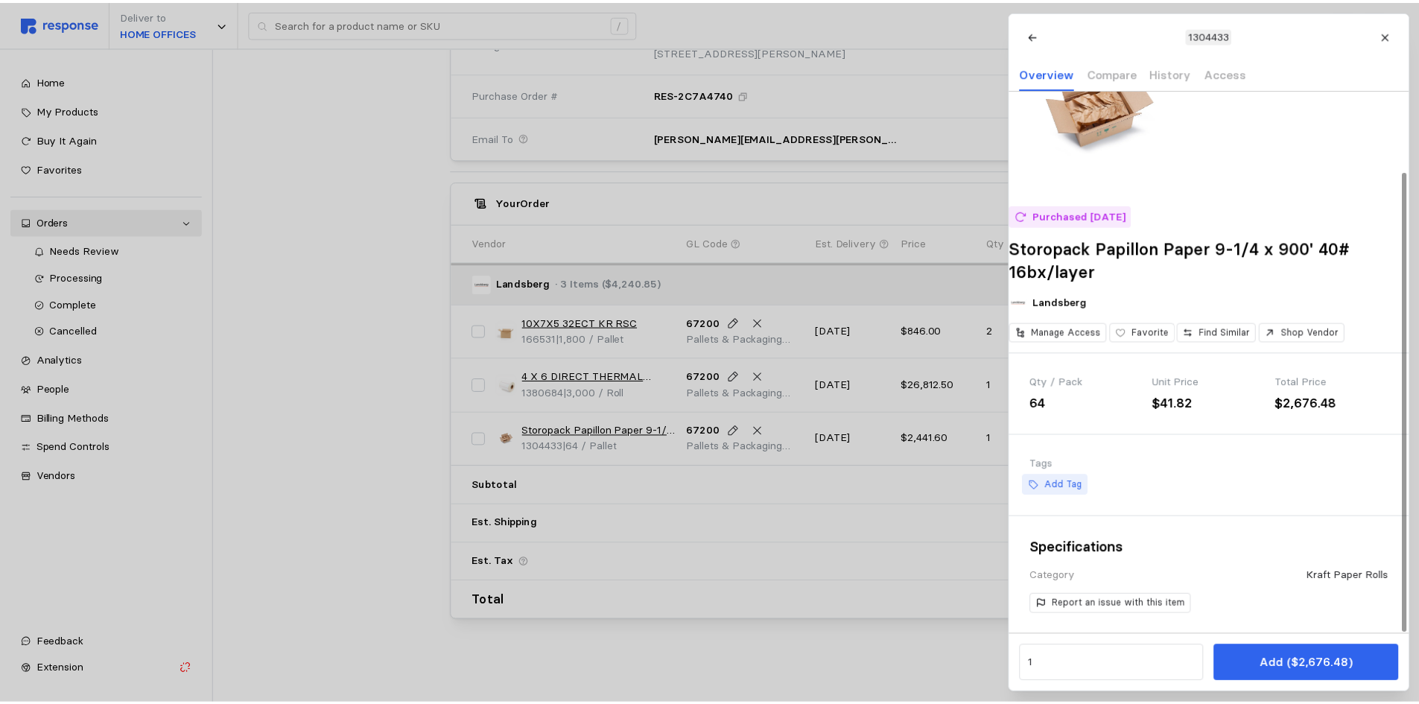
scroll to position [0, 0]
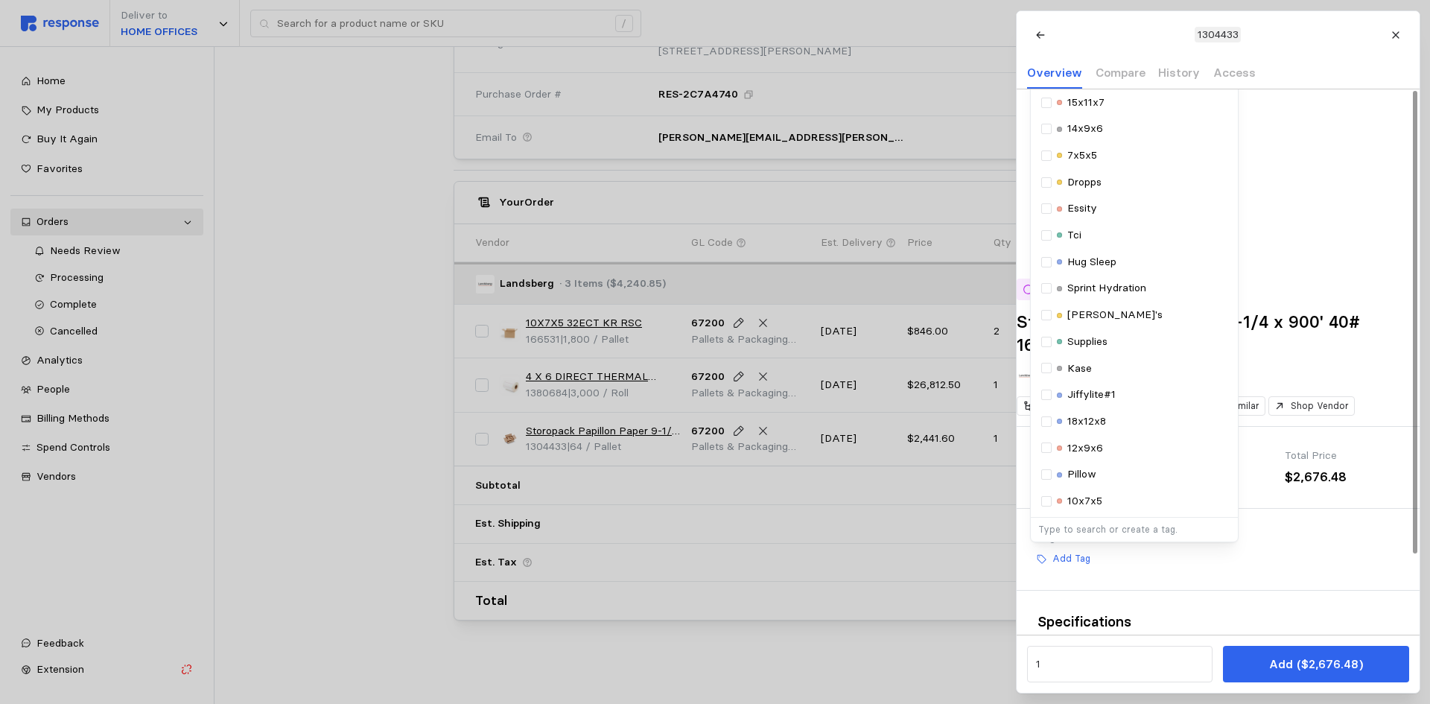
click at [1116, 536] on p "Type to search or create a tag." at bounding box center [1134, 529] width 191 height 13
click at [1130, 536] on p "Type to search or create a tag." at bounding box center [1134, 529] width 191 height 13
paste input "1304433"
type input "1304433"
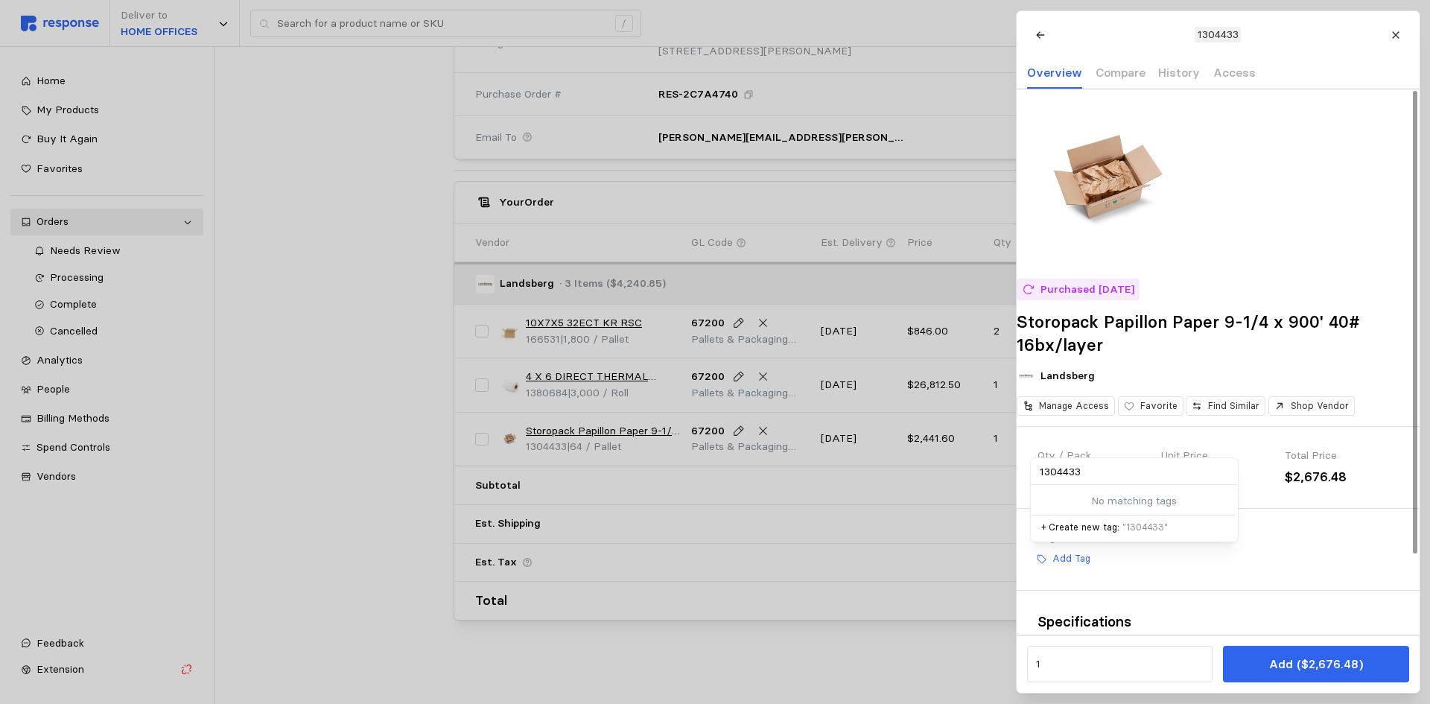
click at [1106, 534] on p "+ Create new tag: " 1304433 "" at bounding box center [1134, 527] width 186 height 13
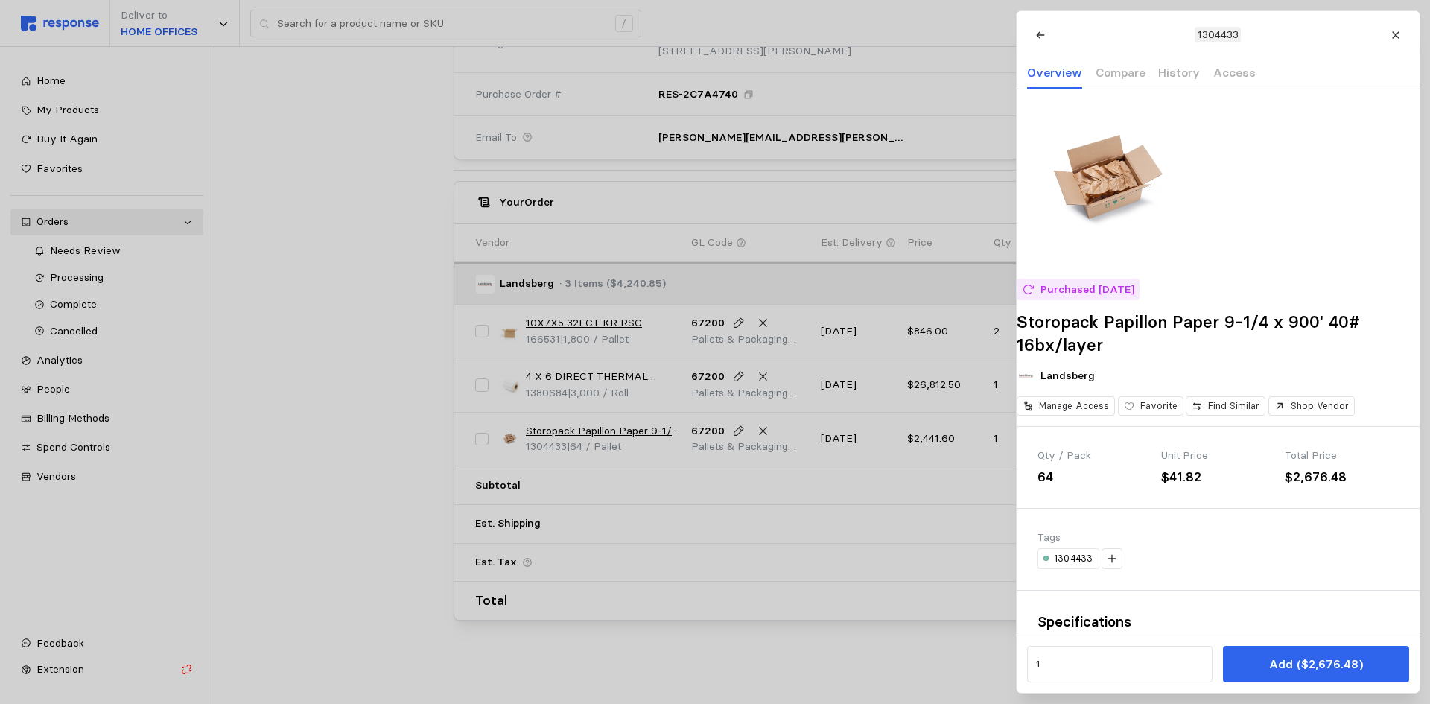
click at [310, 504] on div at bounding box center [715, 352] width 1430 height 704
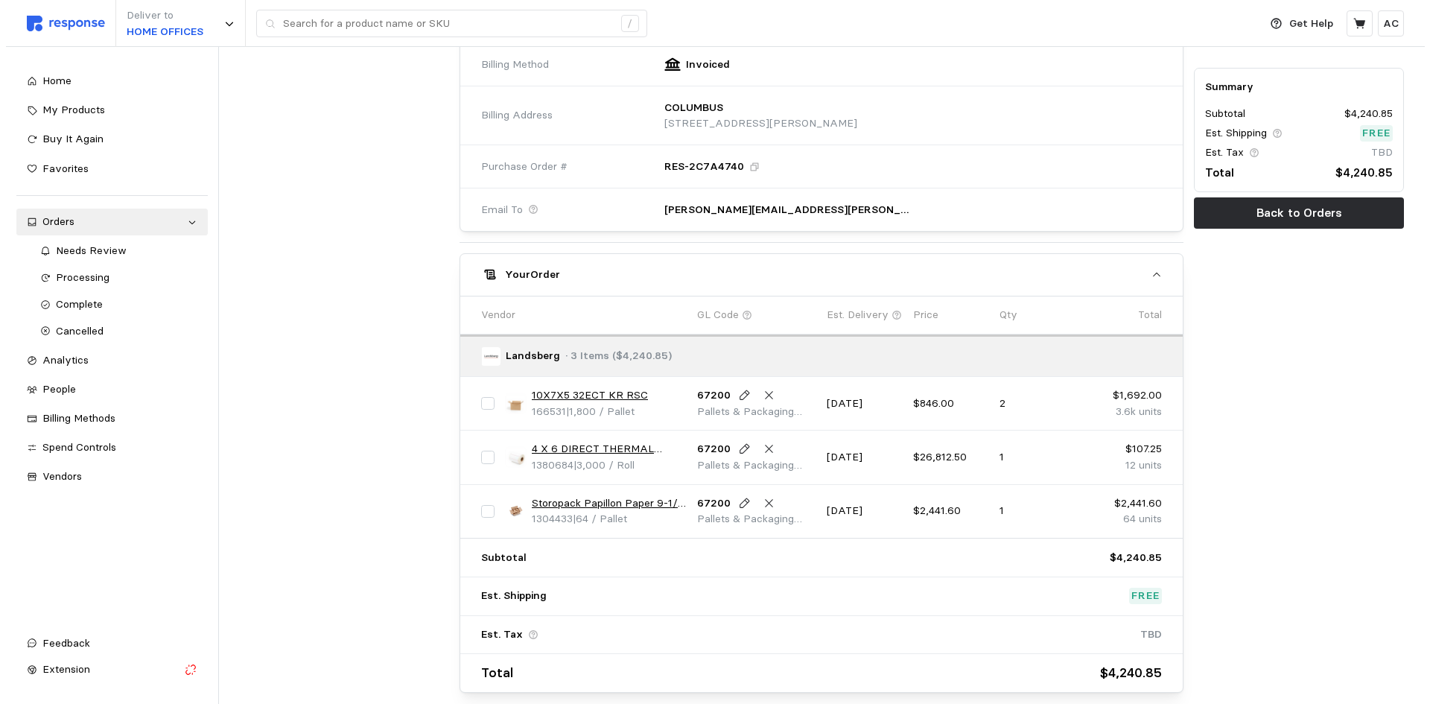
scroll to position [586, 0]
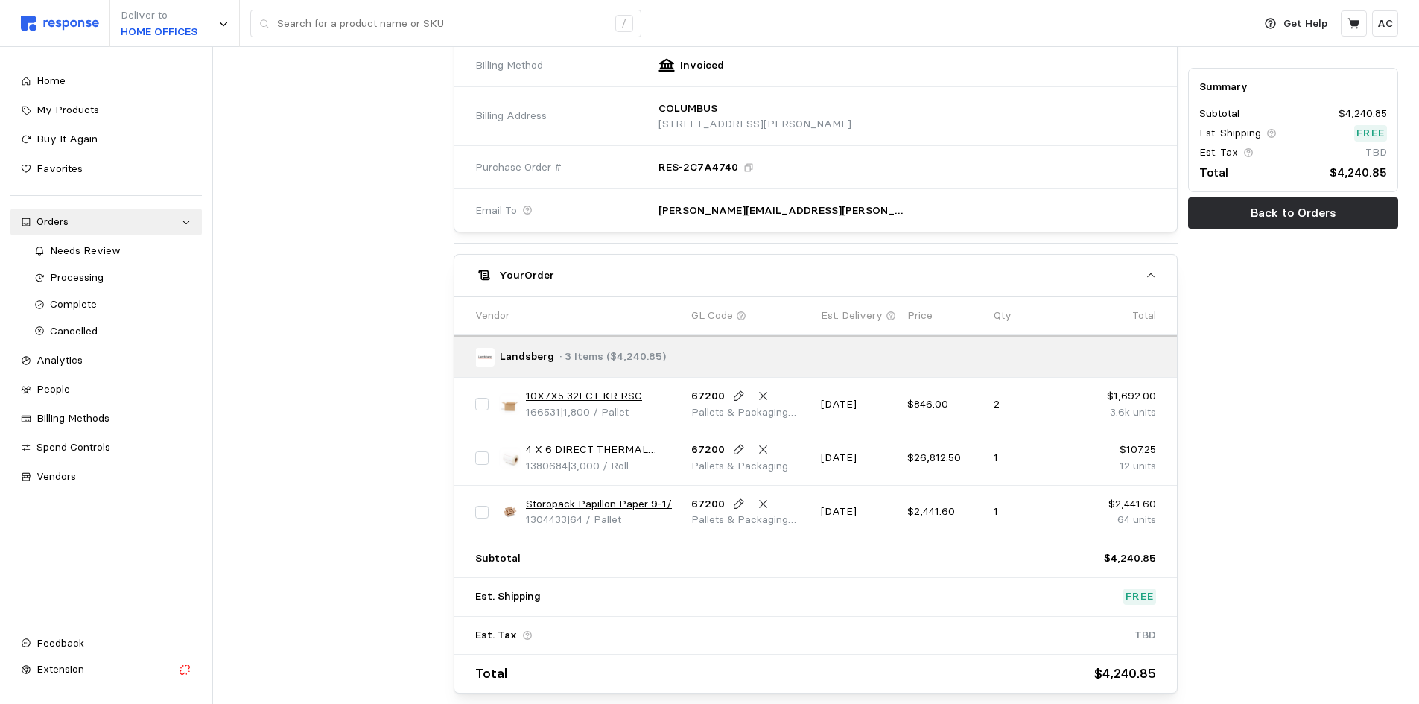
click at [604, 445] on link "4 X 6 DIRECT THERMAL LABEL ROLL 1"" at bounding box center [603, 450] width 155 height 16
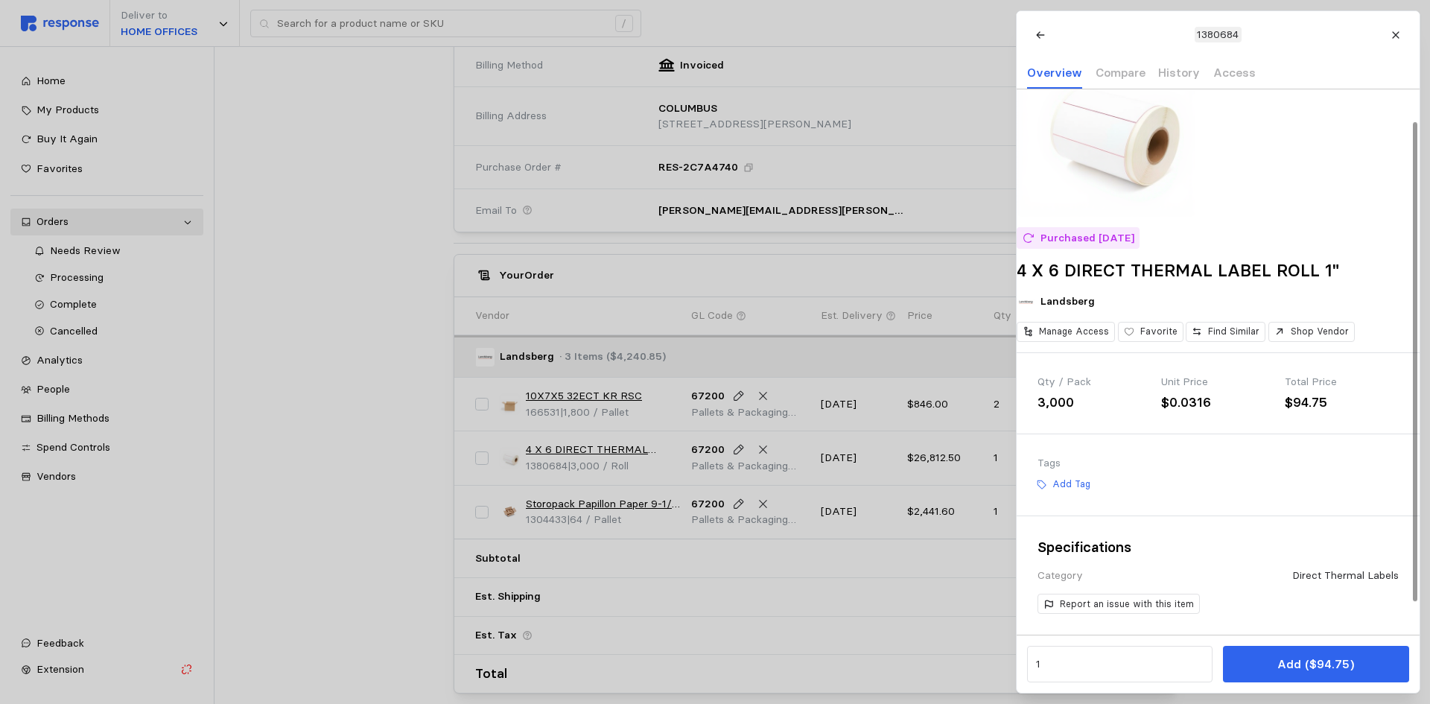
scroll to position [72, 0]
click at [720, 582] on div at bounding box center [715, 352] width 1430 height 704
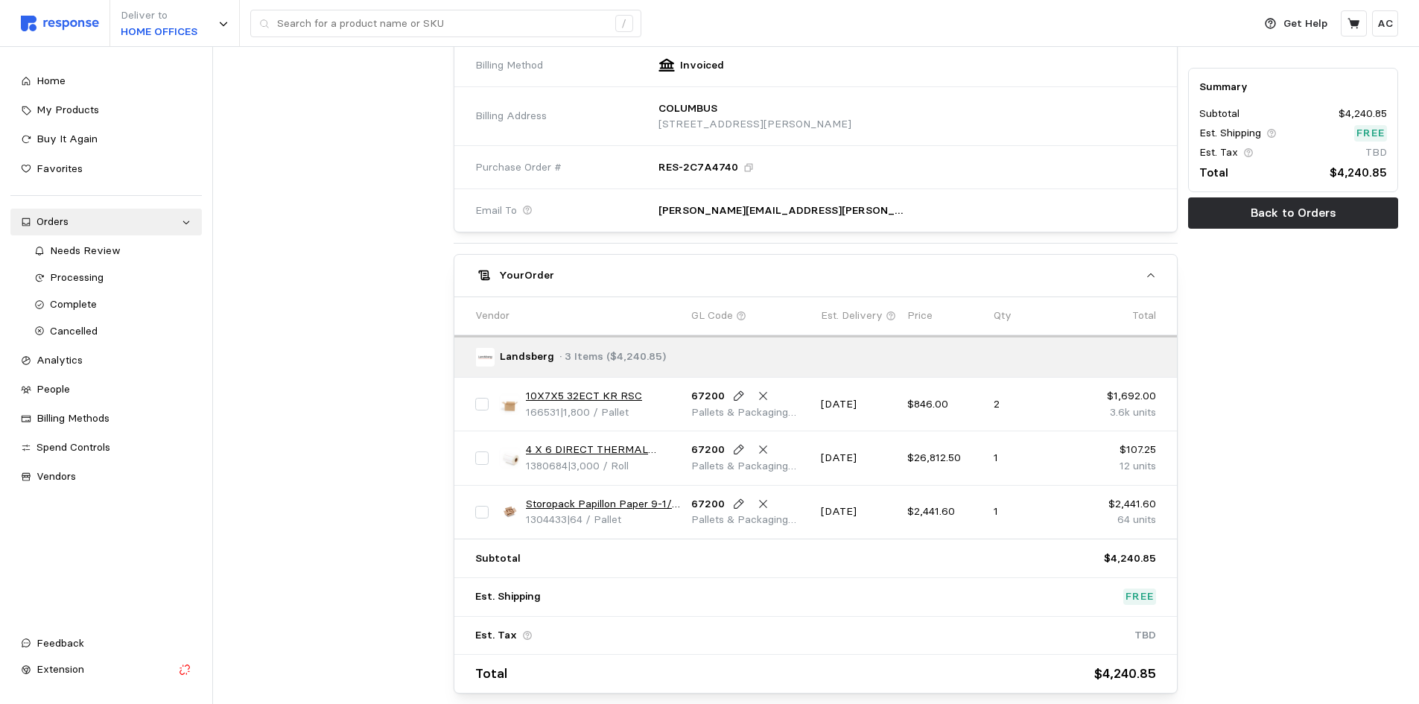
click at [610, 507] on link "Storopack Papillon Paper 9-1/4 x 900' 40# 16bx/layer" at bounding box center [603, 504] width 155 height 16
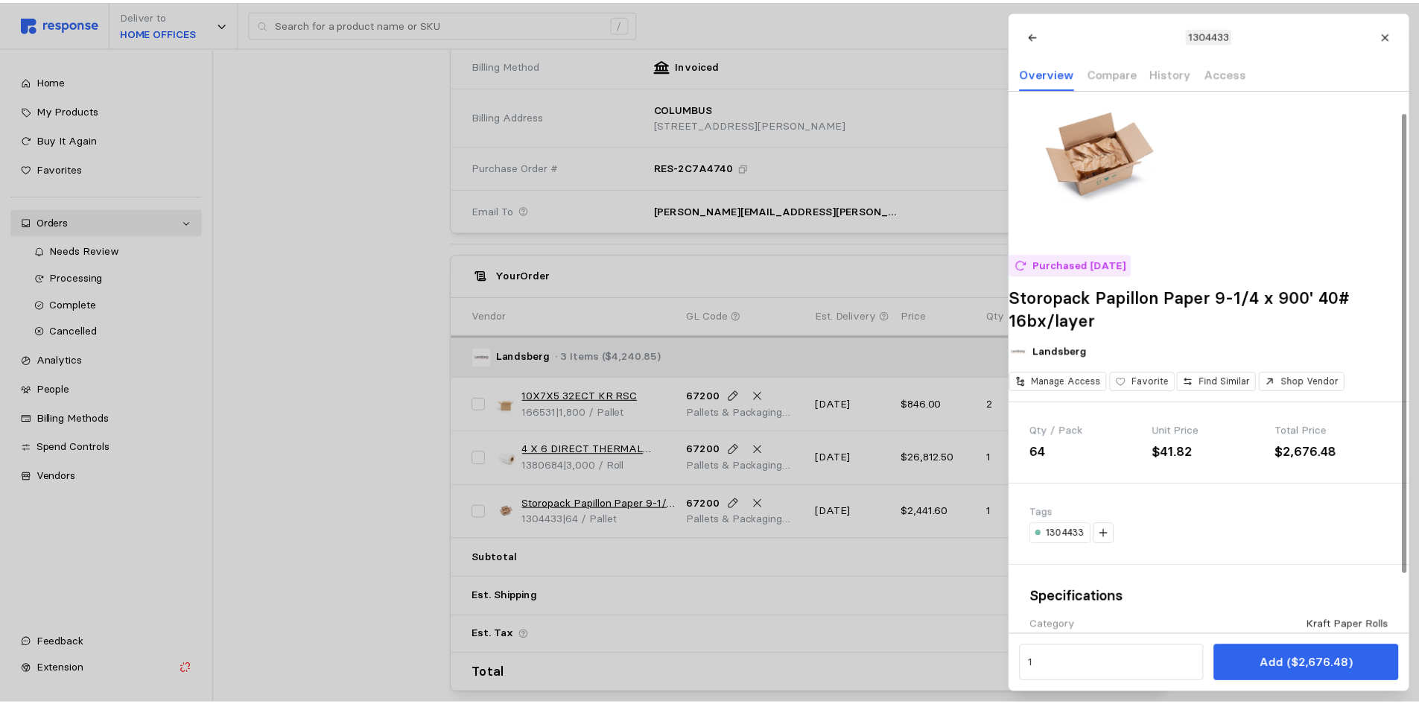
scroll to position [28, 0]
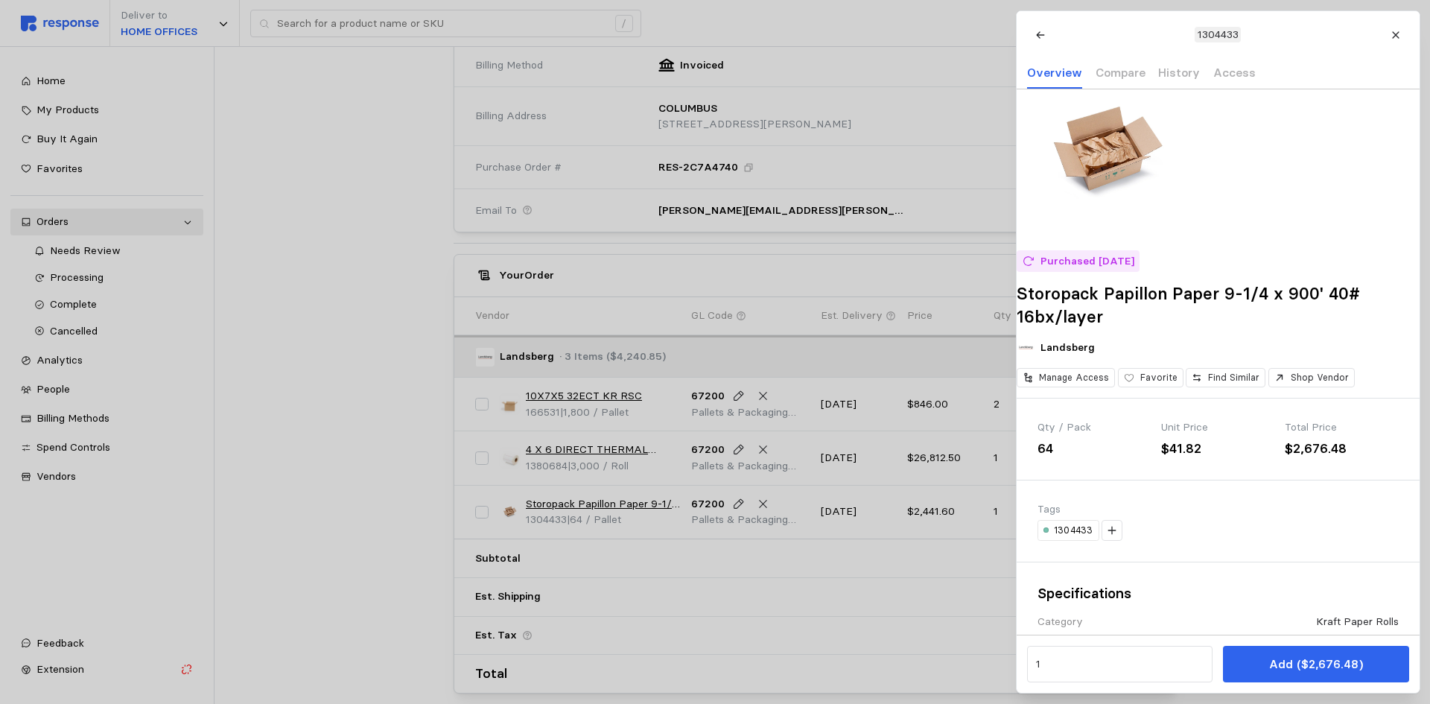
click at [615, 451] on div at bounding box center [715, 352] width 1430 height 704
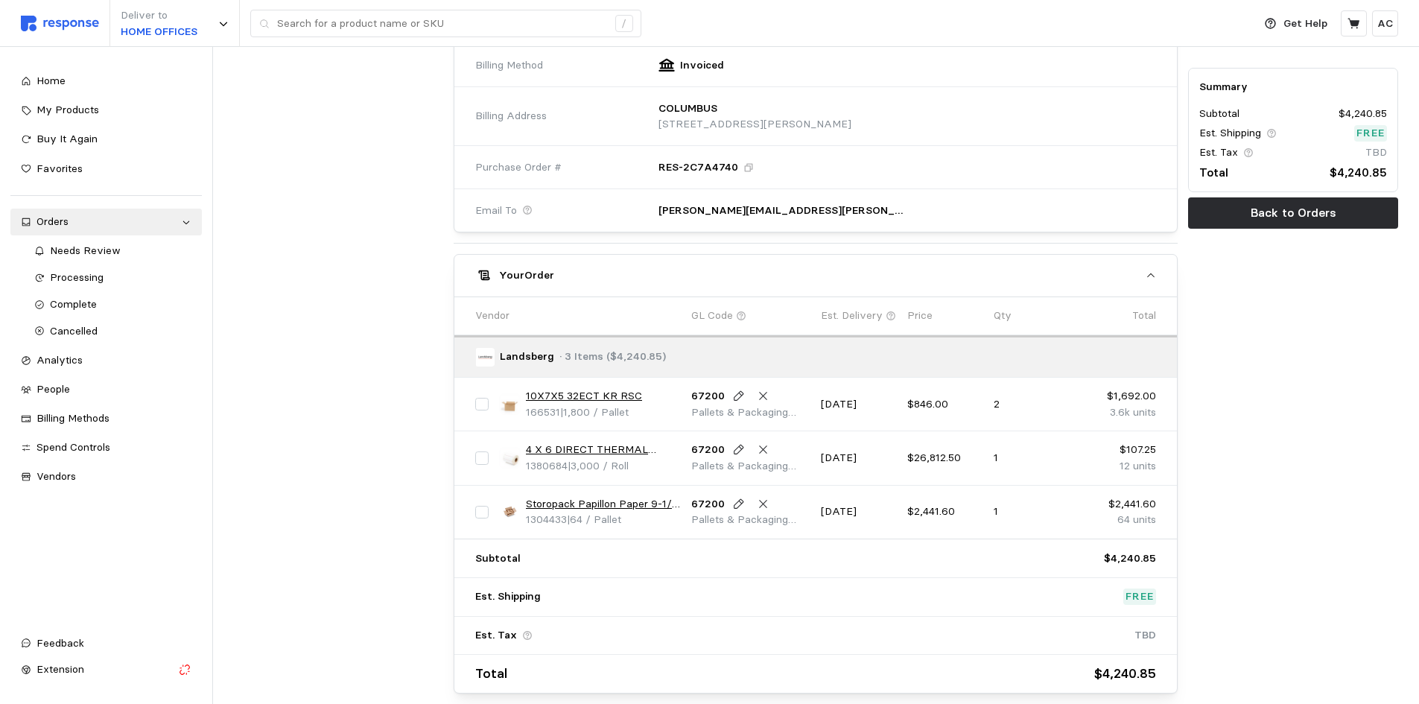
click at [630, 445] on link "4 X 6 DIRECT THERMAL LABEL ROLL 1"" at bounding box center [603, 450] width 155 height 16
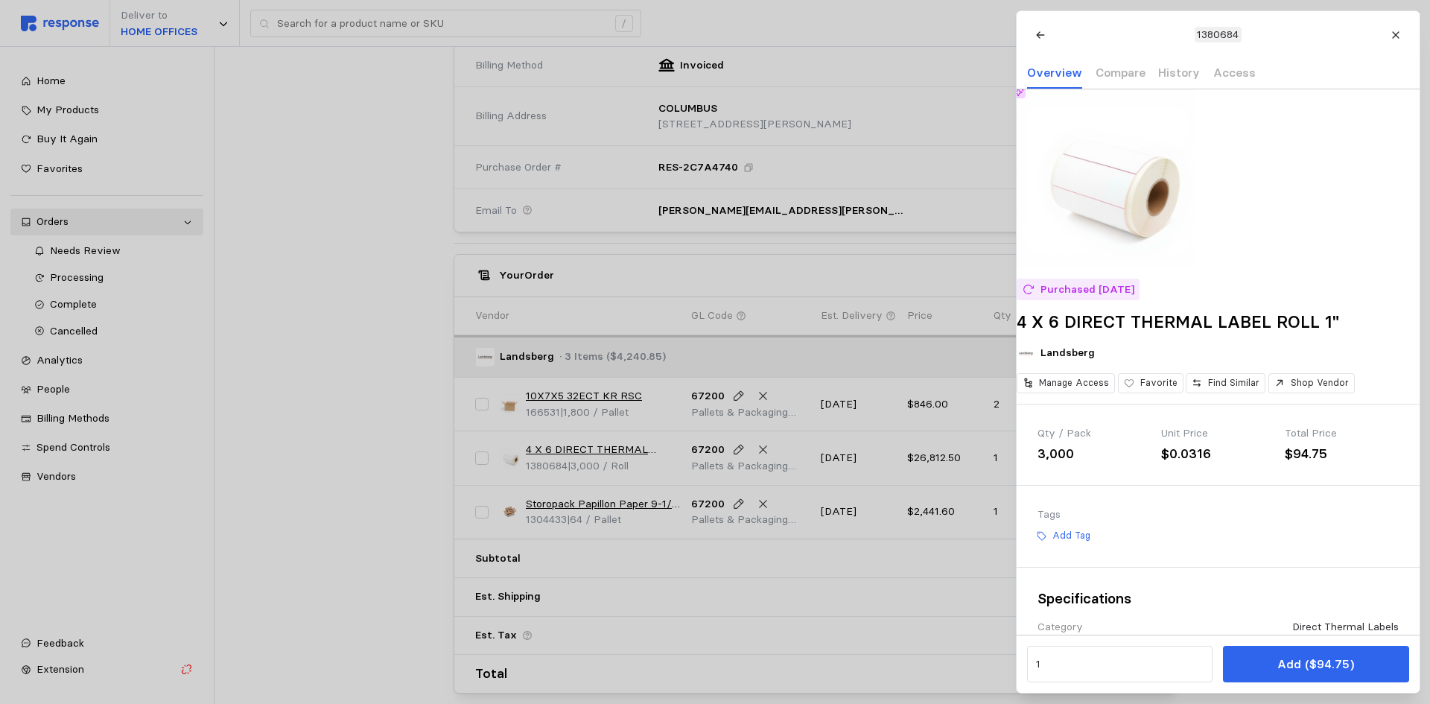
drag, startPoint x: 1240, startPoint y: 33, endPoint x: 1205, endPoint y: 37, distance: 35.2
click at [1205, 37] on div "1380684" at bounding box center [1217, 35] width 47 height 16
click at [317, 285] on div at bounding box center [715, 352] width 1430 height 704
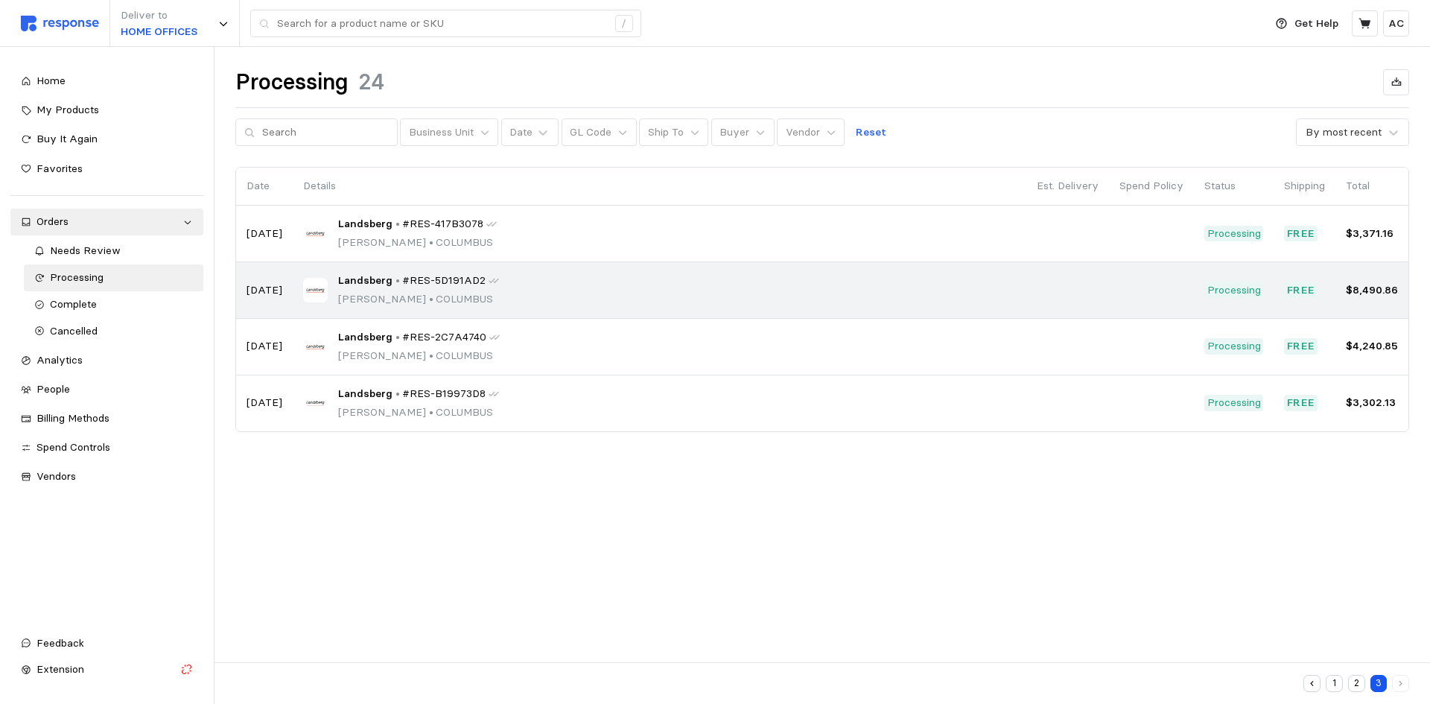
click at [502, 286] on div "Landsberg • #RES-5D191AD2 Pearl Puentes • COLUMBUS" at bounding box center [659, 290] width 713 height 35
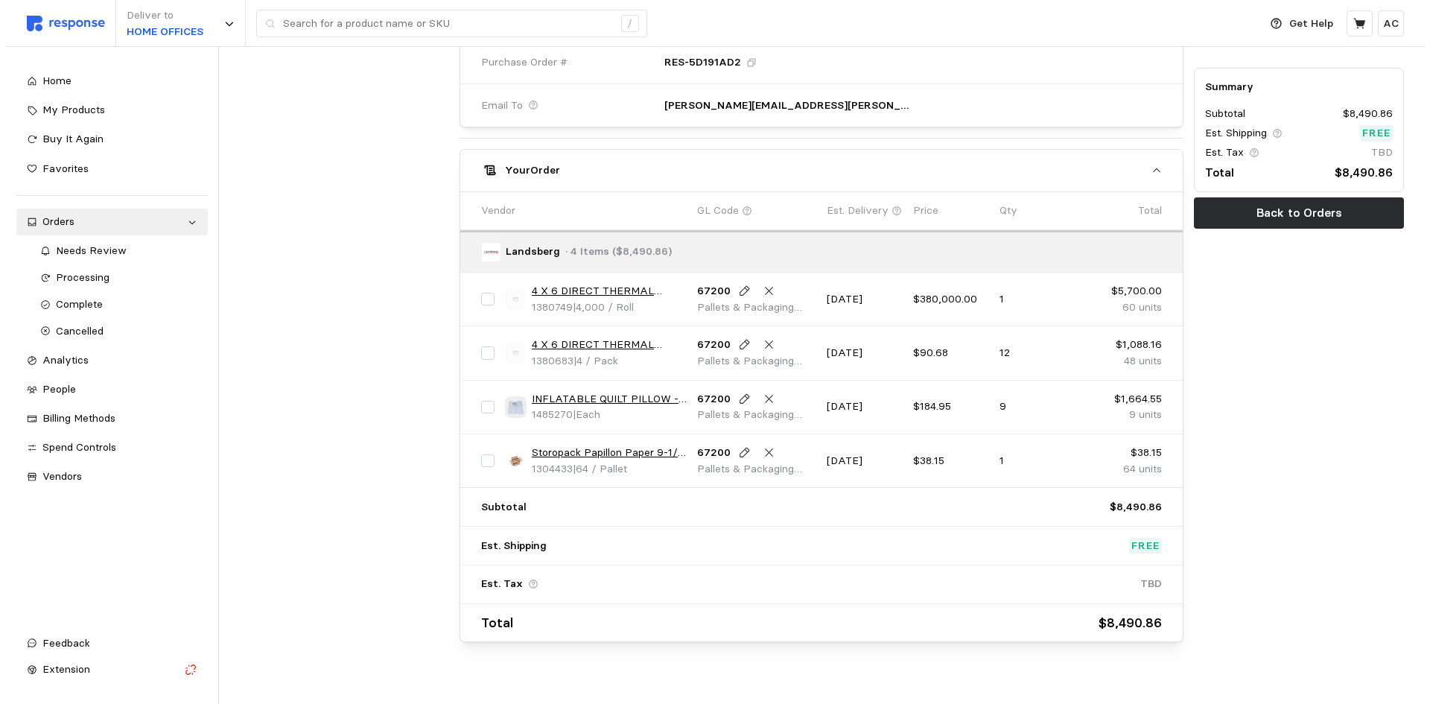
scroll to position [712, 0]
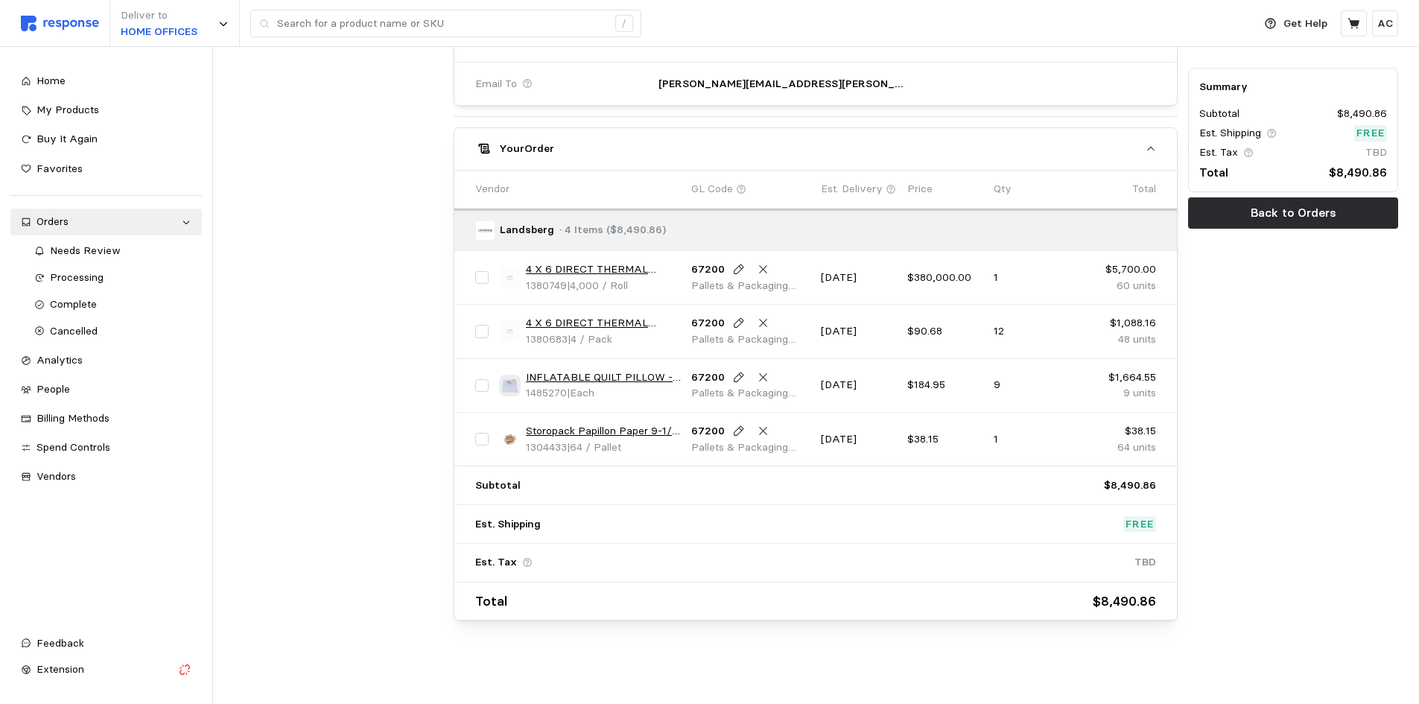
click at [641, 378] on link "INFLATABLE QUILT PILLOW - PREGIS # 4075442 7.3"X15.1"X1098'" at bounding box center [603, 378] width 155 height 16
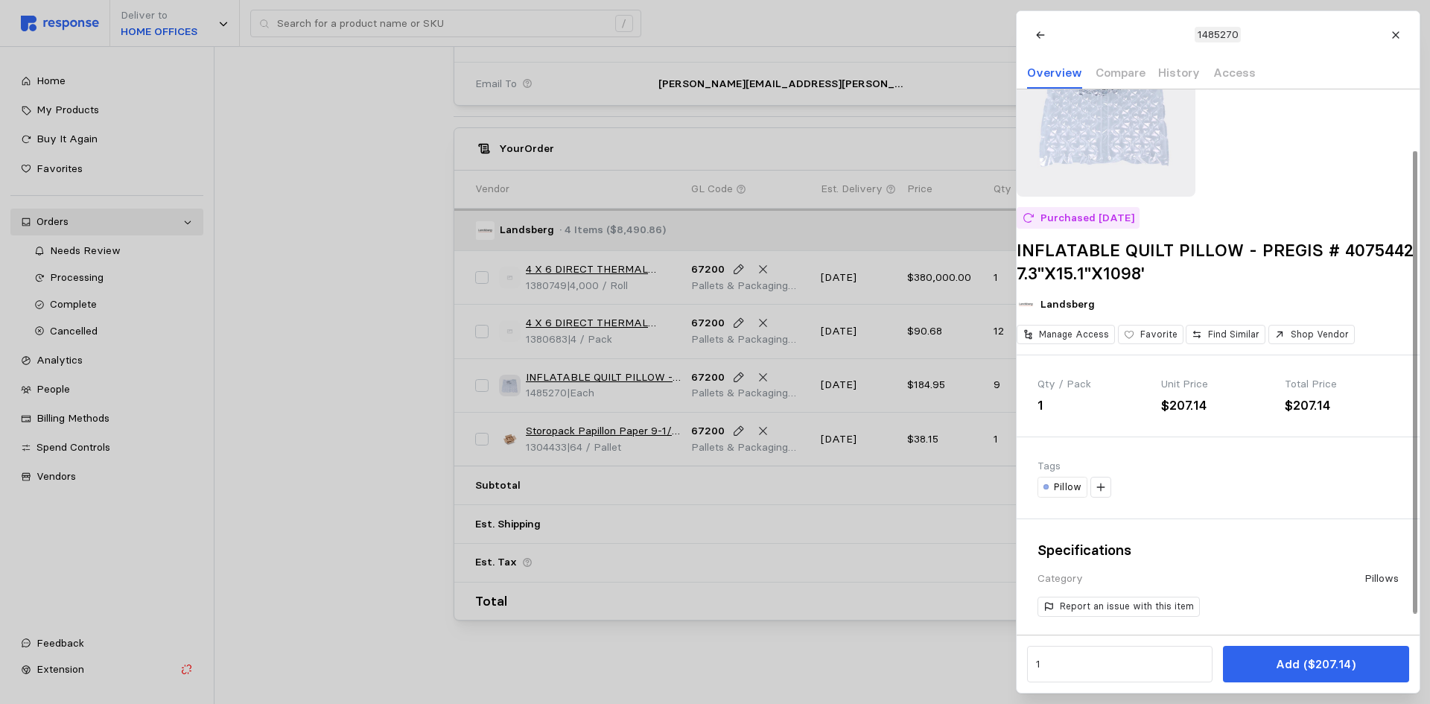
scroll to position [73, 0]
click at [1073, 492] on p "Pillow" at bounding box center [1068, 485] width 28 height 13
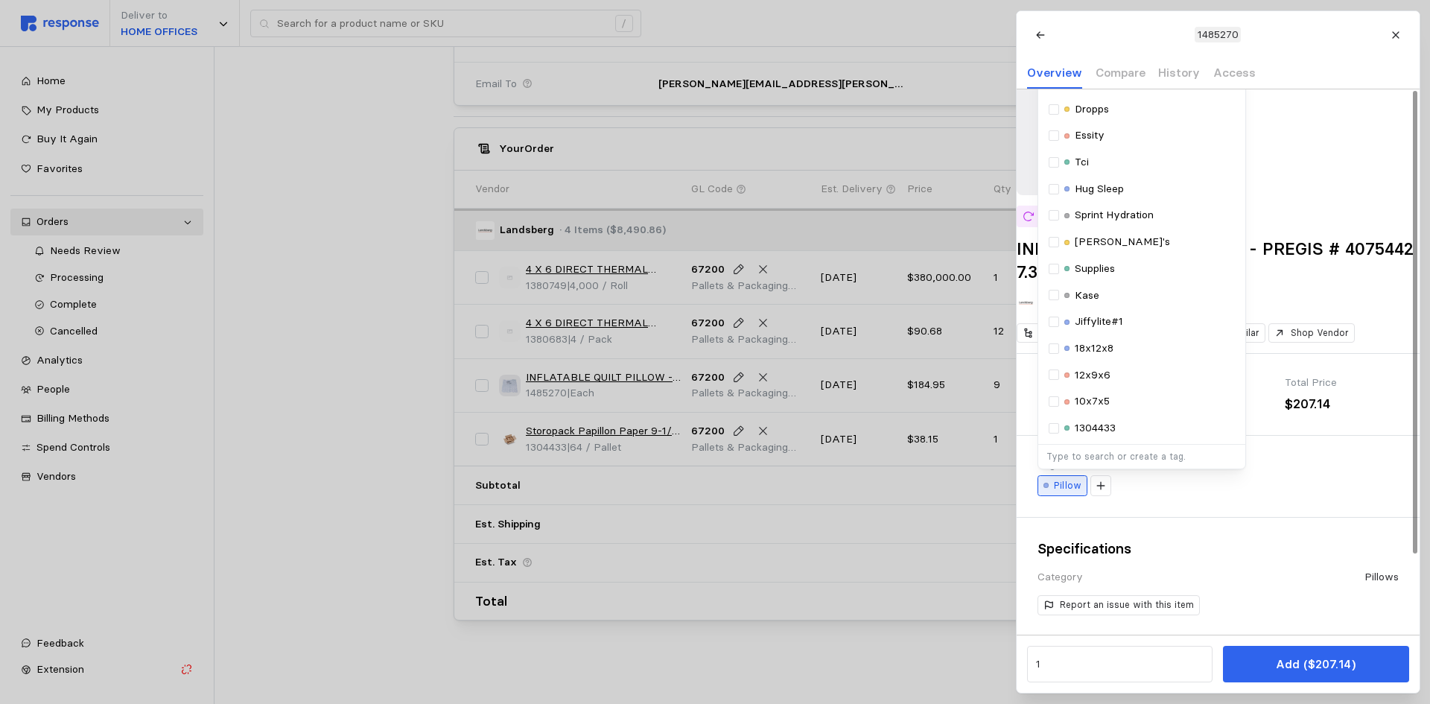
scroll to position [0, 0]
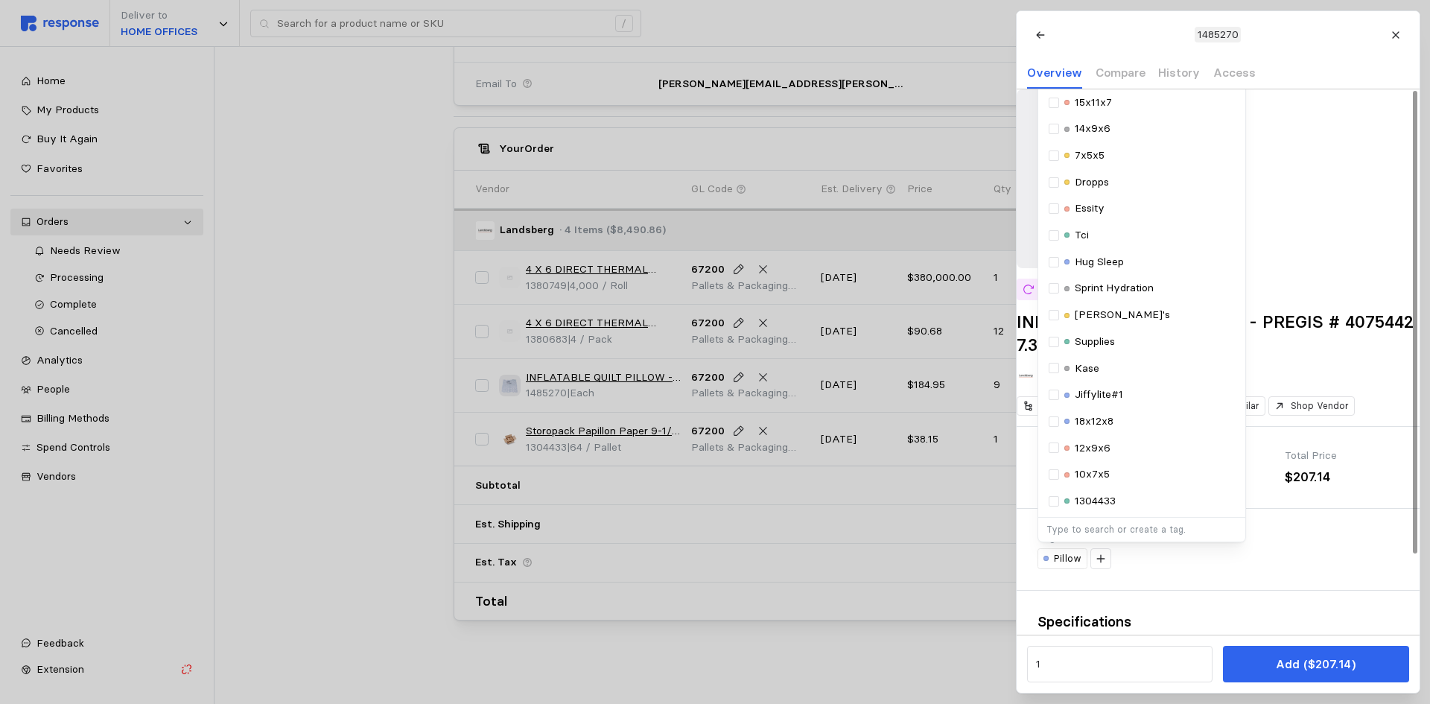
click at [1114, 536] on p "Type to search or create a tag." at bounding box center [1141, 529] width 191 height 13
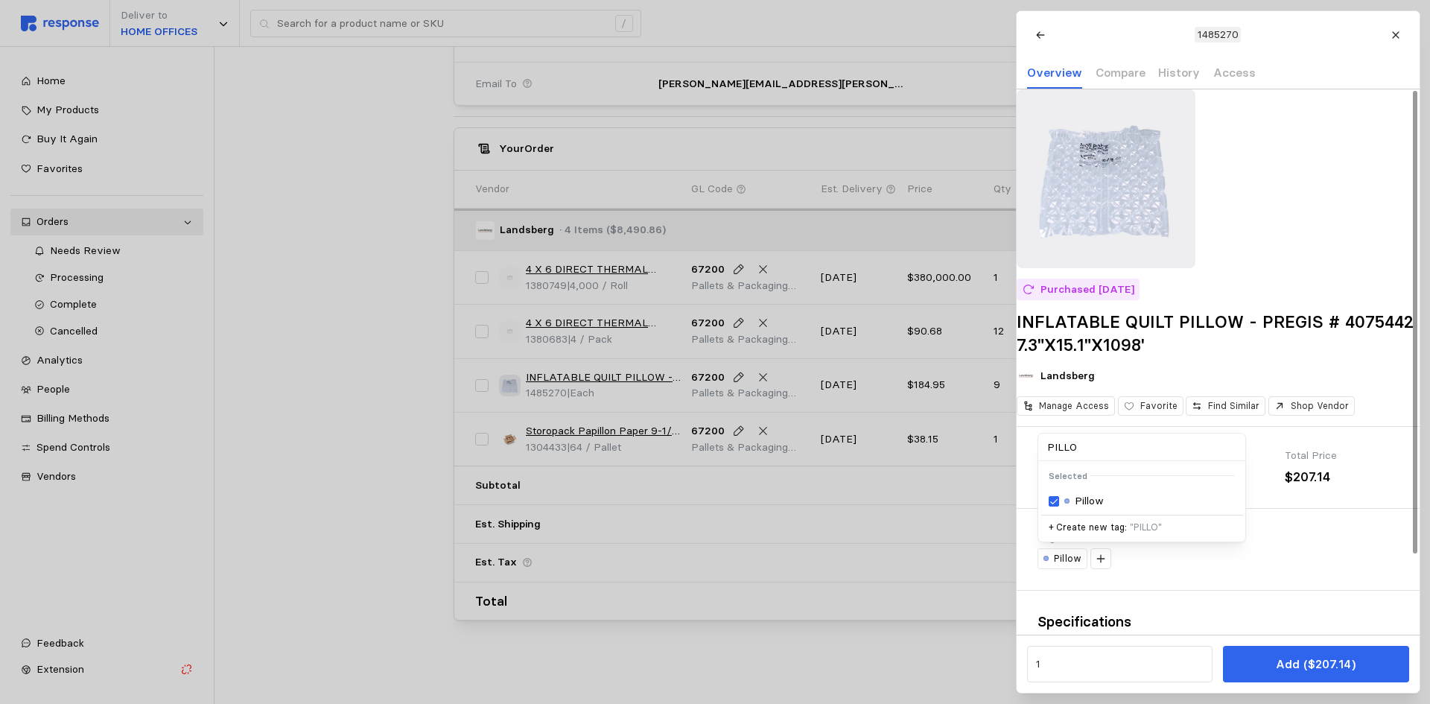
type input "PILLOW"
click at [768, 673] on div at bounding box center [715, 352] width 1430 height 704
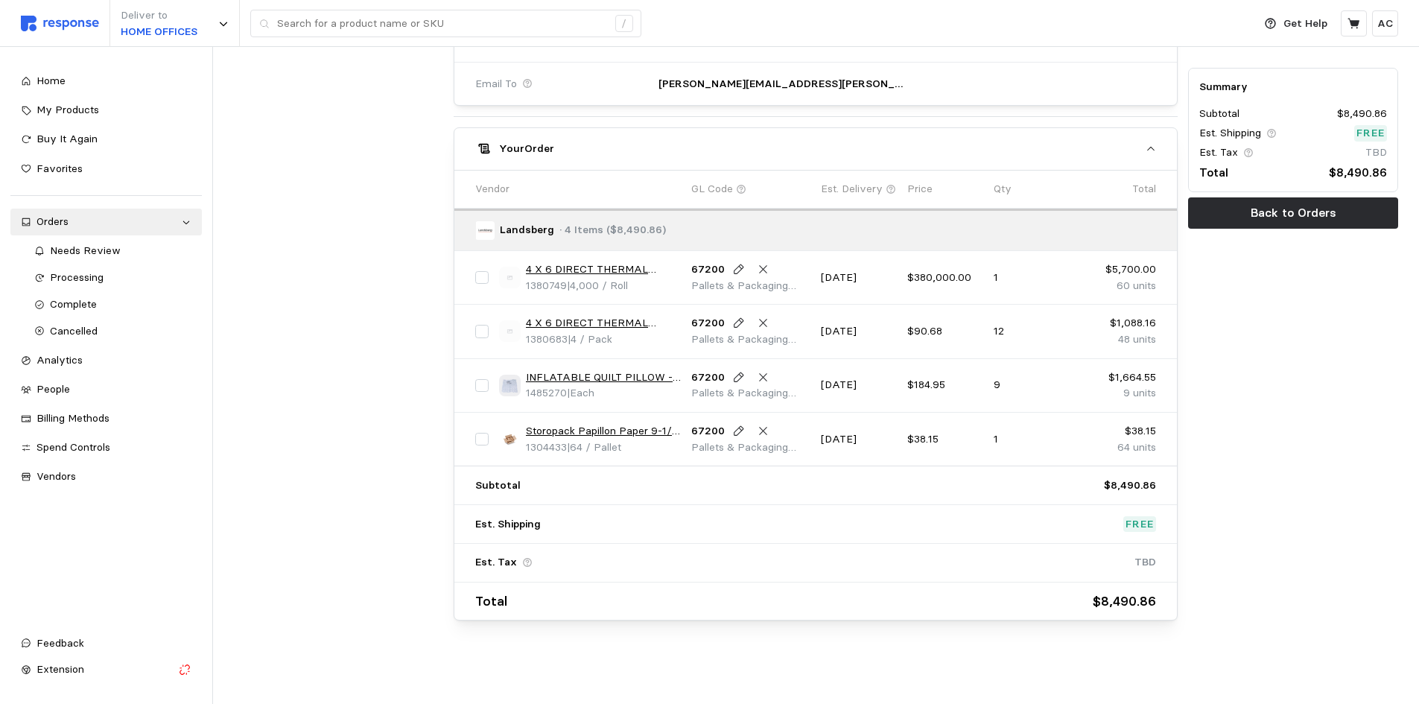
click at [624, 432] on link "Storopack Papillon Paper 9-1/4 x 900' 40# 16bx/layer" at bounding box center [603, 431] width 155 height 16
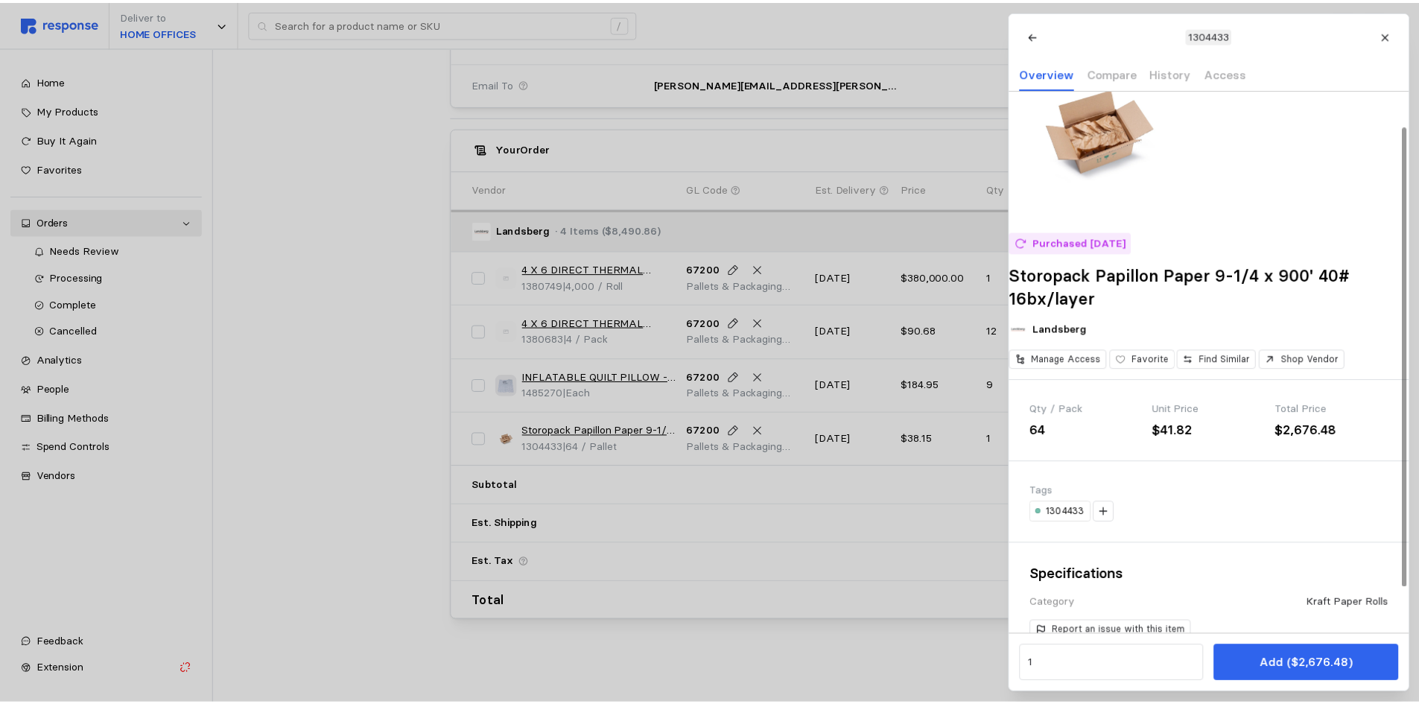
scroll to position [54, 0]
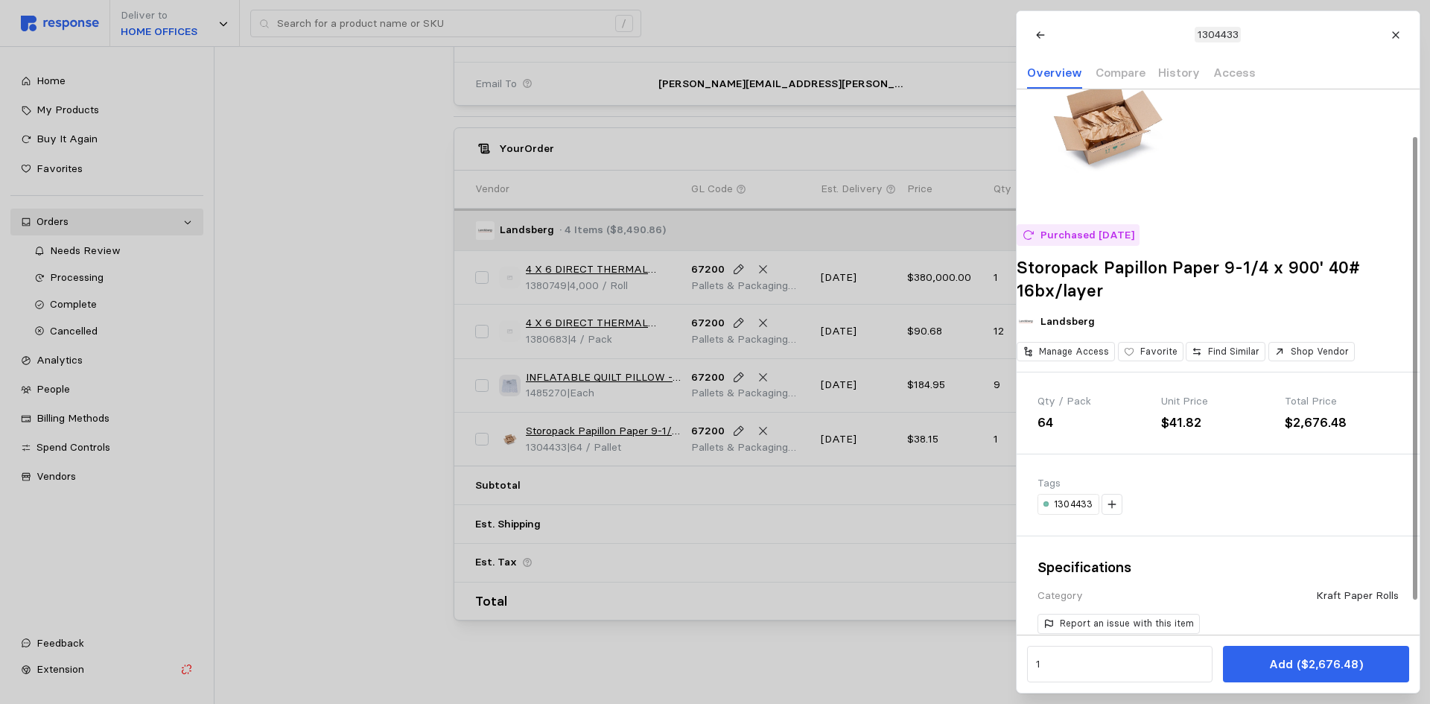
click at [397, 495] on div at bounding box center [715, 352] width 1430 height 704
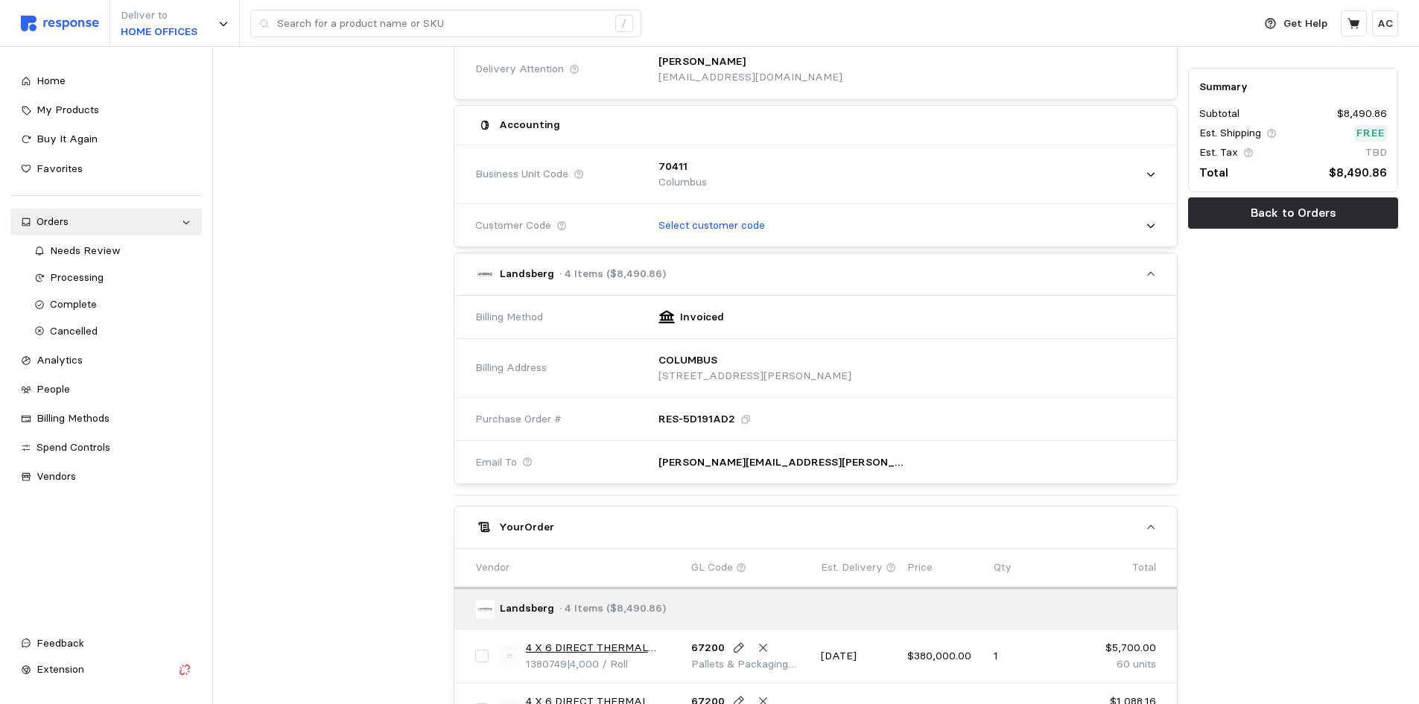
scroll to position [188, 0]
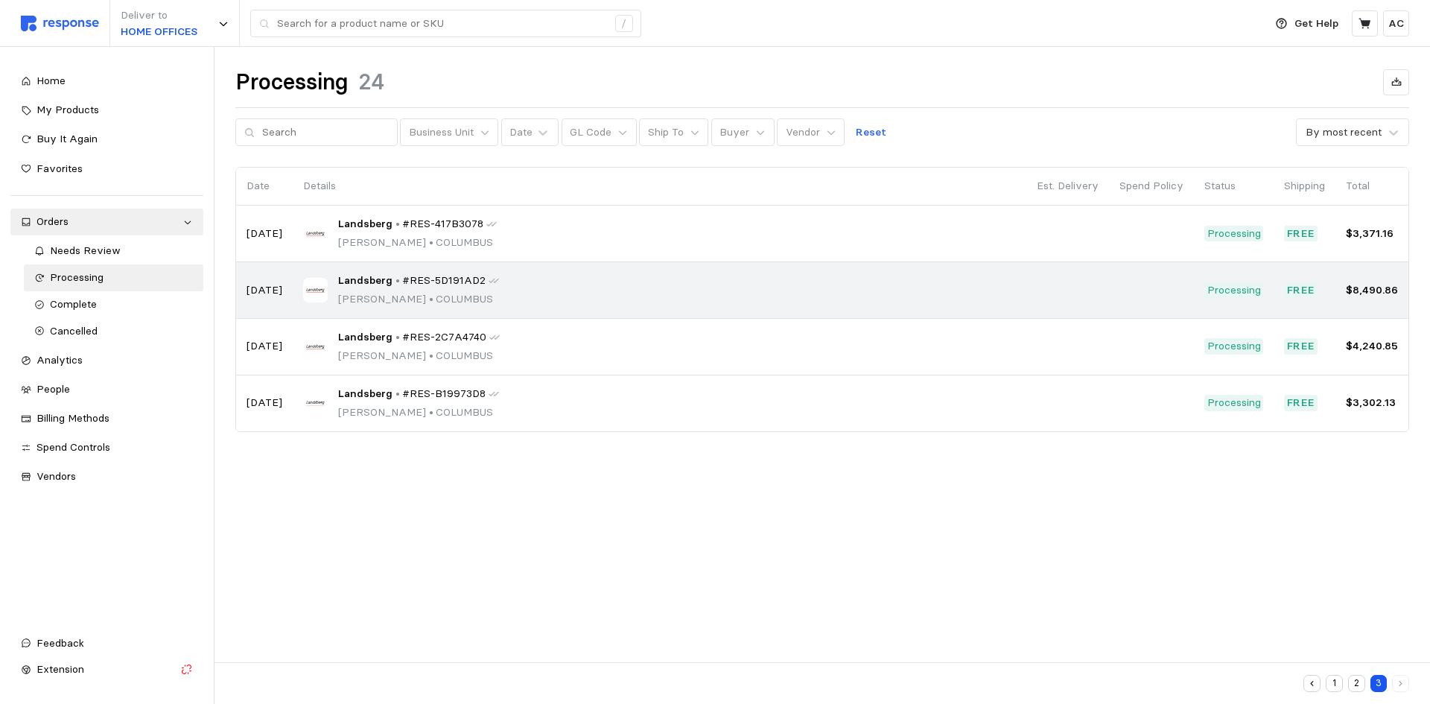
click at [378, 279] on span "Landsberg" at bounding box center [365, 281] width 54 height 16
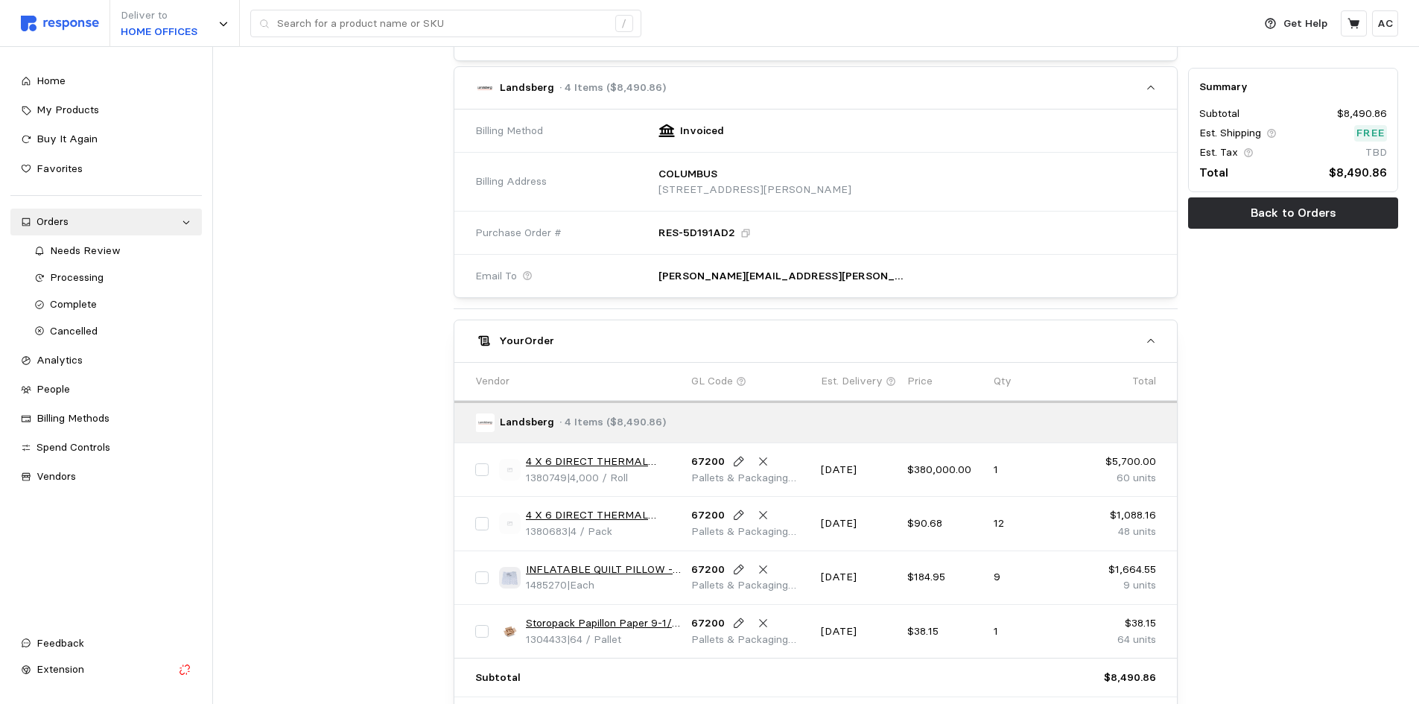
scroll to position [521, 0]
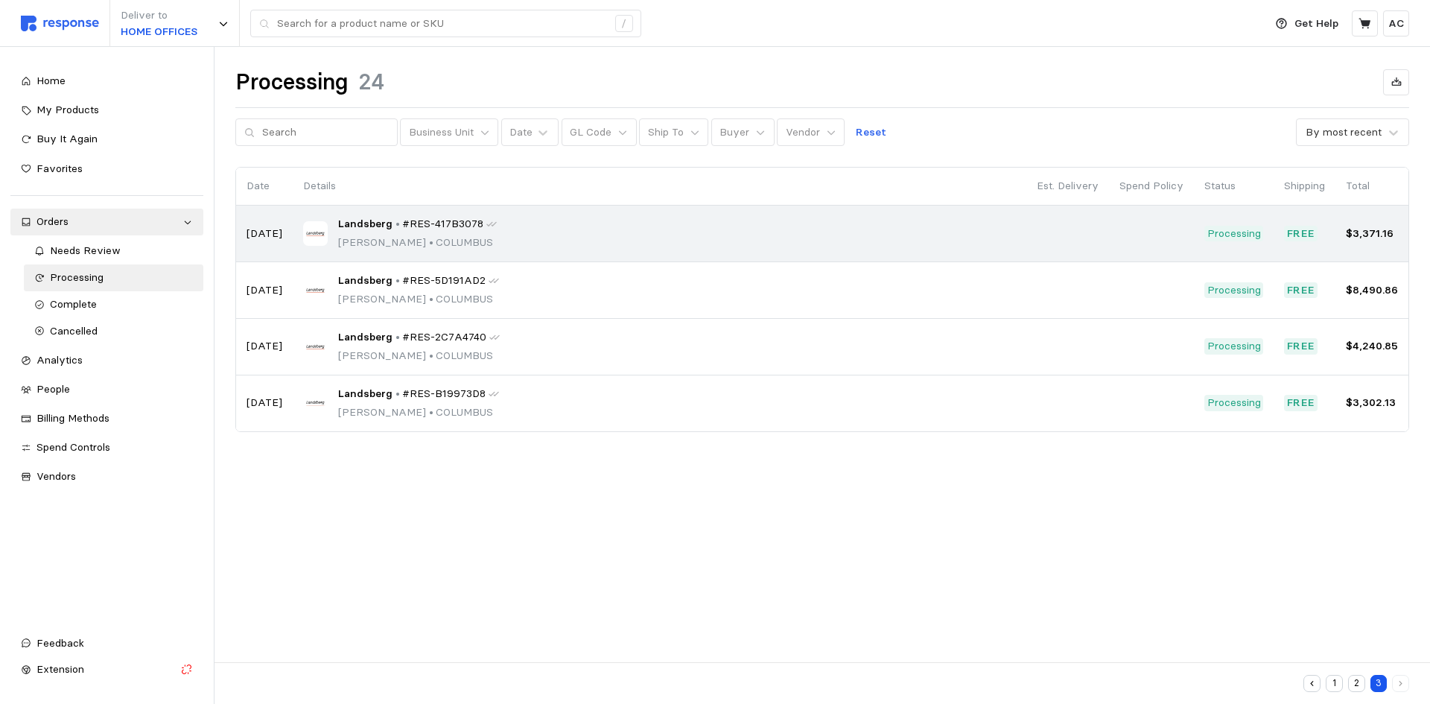
click at [440, 233] on div "Landsberg • #RES-417B3078 Pearl Puentes • COLUMBUS" at bounding box center [417, 233] width 159 height 35
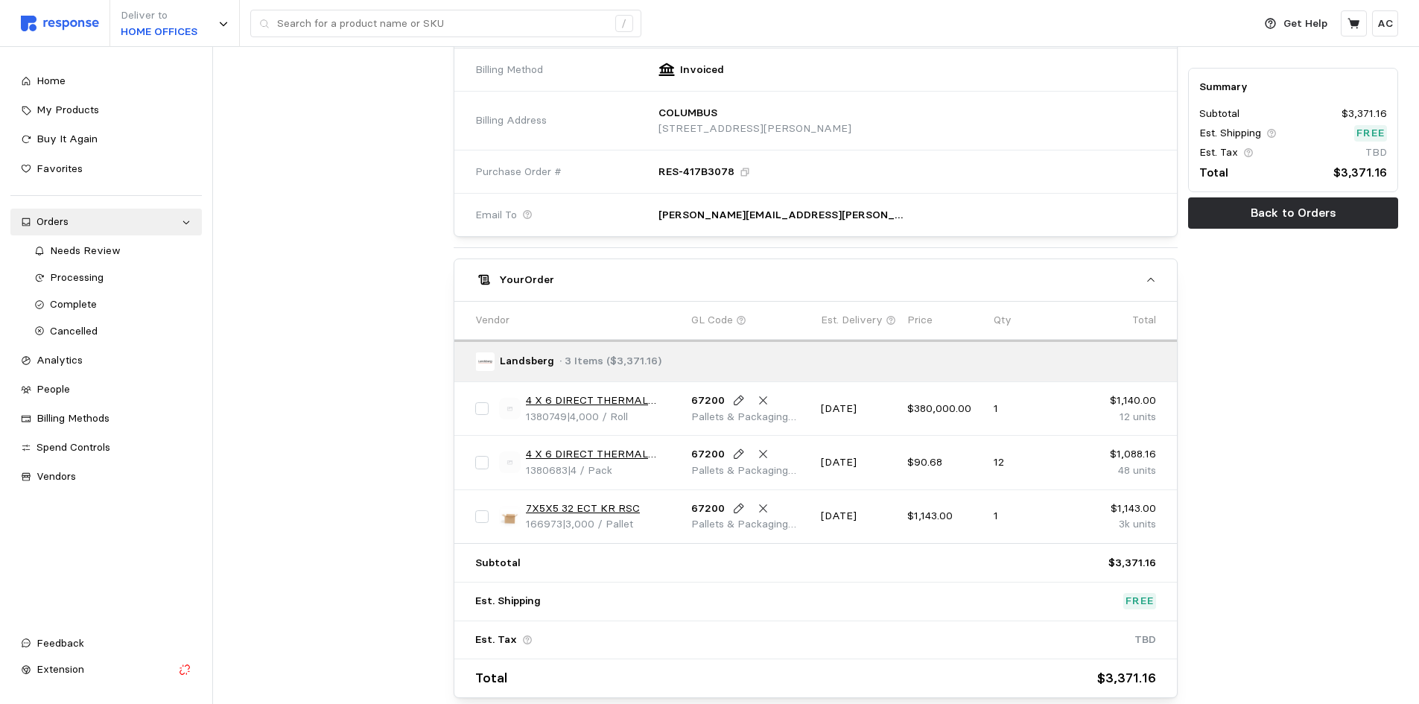
scroll to position [586, 0]
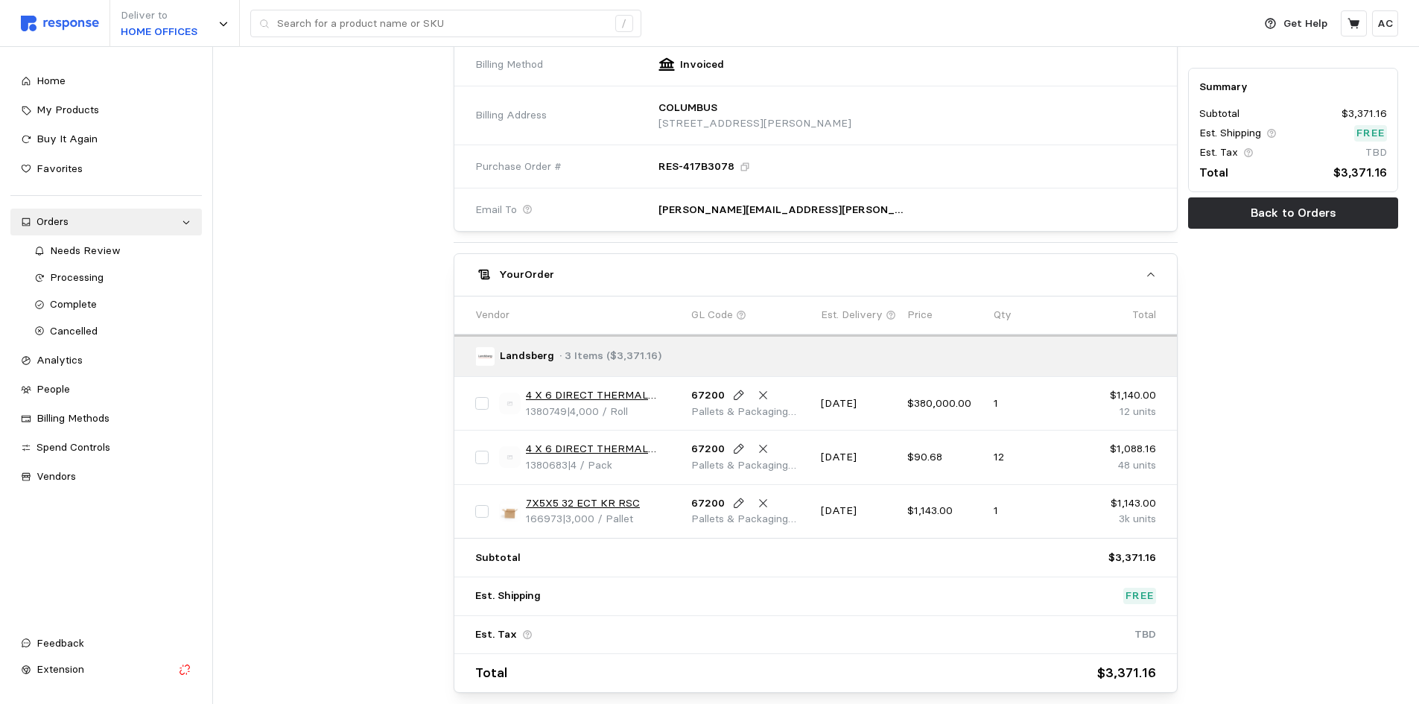
click at [238, 428] on div at bounding box center [339, 120] width 221 height 1156
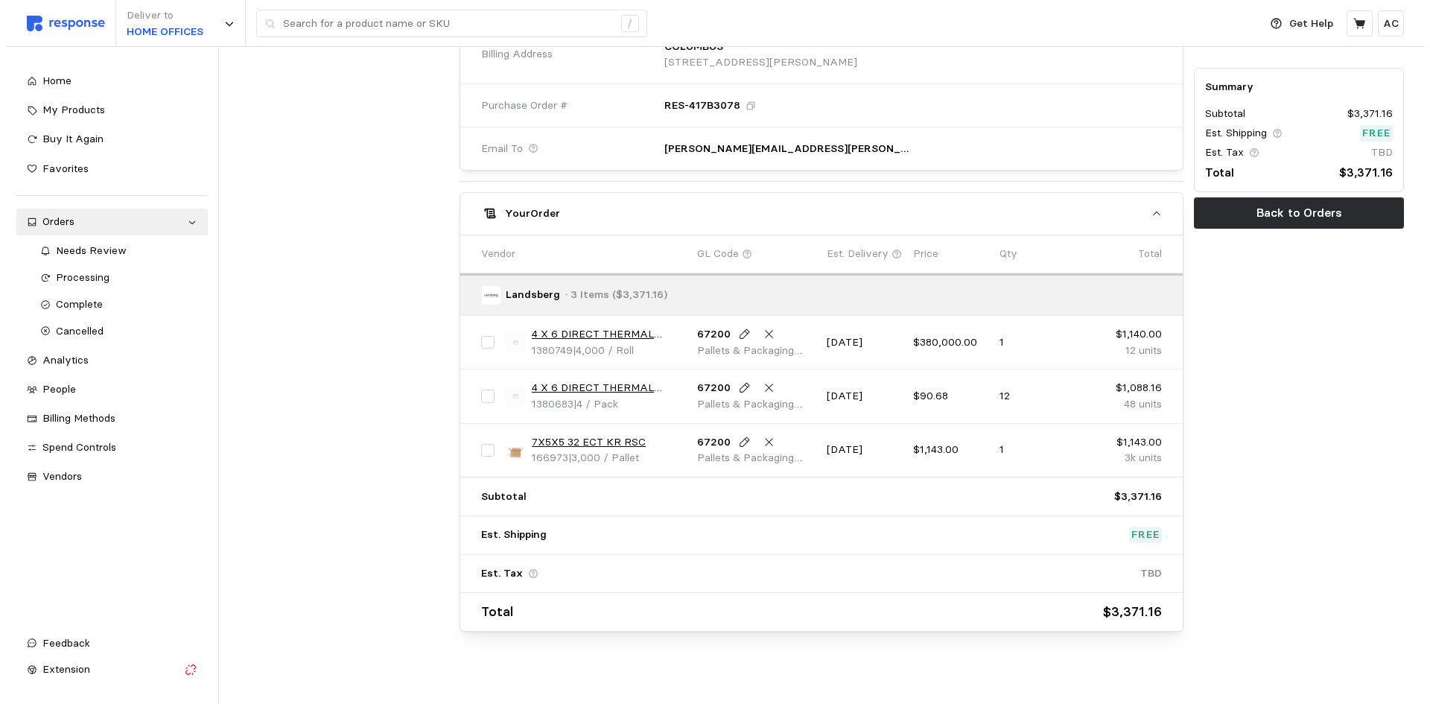
scroll to position [659, 0]
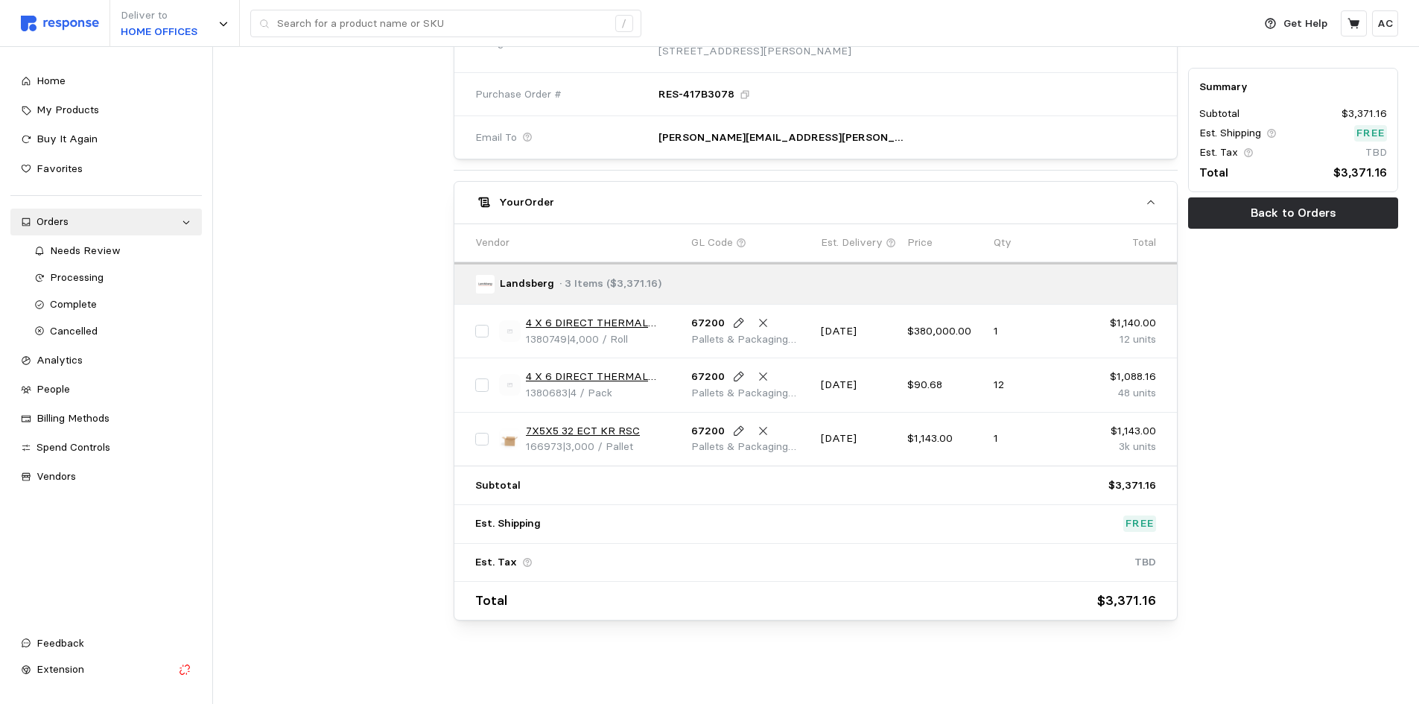
click at [618, 324] on link "4 X 6 DIRECT THERMAL LABEL FANFOLD (4000/RL)" at bounding box center [603, 323] width 155 height 16
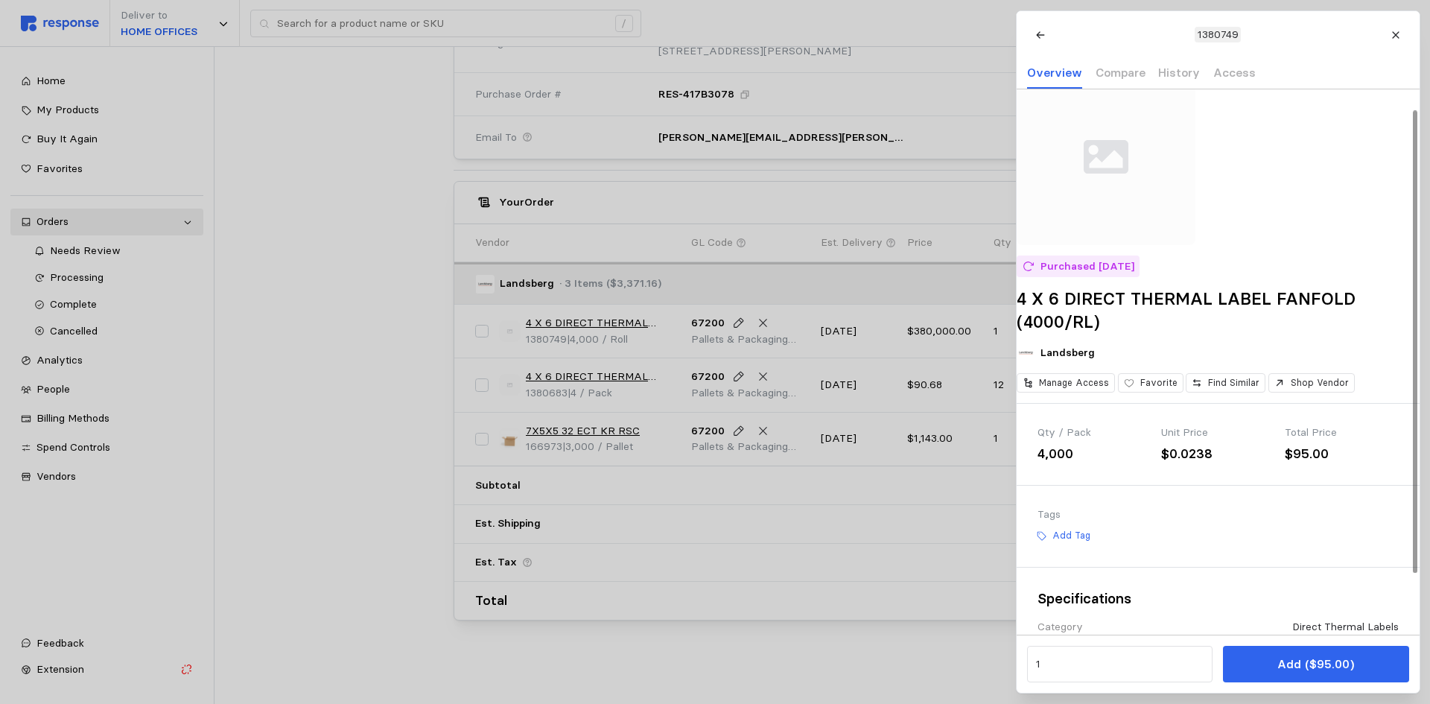
scroll to position [22, 0]
click at [597, 428] on div at bounding box center [715, 352] width 1430 height 704
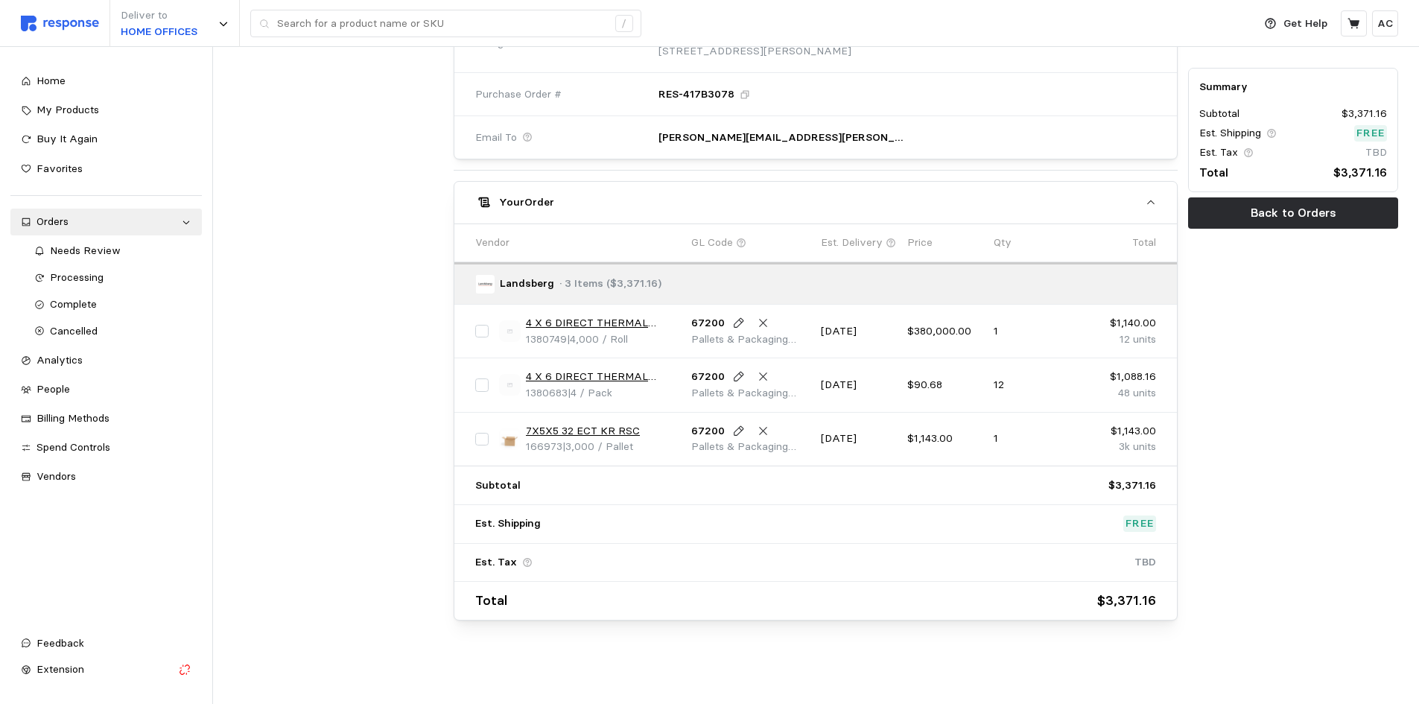
click at [600, 430] on link "7X5X5 32 ECT KR RSC" at bounding box center [583, 431] width 114 height 16
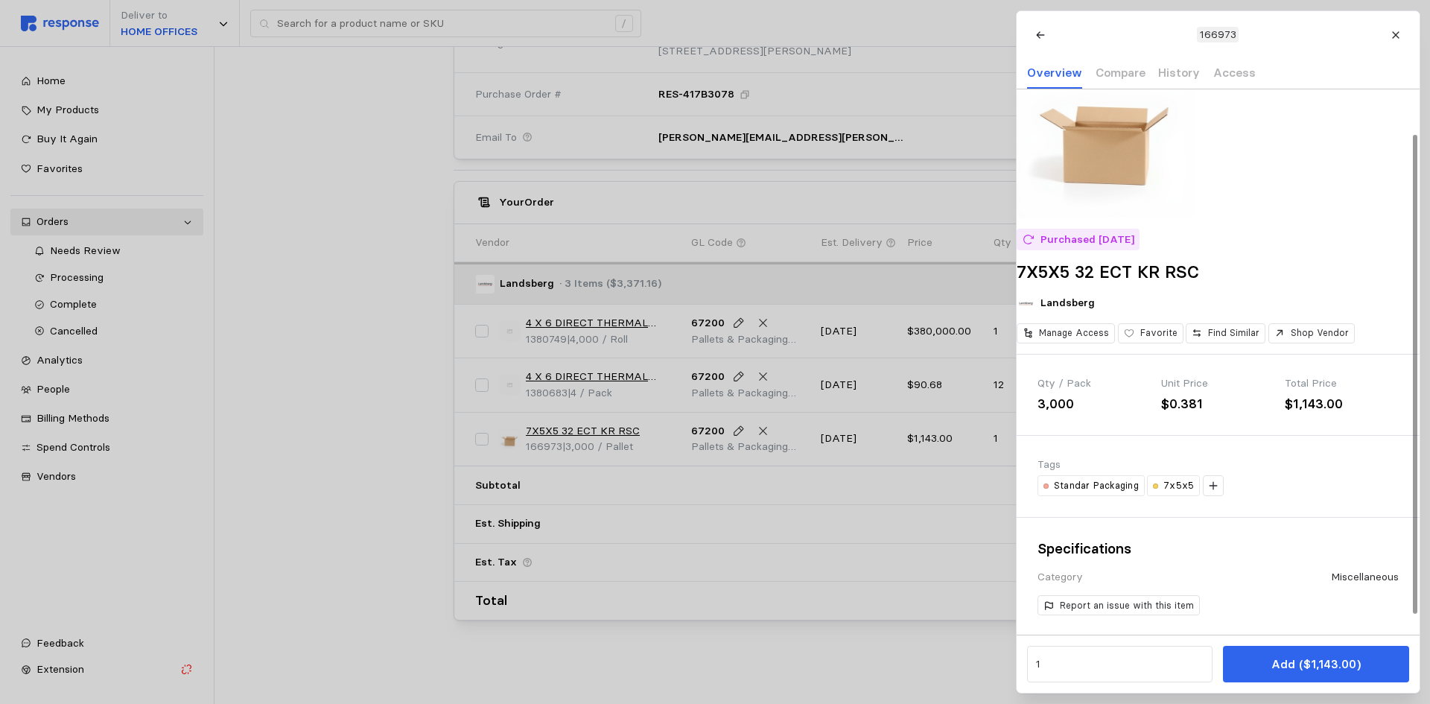
scroll to position [72, 0]
click at [1164, 489] on p "7x5x5" at bounding box center [1179, 484] width 31 height 13
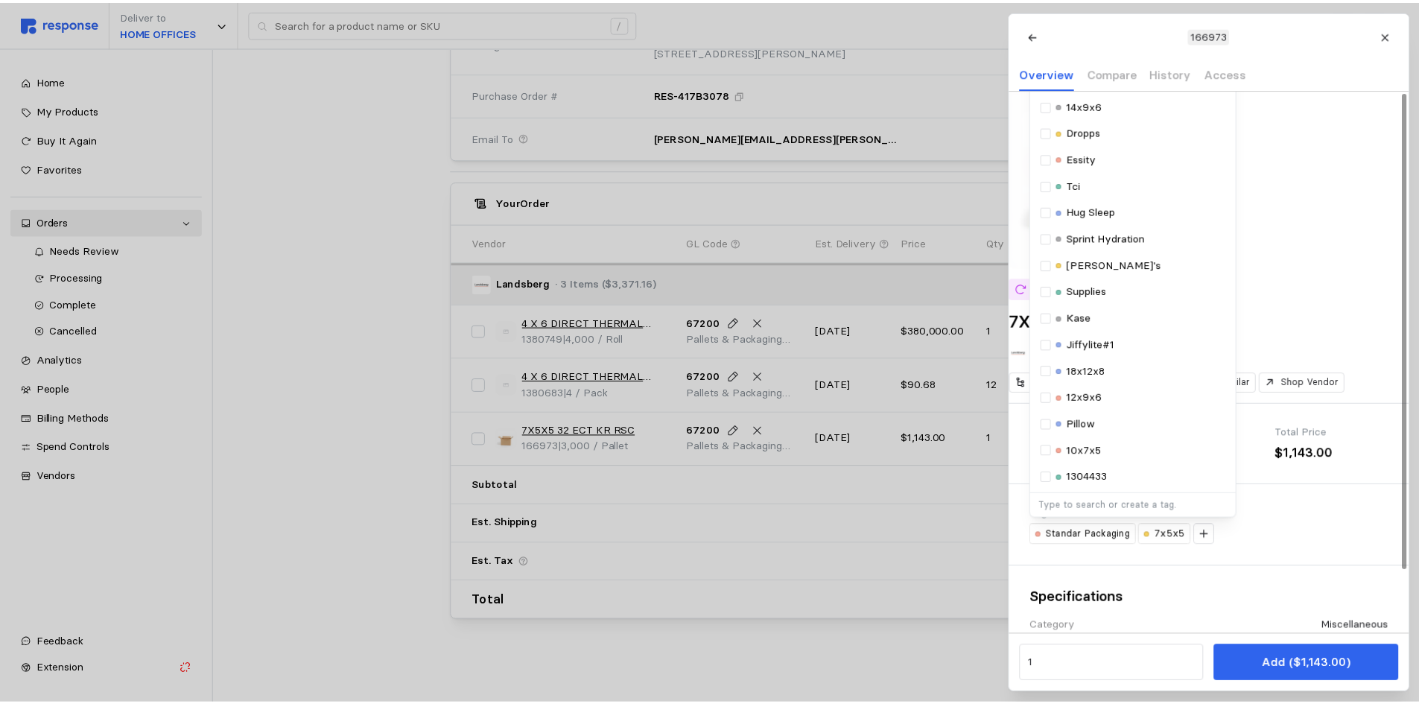
scroll to position [0, 0]
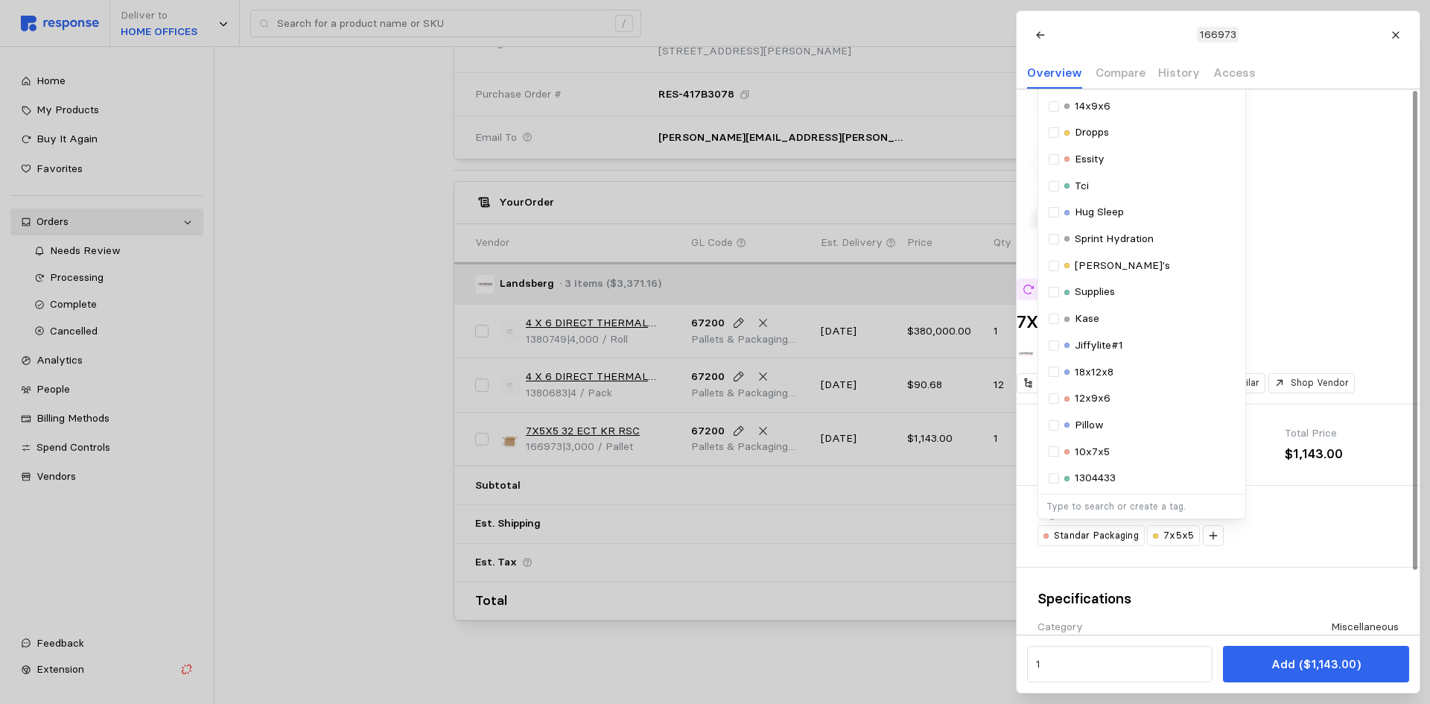
click at [1152, 513] on p "Type to search or create a tag." at bounding box center [1141, 506] width 191 height 13
paste input "7X5X5"
type input "7X5X5"
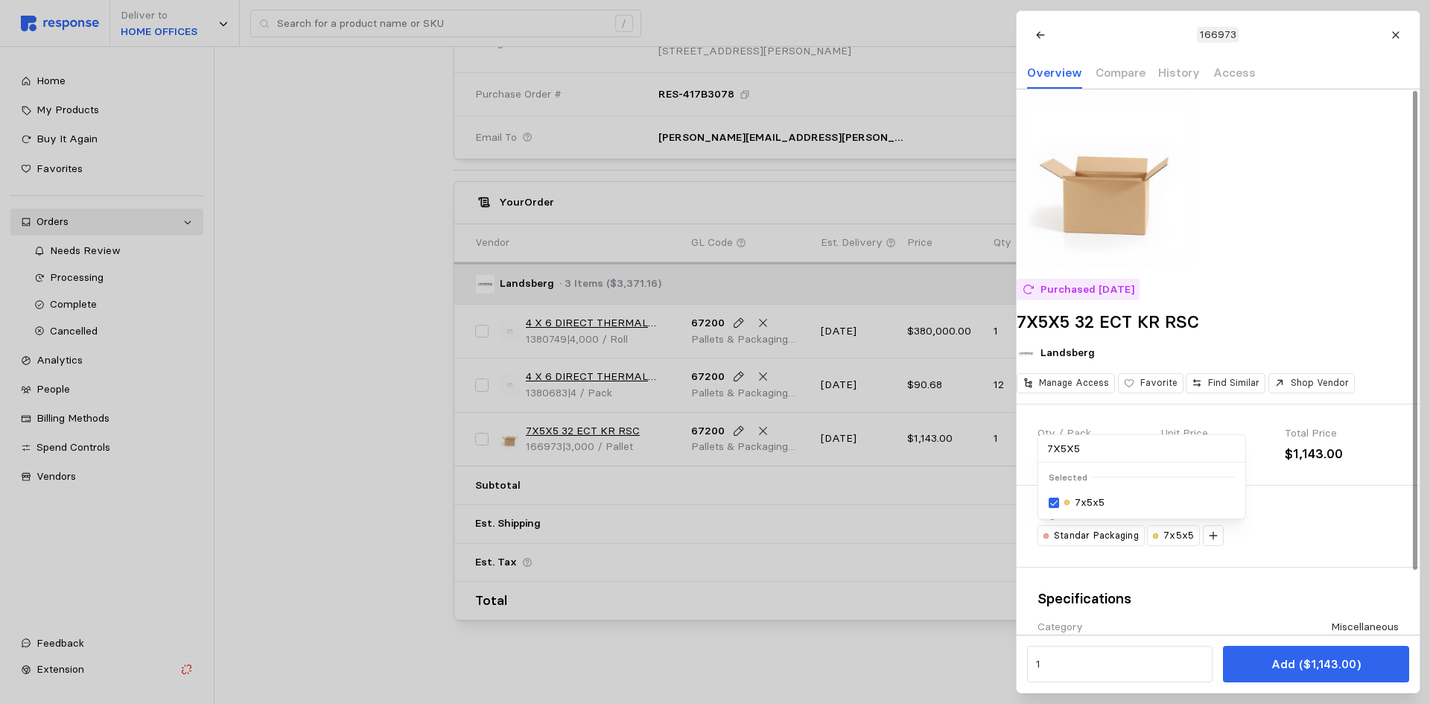
click at [822, 668] on div at bounding box center [715, 352] width 1430 height 704
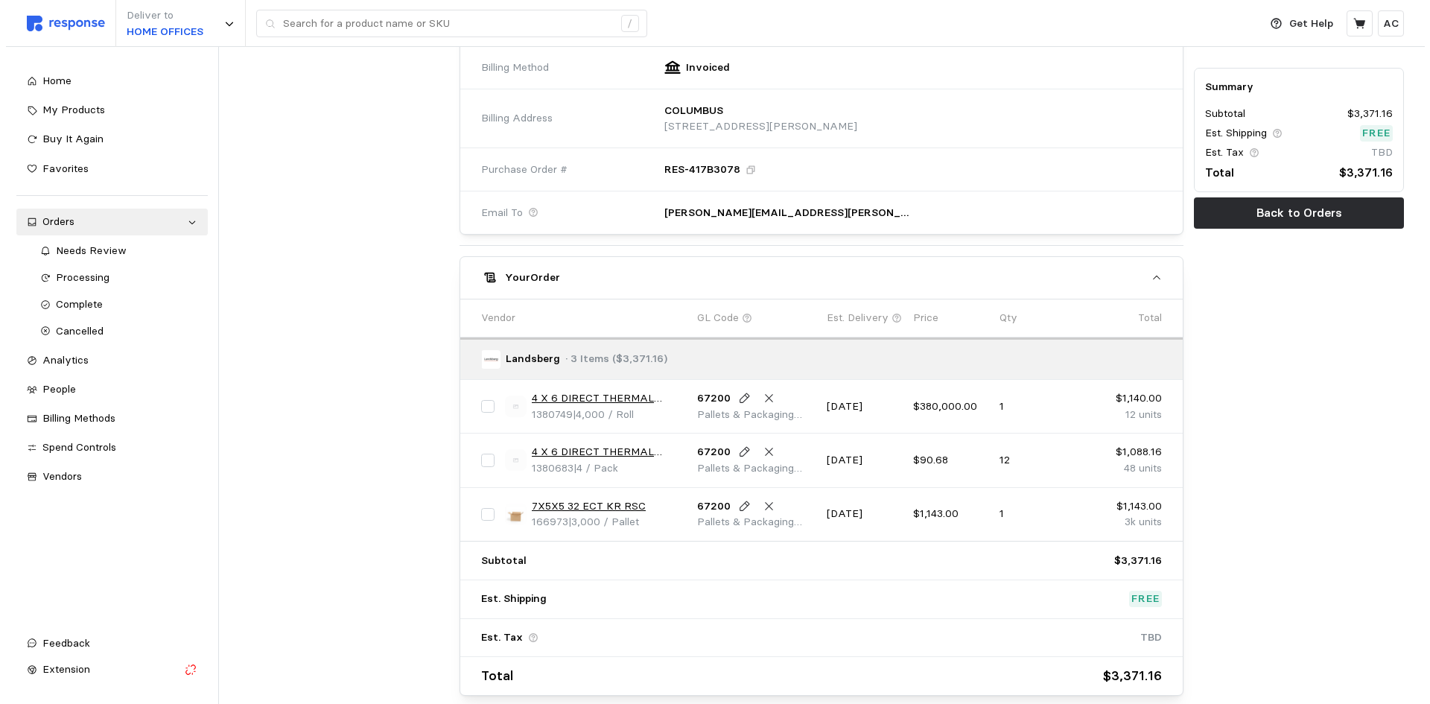
scroll to position [584, 0]
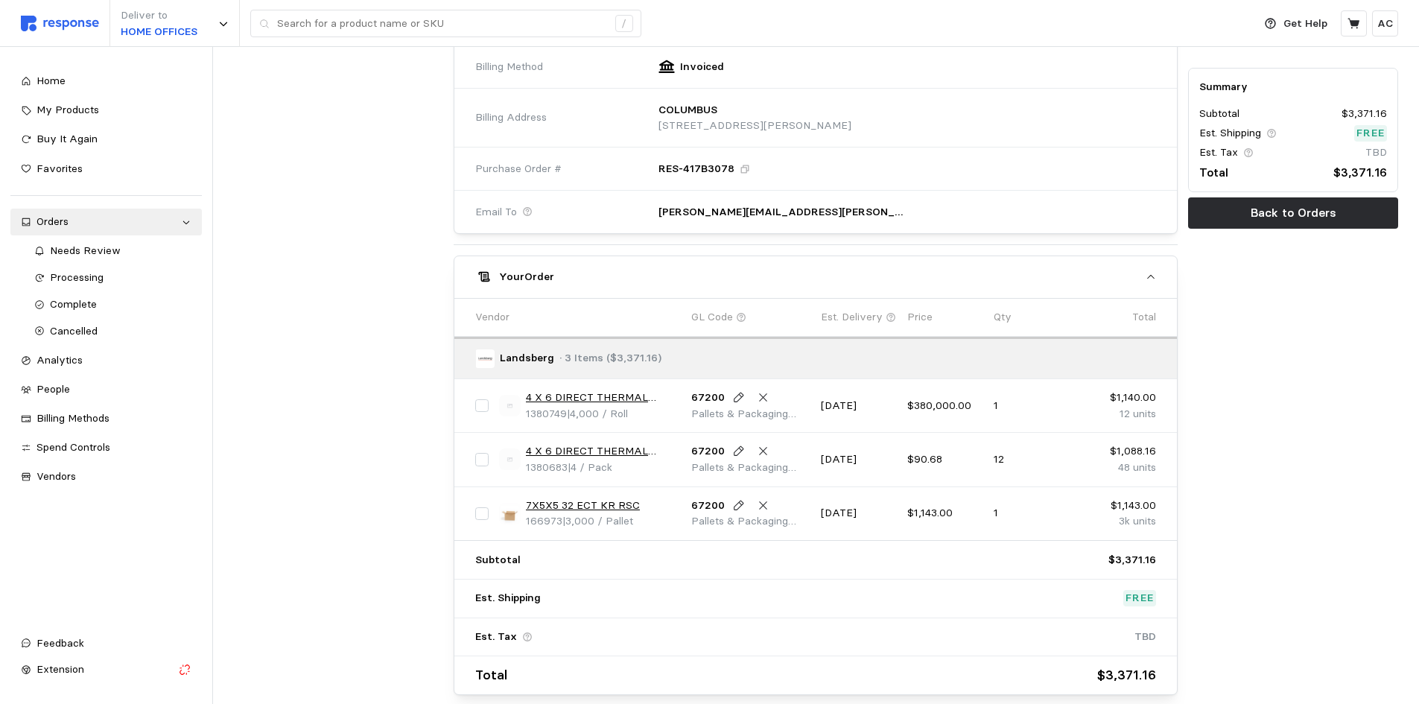
click at [613, 505] on link "7X5X5 32 ECT KR RSC" at bounding box center [583, 506] width 114 height 16
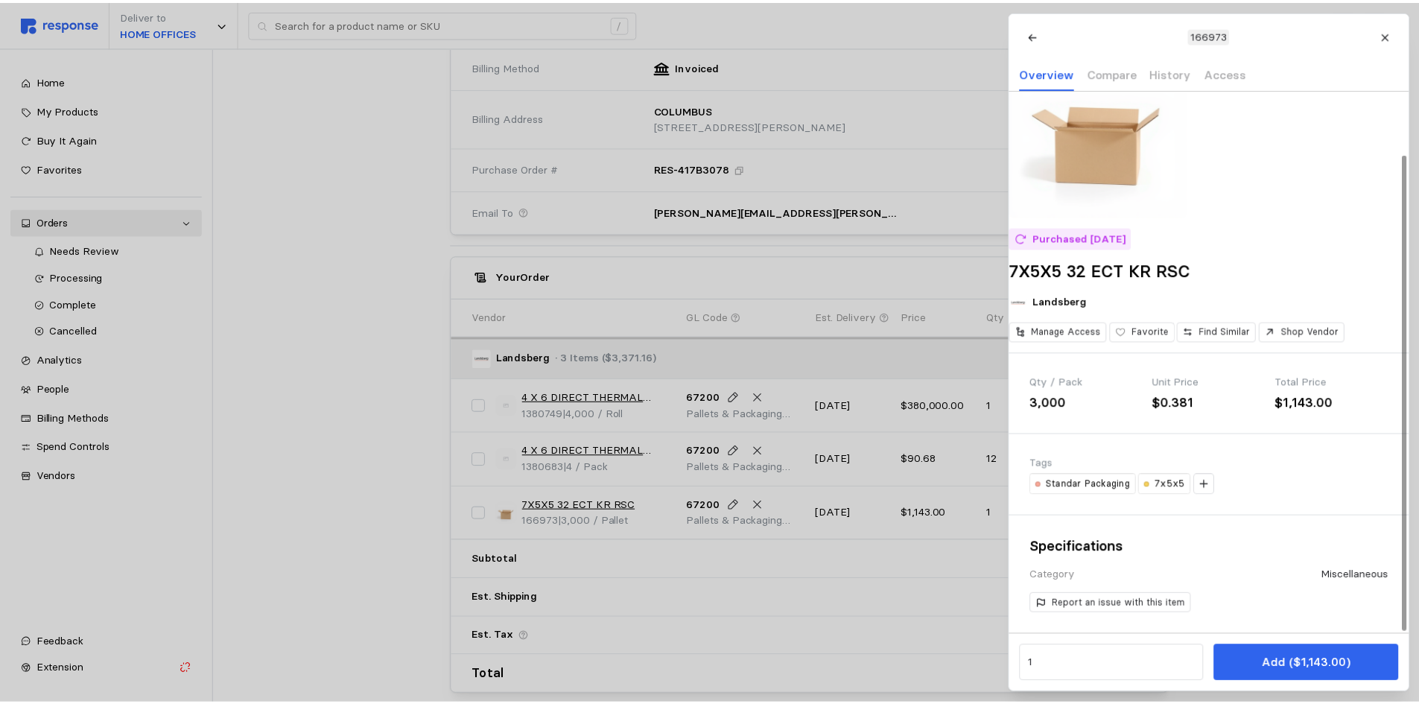
scroll to position [72, 0]
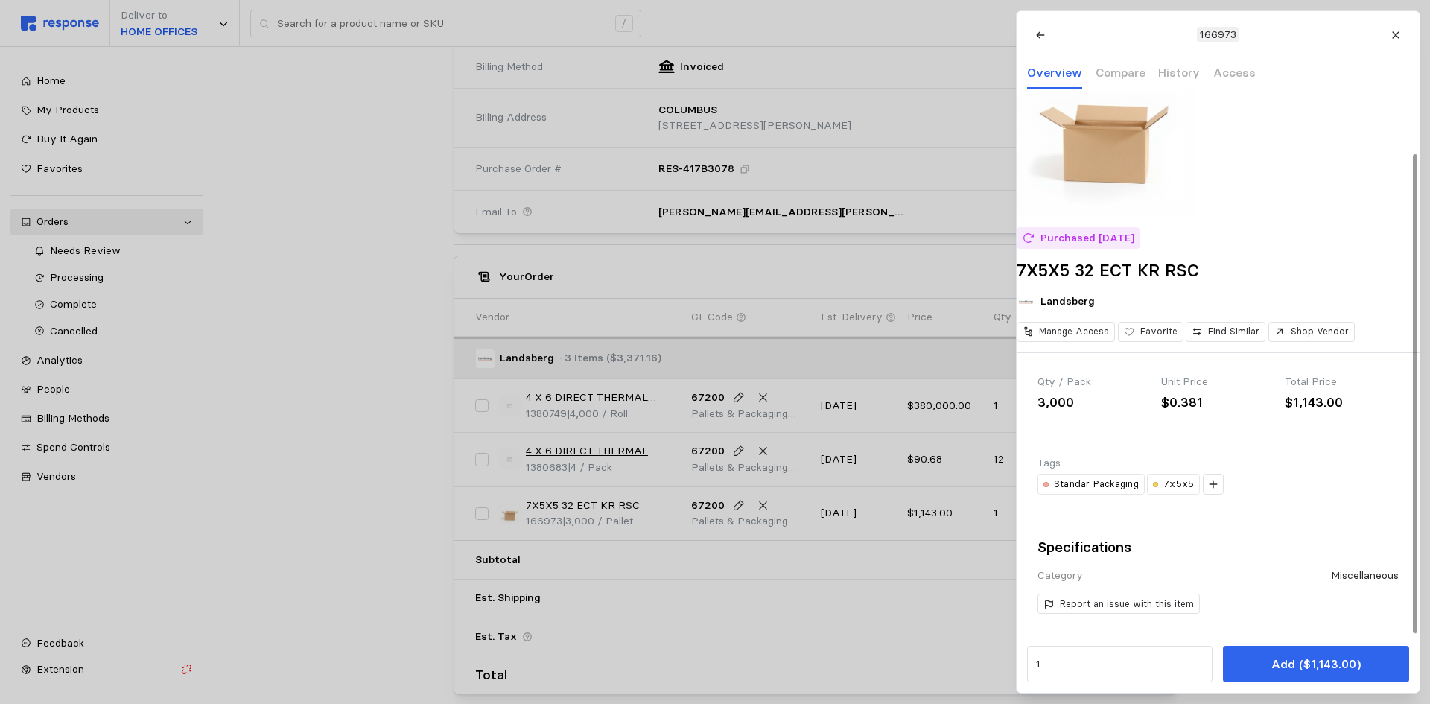
click at [372, 449] on div at bounding box center [715, 352] width 1430 height 704
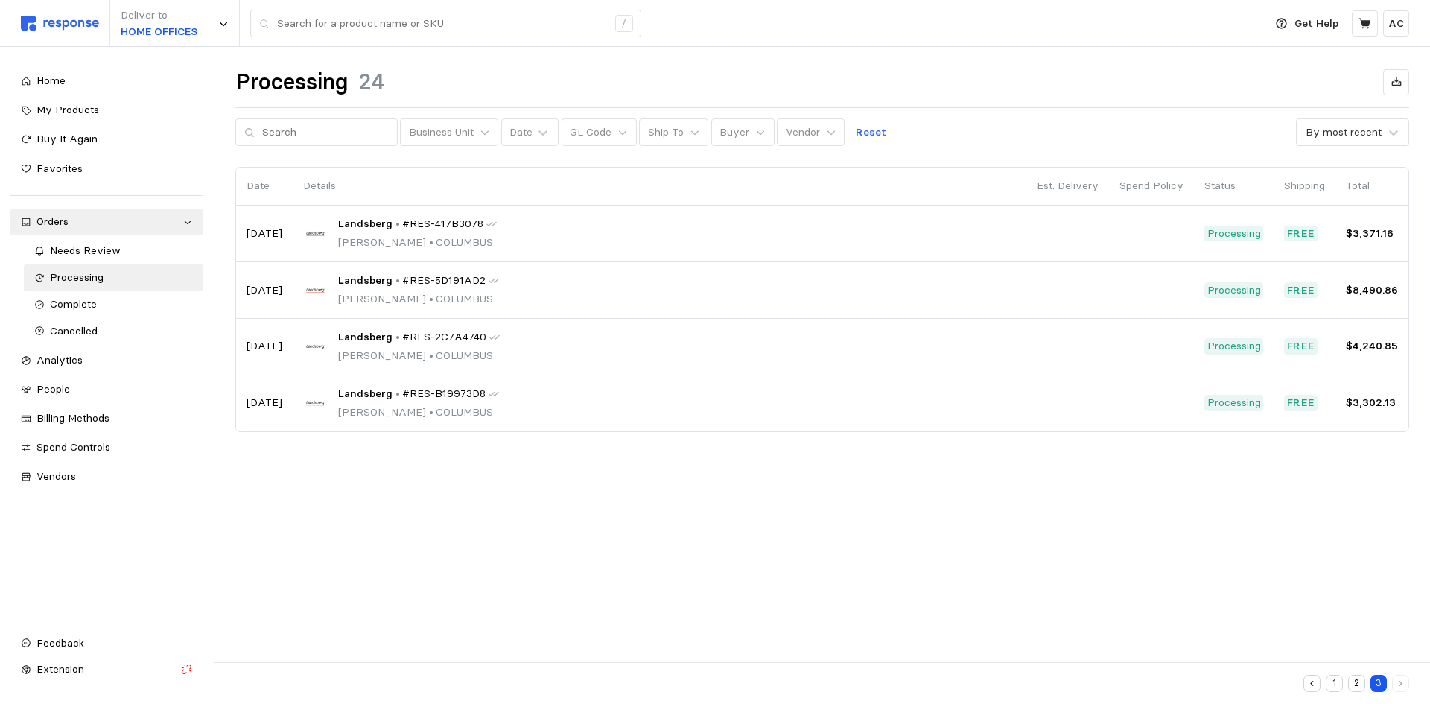
click at [1360, 681] on button "2" at bounding box center [1356, 683] width 17 height 17
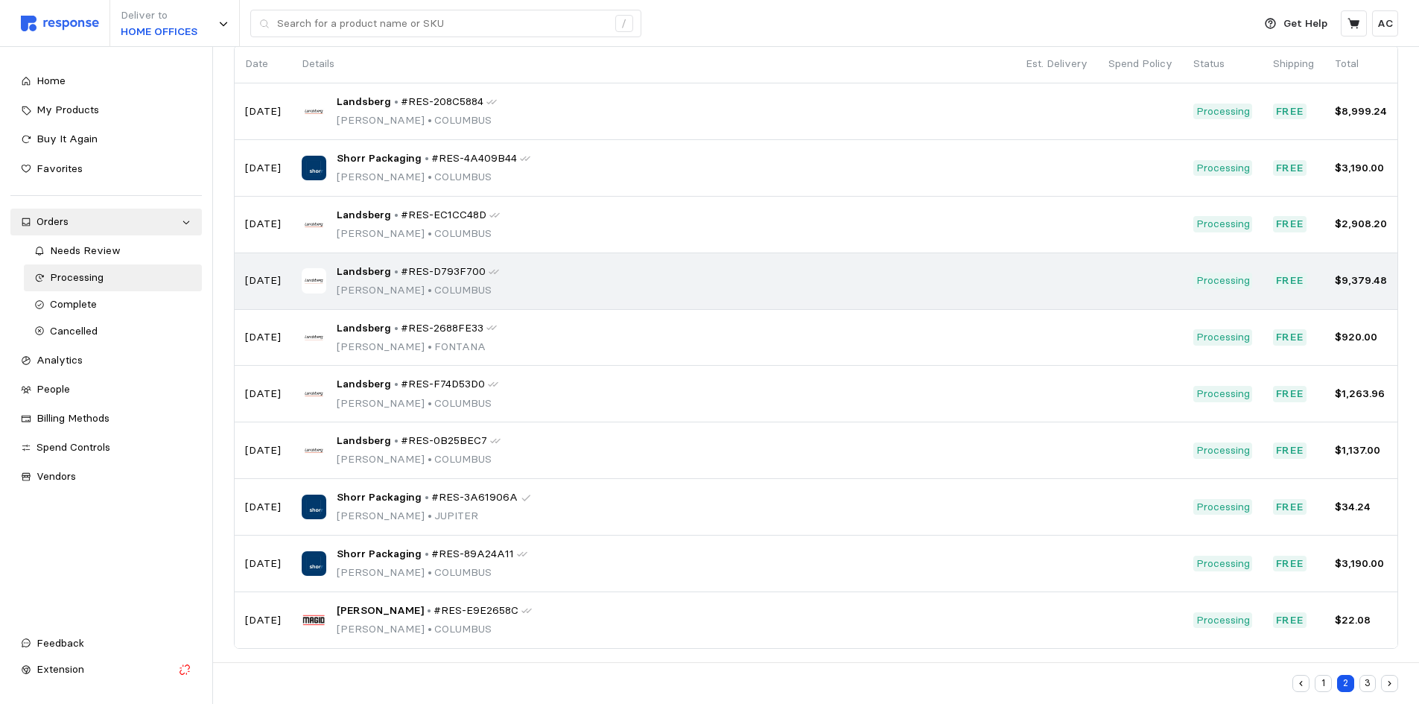
scroll to position [130, 0]
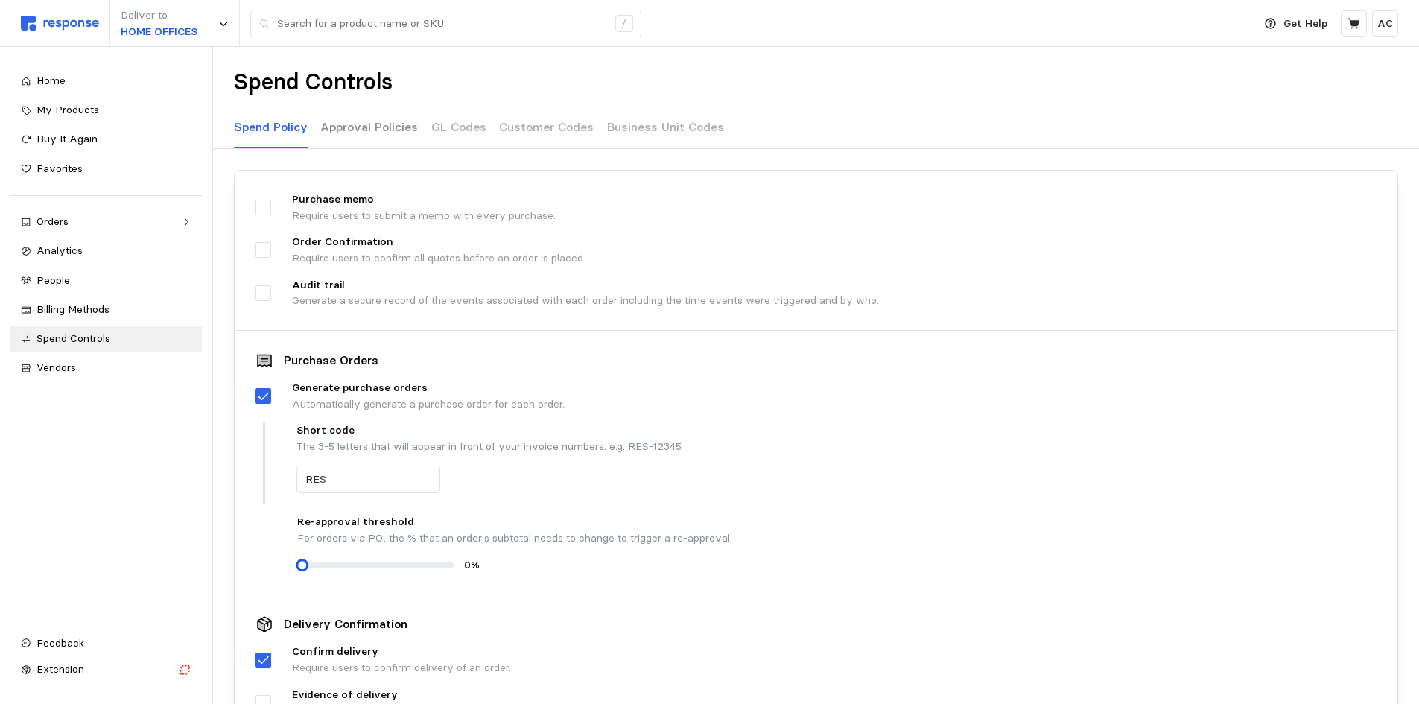
click at [384, 124] on p "Approval Policies" at bounding box center [369, 127] width 98 height 19
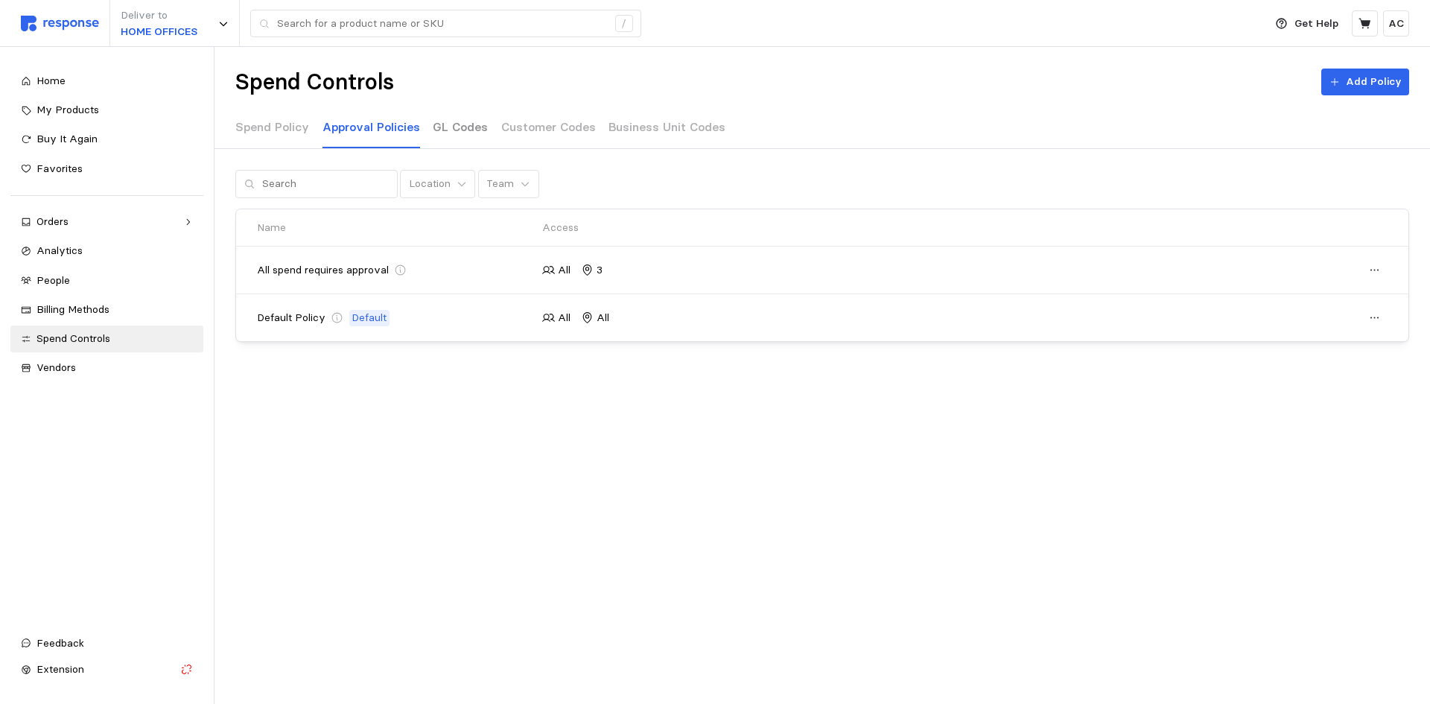
click at [445, 127] on p "GL Codes" at bounding box center [460, 127] width 55 height 19
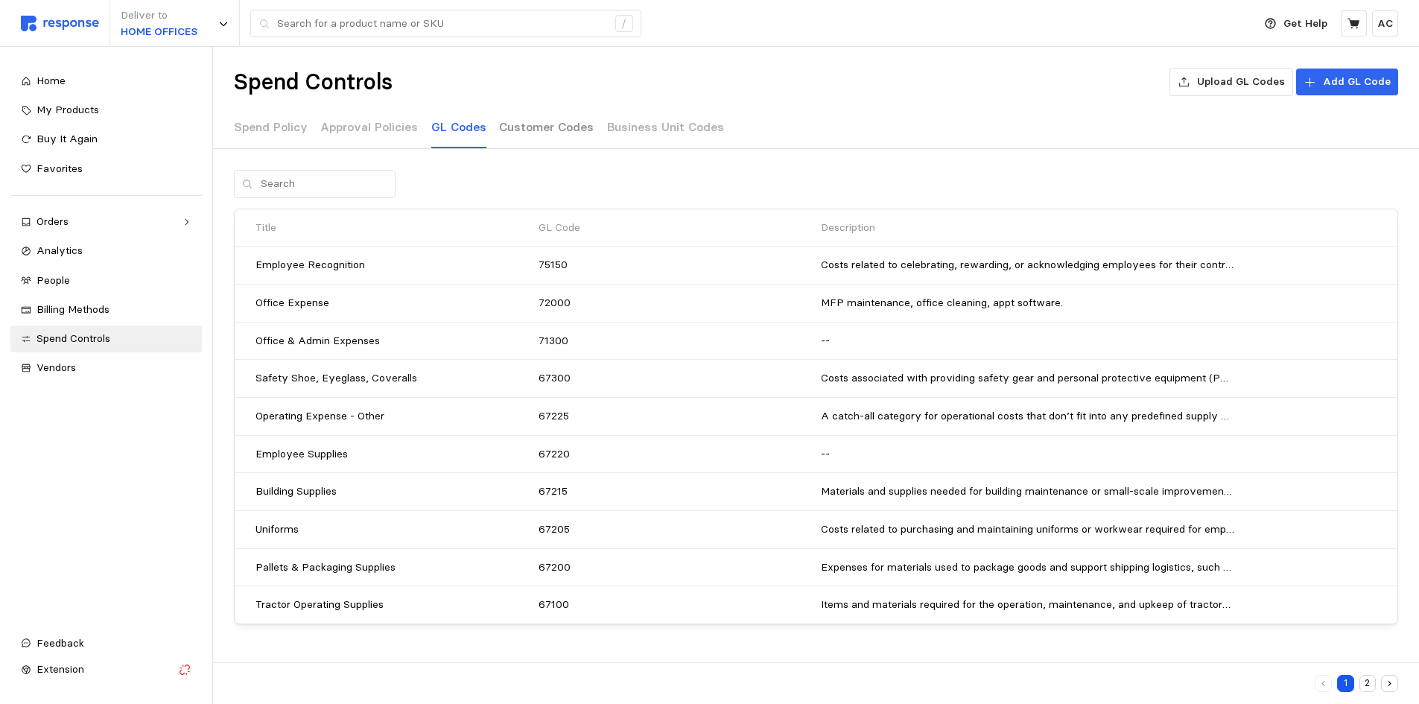
click at [525, 124] on p "Customer Codes" at bounding box center [546, 127] width 95 height 19
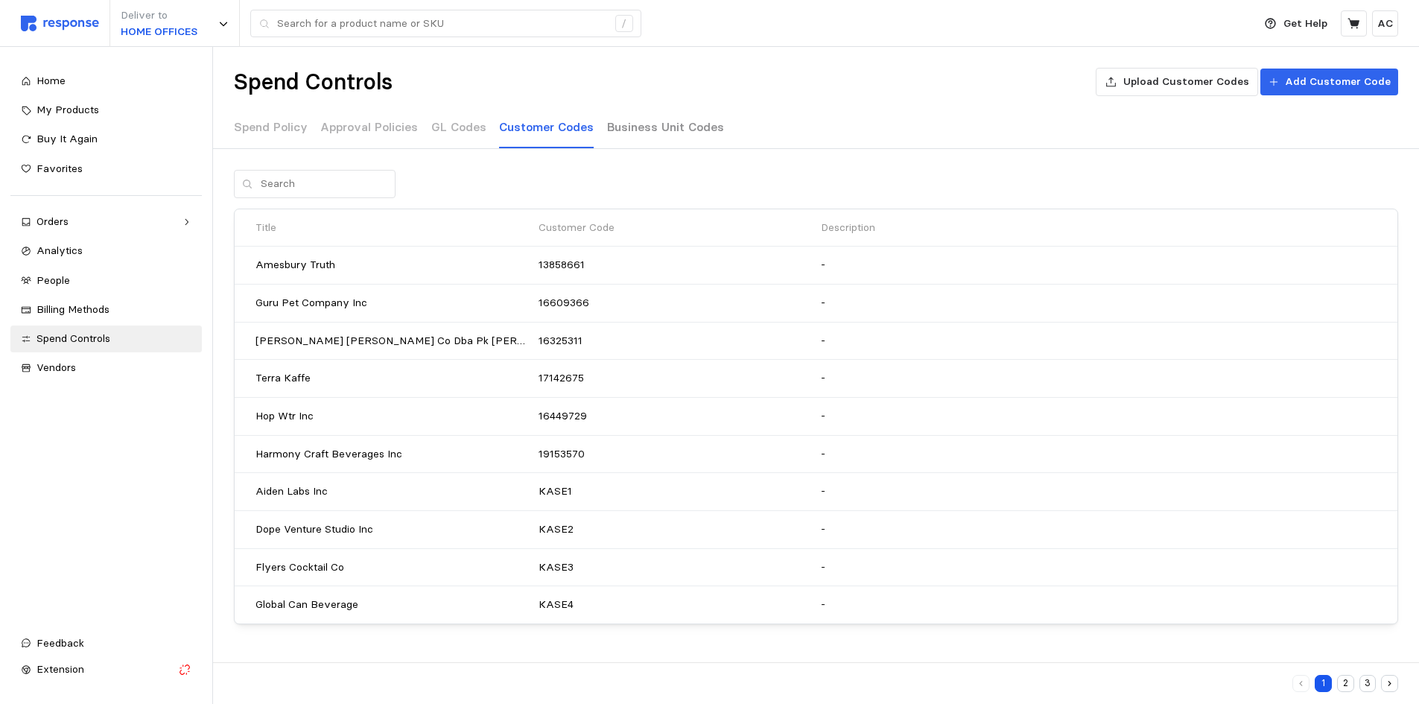
click at [650, 127] on p "Business Unit Codes" at bounding box center [665, 127] width 117 height 19
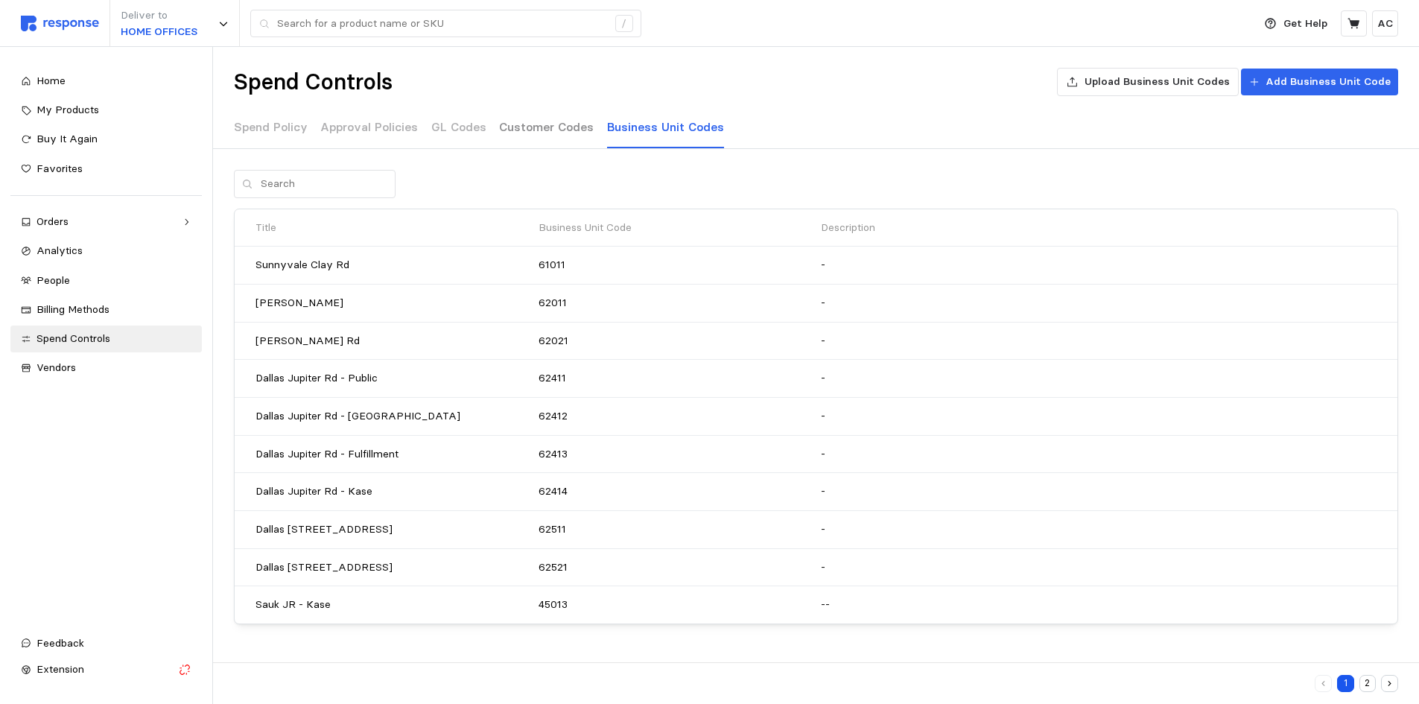
click at [559, 127] on p "Customer Codes" at bounding box center [546, 127] width 95 height 19
